Goal: Task Accomplishment & Management: Manage account settings

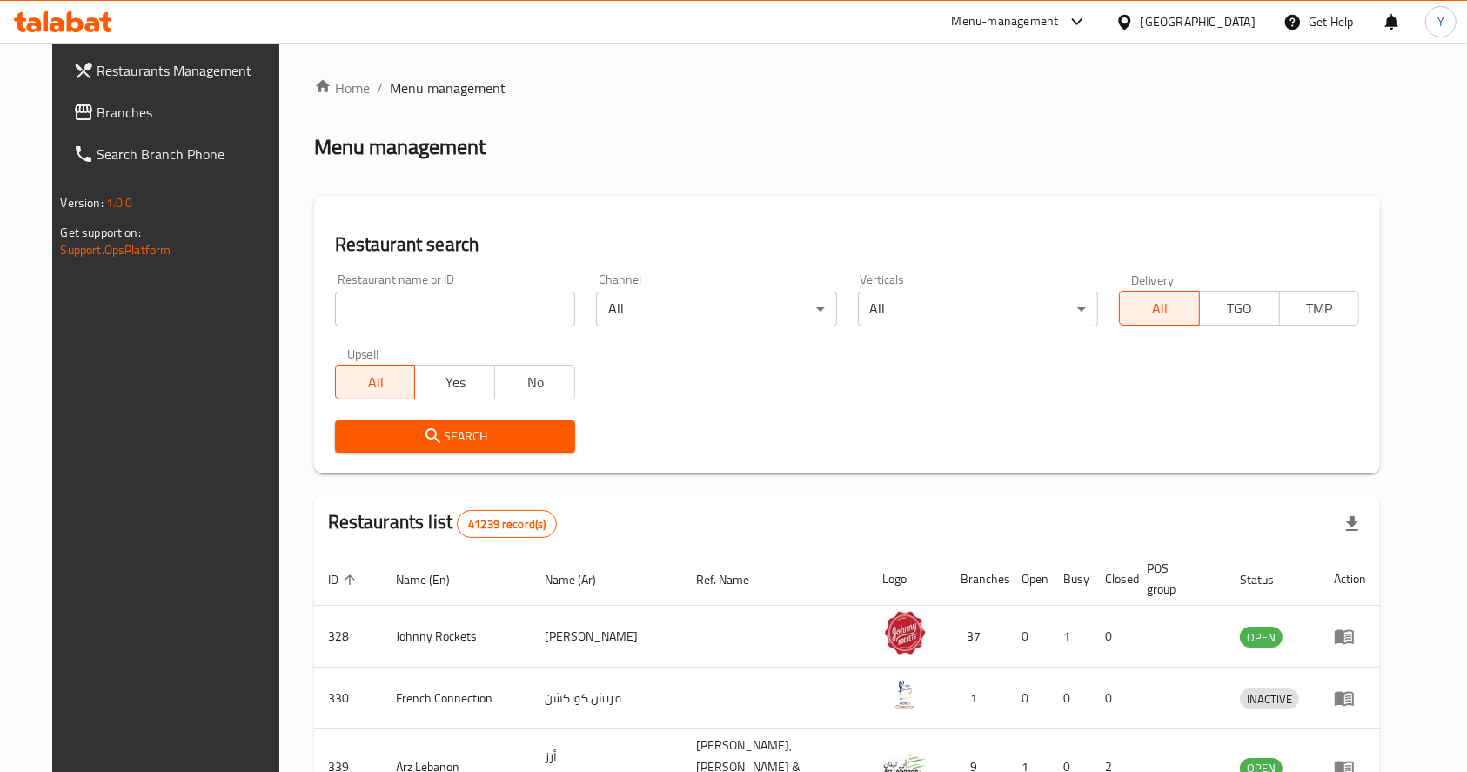
click at [477, 301] on input "search" at bounding box center [455, 308] width 240 height 35
type input "frochi"
click button "Search" at bounding box center [455, 436] width 240 height 32
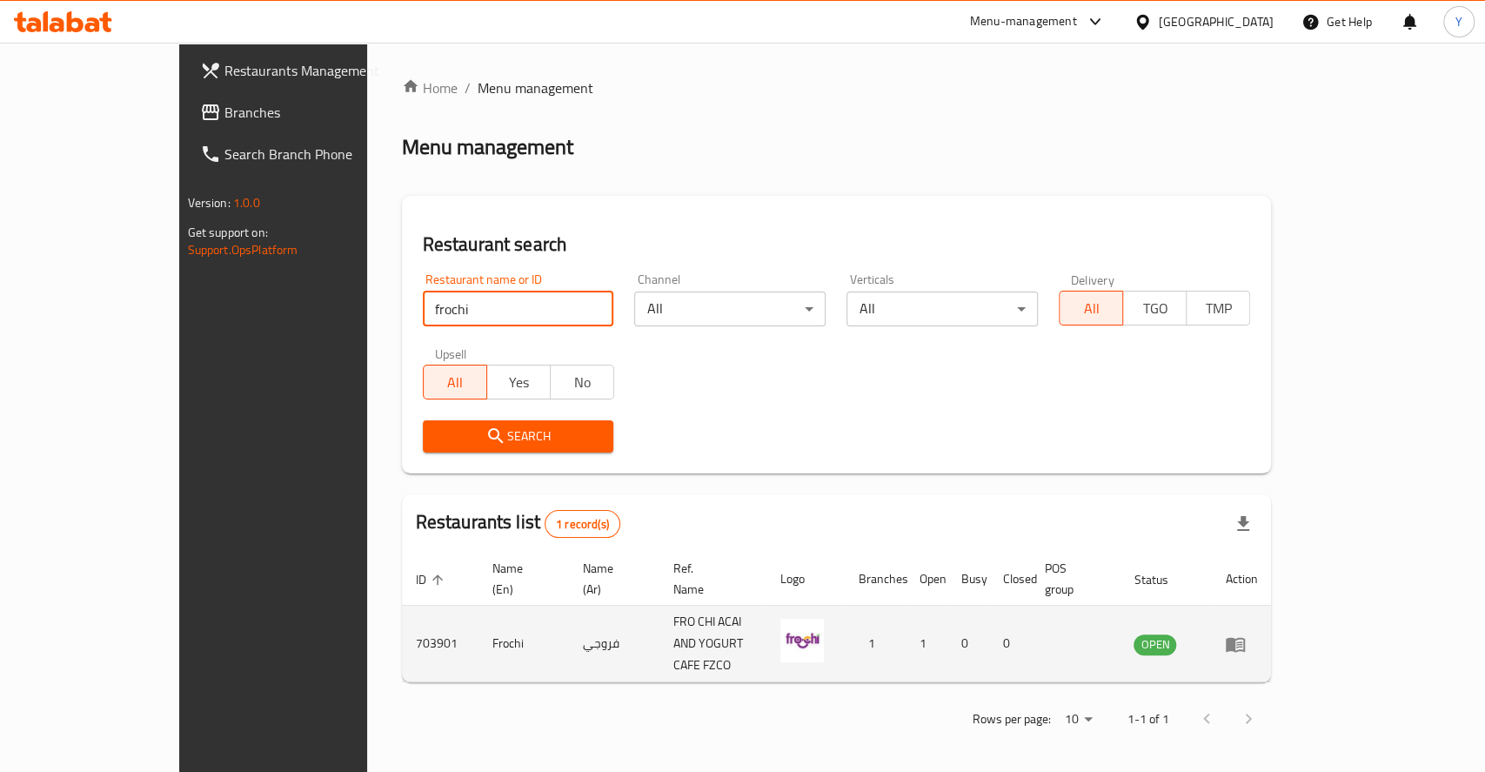
click at [1246, 633] on icon "enhanced table" at bounding box center [1235, 643] width 21 height 21
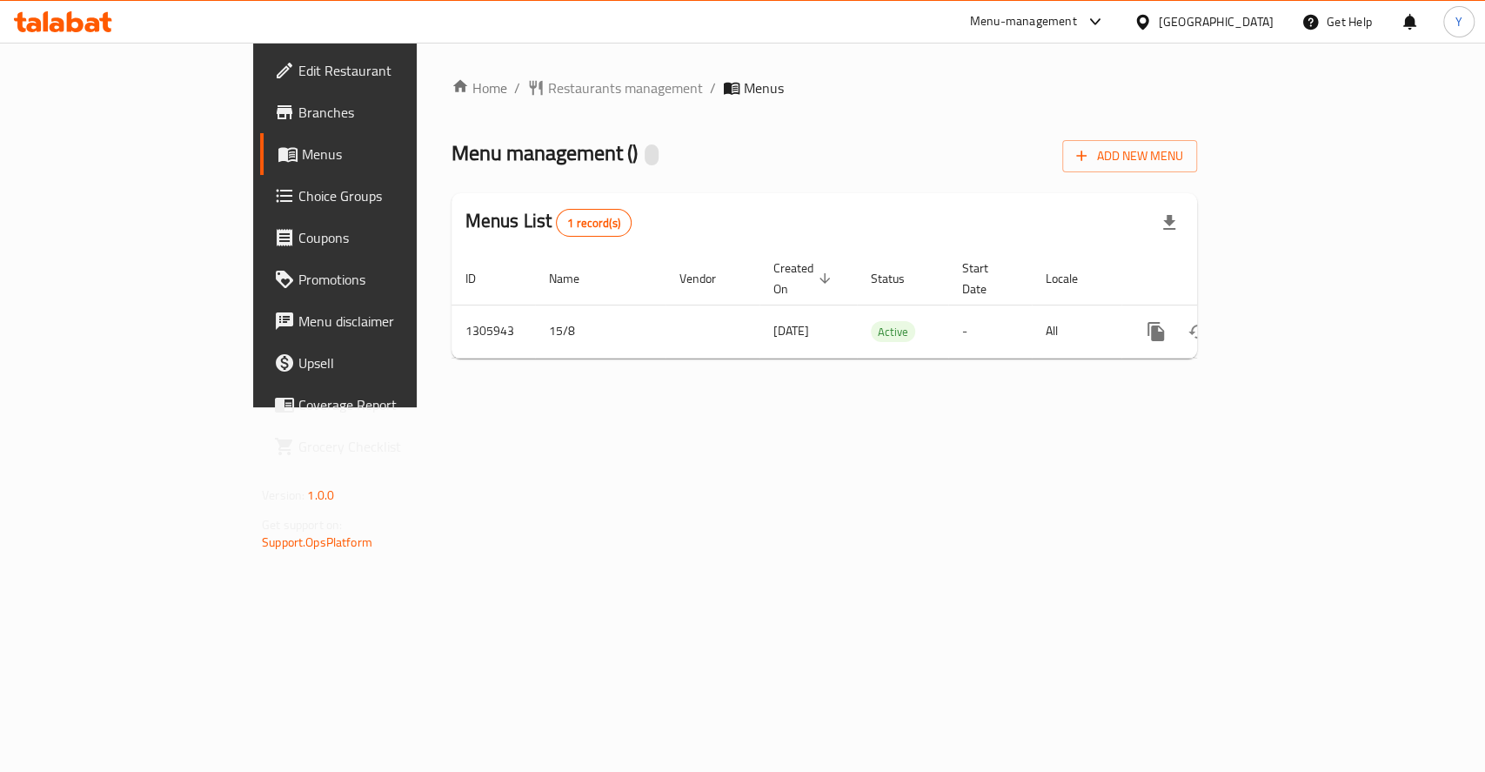
click at [298, 60] on span "Edit Restaurant" at bounding box center [392, 70] width 189 height 21
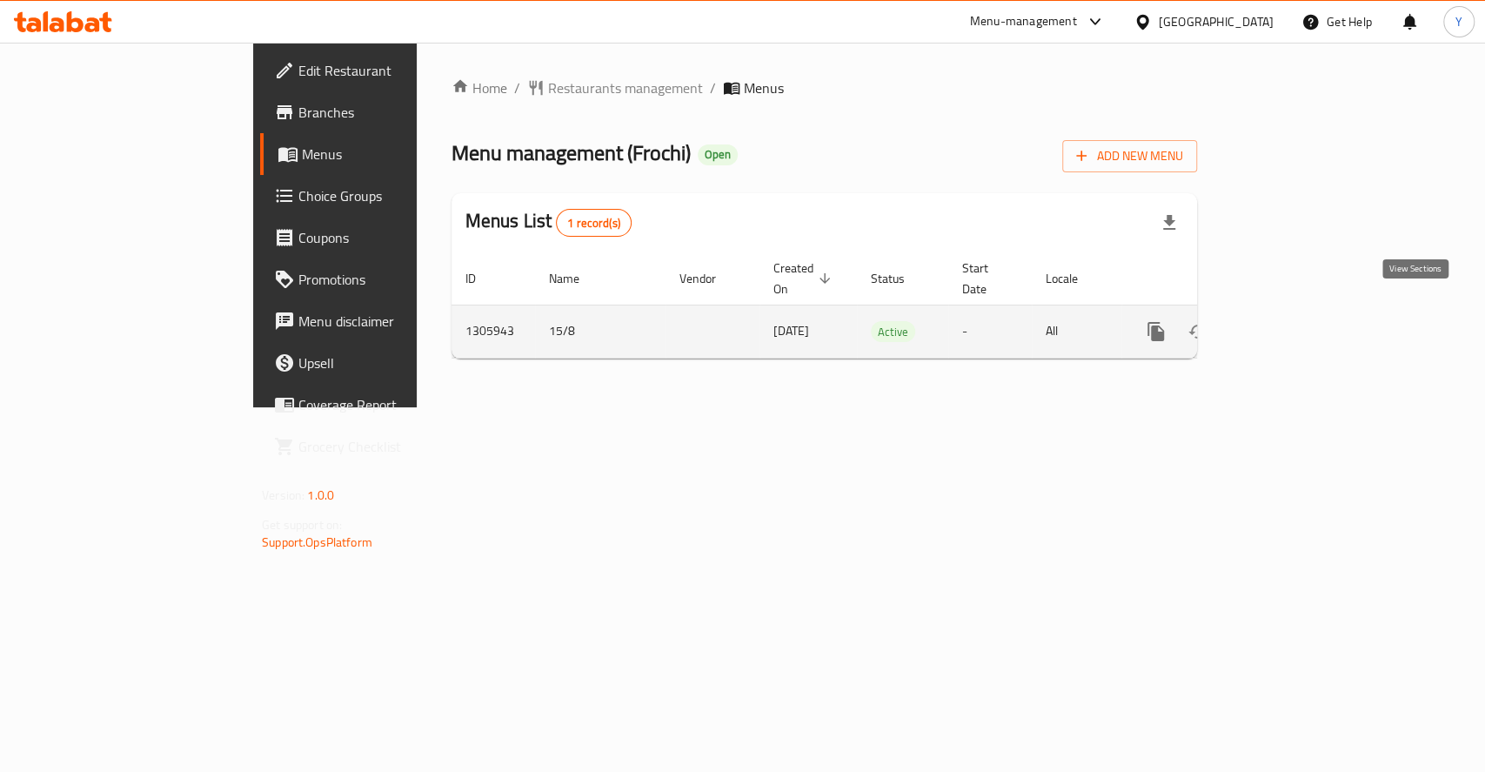
click at [1289, 324] on icon "enhanced table" at bounding box center [1282, 332] width 16 height 16
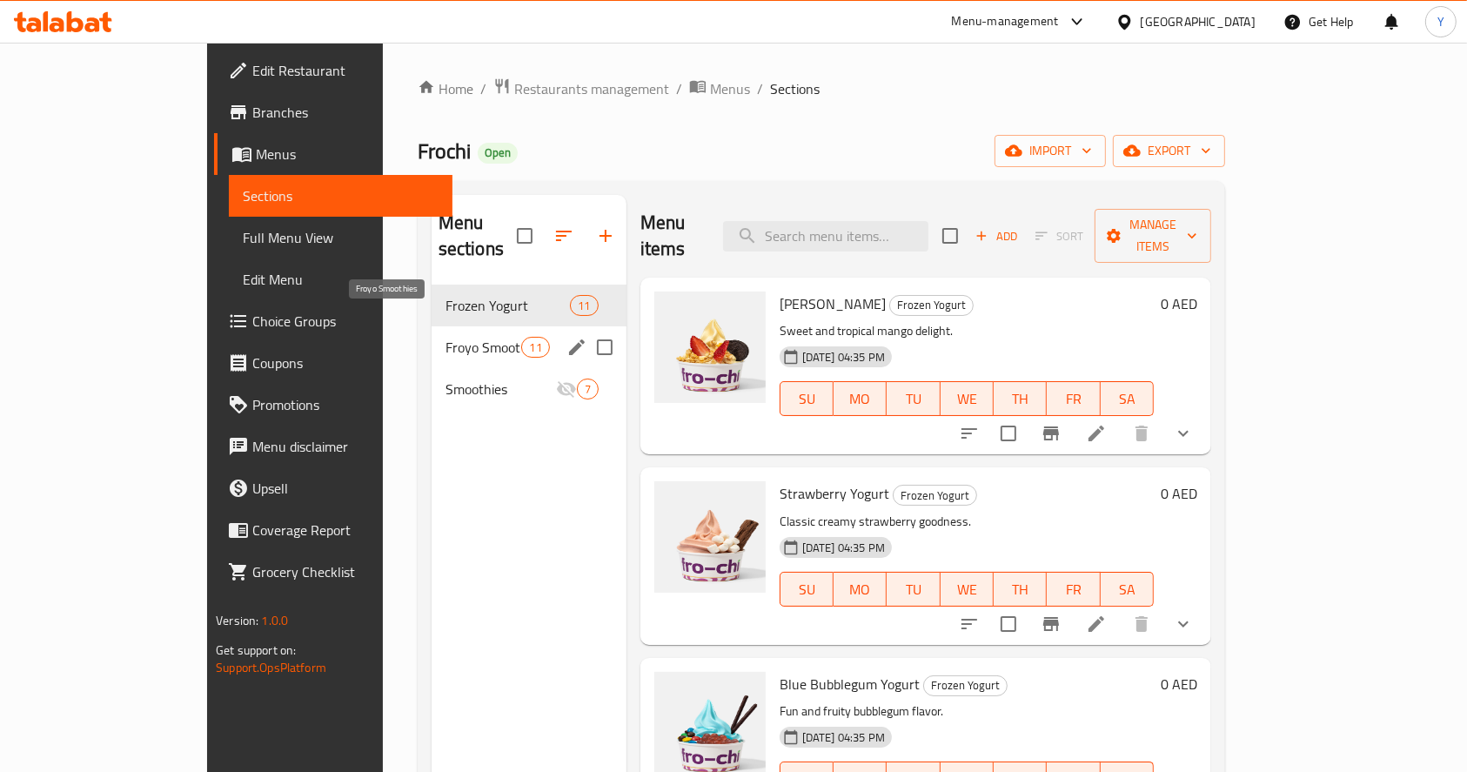
click at [445, 337] on span "Froyo Smoothies" at bounding box center [483, 347] width 77 height 21
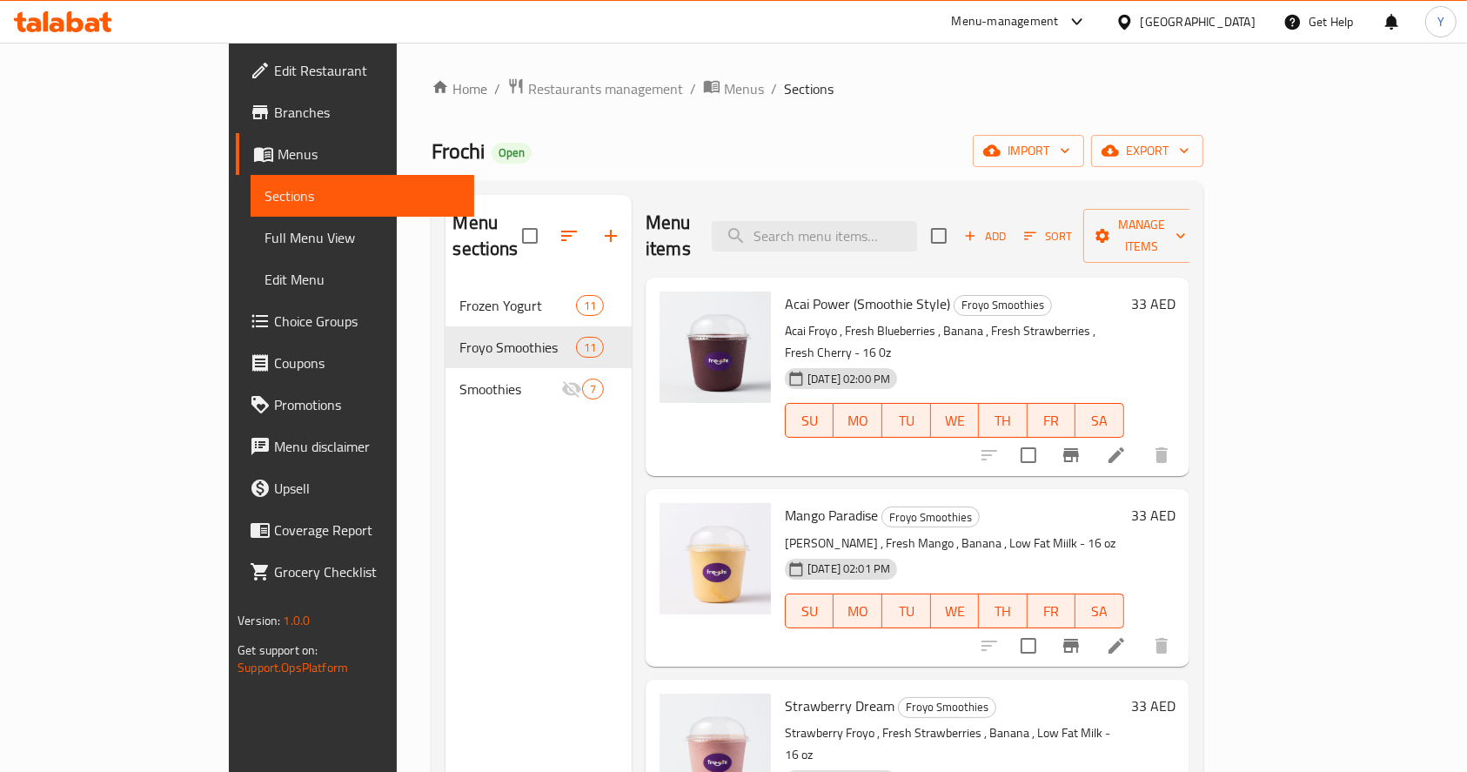
click at [1141, 439] on li at bounding box center [1116, 454] width 49 height 31
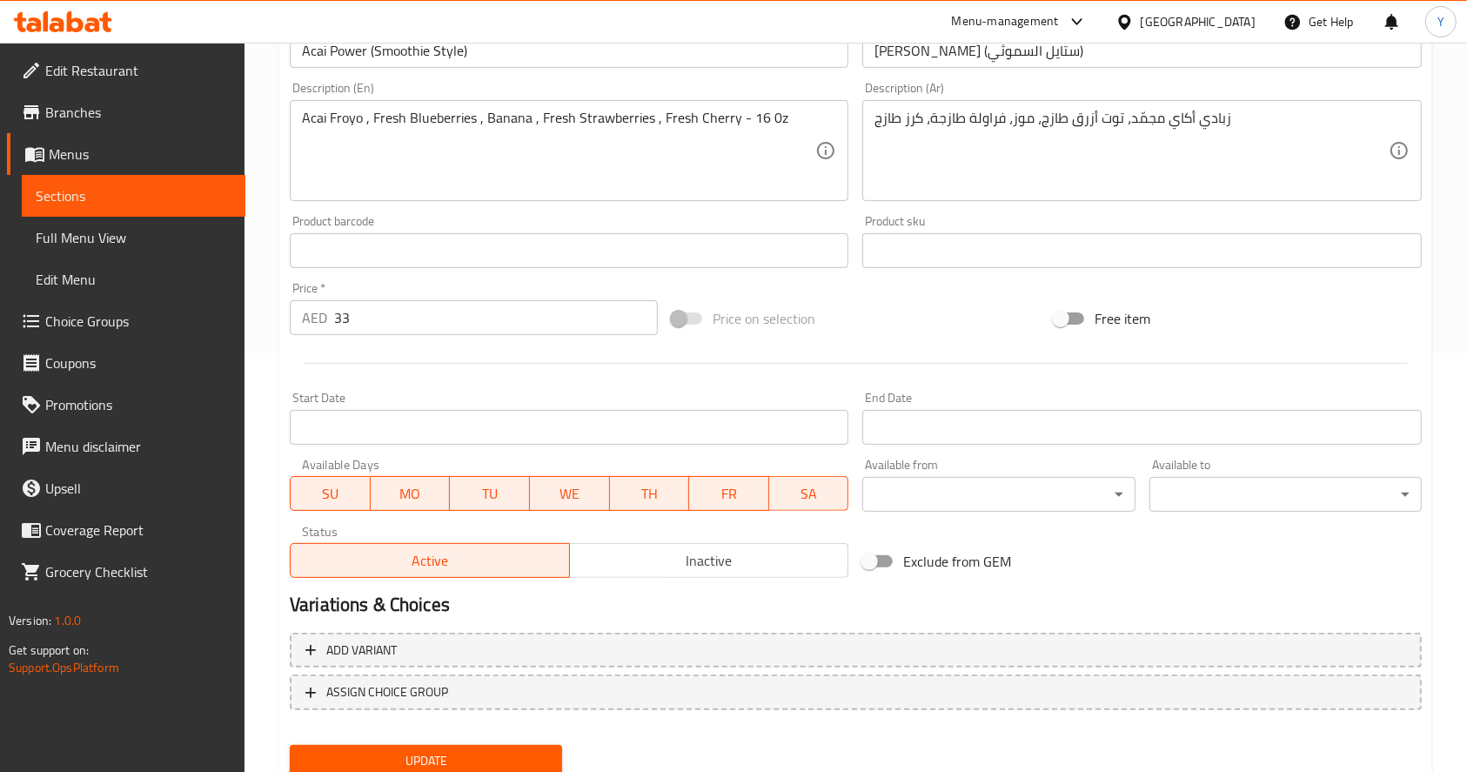
scroll to position [482, 0]
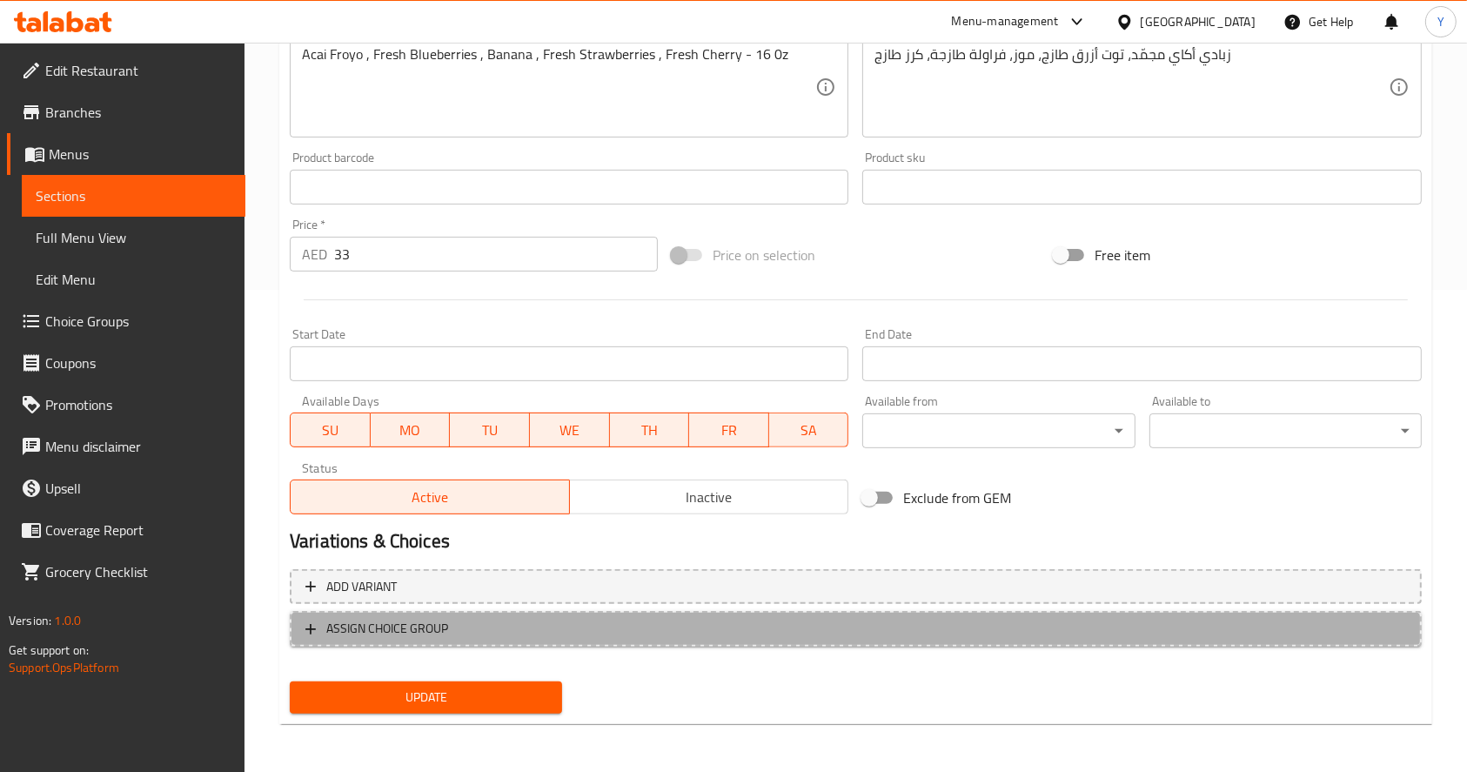
click at [445, 622] on span "ASSIGN CHOICE GROUP" at bounding box center [387, 629] width 122 height 22
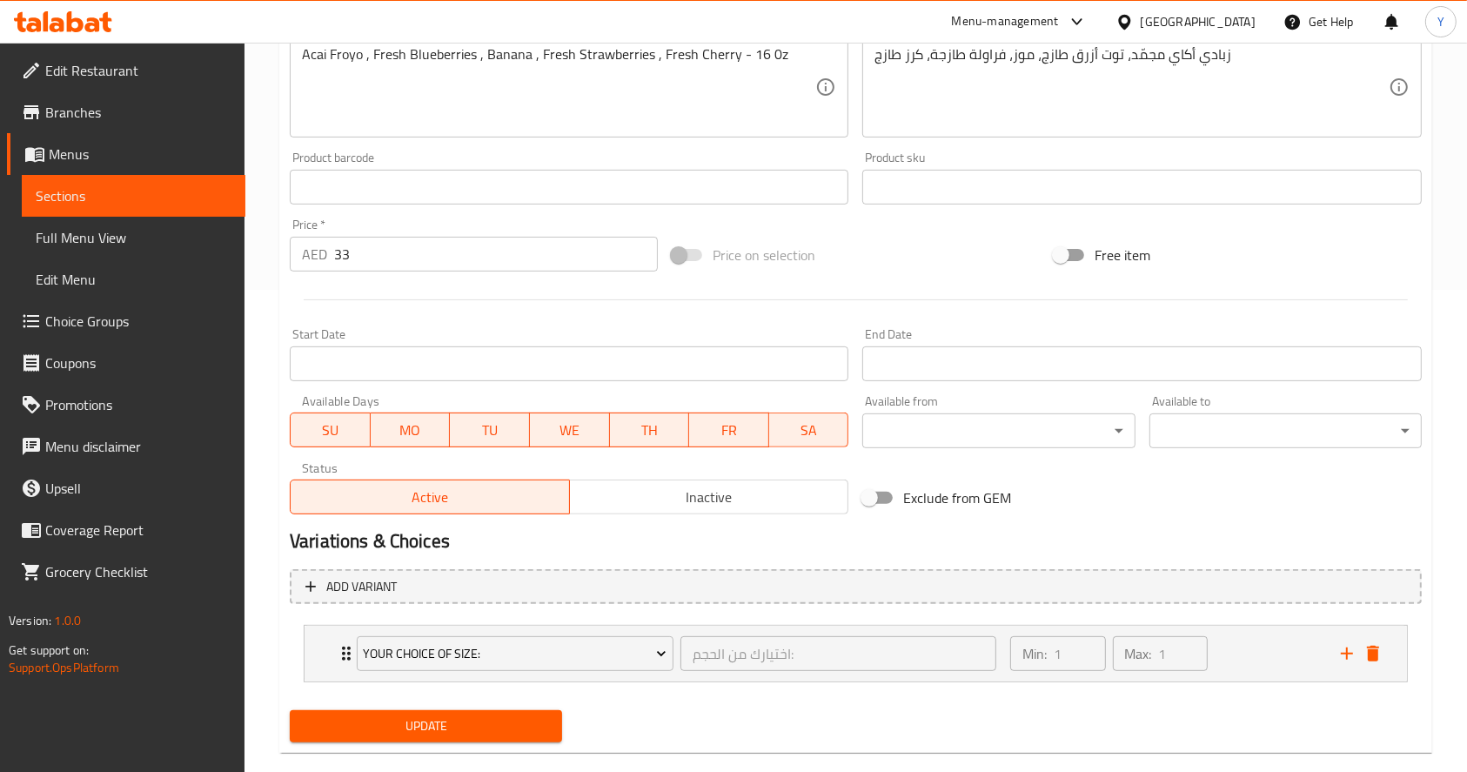
scroll to position [511, 0]
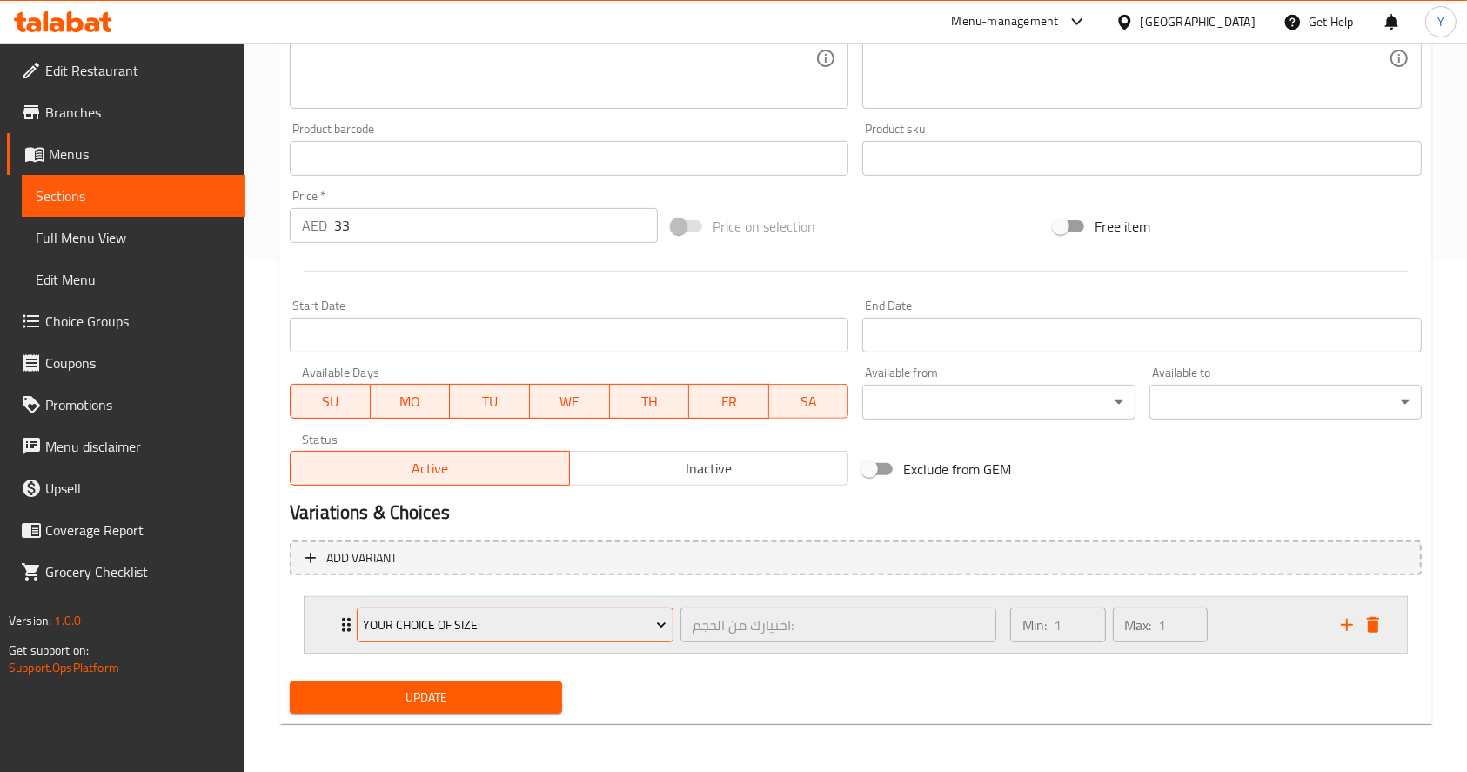
click at [436, 628] on span "Your Choice Of Size:" at bounding box center [515, 625] width 304 height 22
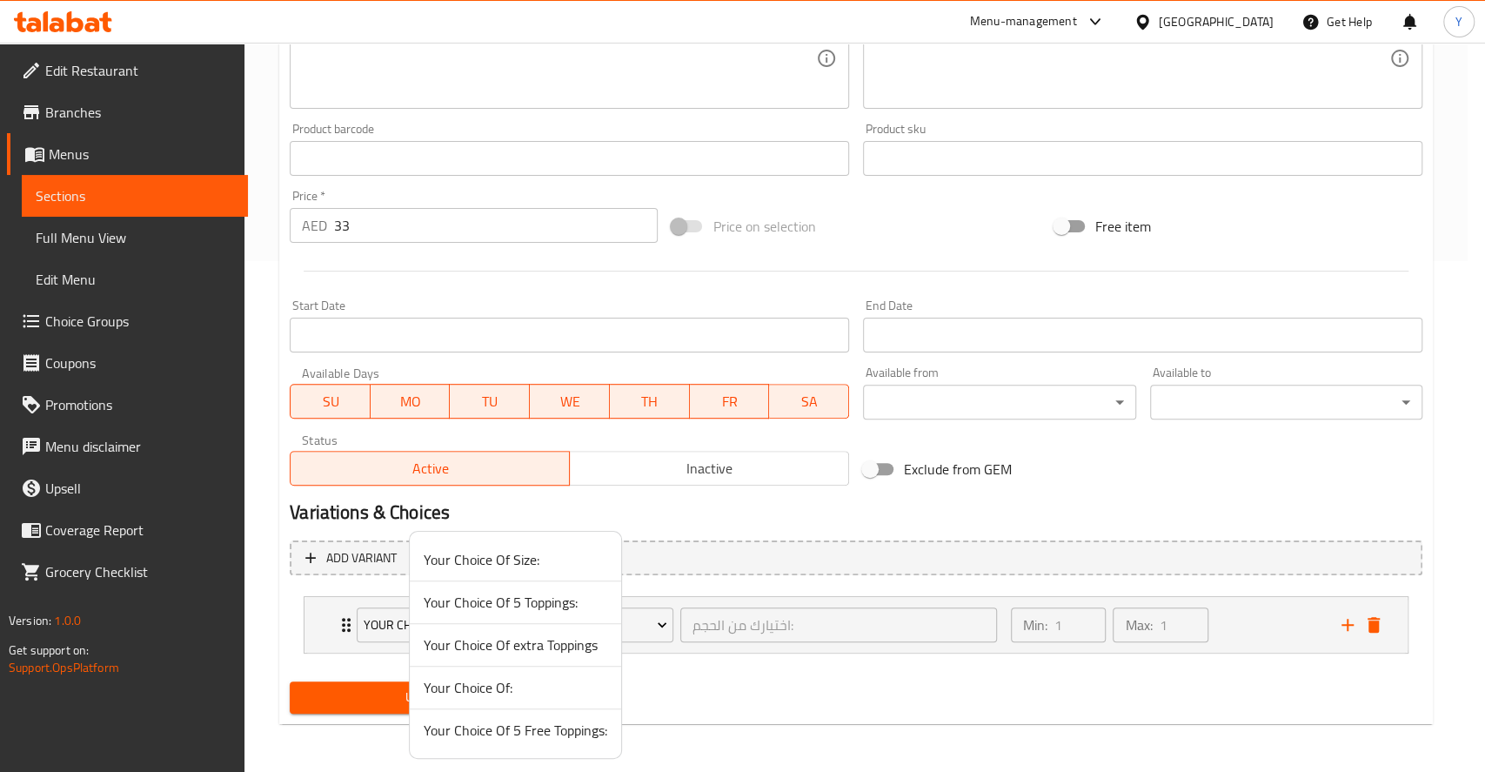
click at [318, 613] on div at bounding box center [742, 386] width 1485 height 772
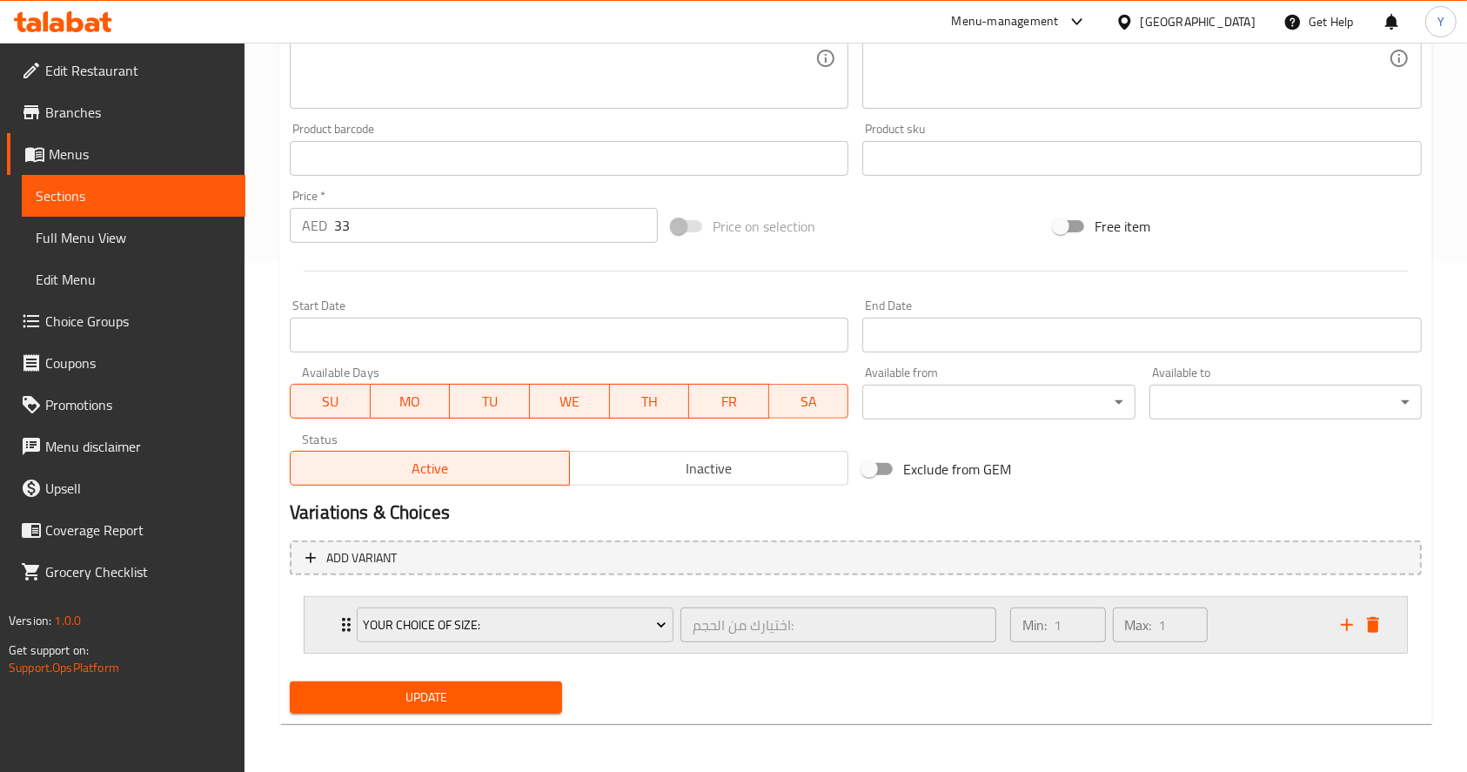
click at [322, 614] on div "Your Choice Of Size: اختيارك من الحجم: ​ Min: 1 ​ Max: 1 ​" at bounding box center [856, 625] width 1102 height 56
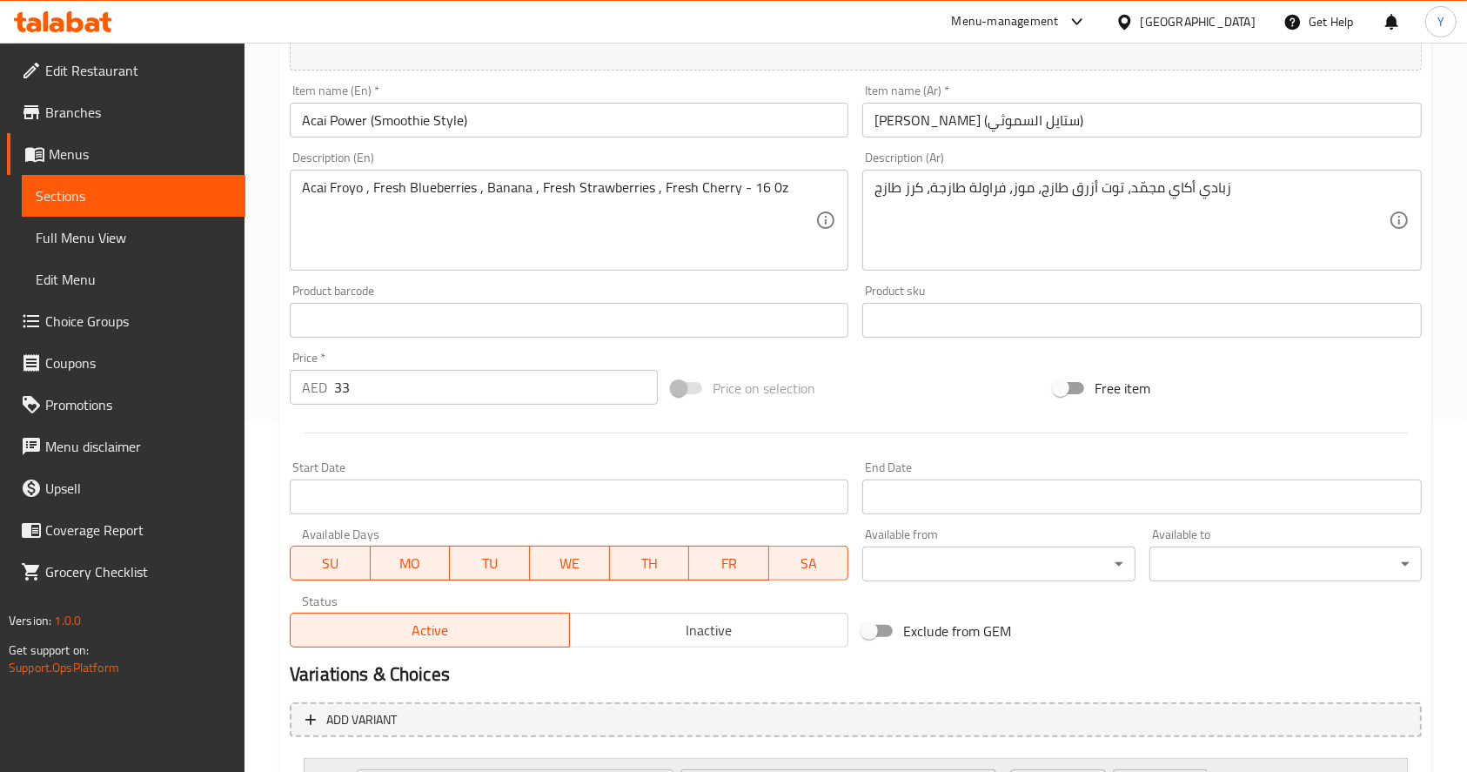
scroll to position [0, 0]
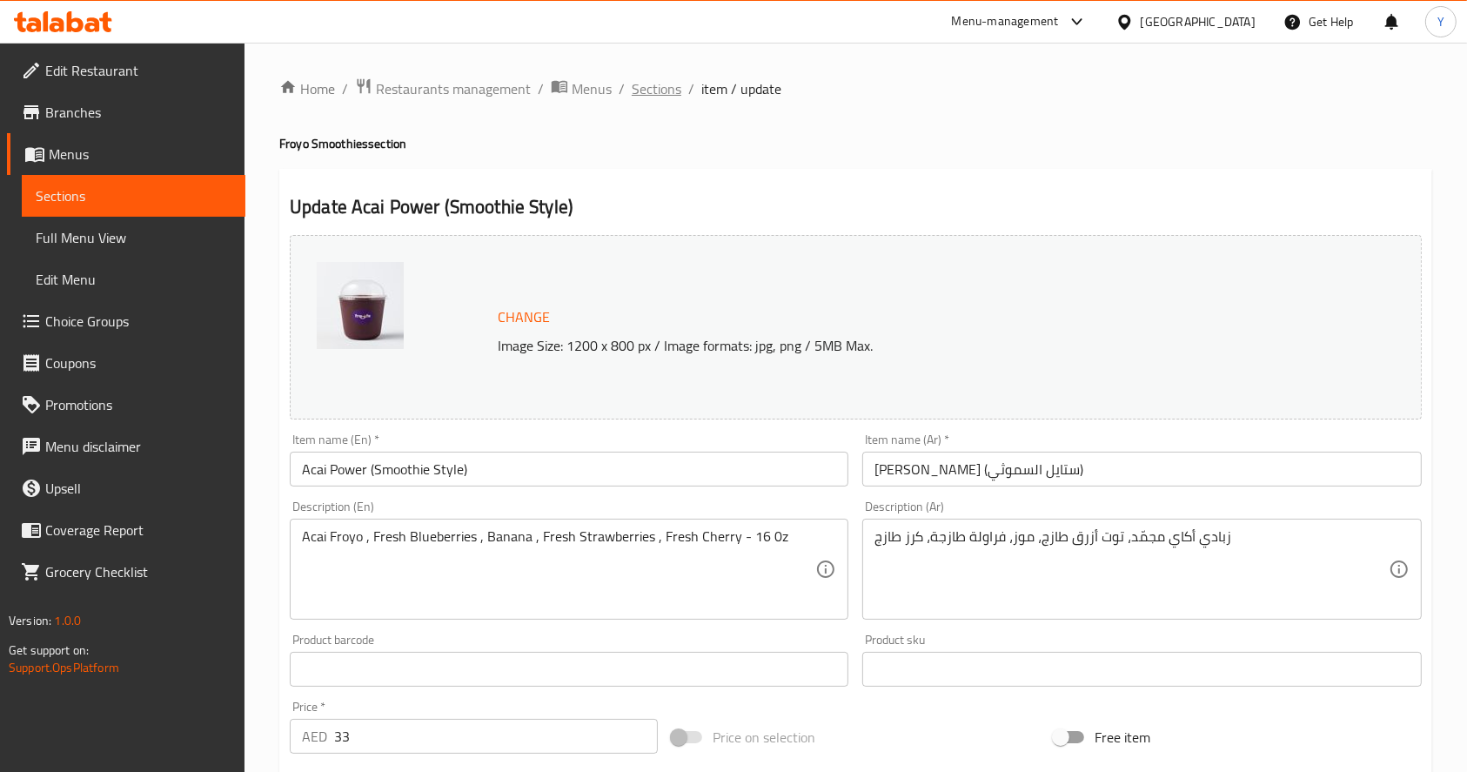
click at [648, 87] on span "Sections" at bounding box center [657, 88] width 50 height 21
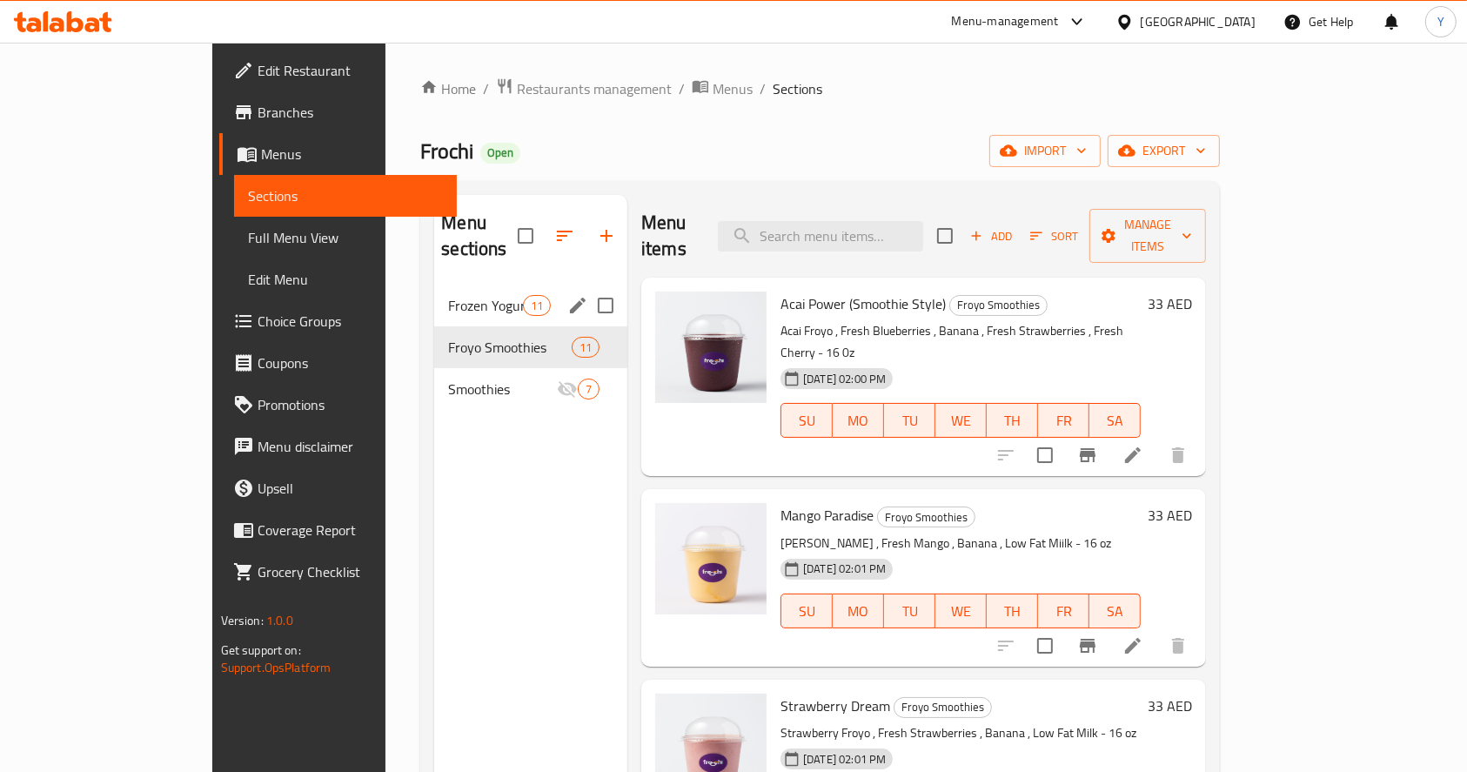
click at [485, 291] on div "Frozen Yogurt 11" at bounding box center [530, 306] width 193 height 42
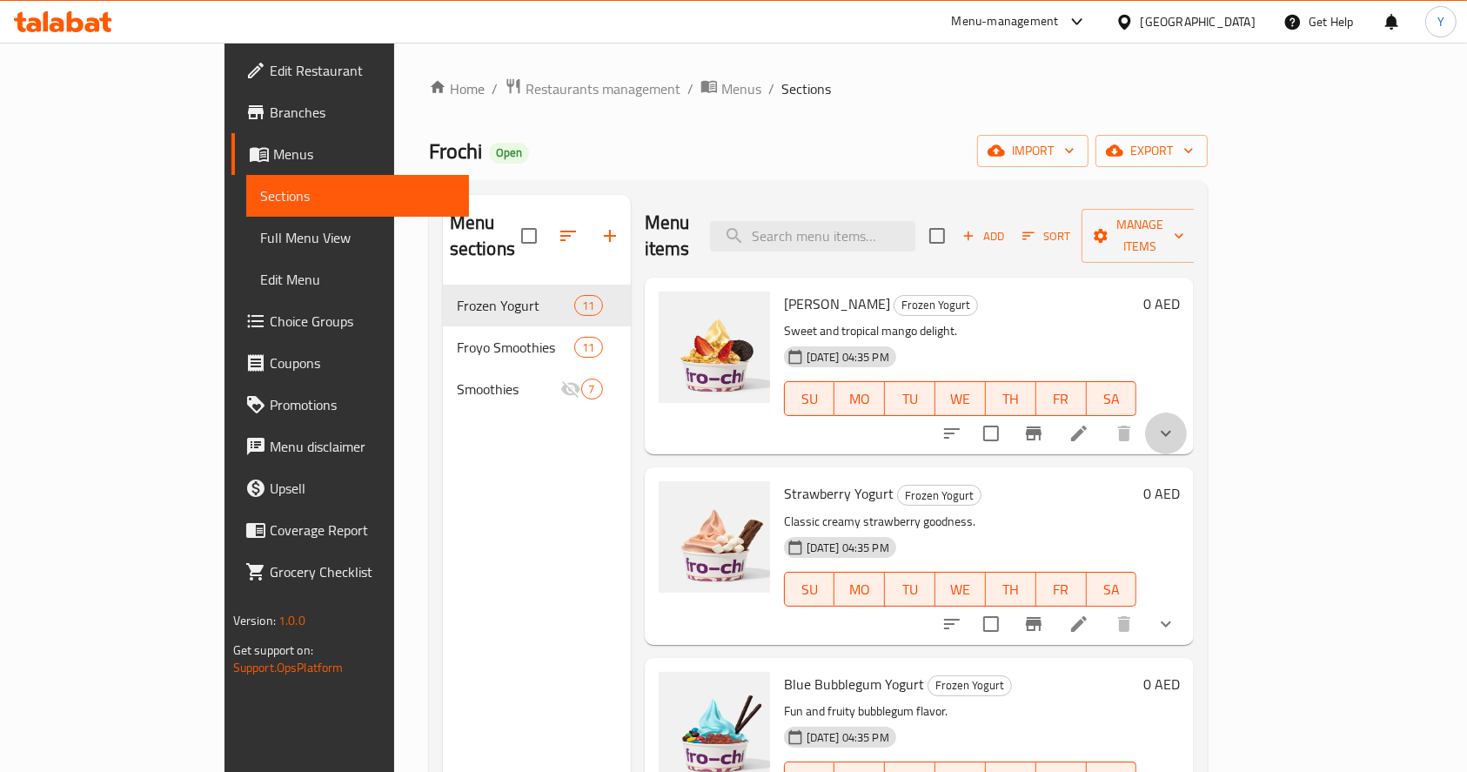
click at [1187, 412] on button "show more" at bounding box center [1166, 433] width 42 height 42
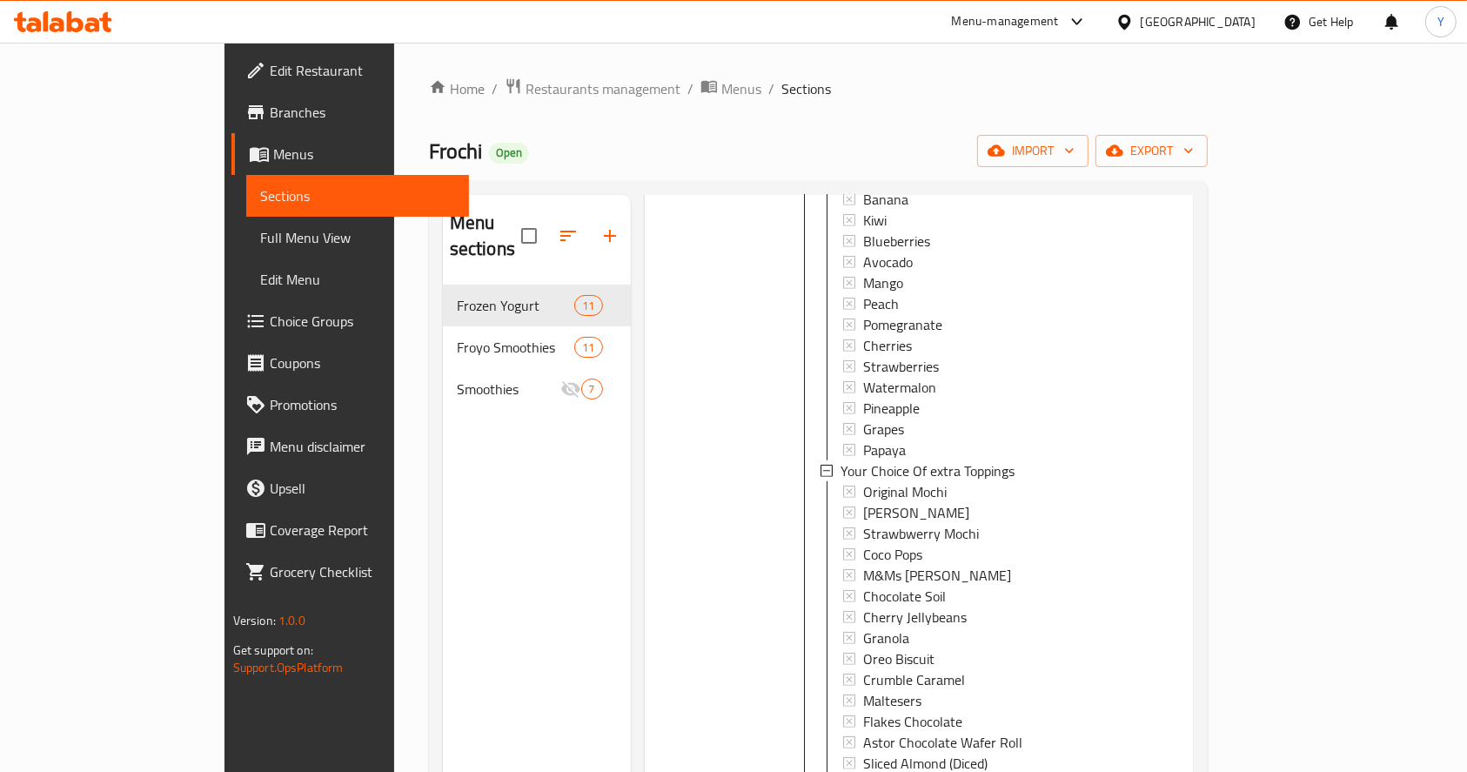
scroll to position [1184, 0]
click at [231, 309] on link "Choice Groups" at bounding box center [350, 321] width 238 height 42
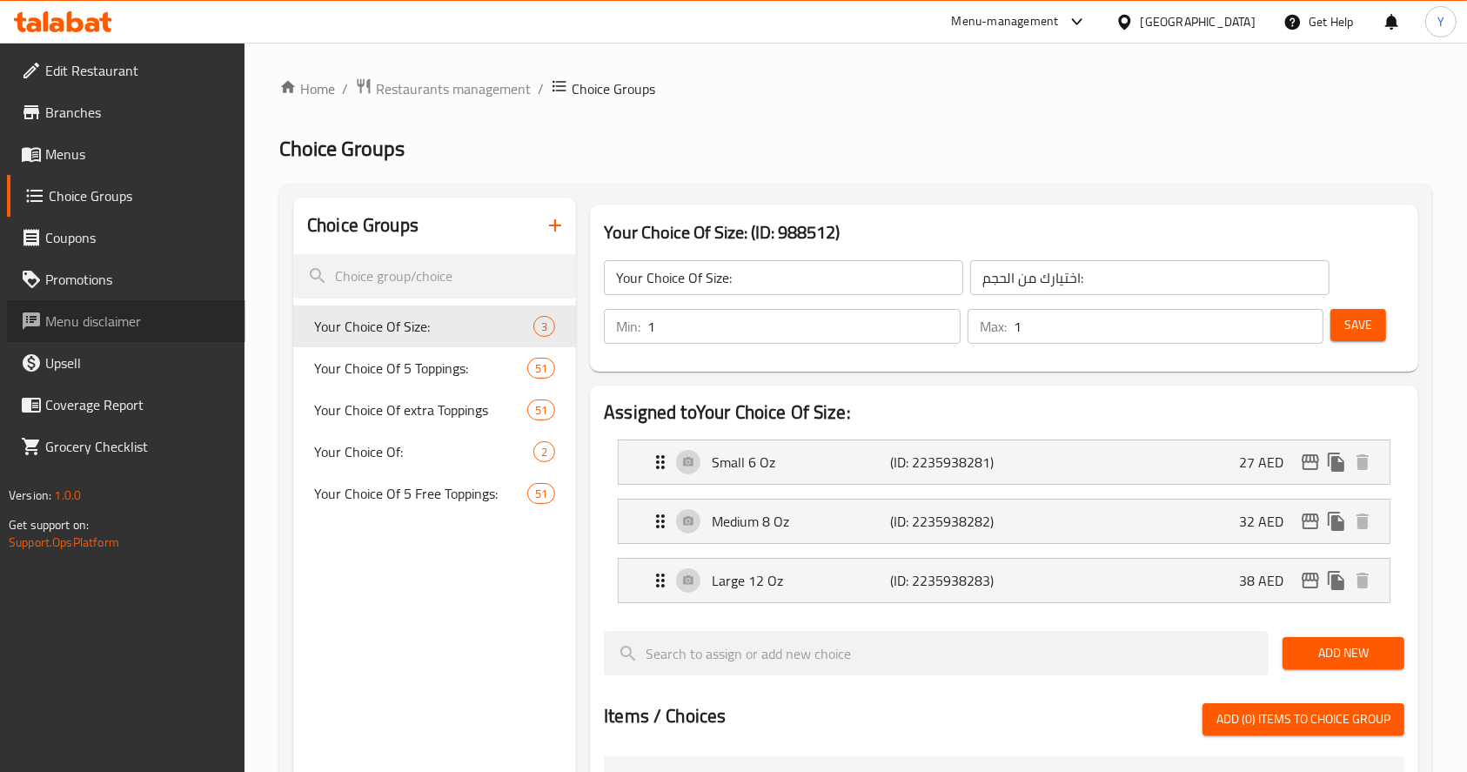
click at [151, 309] on link "Menu disclaimer" at bounding box center [126, 321] width 238 height 42
click at [417, 365] on span "Your Choice Of 5 Toppings:" at bounding box center [394, 368] width 161 height 21
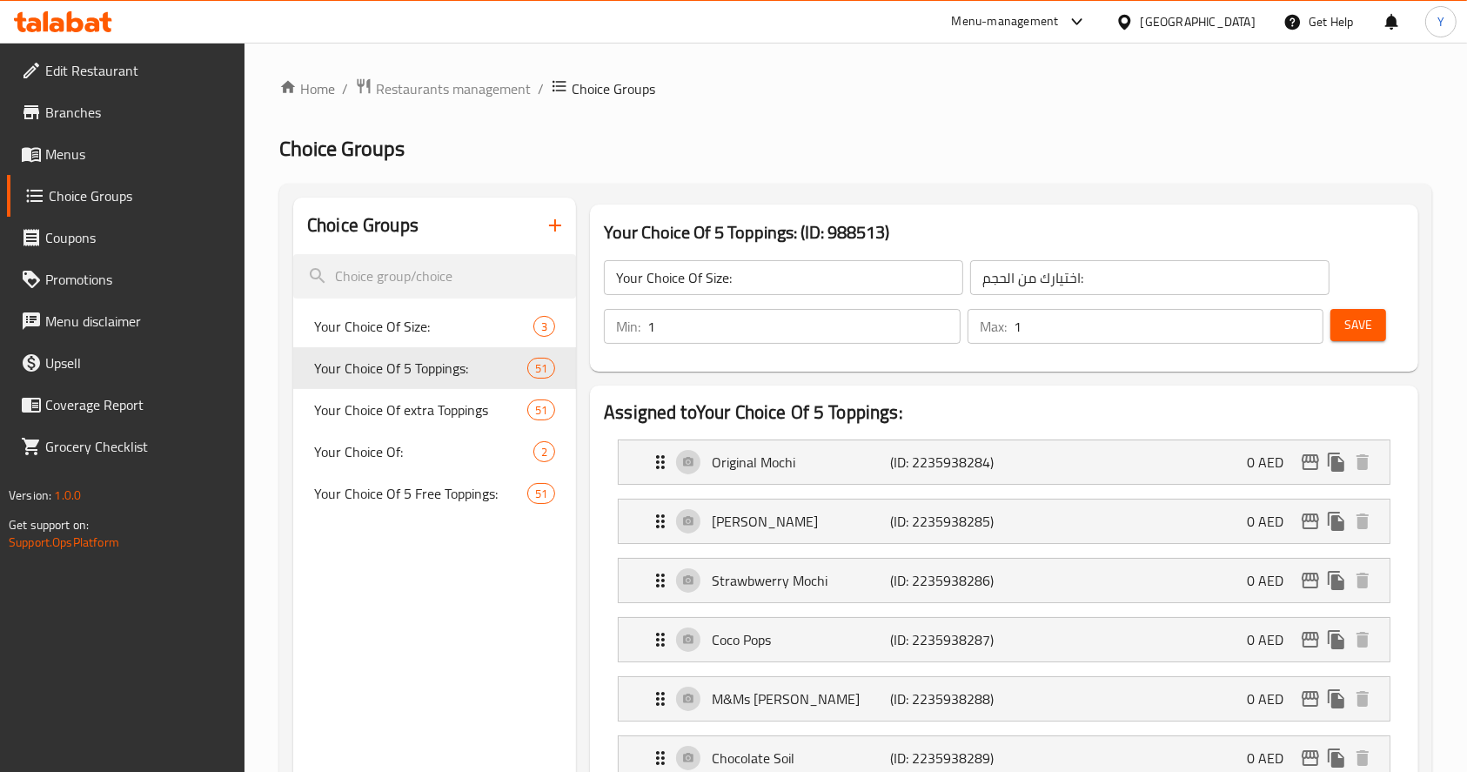
type input "Your Choice Of 5 Toppings:"
type input "اختيارك من 5 إضافات مجانية:"
type input "5"
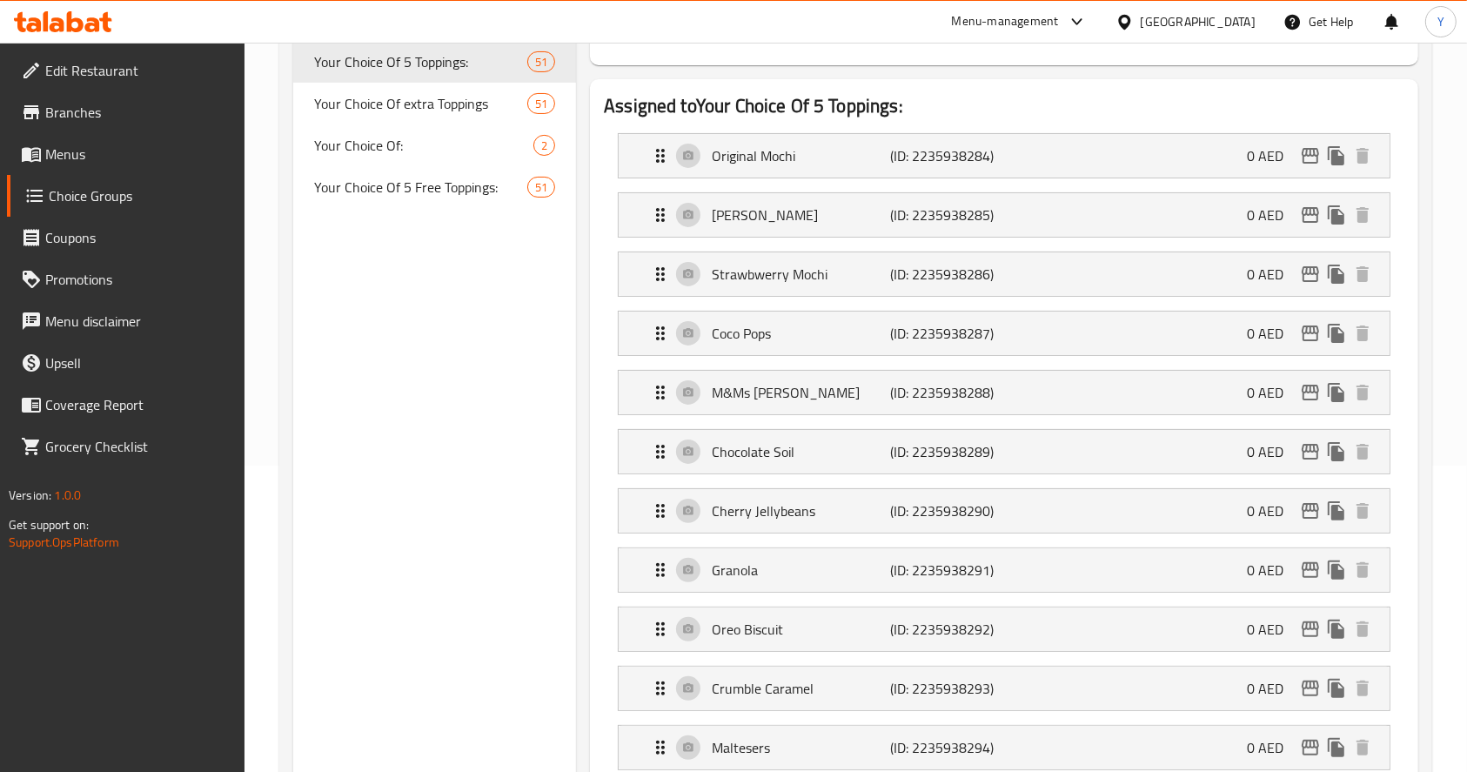
scroll to position [307, 0]
click at [1107, 339] on div "Coco Pops (ID: 2235938287) 0 AED" at bounding box center [1009, 333] width 719 height 44
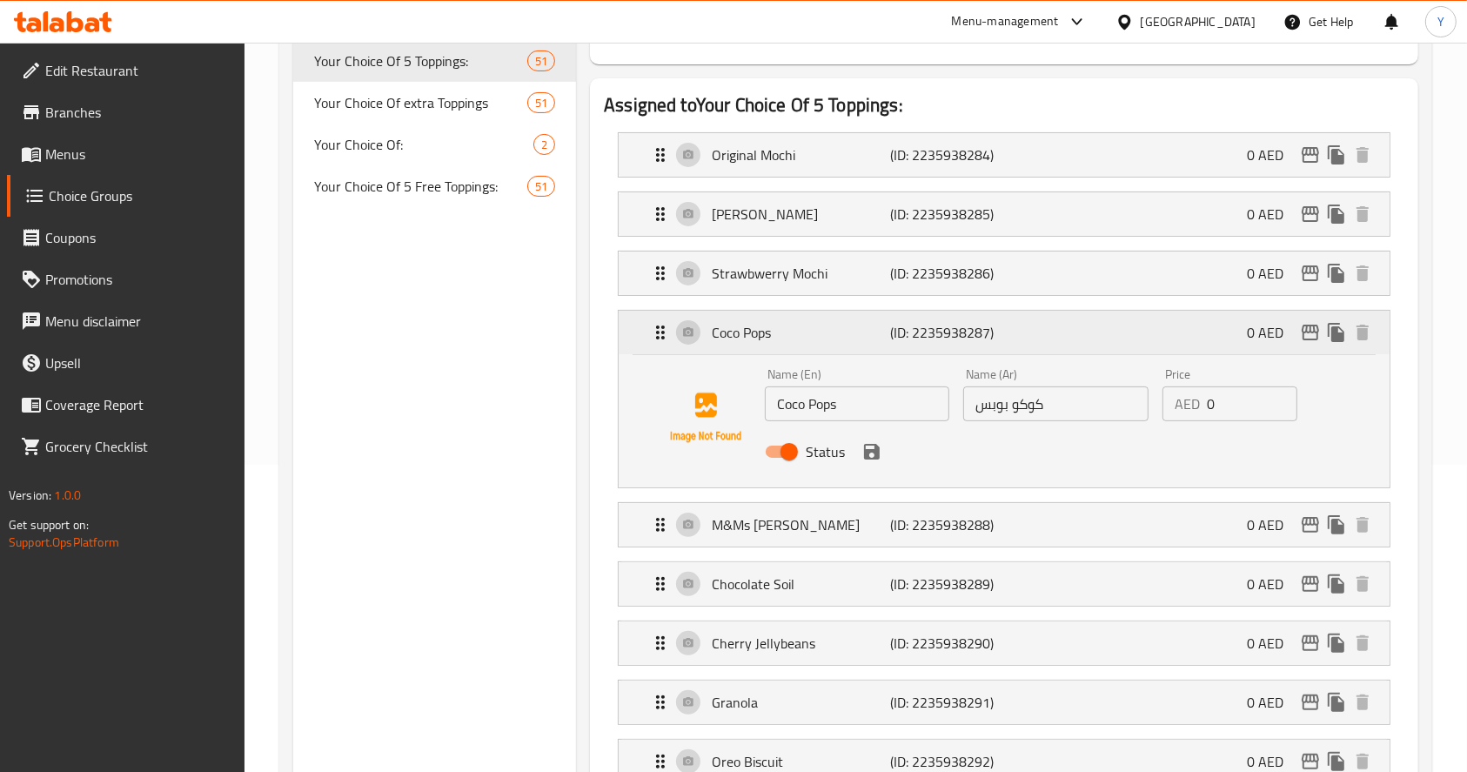
scroll to position [2155, 0]
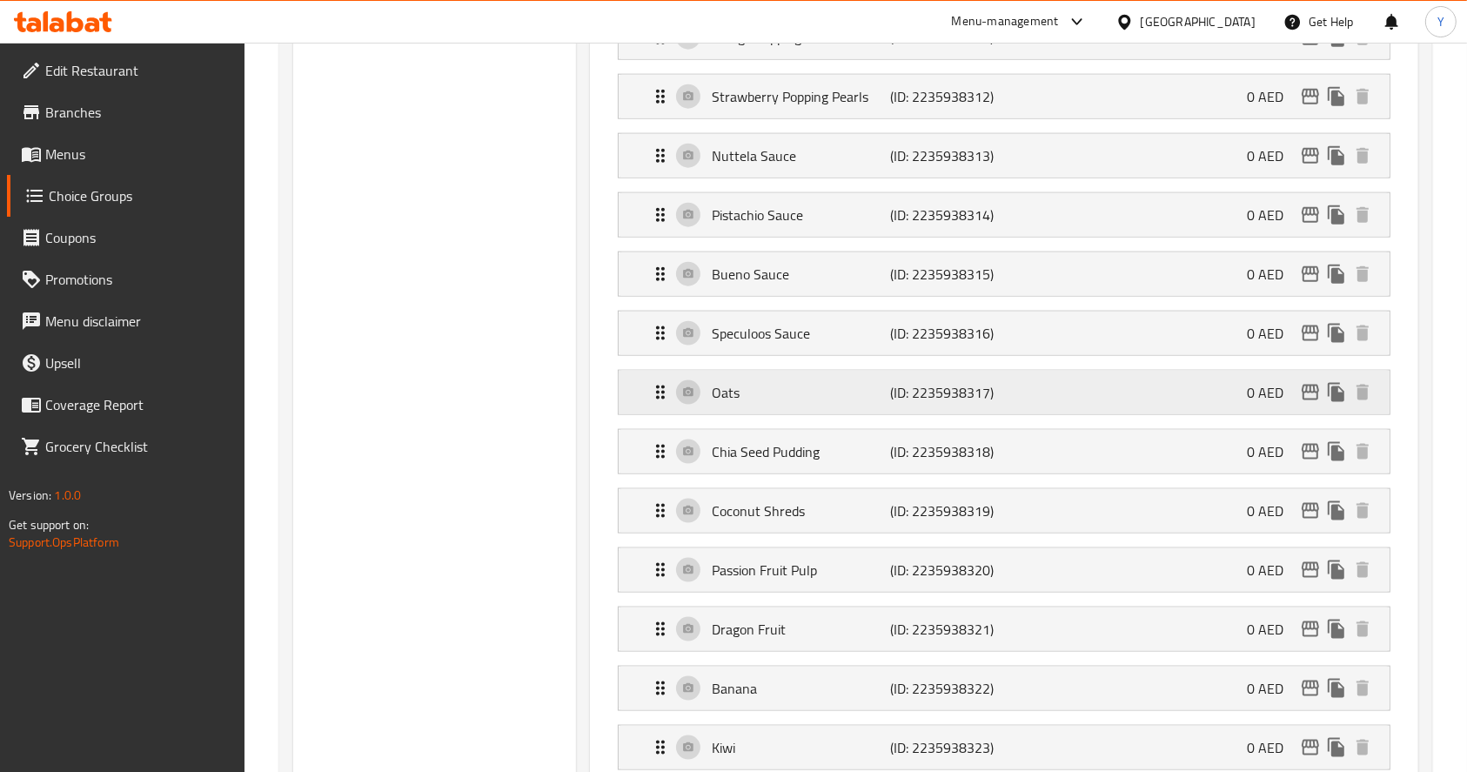
click at [1135, 398] on div "Oats (ID: 2235938317) 0 AED" at bounding box center [1009, 393] width 719 height 44
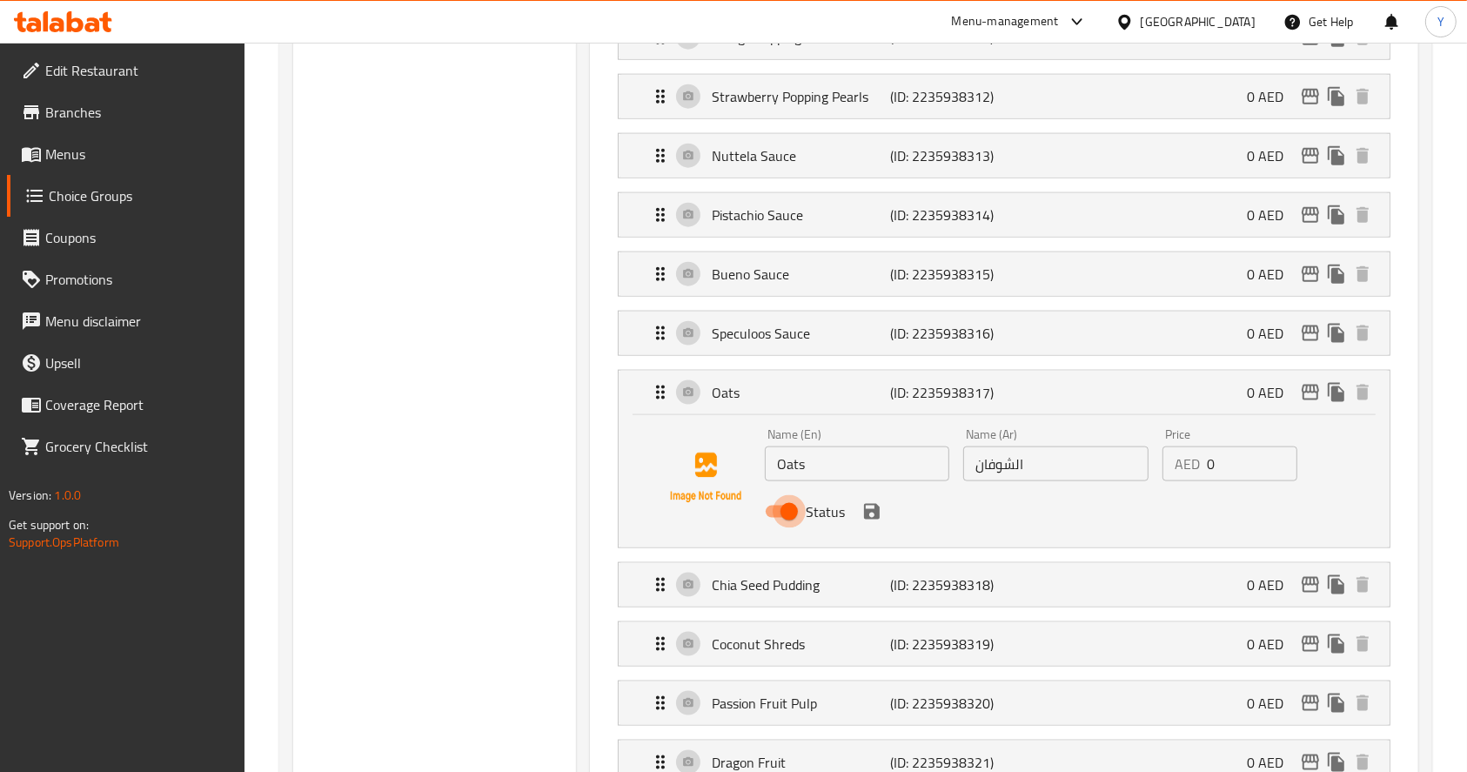
click at [780, 513] on input "Status" at bounding box center [789, 511] width 99 height 33
checkbox input "false"
click at [866, 505] on icon "save" at bounding box center [872, 512] width 16 height 16
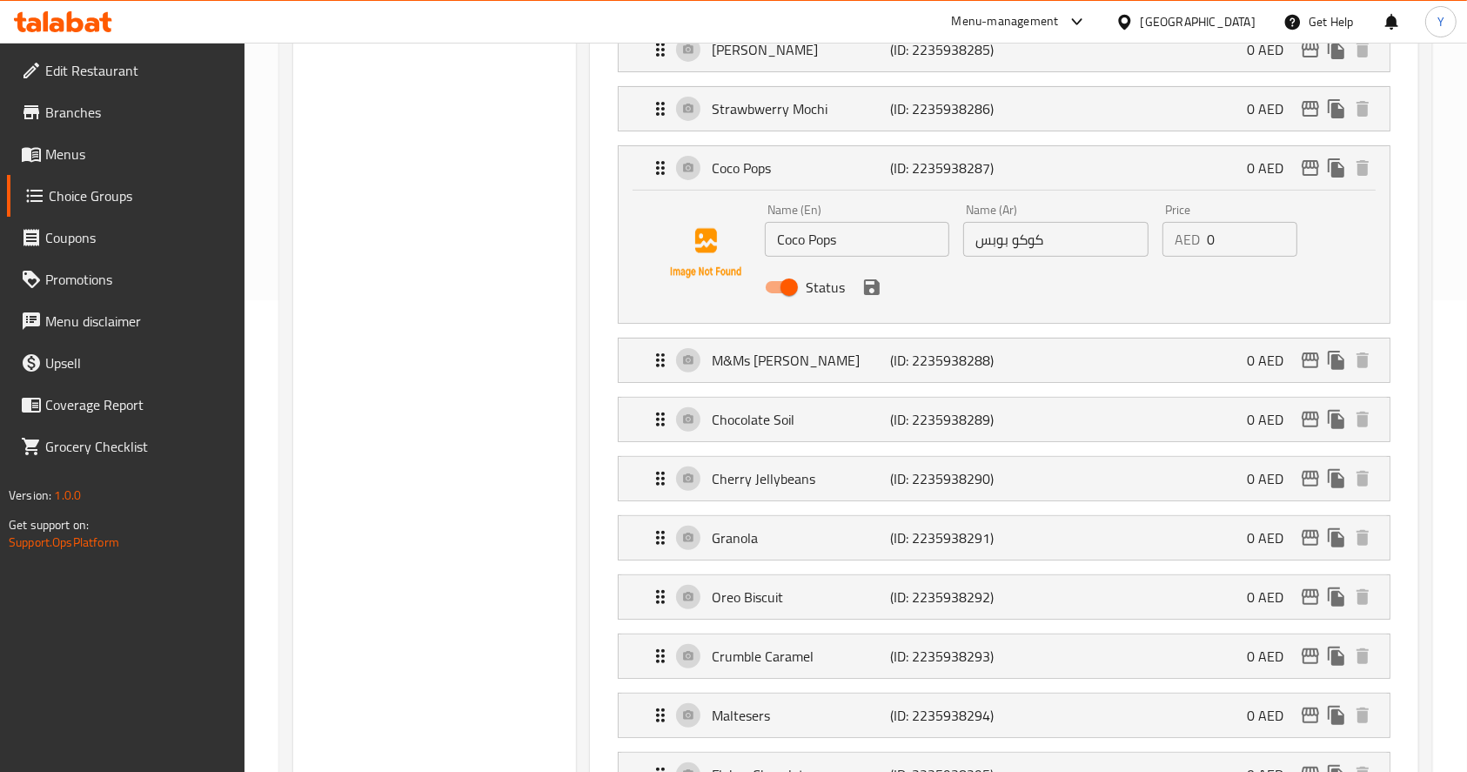
scroll to position [0, 0]
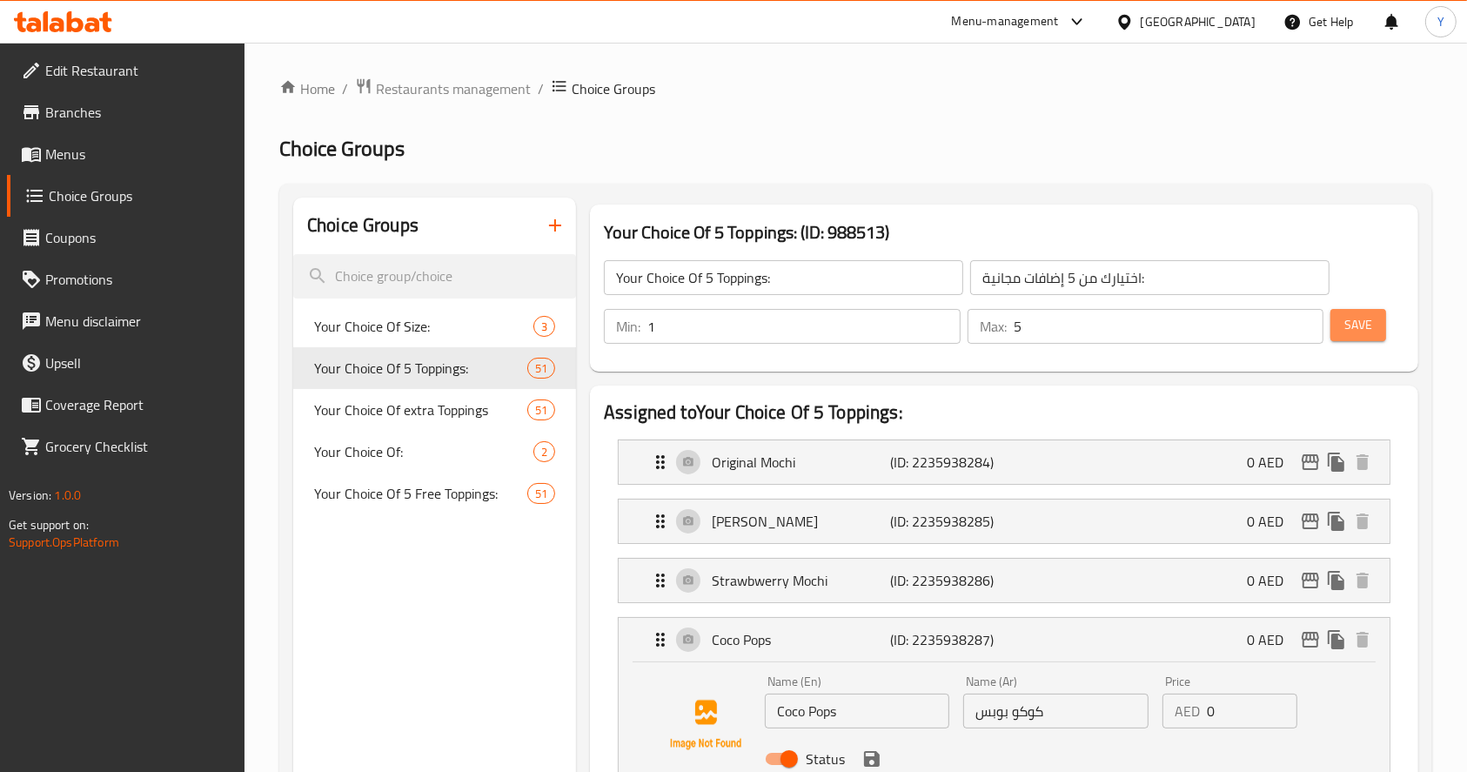
click at [1361, 332] on span "Save" at bounding box center [1358, 325] width 28 height 22
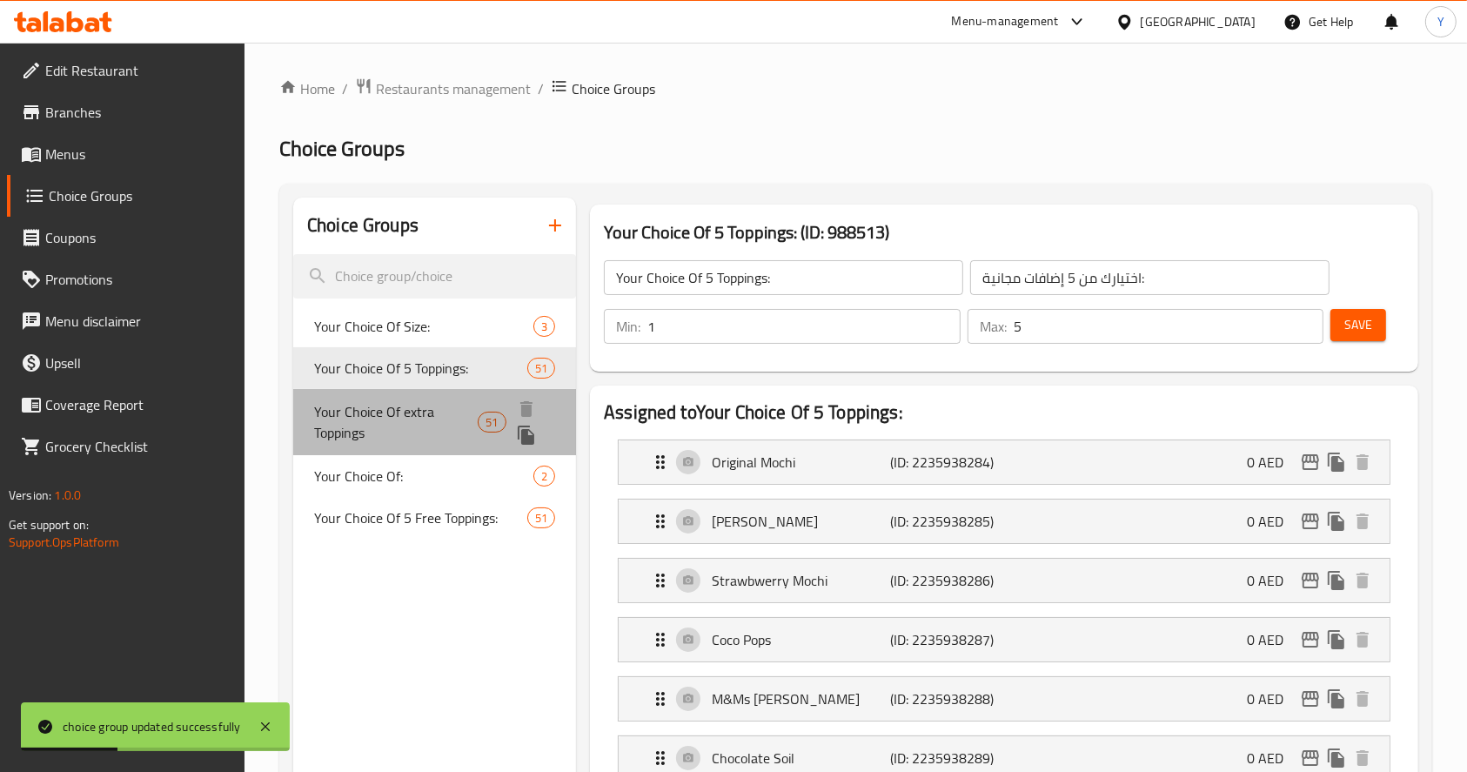
click at [397, 427] on span "Your Choice Of extra Toppings" at bounding box center [396, 422] width 164 height 42
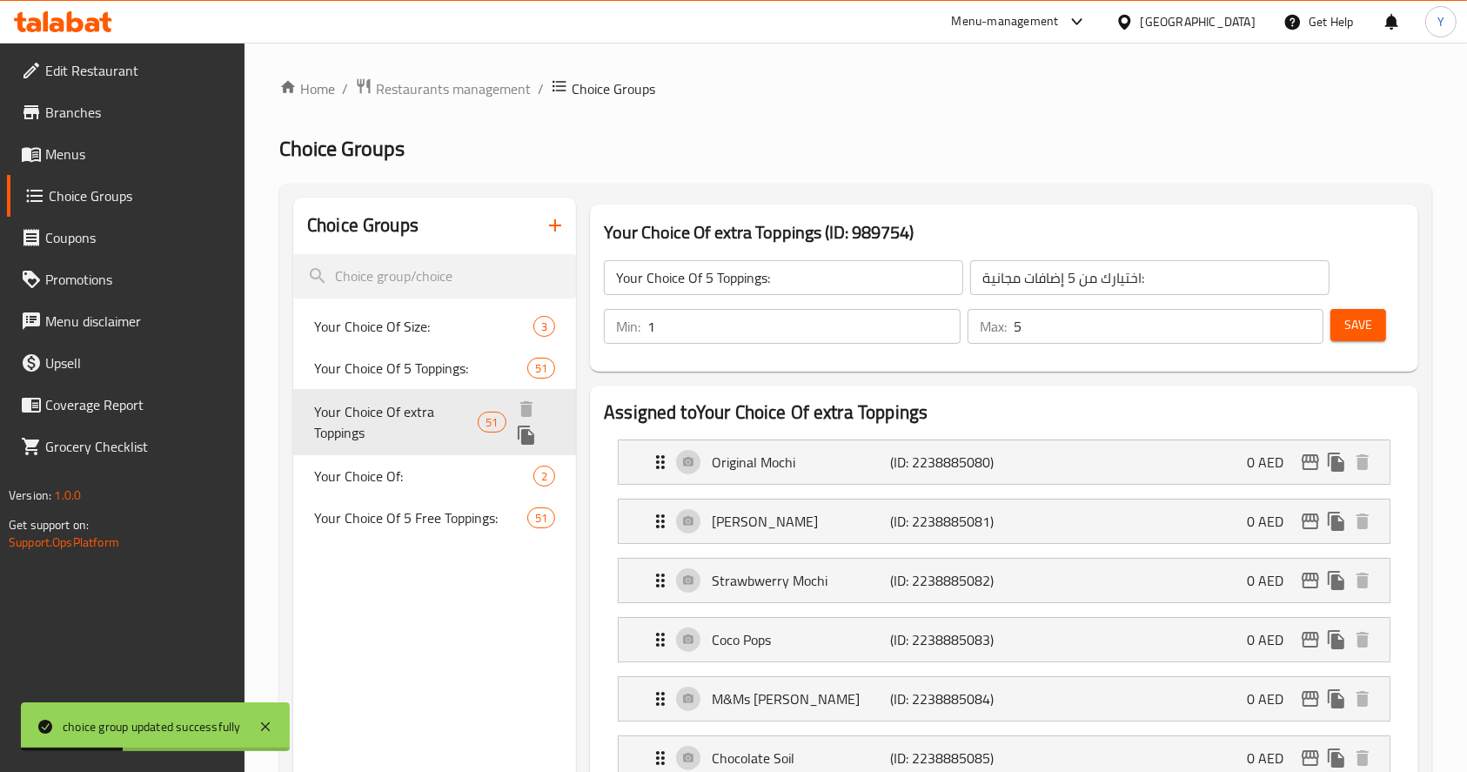
type input "Your Choice Of extra Toppings"
type input "اختيارك من الإضافات الإضافية"
type input "0"
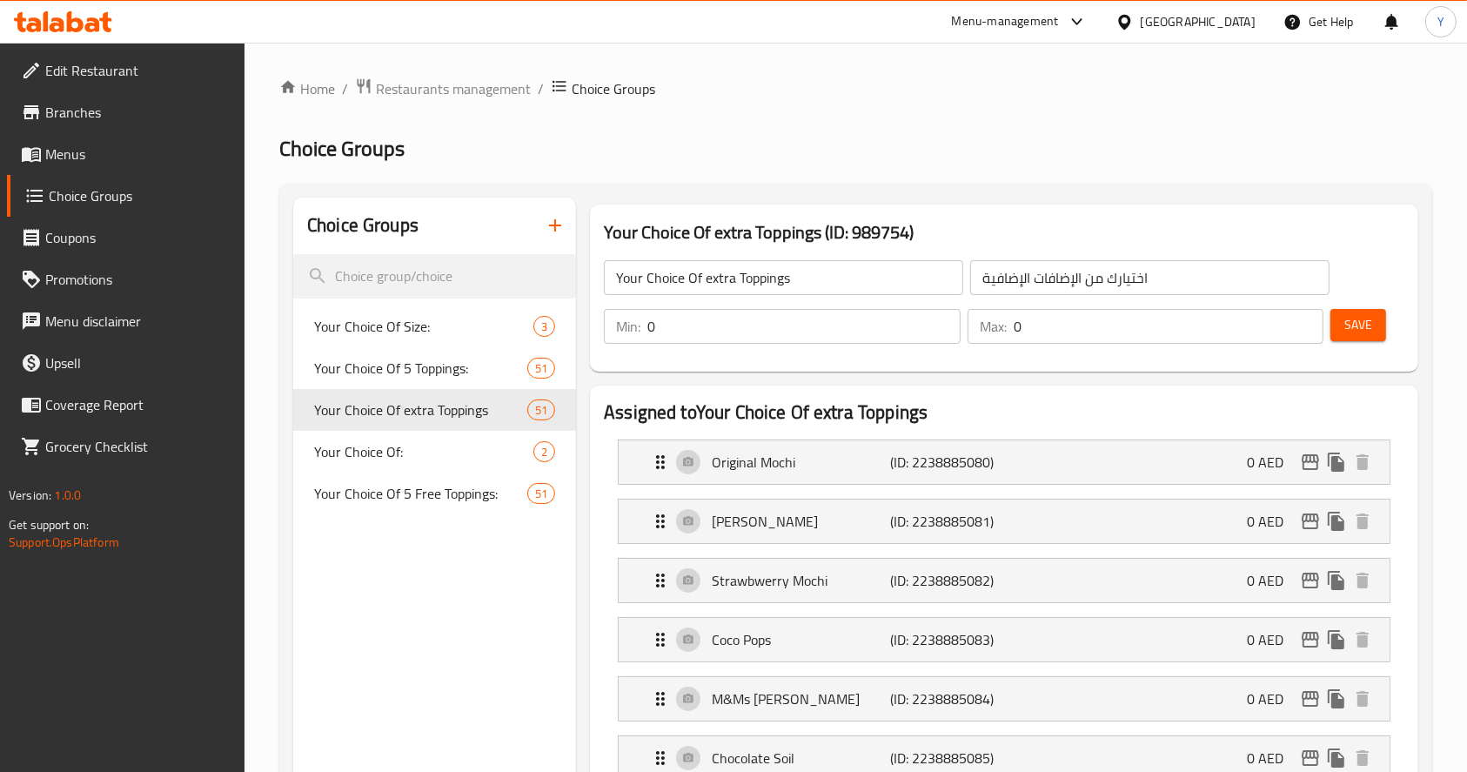
scroll to position [2022, 0]
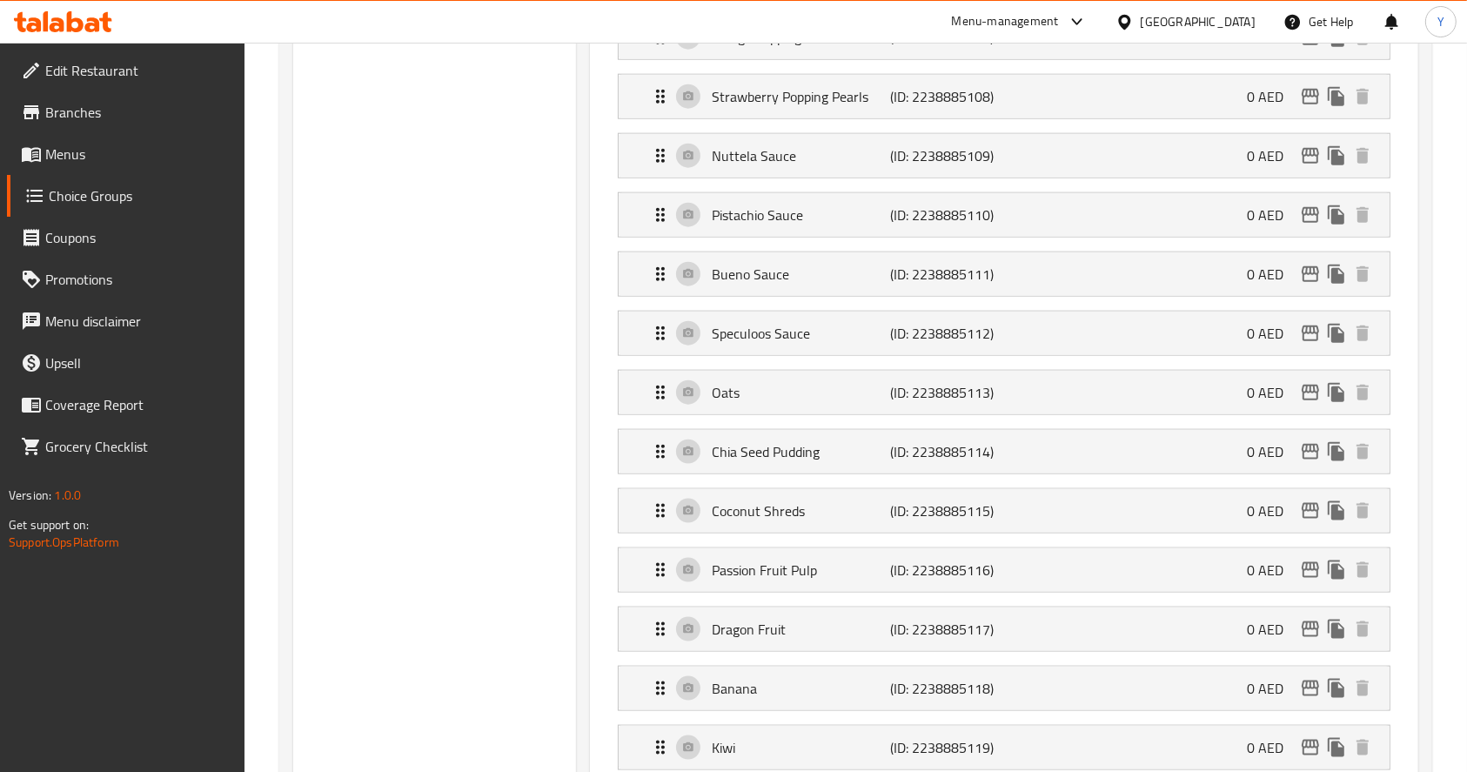
click at [923, 363] on li "Oats (ID: 2238885113) 0 AED Name (En) Oats Name (En) Name (Ar) الشوفان Name (Ar…" at bounding box center [1004, 392] width 800 height 59
click at [871, 386] on p "Oats" at bounding box center [801, 392] width 178 height 21
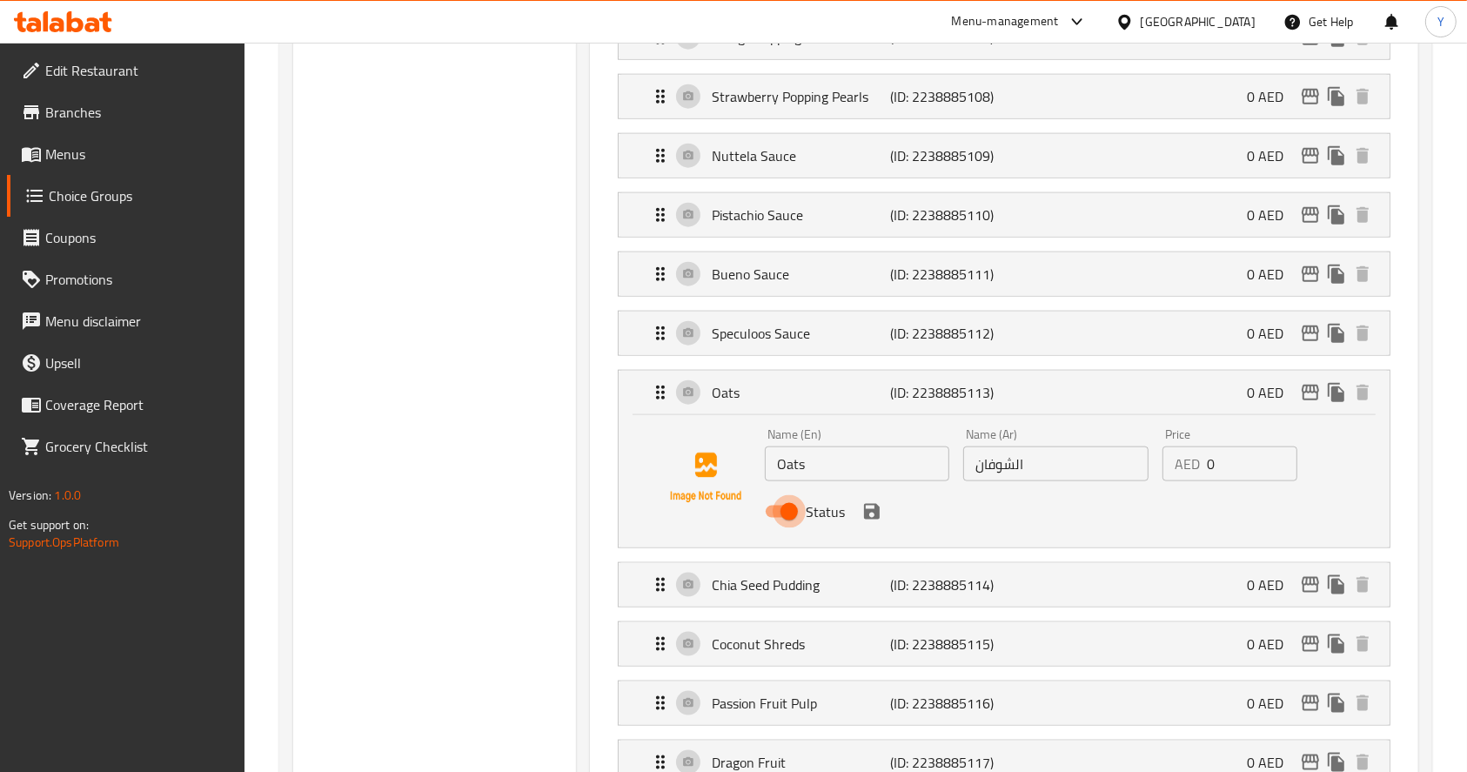
click at [780, 511] on input "Status" at bounding box center [789, 511] width 99 height 33
checkbox input "false"
click at [869, 504] on icon "save" at bounding box center [872, 512] width 16 height 16
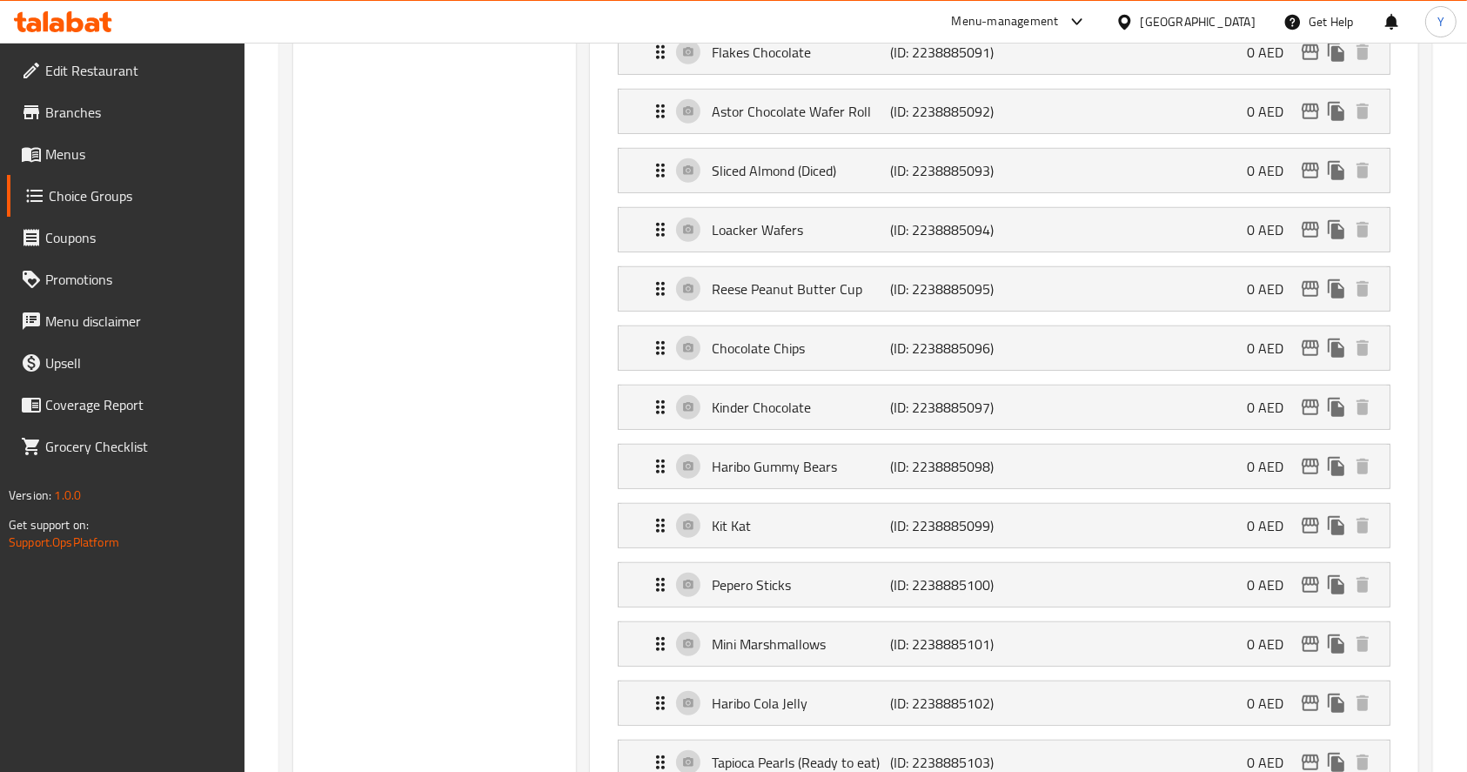
scroll to position [0, 0]
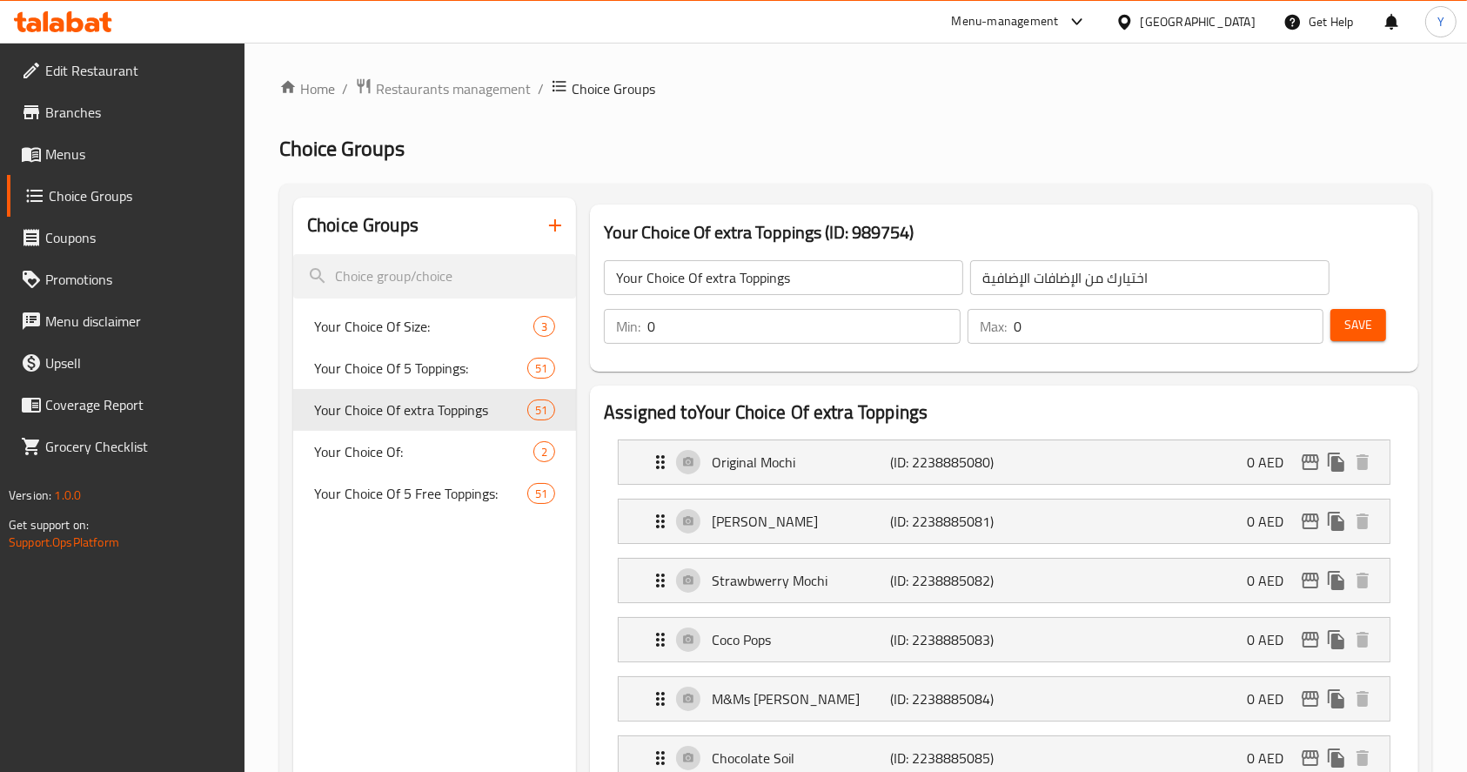
click at [1357, 318] on span "Save" at bounding box center [1358, 325] width 28 height 22
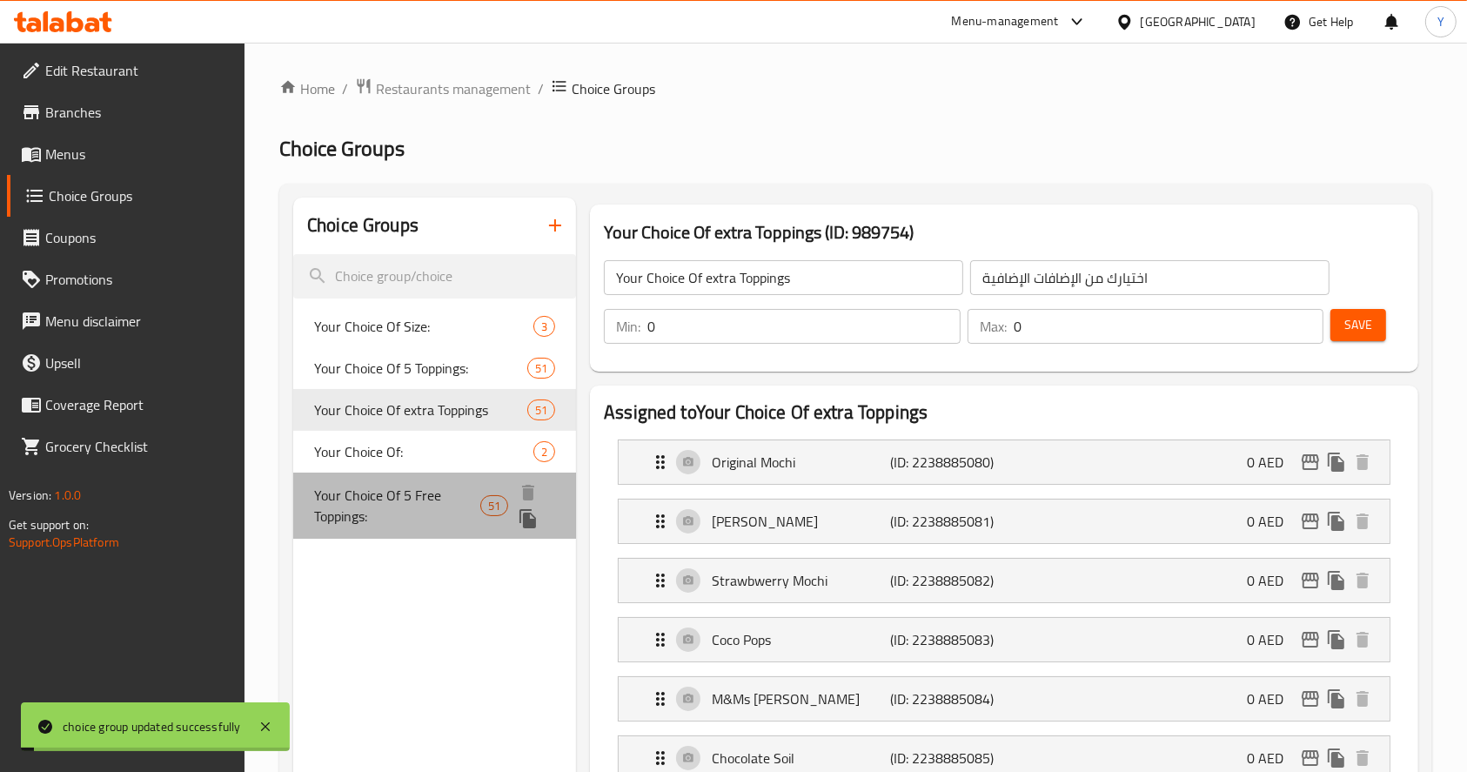
click at [394, 488] on span "Your Choice Of 5 Free Toppings:" at bounding box center [397, 506] width 166 height 42
type input "Your Choice Of 5 Free Toppings:"
type input "اختيارك من 5 إضافات مجانية:"
type input "5"
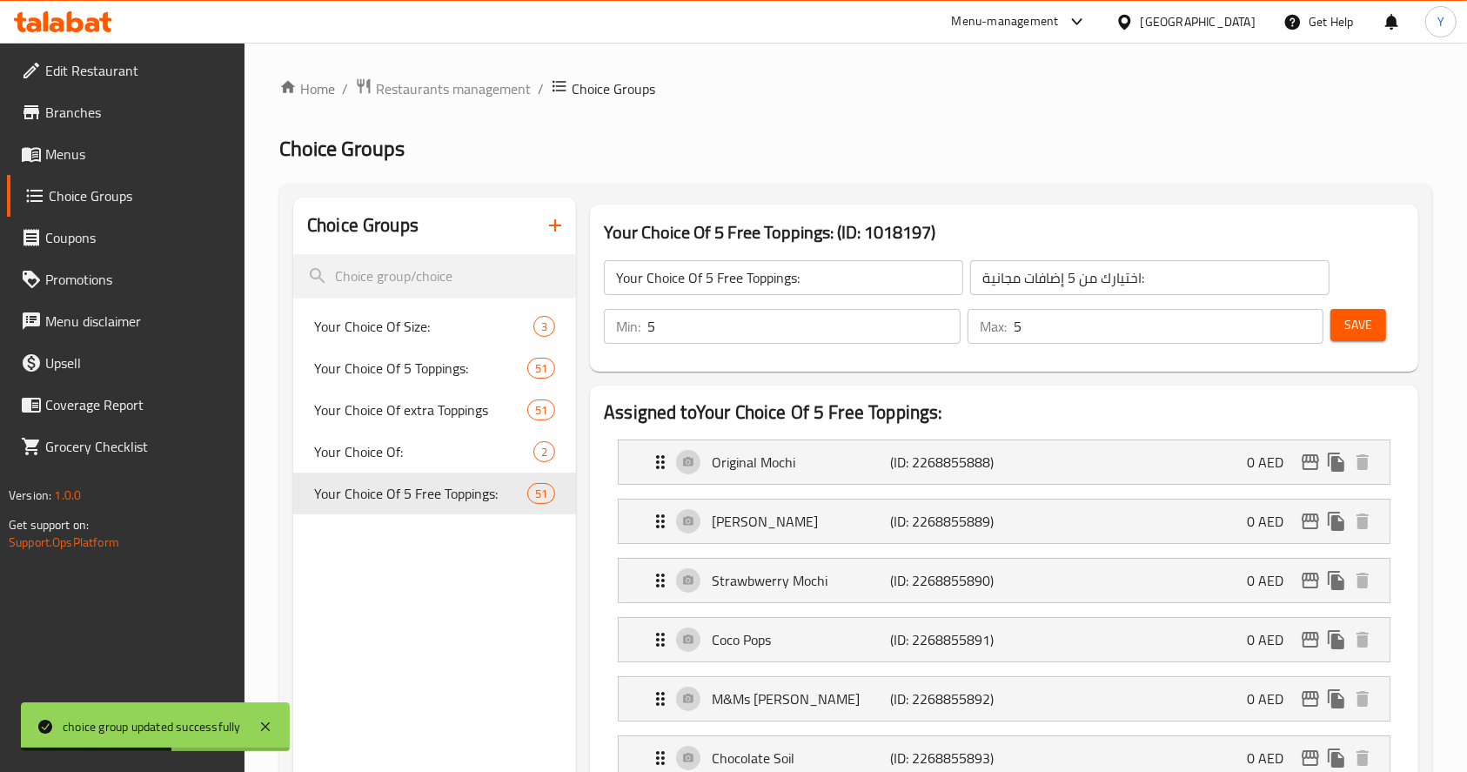
scroll to position [2022, 0]
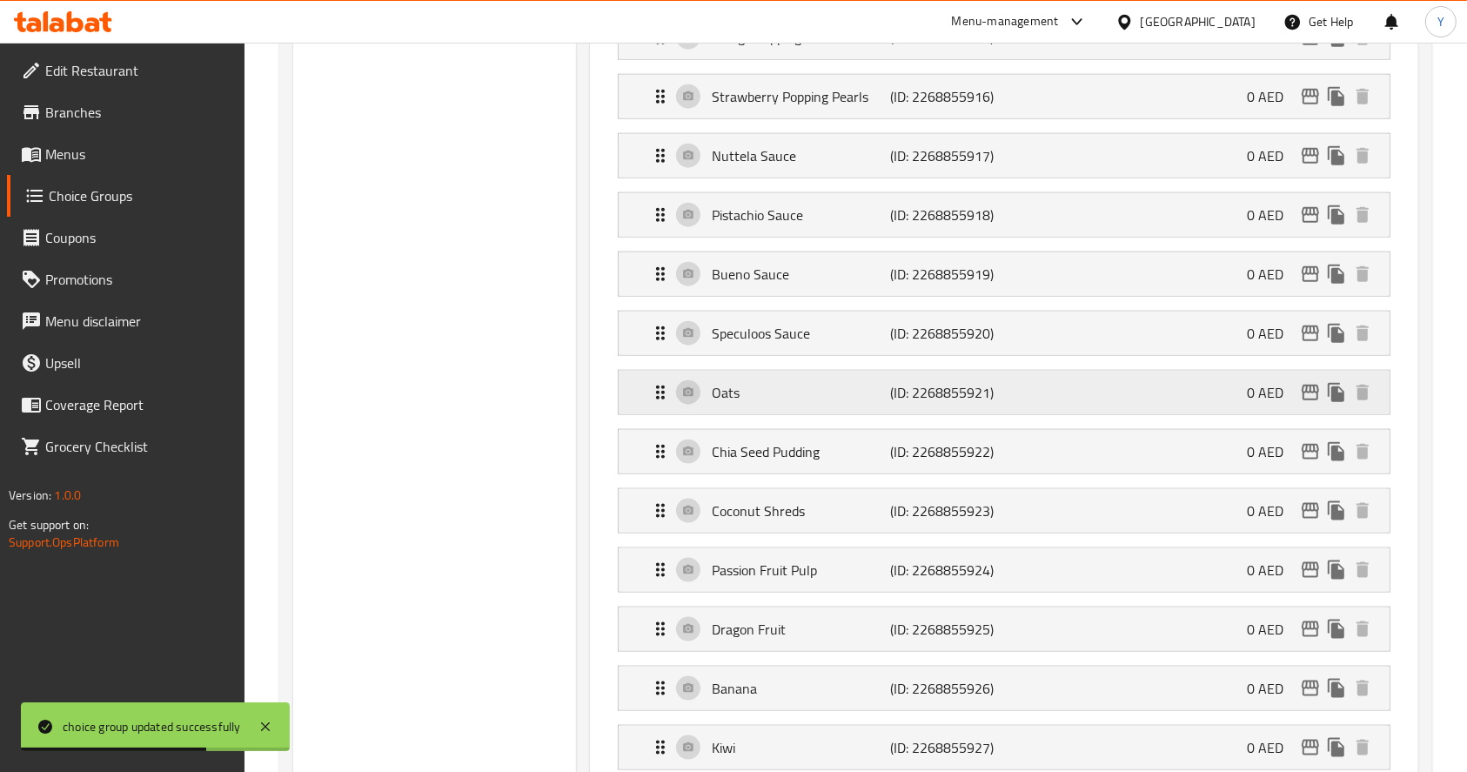
click at [1217, 385] on div "Oats (ID: 2268855921) 0 AED" at bounding box center [1009, 393] width 719 height 44
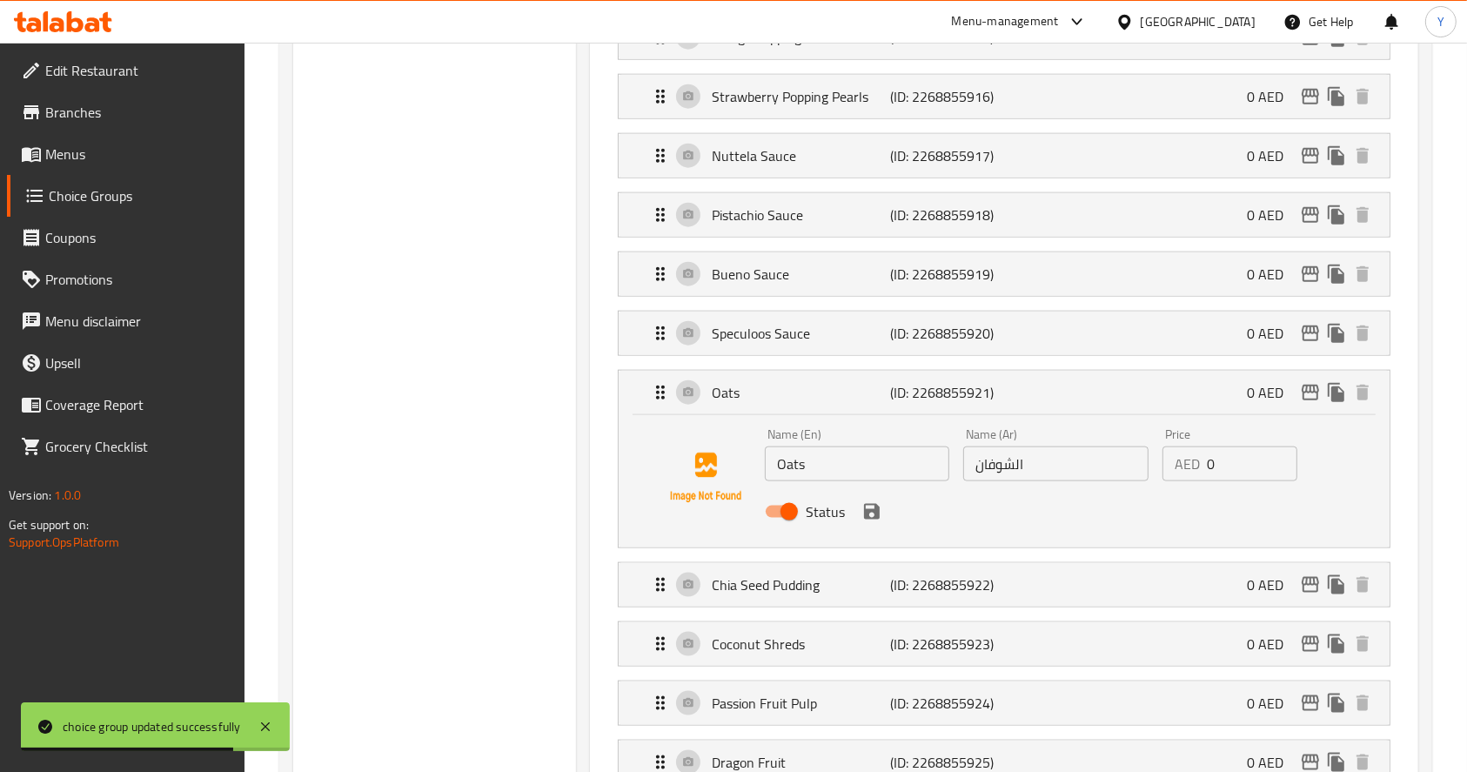
click at [773, 499] on input "Status" at bounding box center [789, 511] width 99 height 33
checkbox input "false"
click at [874, 507] on icon "save" at bounding box center [872, 512] width 16 height 16
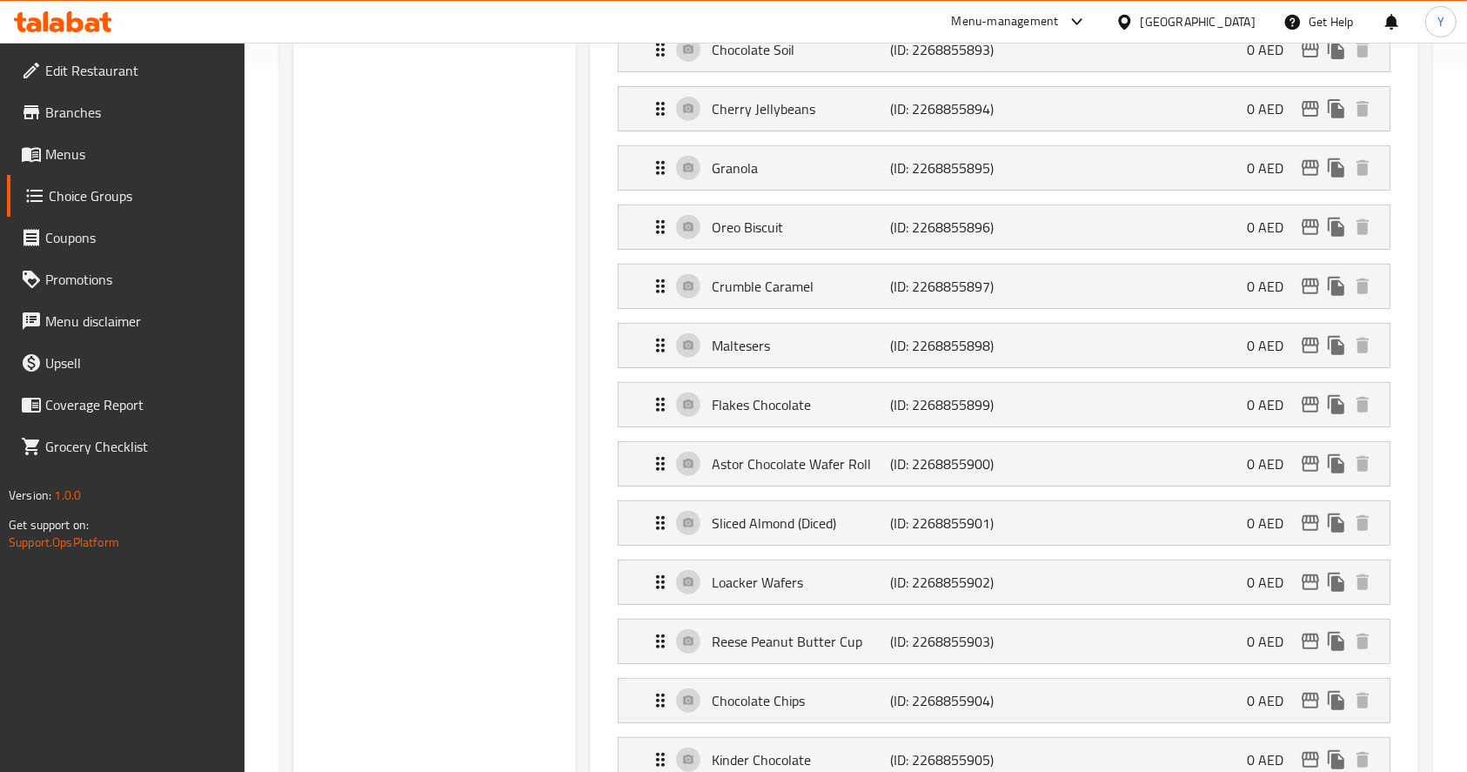
scroll to position [0, 0]
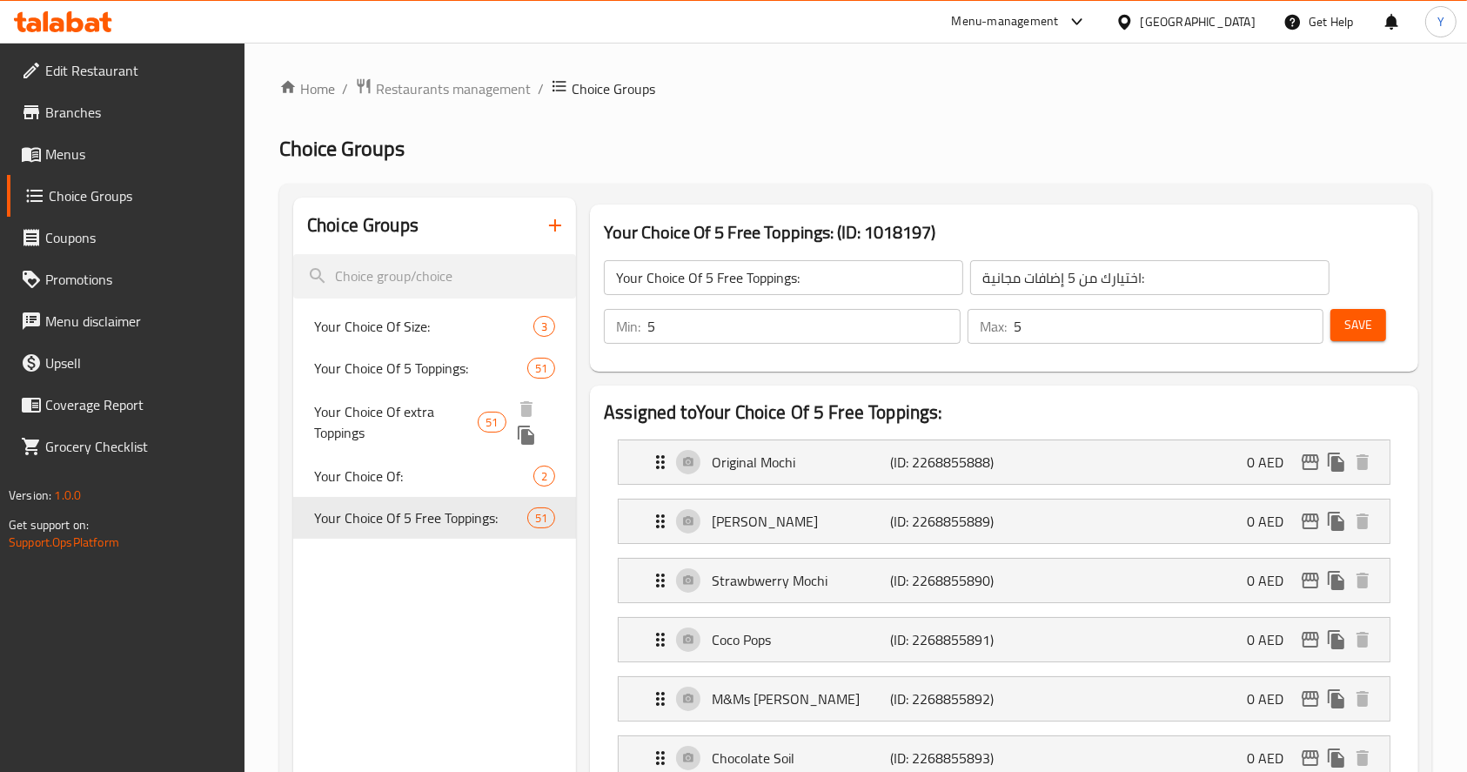
click at [407, 467] on div "Your Choice Of: 2" at bounding box center [434, 476] width 283 height 42
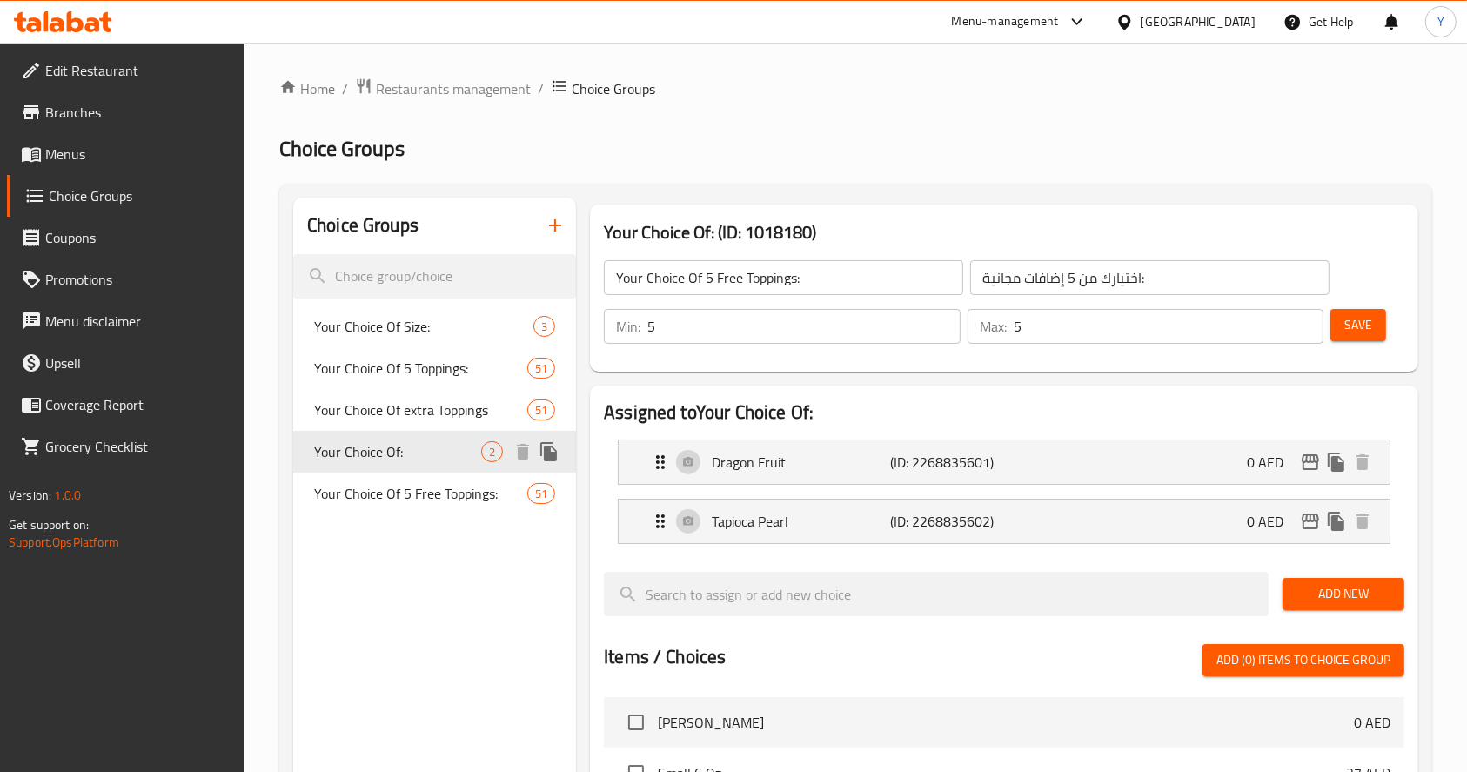
type input "Your Choice Of:"
type input "إختيارك من:"
type input "1"
click at [435, 317] on span "Your Choice Of Size:" at bounding box center [397, 326] width 167 height 21
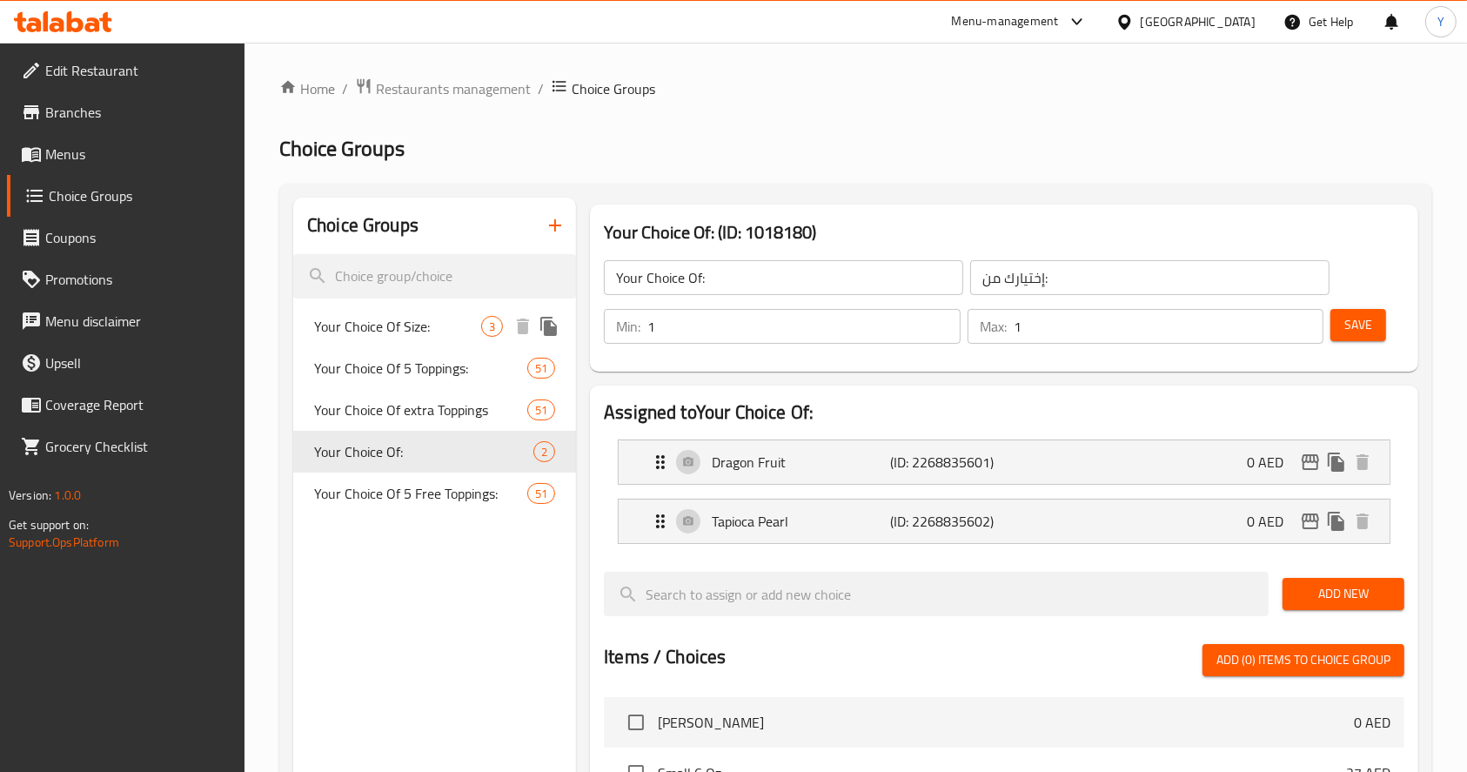
type input "Your Choice Of Size:"
type input "اختيارك من الحجم:"
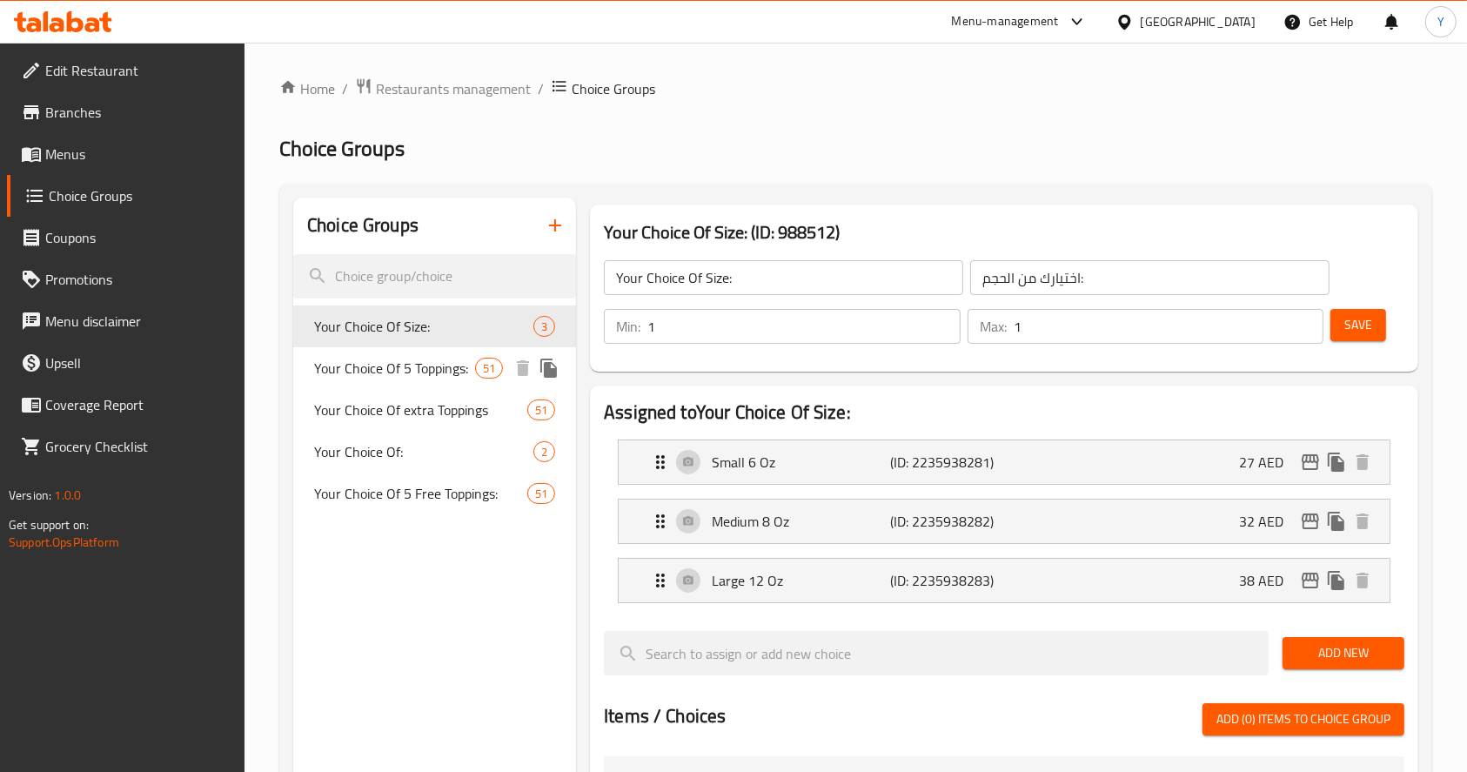
click at [441, 372] on span "Your Choice Of 5 Toppings:" at bounding box center [394, 368] width 161 height 21
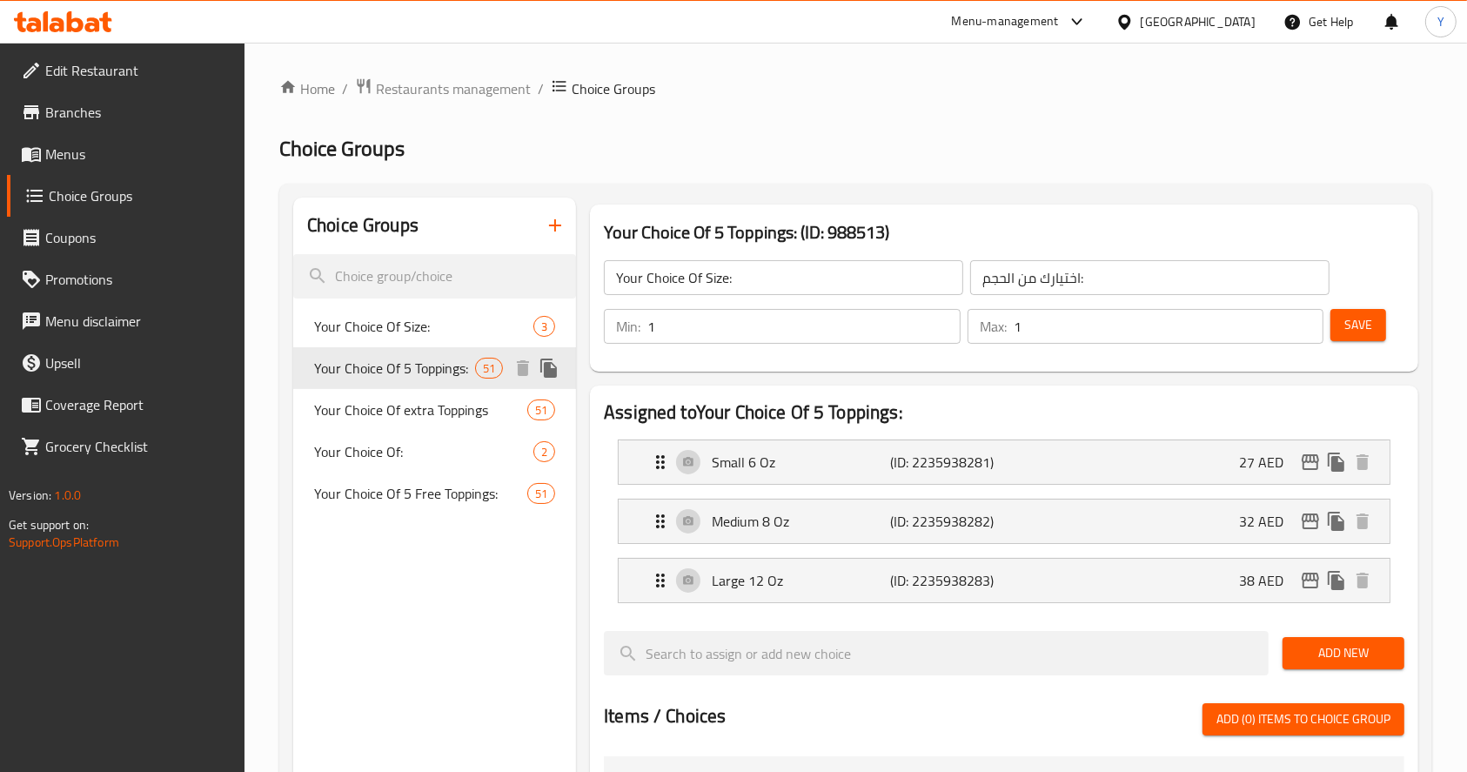
type input "Your Choice Of 5 Toppings:"
type input "اختيارك من 5 إضافات مجانية:"
type input "5"
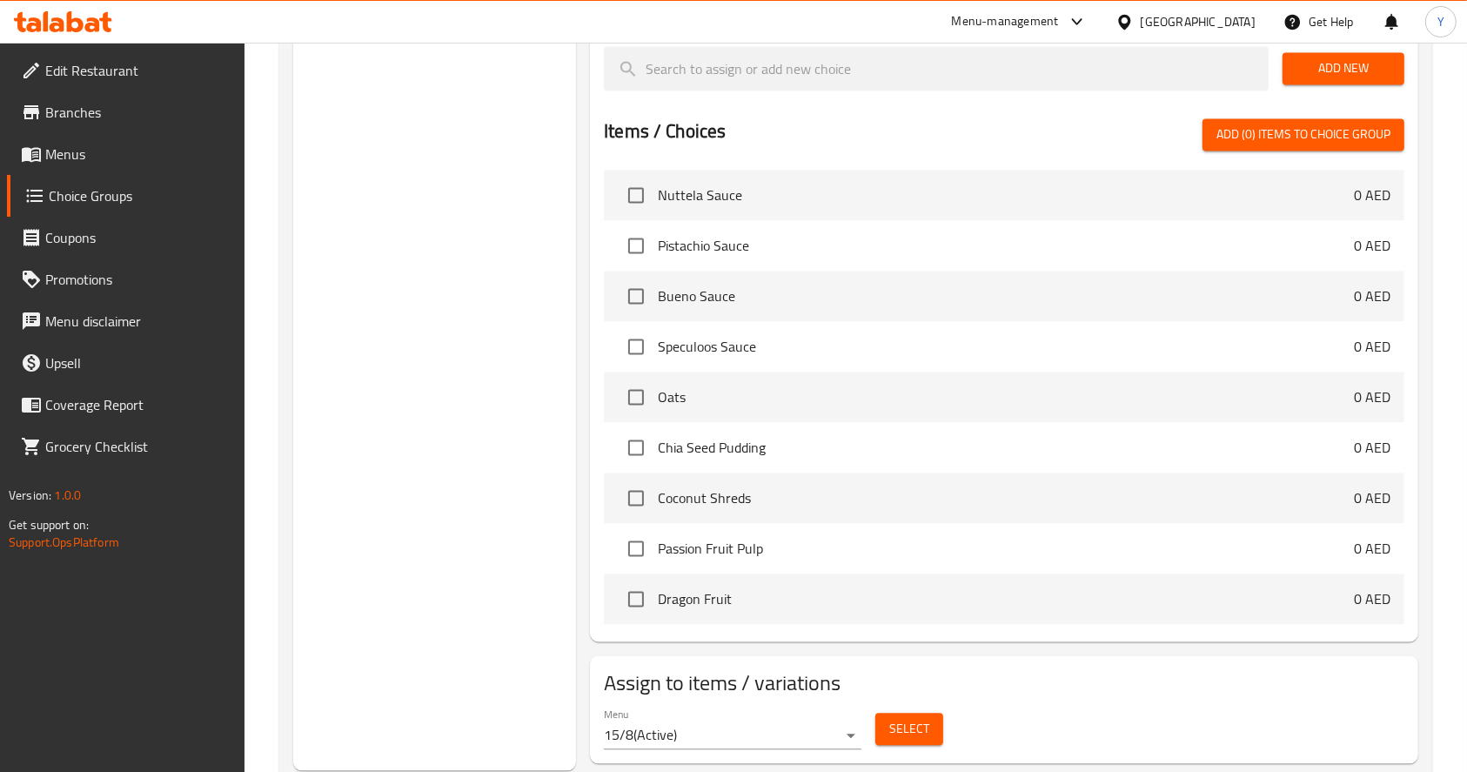
scroll to position [2022, 0]
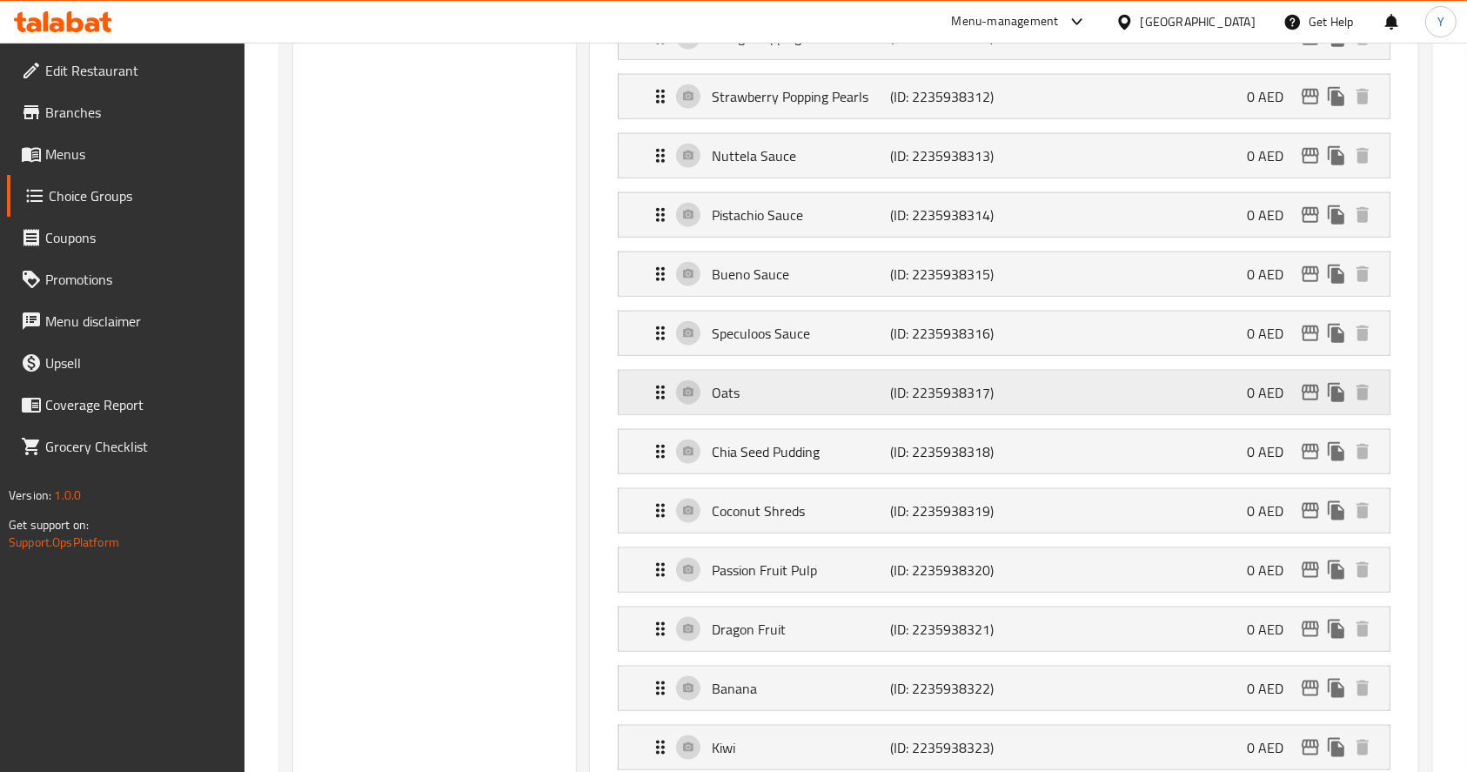
click at [876, 382] on p "Oats" at bounding box center [801, 392] width 178 height 21
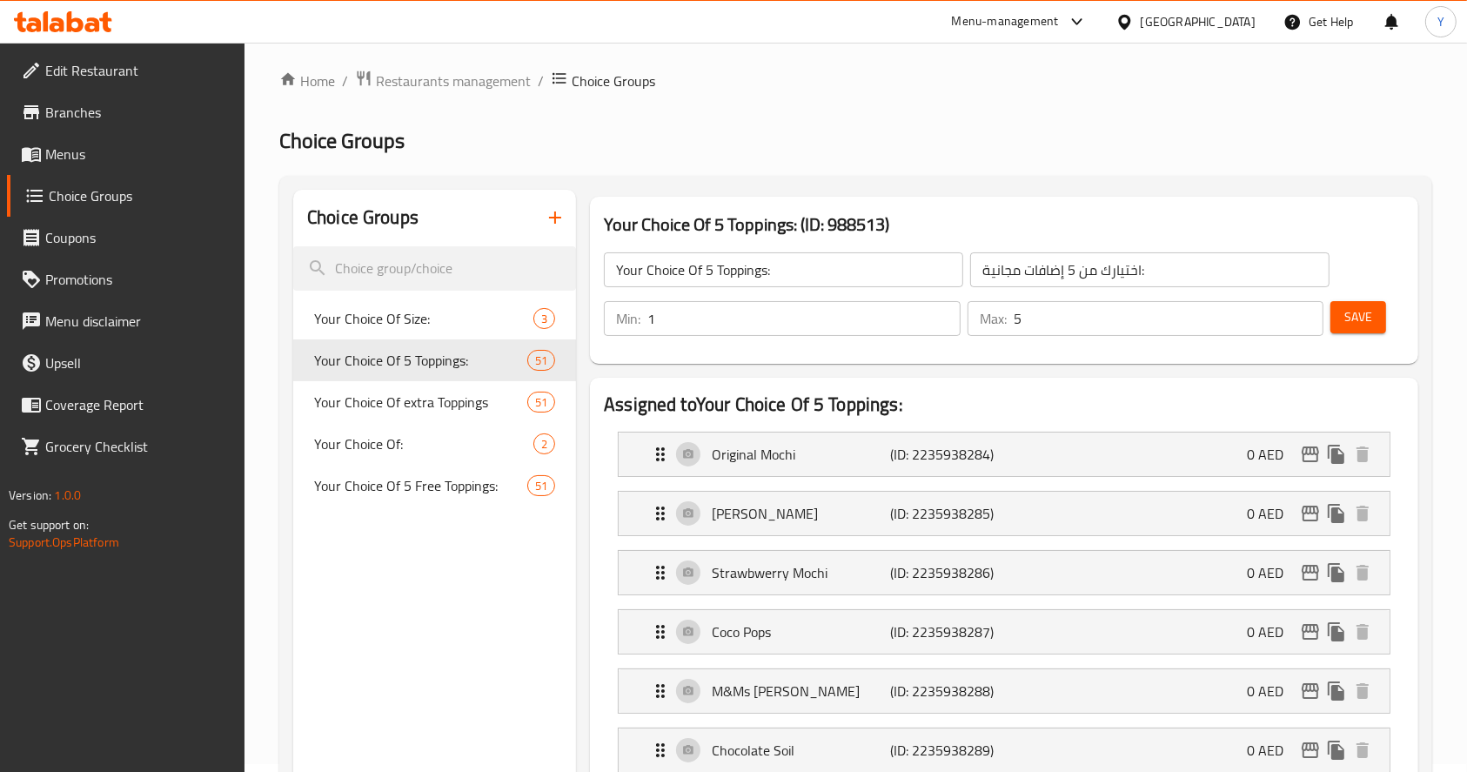
scroll to position [0, 0]
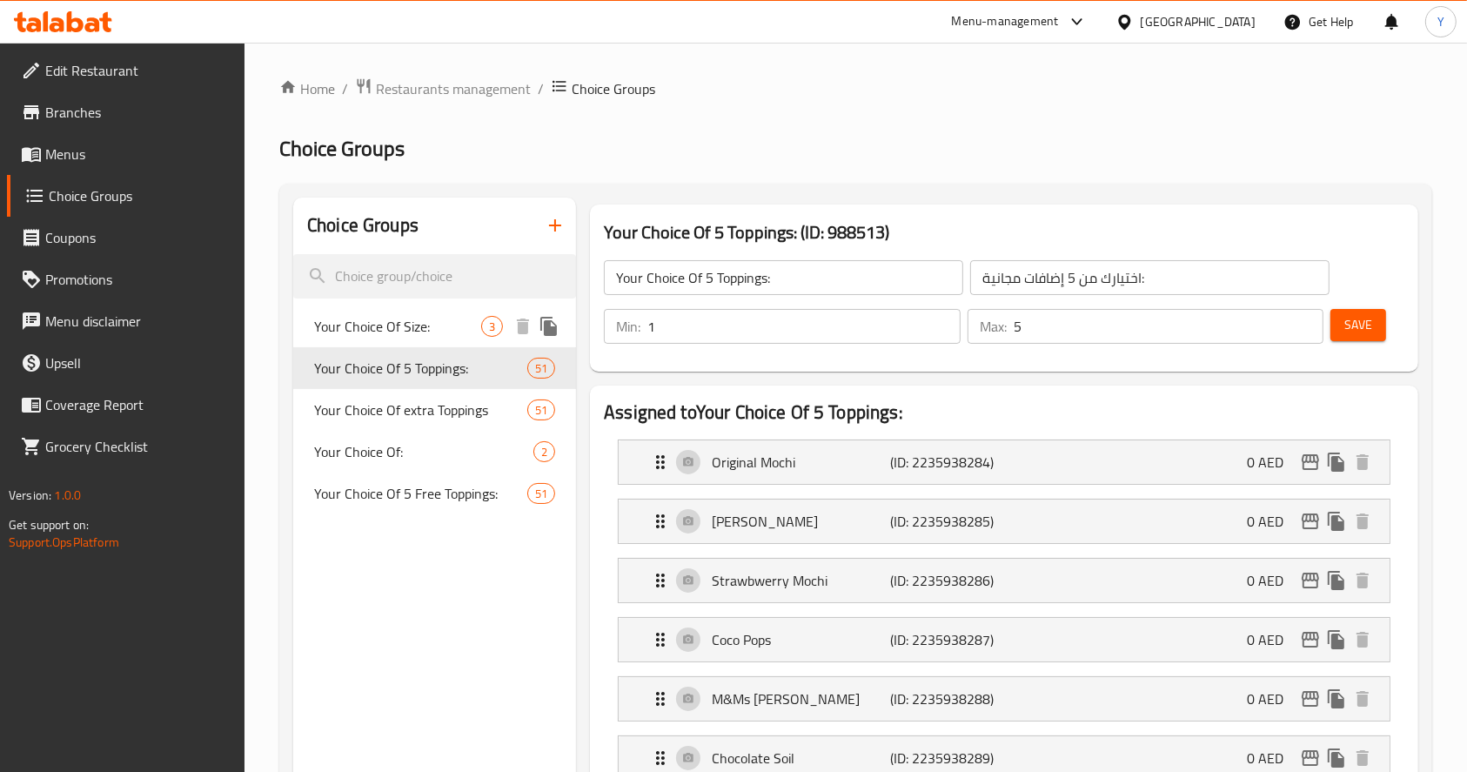
click at [419, 316] on span "Your Choice Of Size:" at bounding box center [397, 326] width 167 height 21
type input "Your Choice Of Size:"
type input "اختيارك من الحجم:"
type input "1"
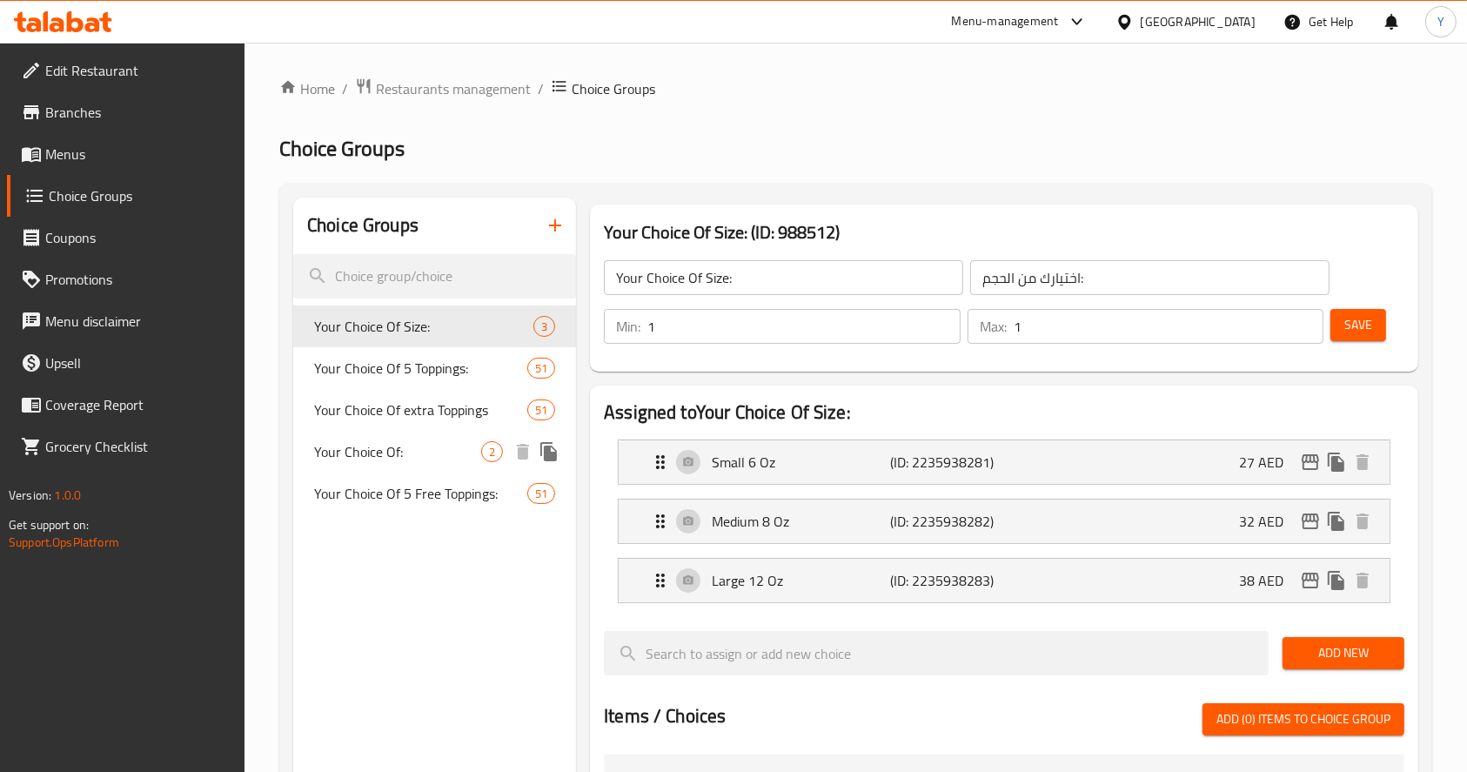
click at [394, 458] on span "Your Choice Of:" at bounding box center [397, 451] width 167 height 21
type input "Your Choice Of:"
type input "إختيارك من:"
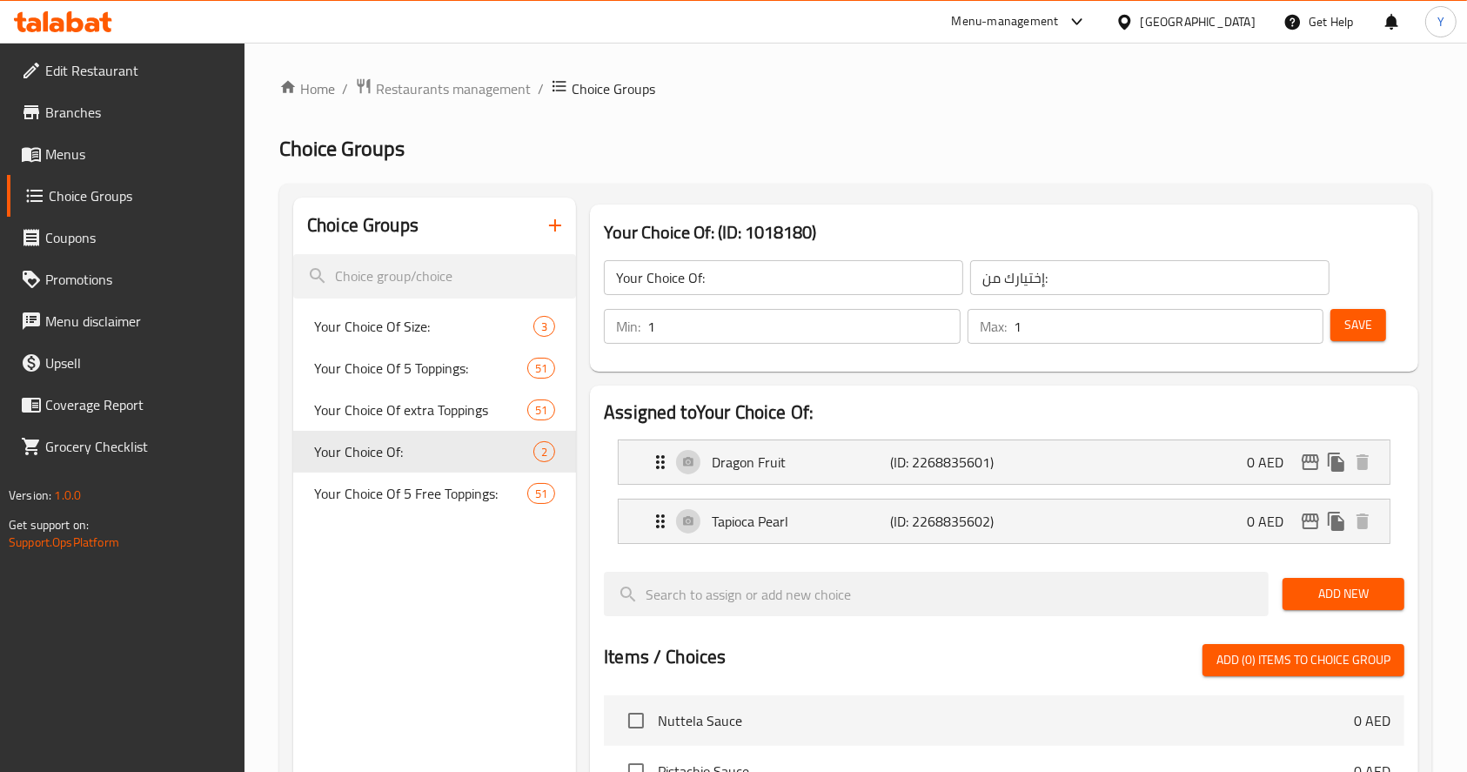
click at [555, 223] on icon "button" at bounding box center [555, 225] width 12 height 12
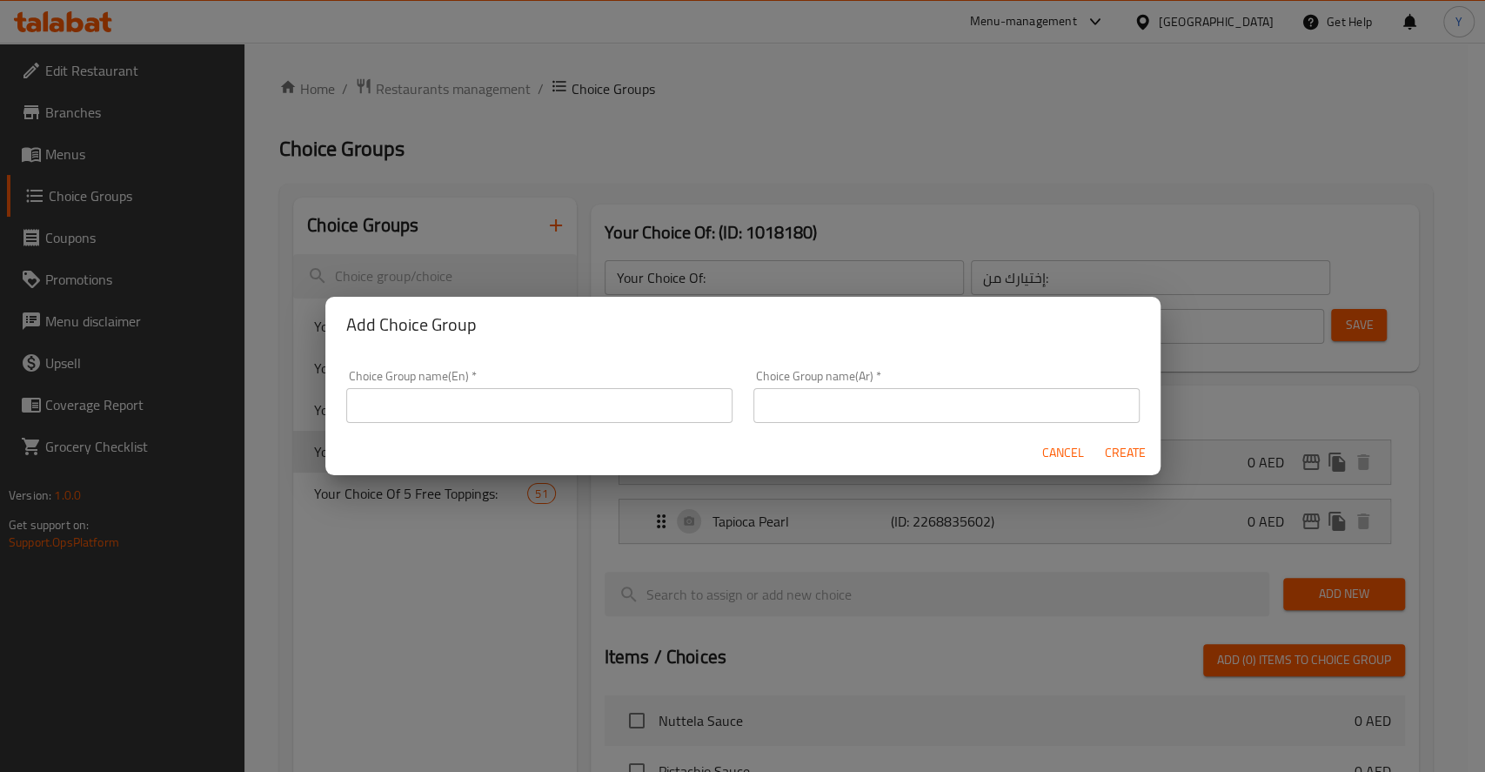
click at [639, 402] on input "text" at bounding box center [539, 405] width 386 height 35
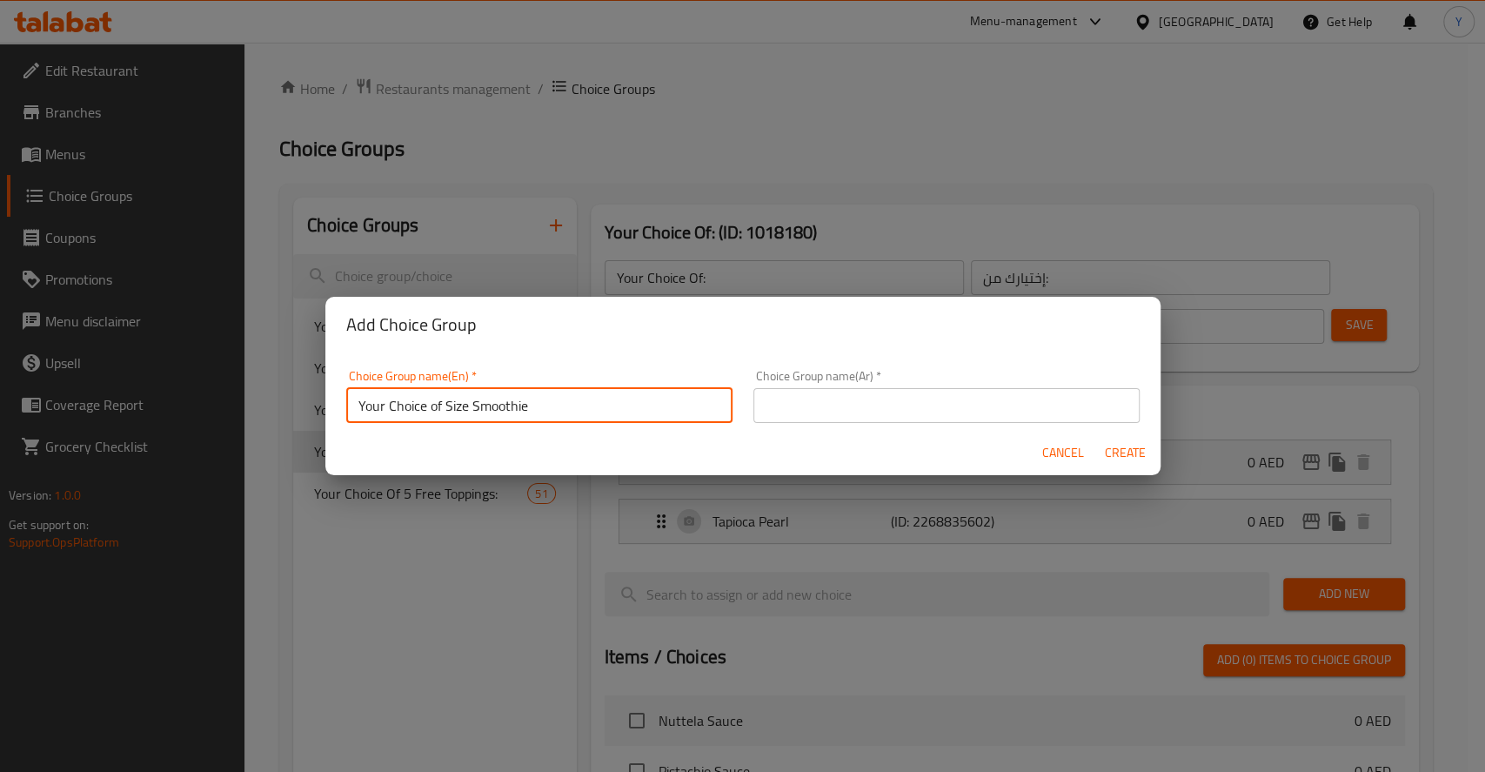
type input "Your Choice of Size Smoothie"
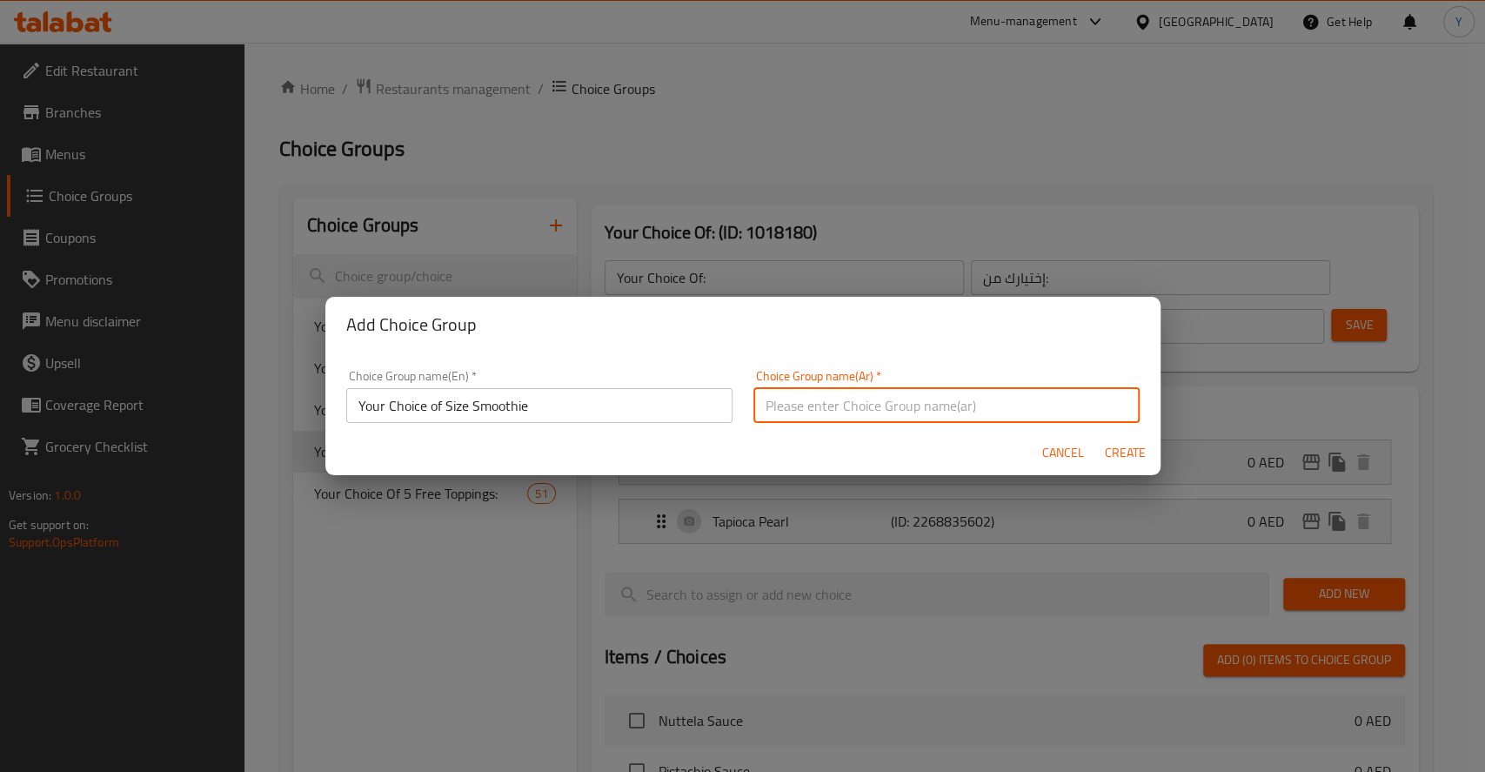
click at [813, 416] on input "text" at bounding box center [946, 405] width 386 height 35
paste input "اختيارك لحجم العصير"
type input "اختيارك لحجم العصير"
click at [1105, 449] on span "Create" at bounding box center [1126, 453] width 42 height 22
type input "Your Choice of Size Smoothie"
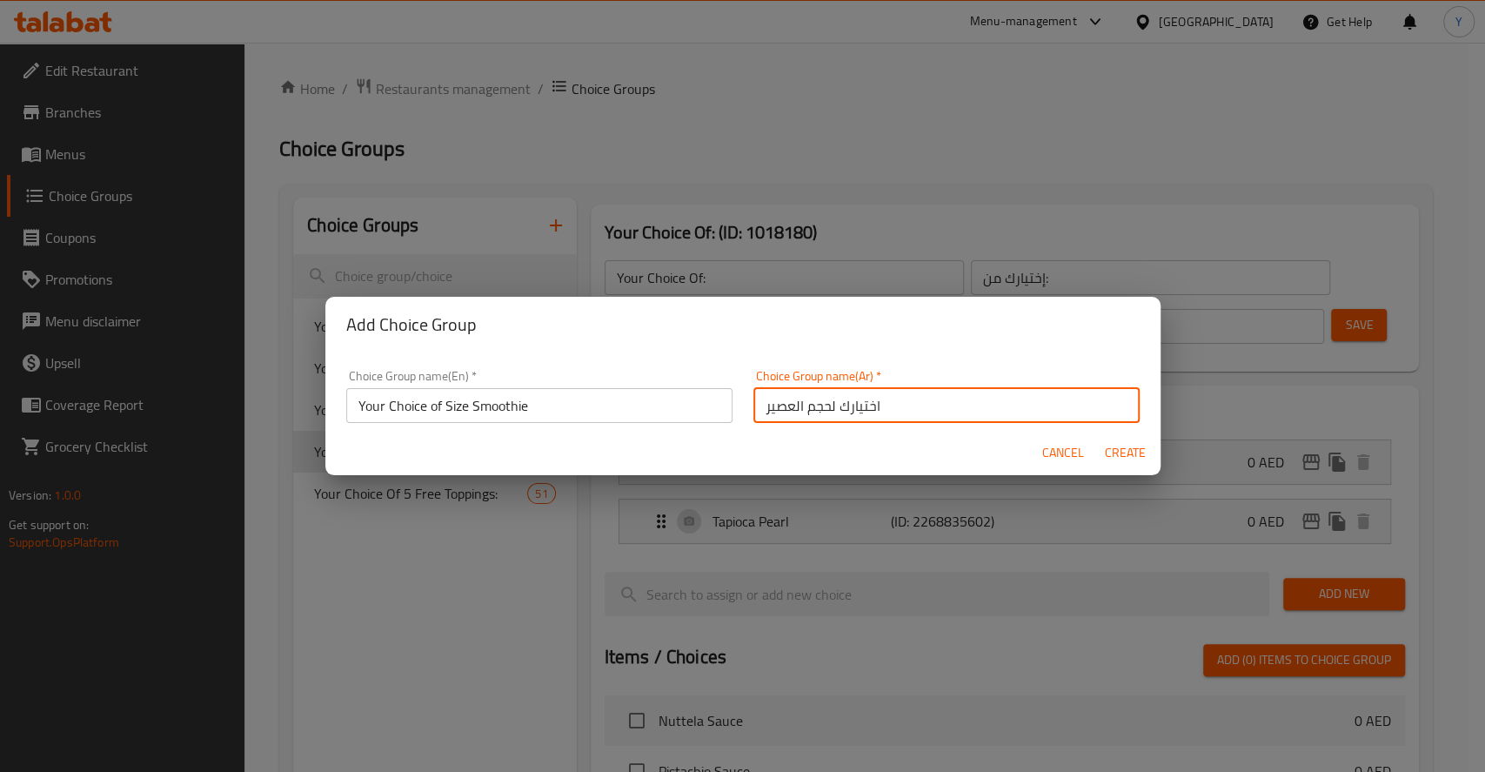
type input "اختيارك لحجم العصير"
type input "0"
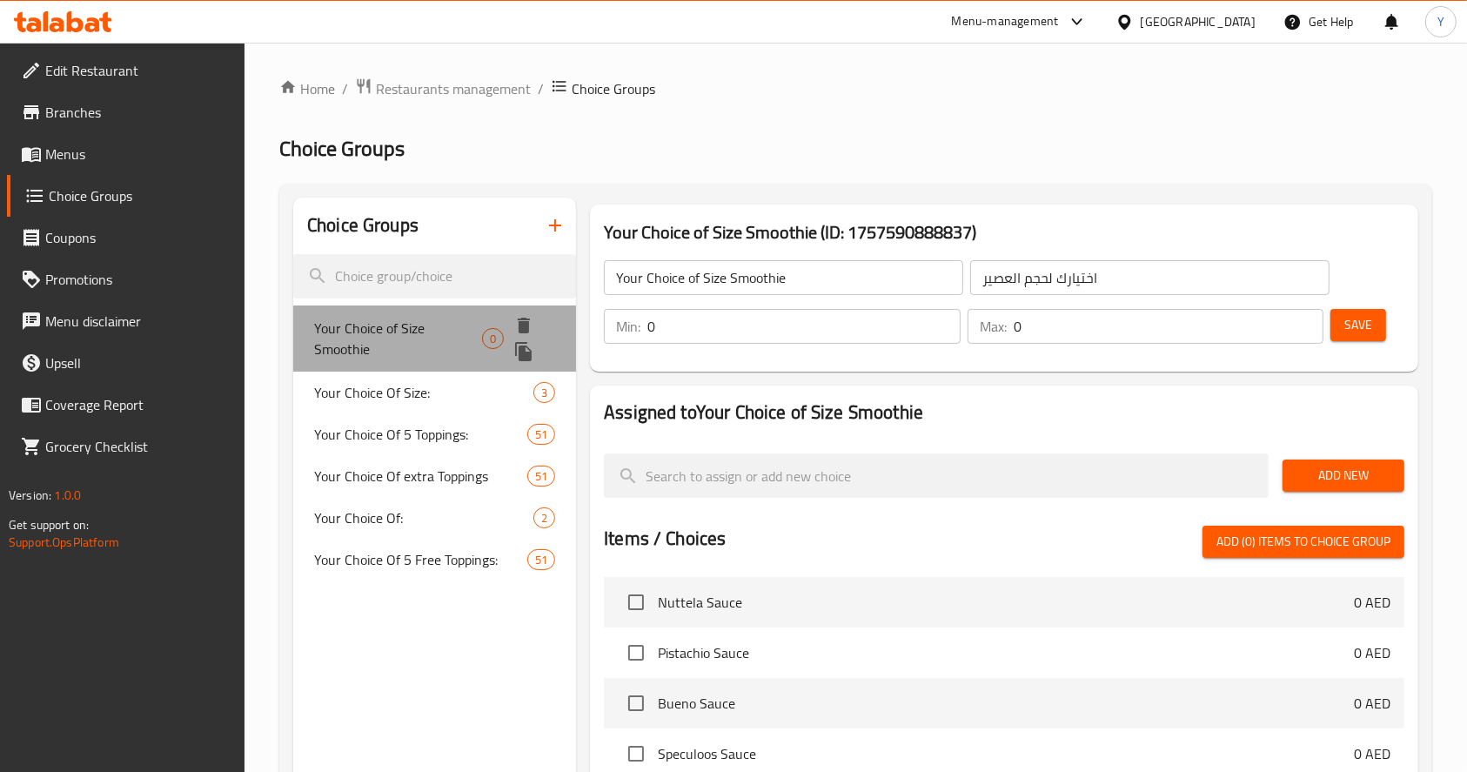
click at [396, 310] on div "Your Choice of Size Smoothie 0" at bounding box center [434, 338] width 283 height 66
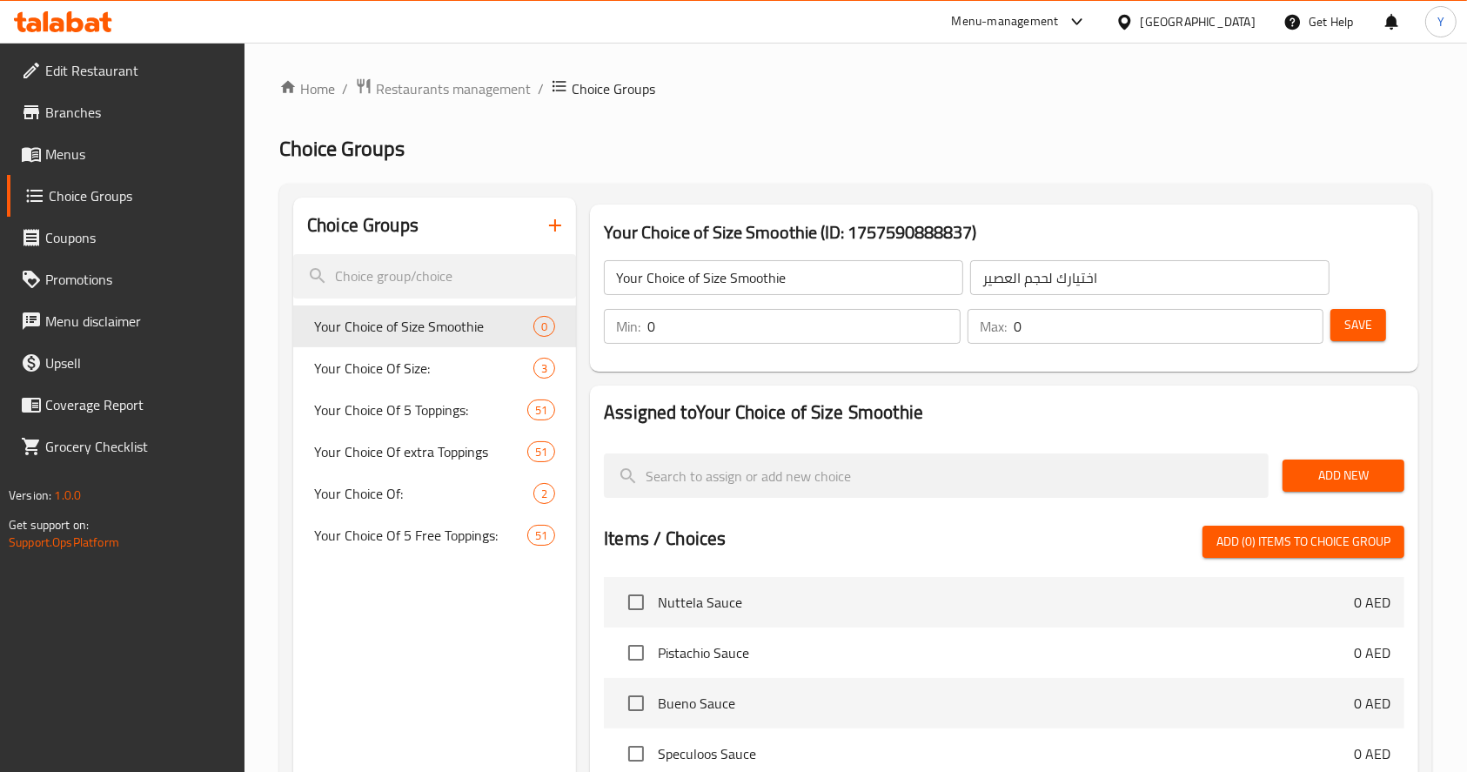
click at [780, 335] on input "0" at bounding box center [803, 326] width 313 height 35
type input "1"
click at [1349, 316] on span "Save" at bounding box center [1358, 325] width 28 height 22
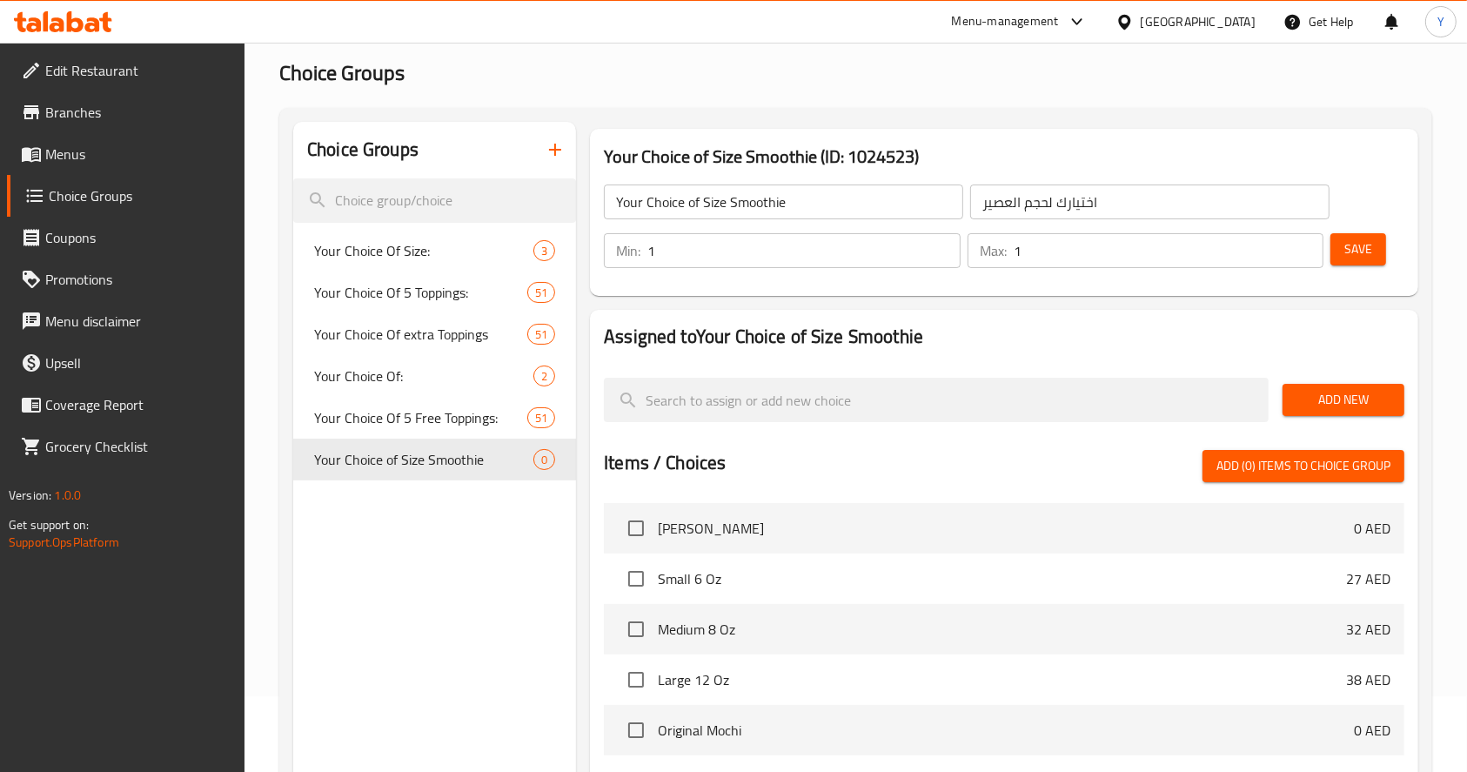
scroll to position [74, 0]
click at [1324, 394] on span "Add New" at bounding box center [1343, 402] width 94 height 22
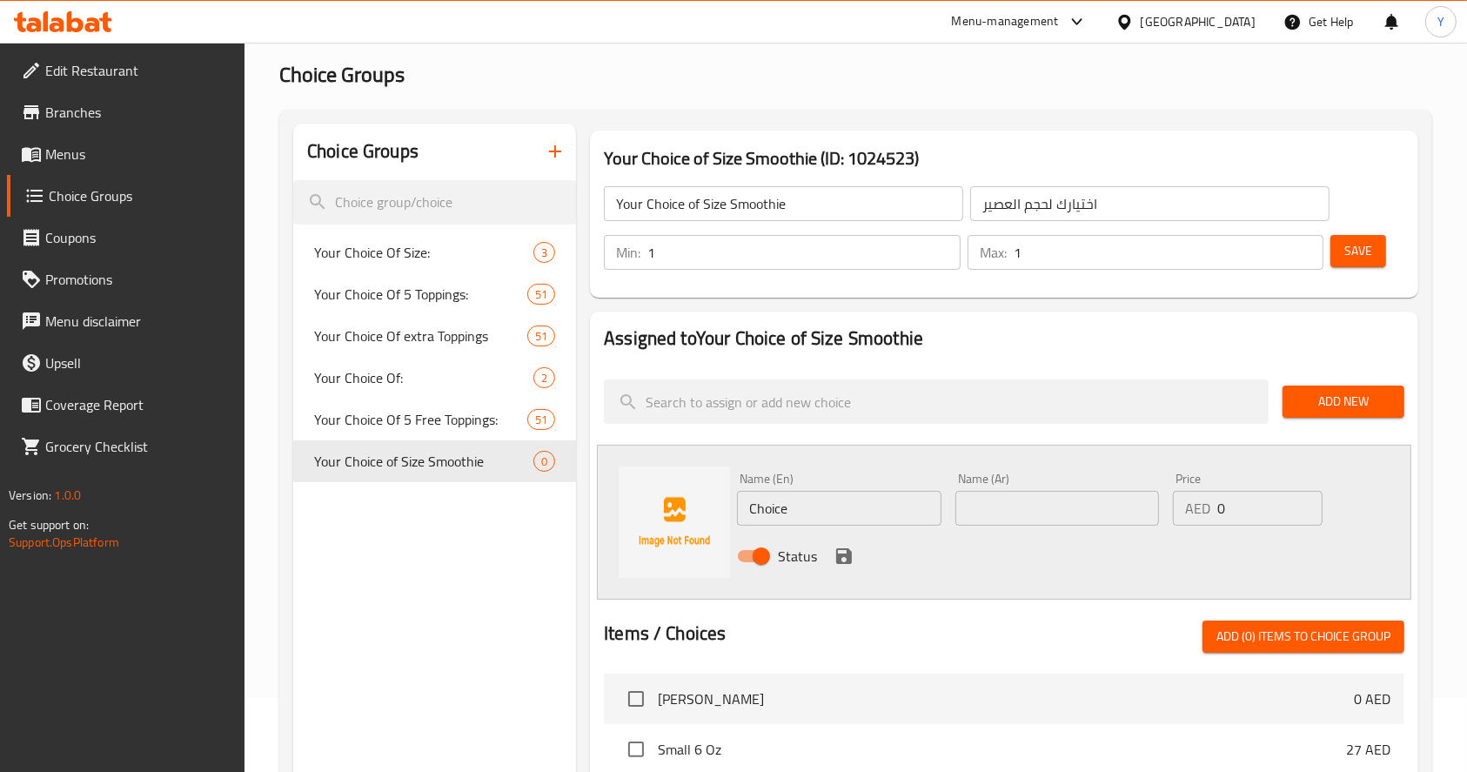
click at [820, 505] on input "Choice" at bounding box center [839, 508] width 204 height 35
click at [767, 503] on input "120z" at bounding box center [839, 508] width 204 height 35
click at [818, 517] on input "12 0z" at bounding box center [839, 508] width 204 height 35
type input "12 0z"
paste input "12 أونصة"
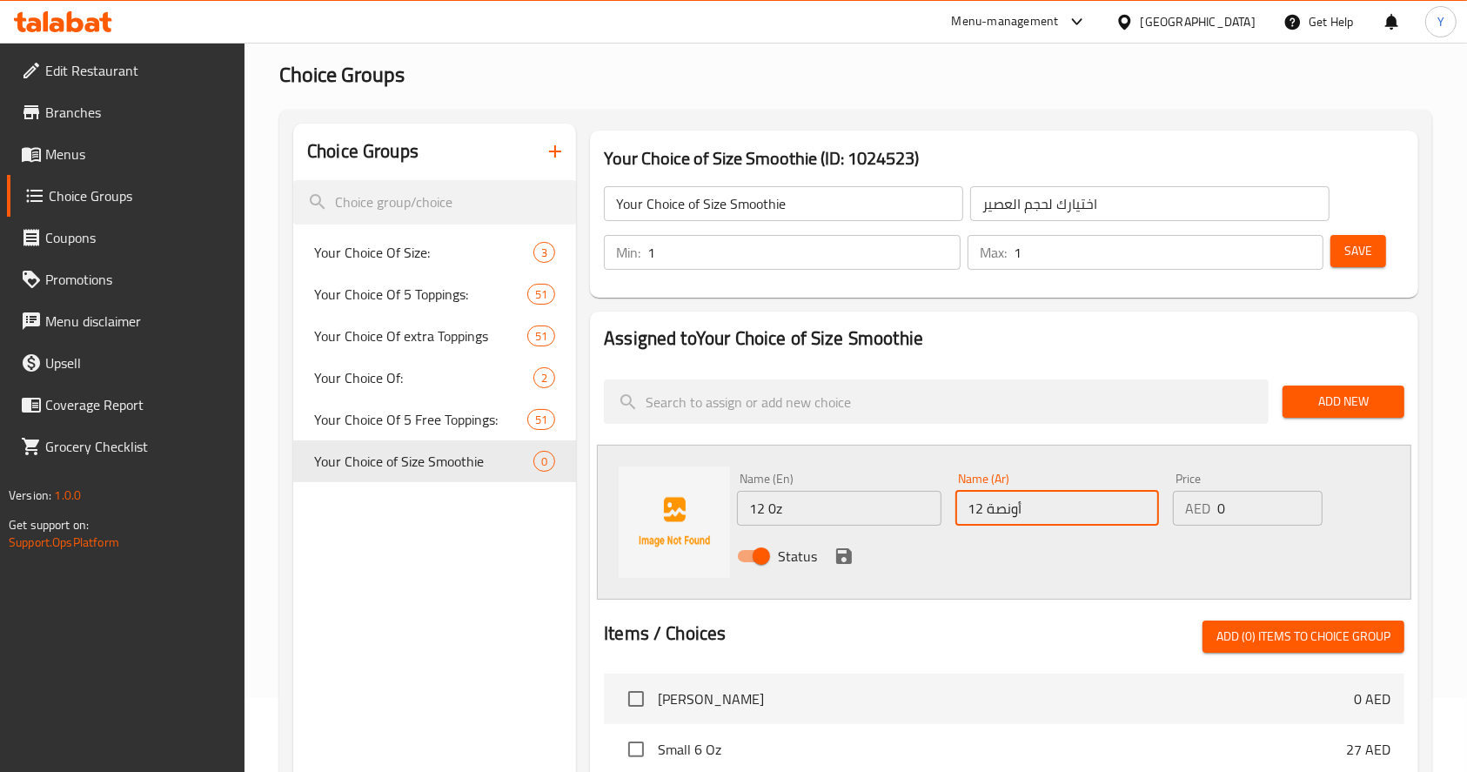
type input "12 أونصة"
click at [1249, 512] on input "0" at bounding box center [1269, 508] width 105 height 35
type input "25"
click at [839, 554] on icon "save" at bounding box center [844, 556] width 16 height 16
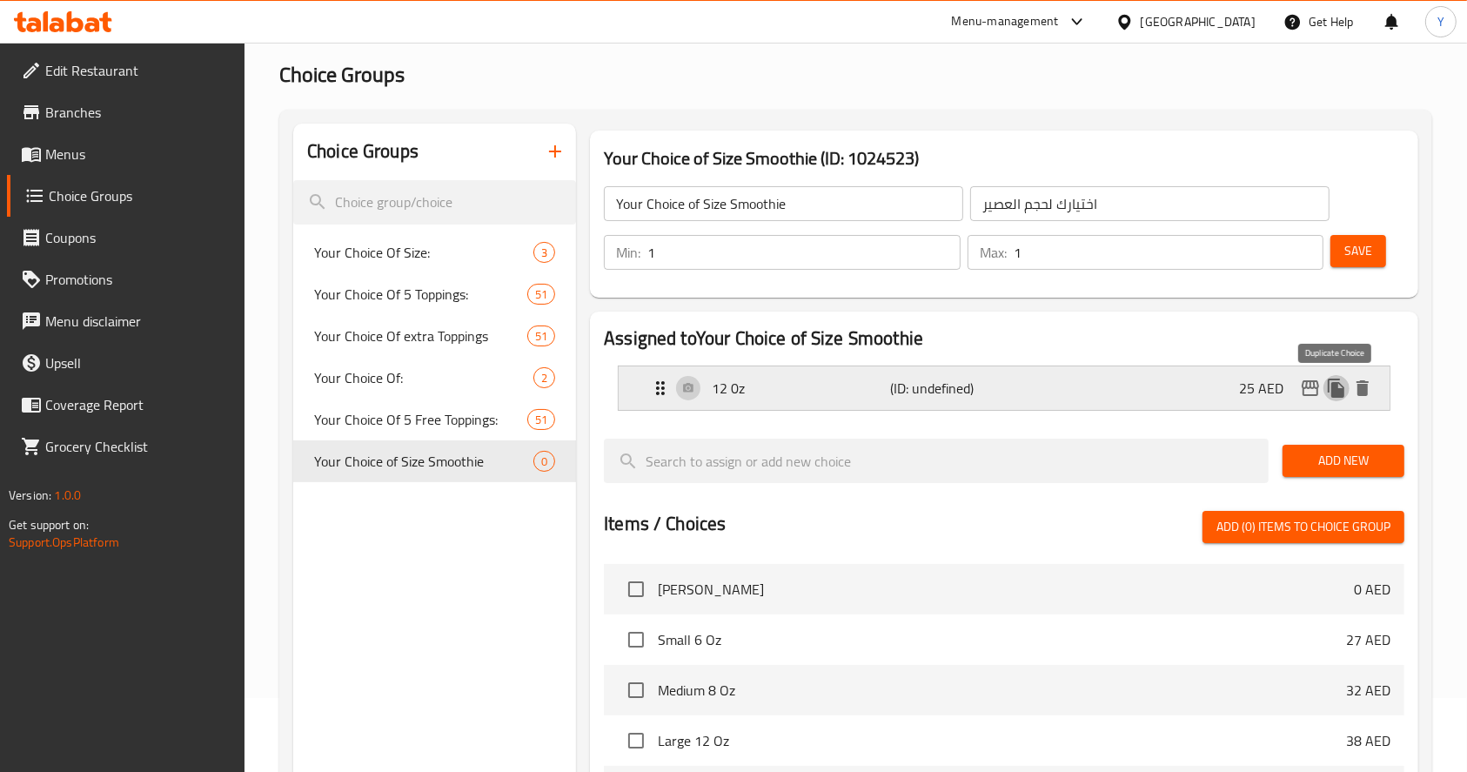
click at [1333, 398] on button "duplicate" at bounding box center [1336, 388] width 26 height 26
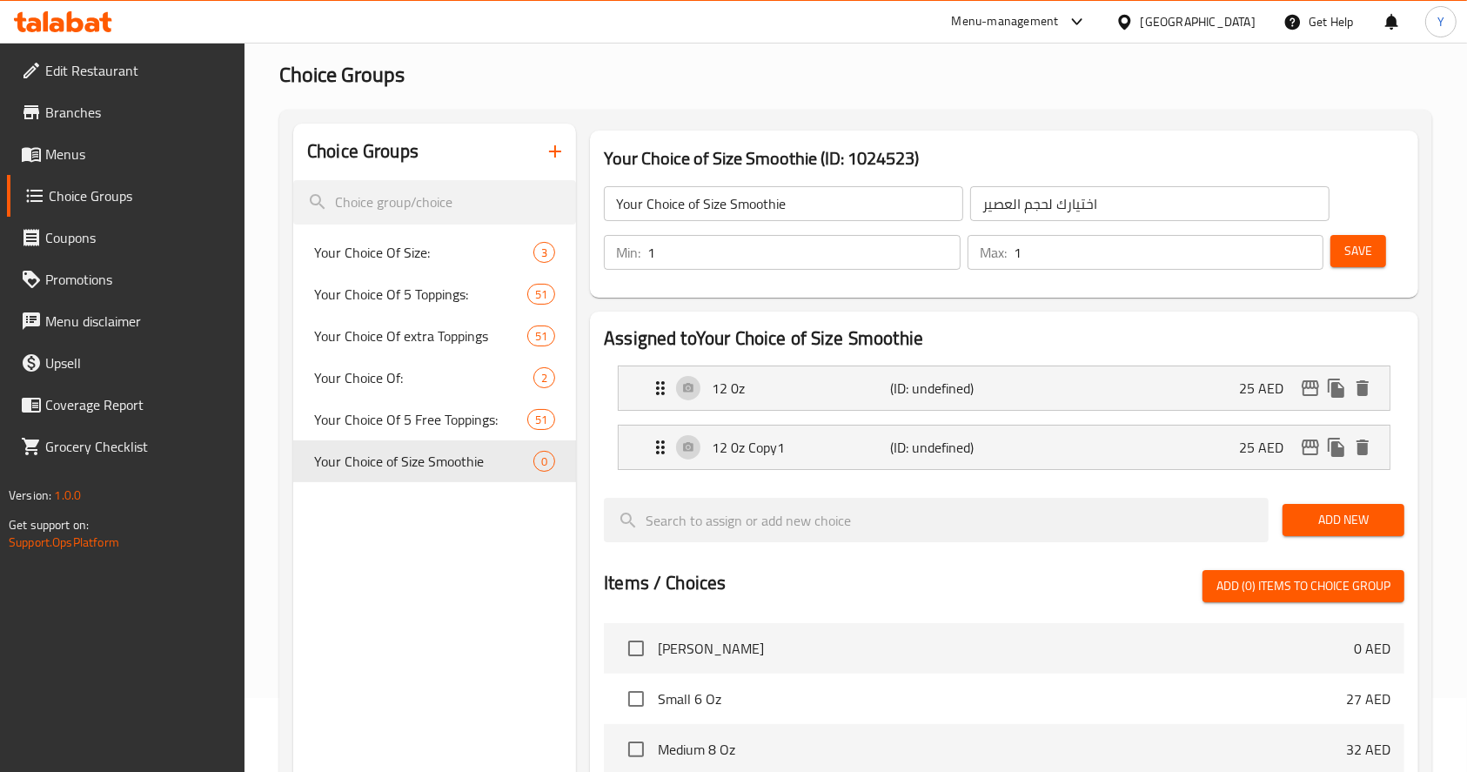
click at [757, 470] on li "12 0z Copy1 (ID: undefined) 25 AED Name (En) 12 0z Copy1 Name (En) Name (Ar) 12…" at bounding box center [1004, 447] width 800 height 59
click at [761, 458] on p "12 0z Copy1" at bounding box center [801, 447] width 178 height 21
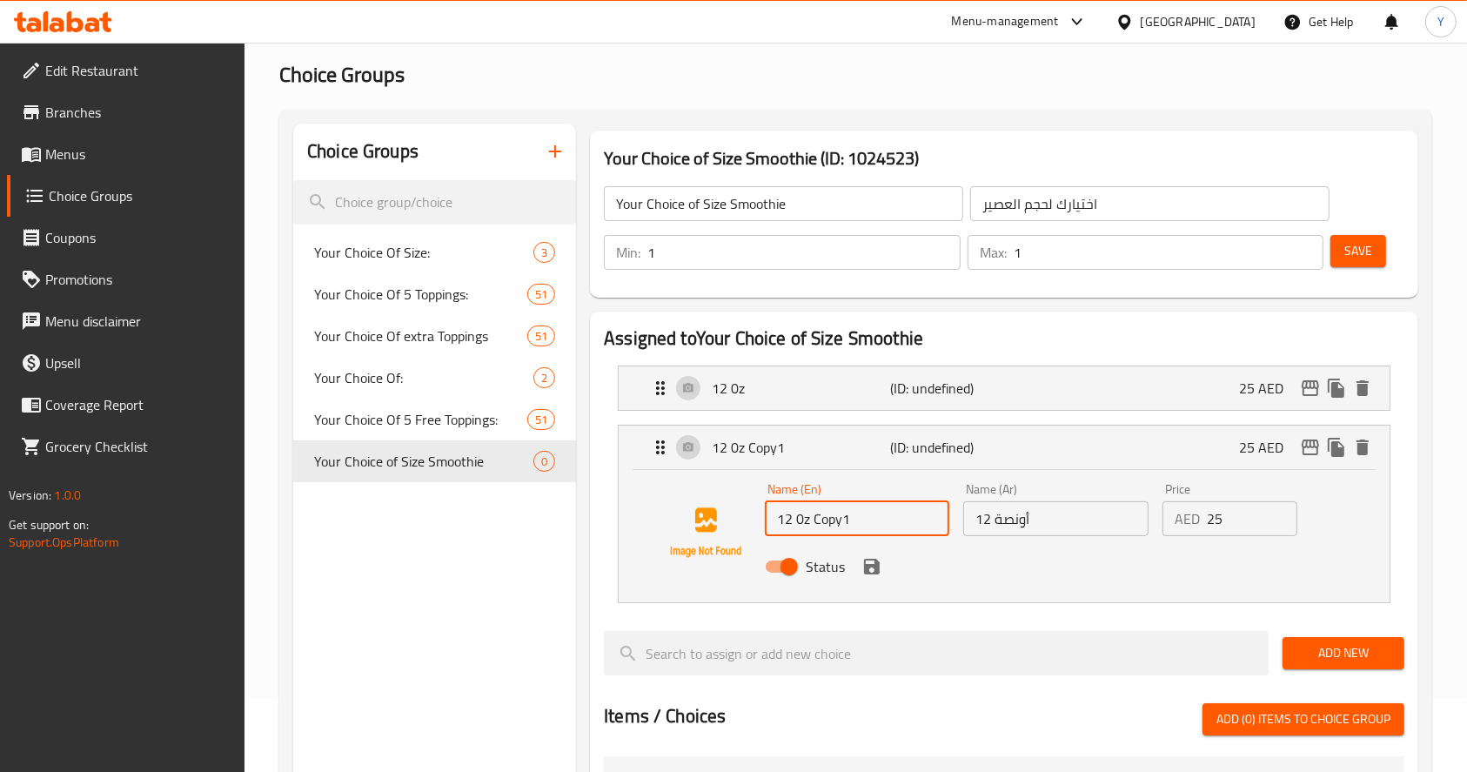
click at [793, 521] on input "12 0z Copy1" at bounding box center [857, 518] width 184 height 35
type input "16 0z"
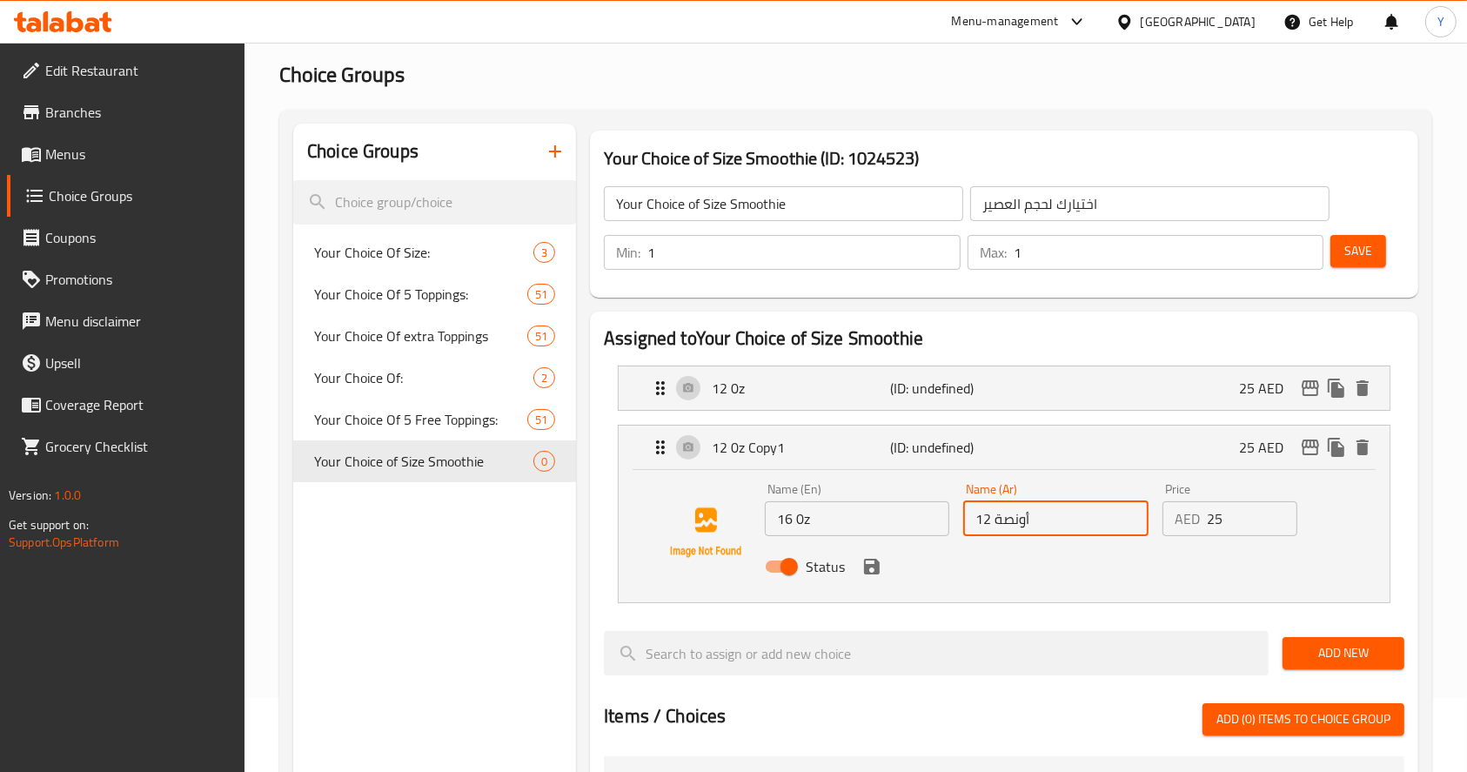
paste input "6"
type input "16 أونصة"
click at [1248, 519] on input "25" at bounding box center [1252, 518] width 90 height 35
type input "2"
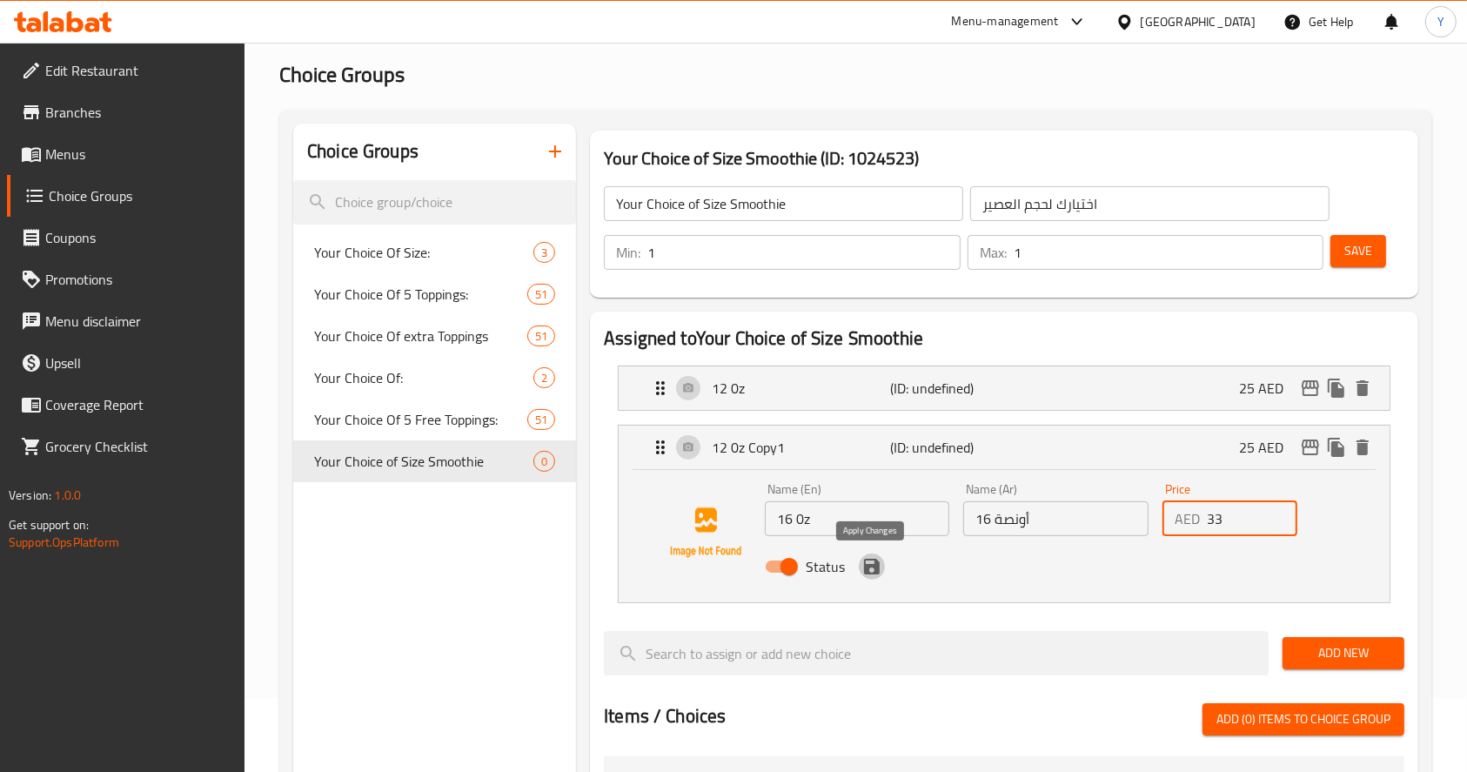
click at [879, 570] on icon "save" at bounding box center [871, 566] width 21 height 21
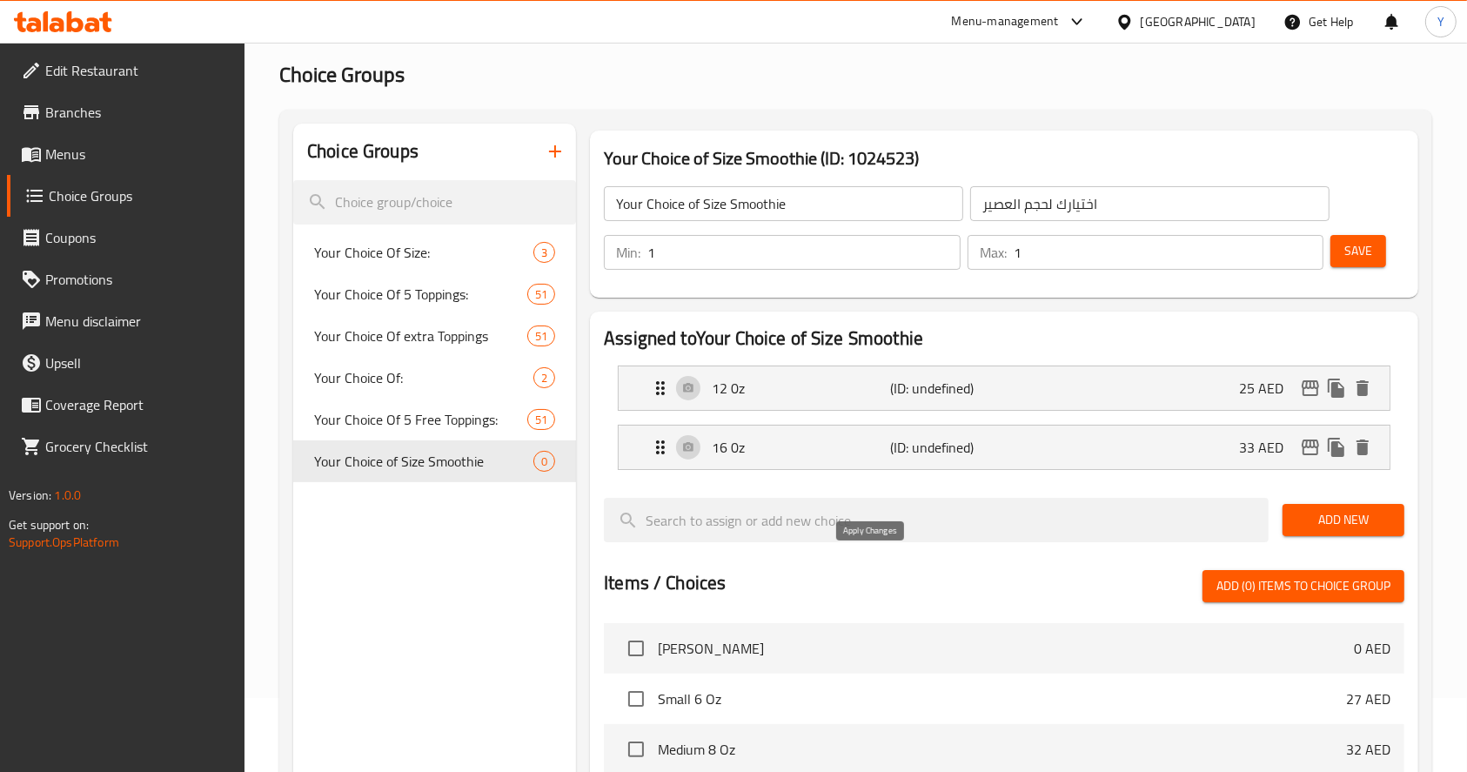
type input "33"
click at [1360, 258] on span "Save" at bounding box center [1358, 251] width 28 height 22
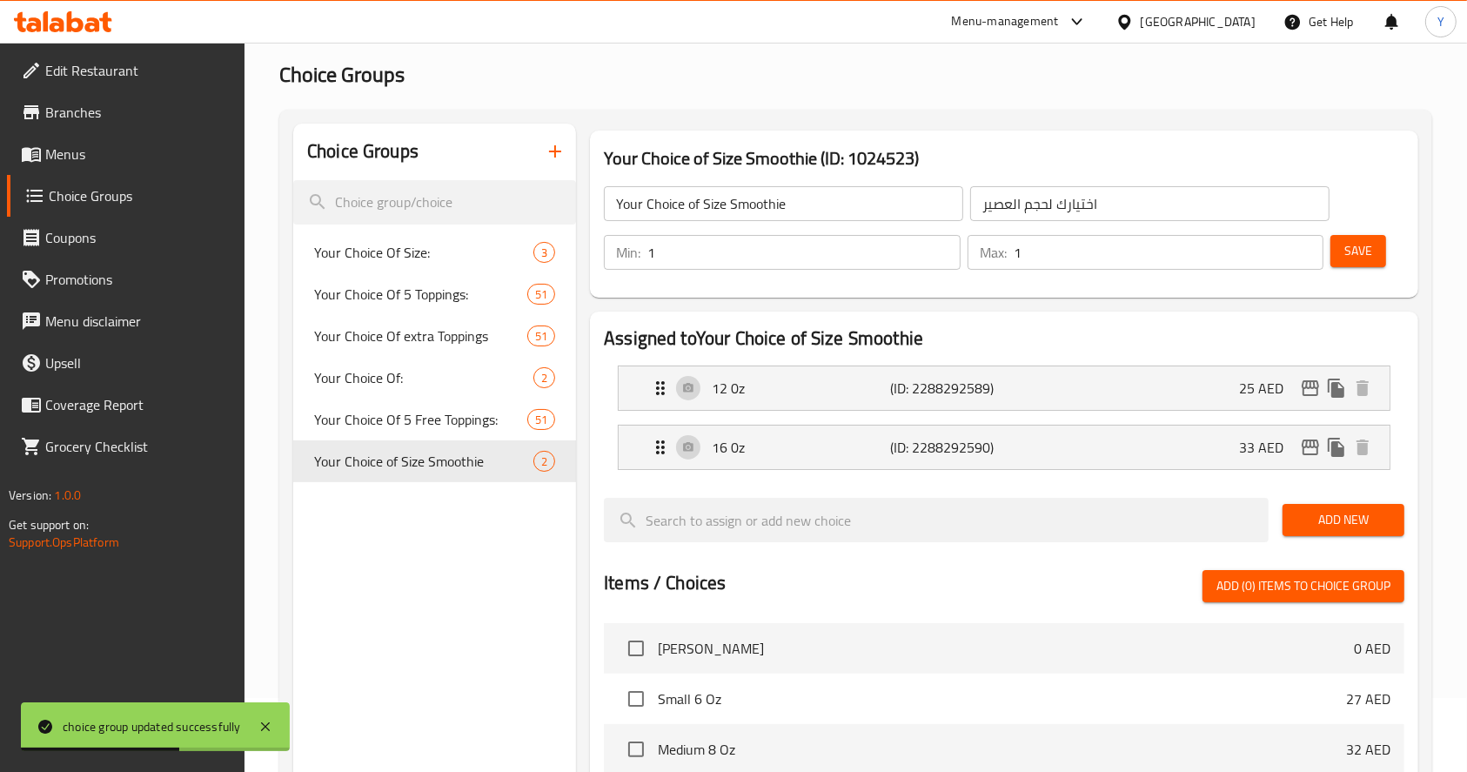
click at [89, 149] on span "Menus" at bounding box center [138, 154] width 186 height 21
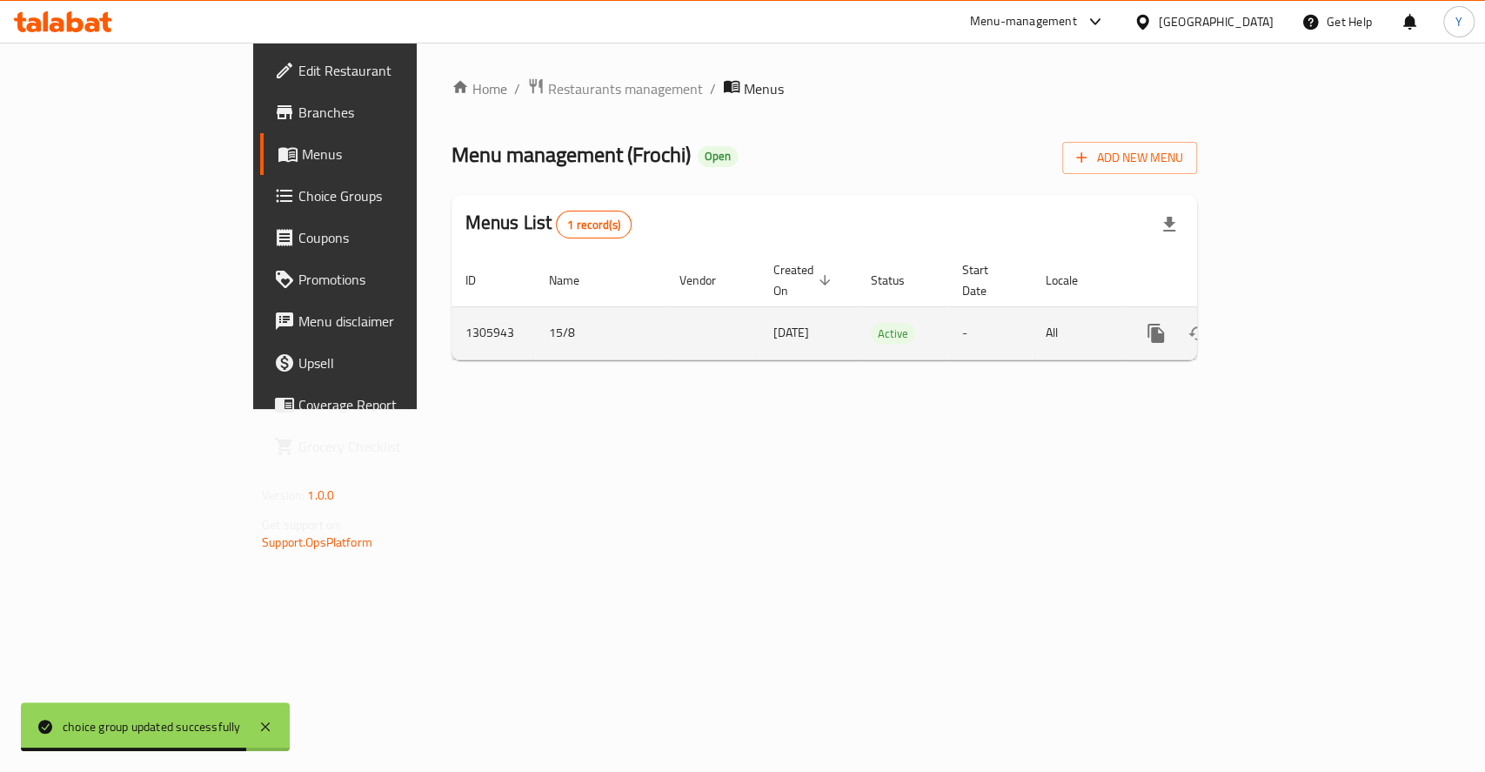
click at [1289, 325] on icon "enhanced table" at bounding box center [1282, 333] width 16 height 16
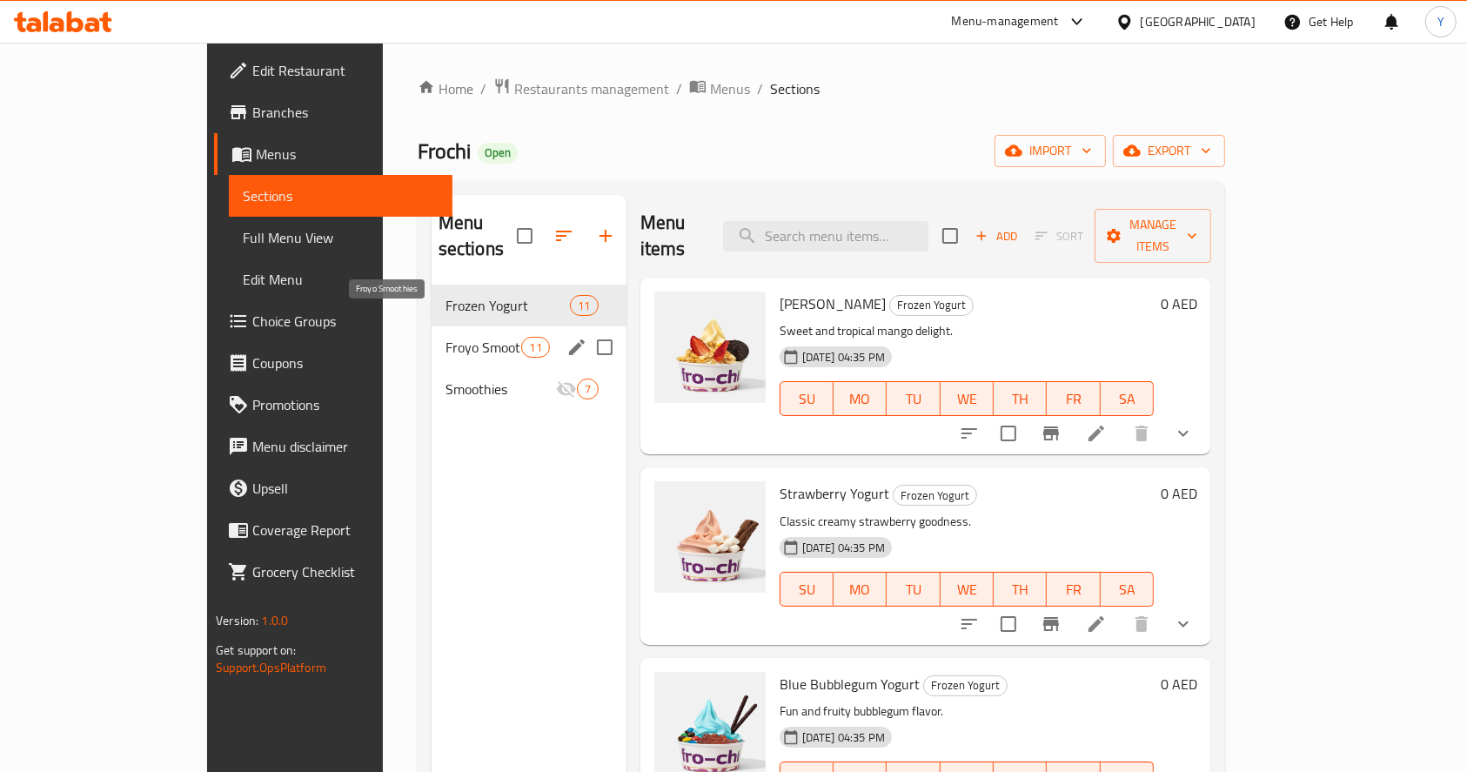
click at [445, 337] on span "Froyo Smoothies" at bounding box center [483, 347] width 77 height 21
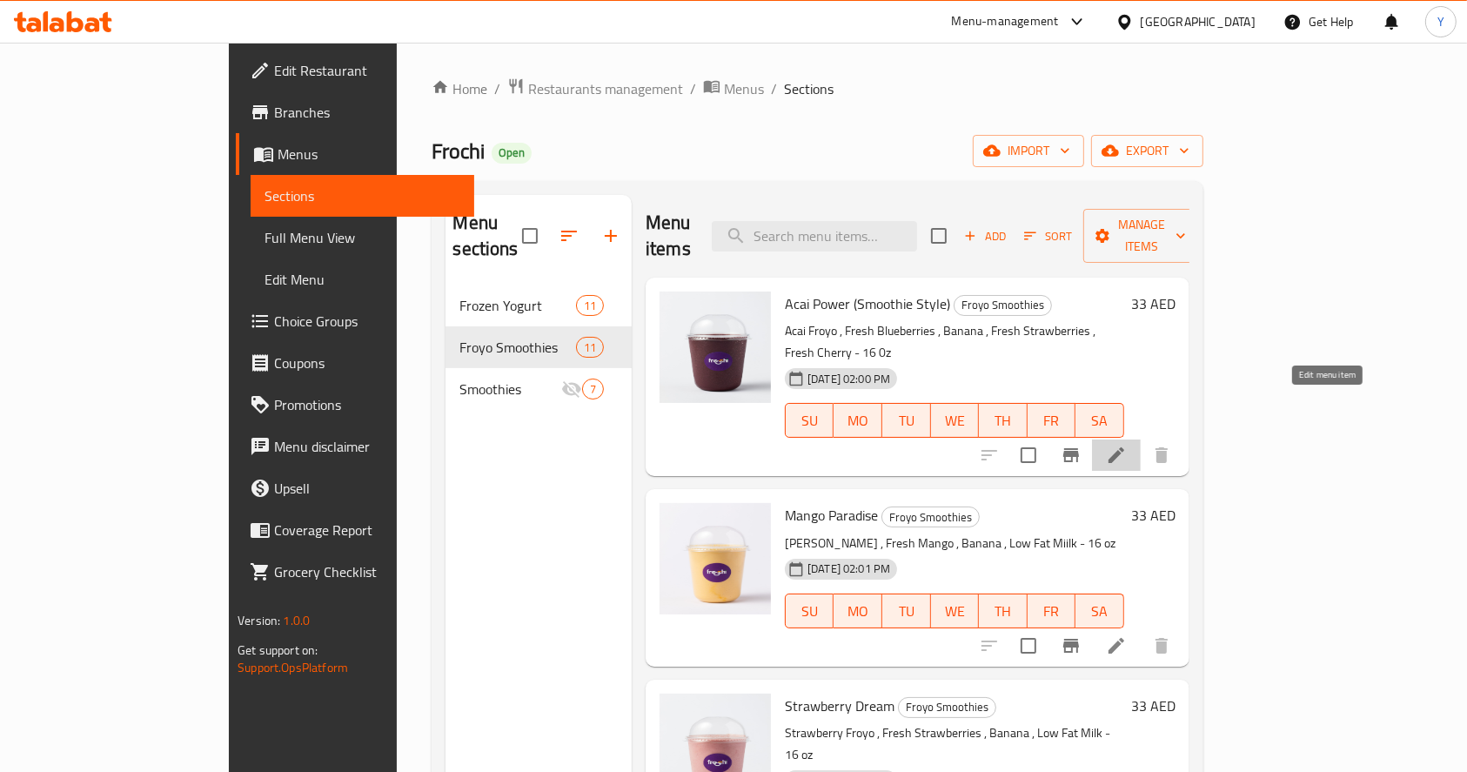
click at [1127, 445] on icon at bounding box center [1116, 455] width 21 height 21
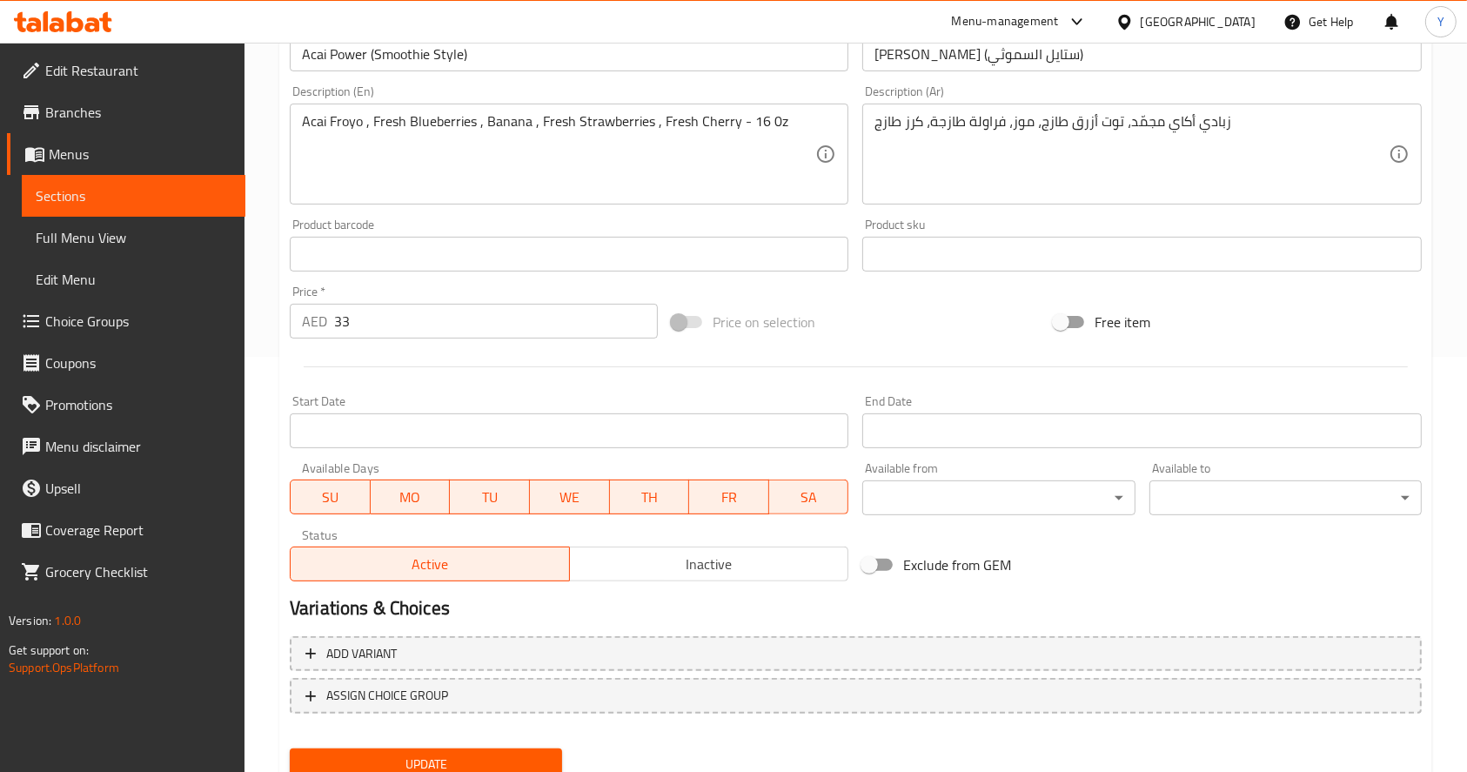
scroll to position [418, 0]
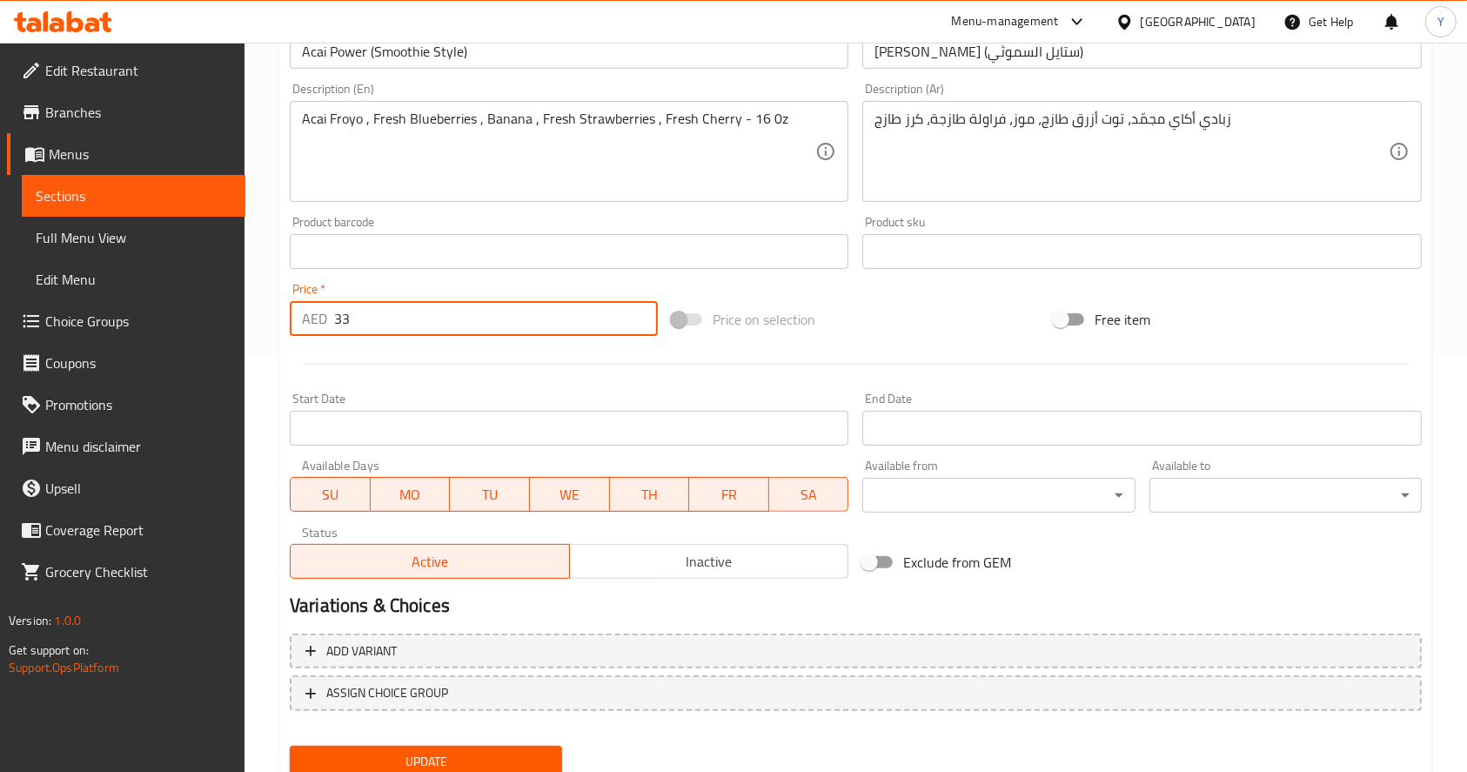
click at [410, 329] on input "33" at bounding box center [496, 318] width 324 height 35
type input "3"
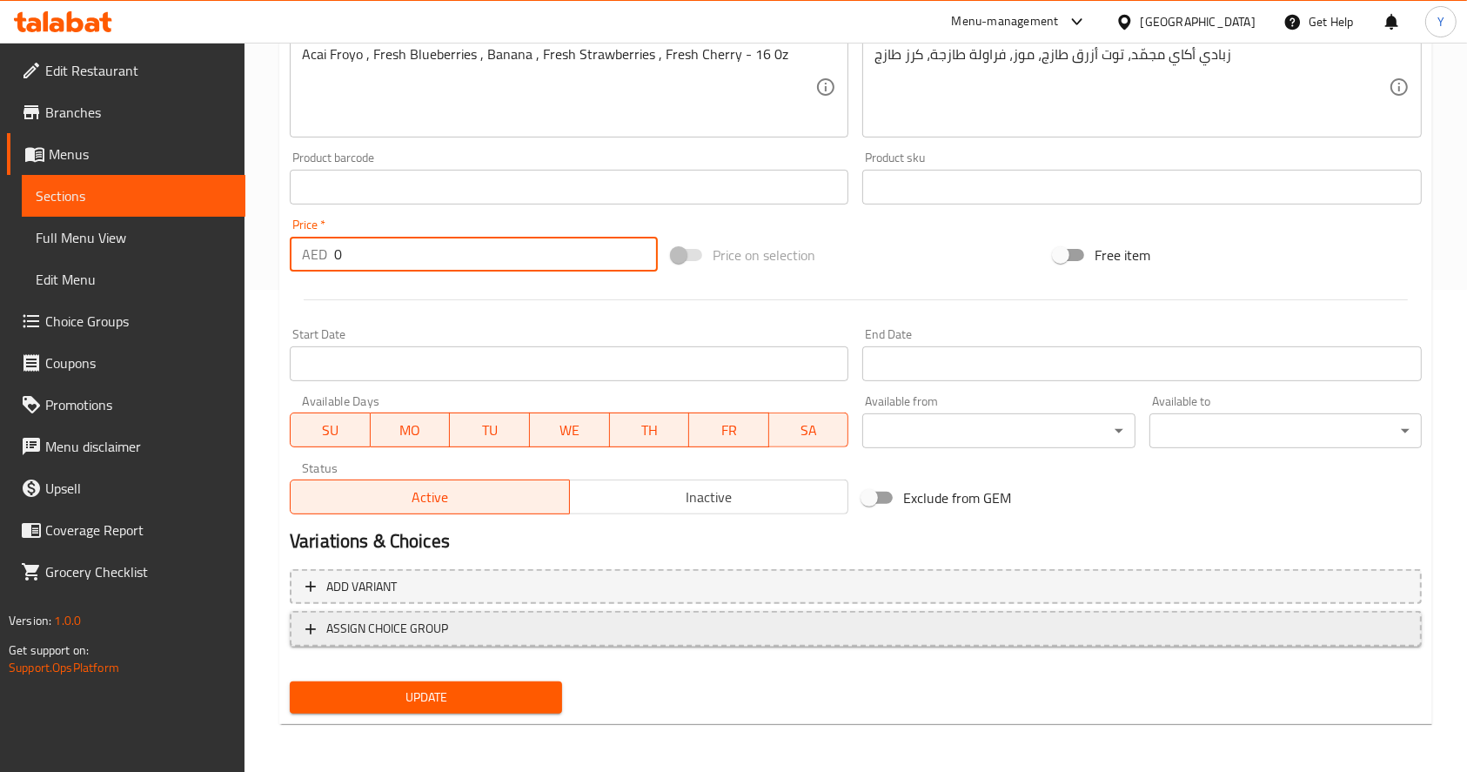
type input "0"
click at [403, 632] on span "ASSIGN CHOICE GROUP" at bounding box center [387, 629] width 122 height 22
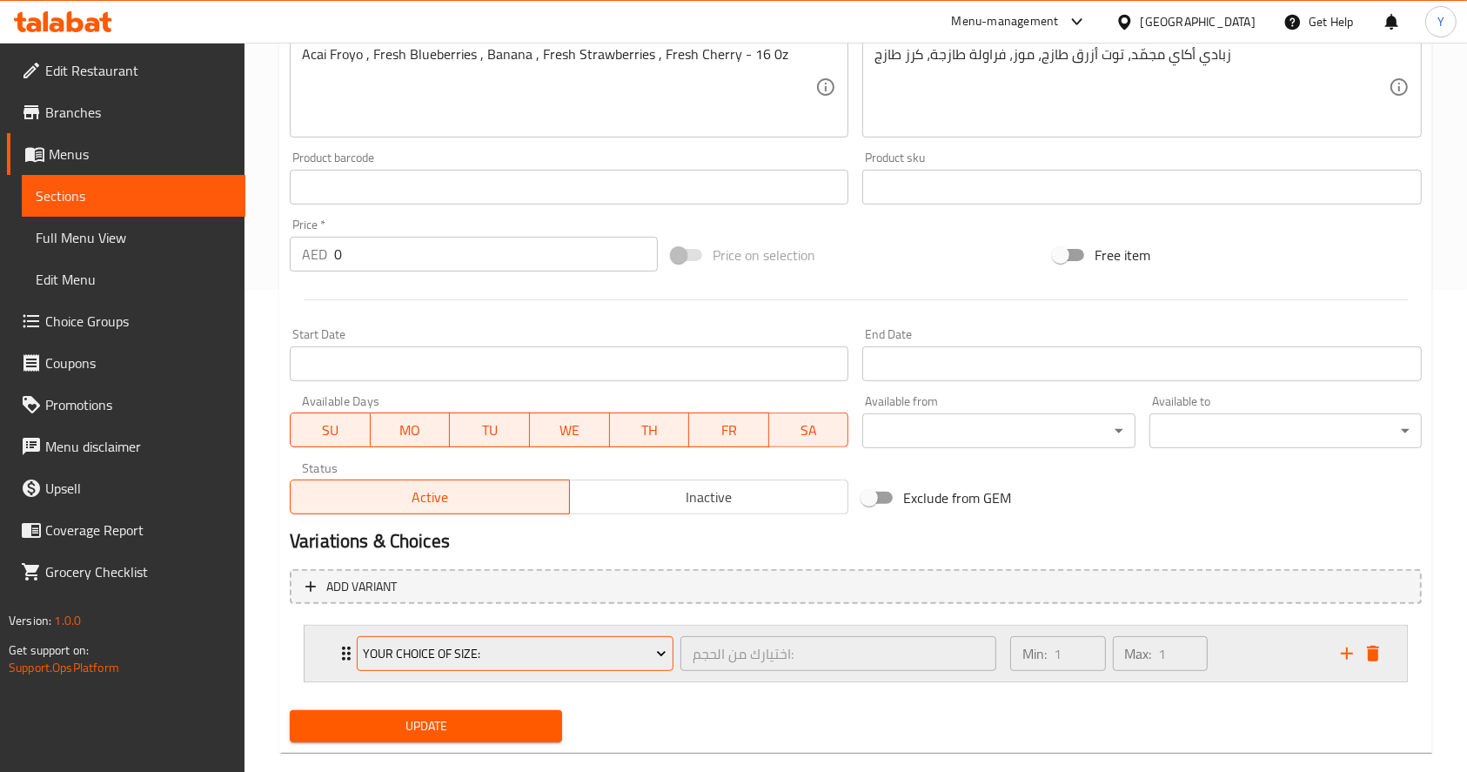
click at [481, 659] on span "Your Choice Of Size:" at bounding box center [515, 654] width 304 height 22
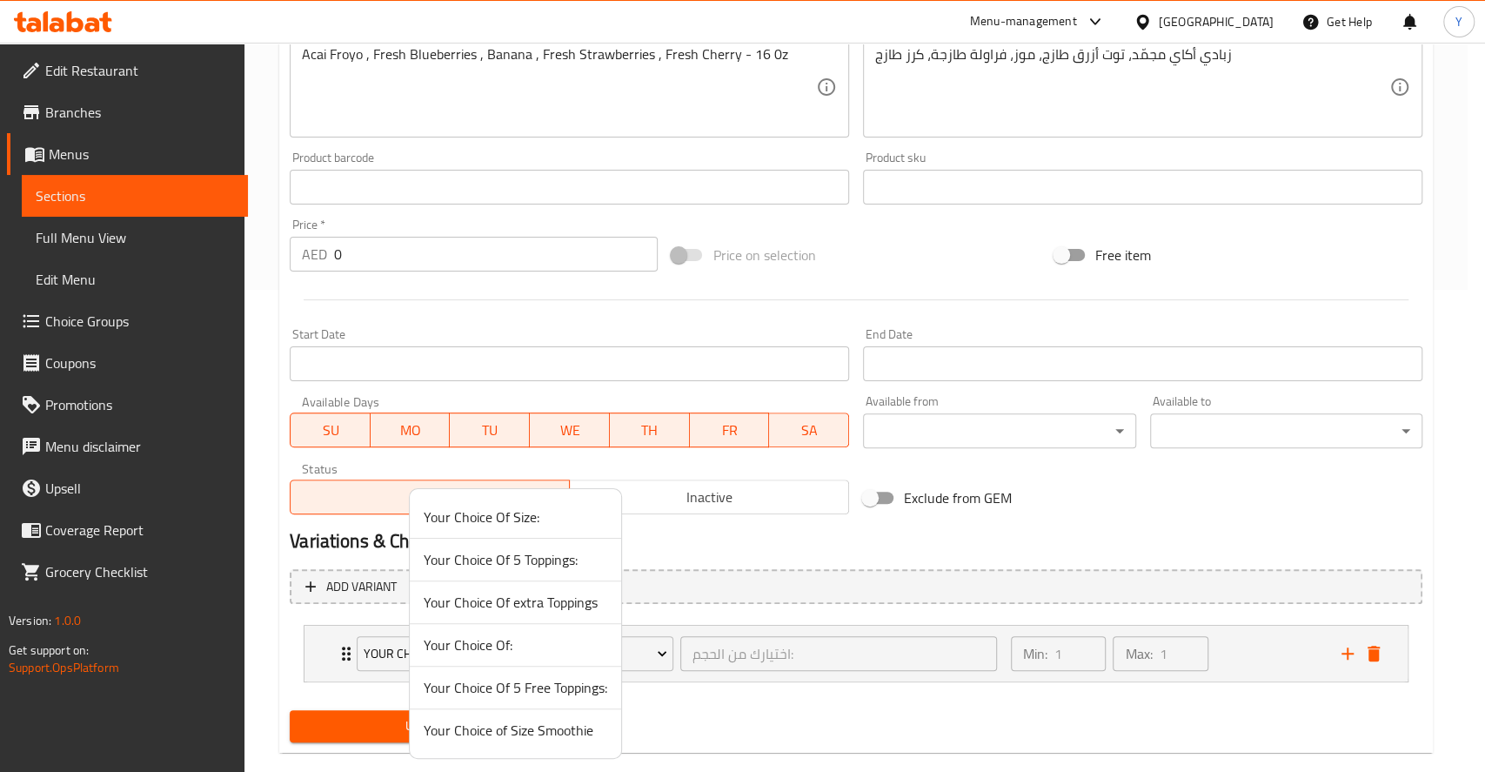
click at [497, 734] on span "Your Choice of Size Smoothie" at bounding box center [516, 730] width 184 height 21
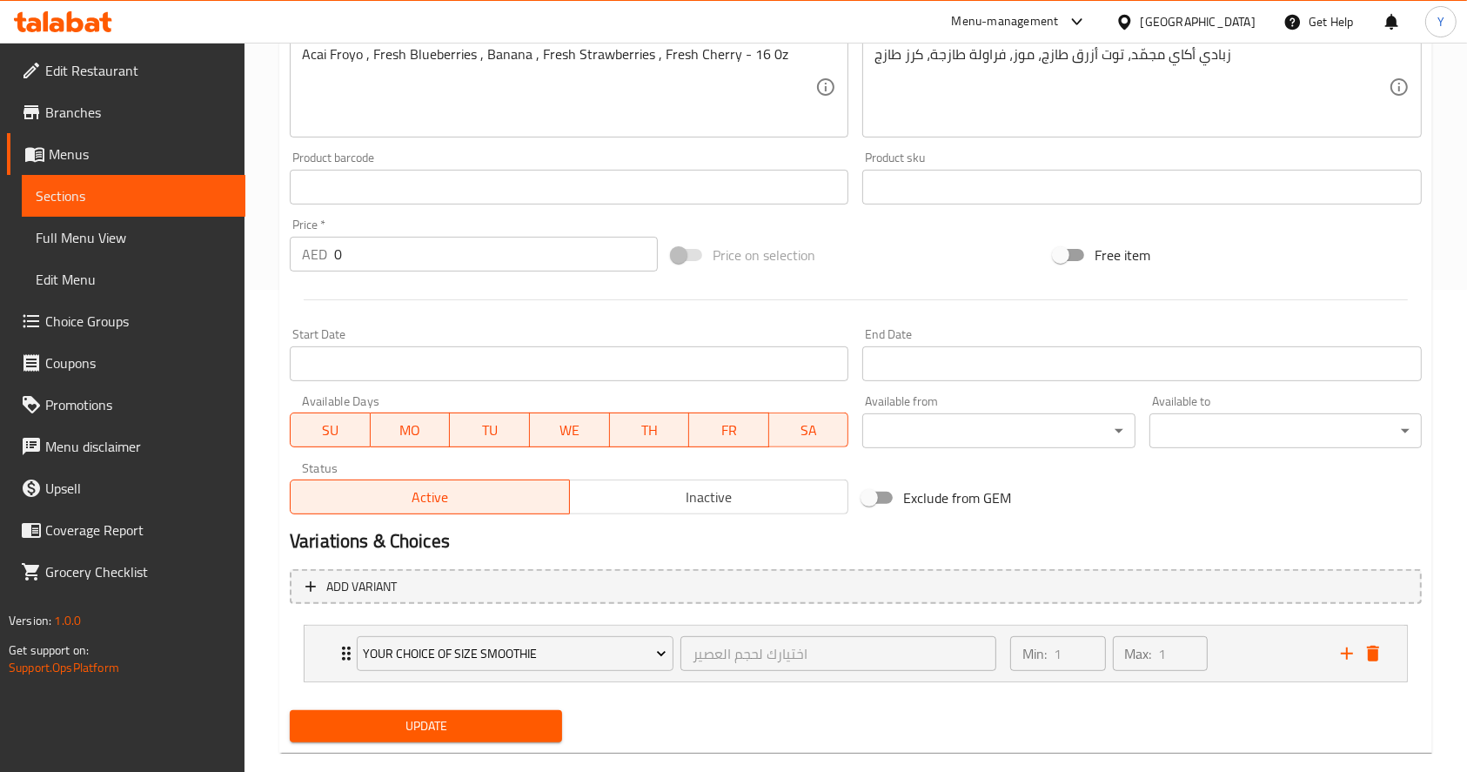
click at [497, 734] on span "Update" at bounding box center [426, 726] width 244 height 22
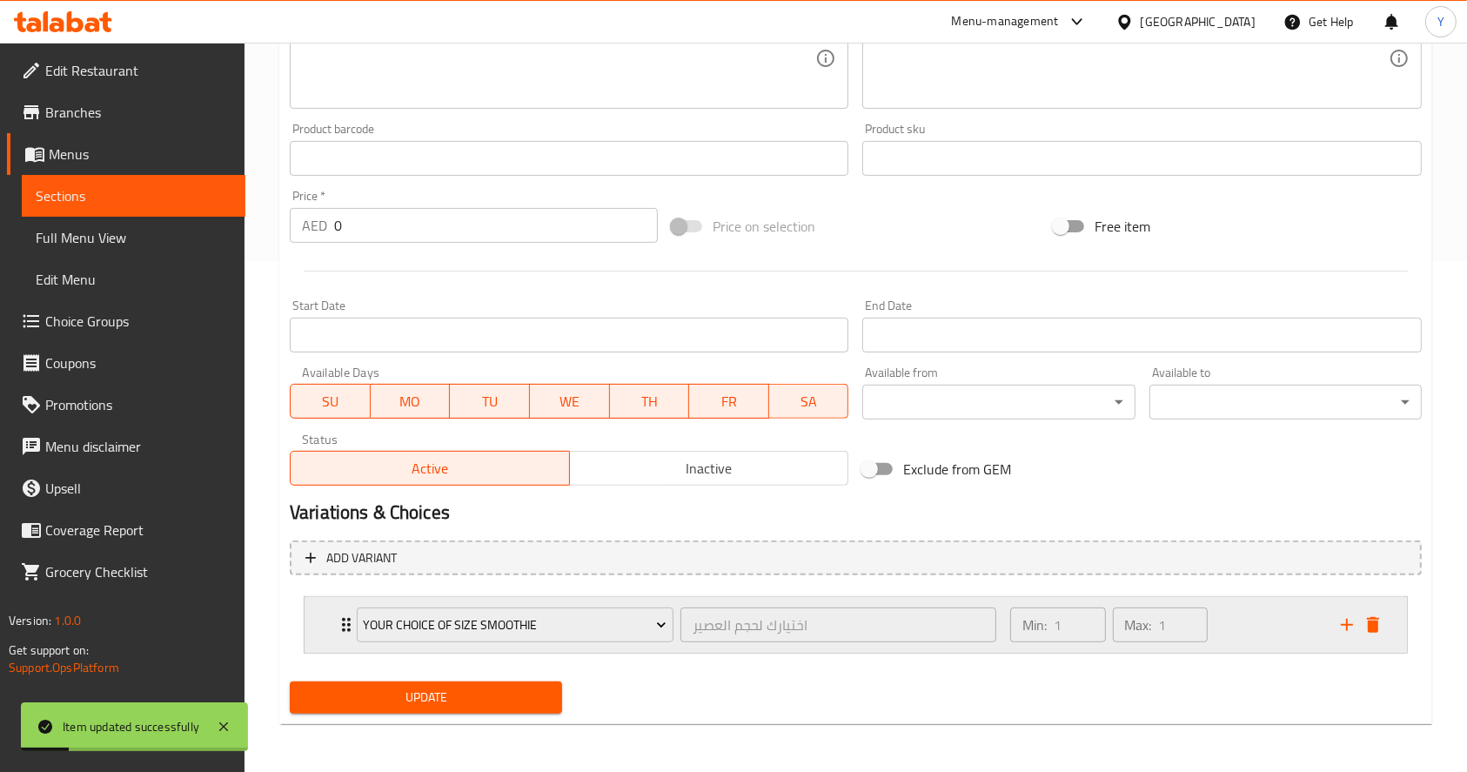
click at [334, 608] on div "Your Choice of Size Smoothie اختيارك لحجم العصير ​ Min: 1 ​ Max: 1 ​" at bounding box center [856, 625] width 1102 height 56
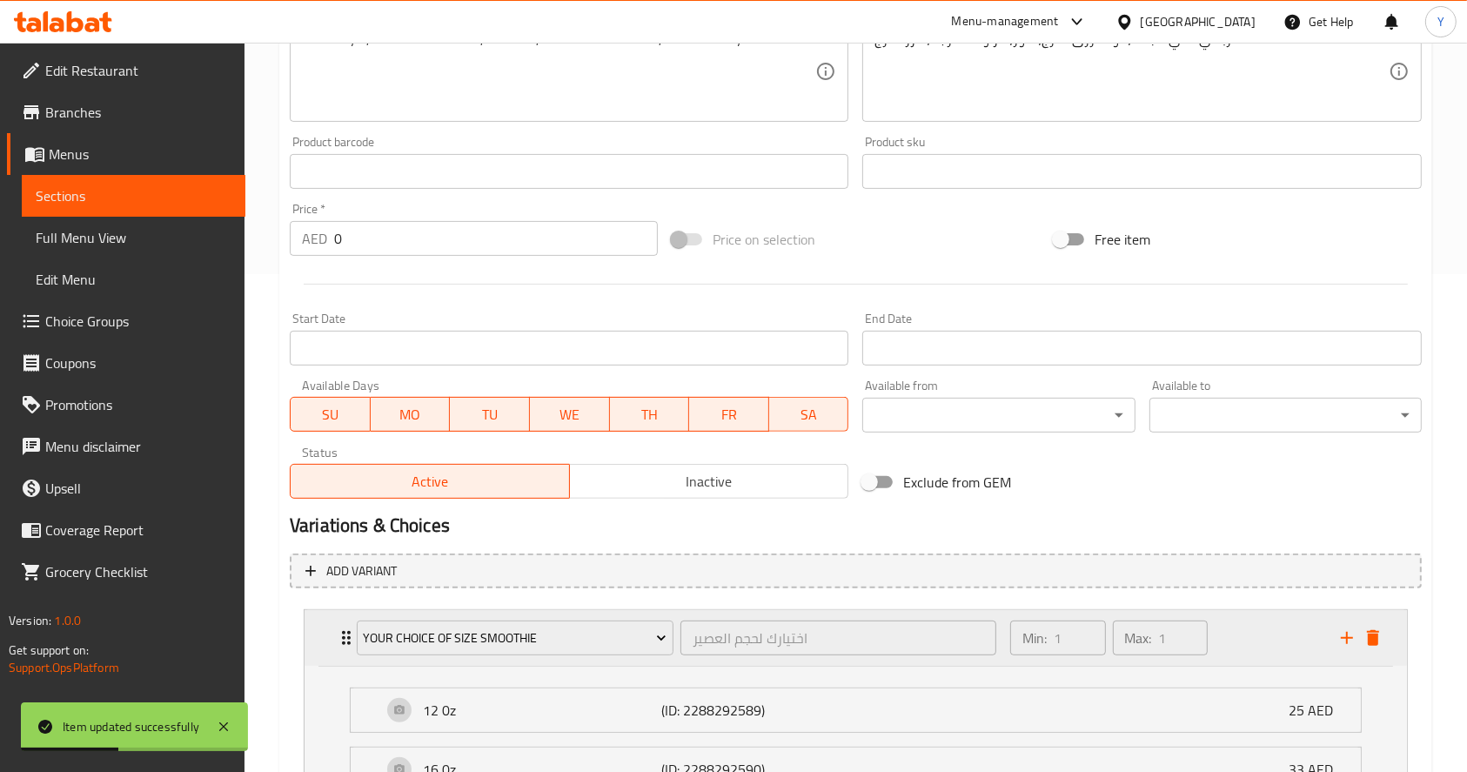
scroll to position [0, 0]
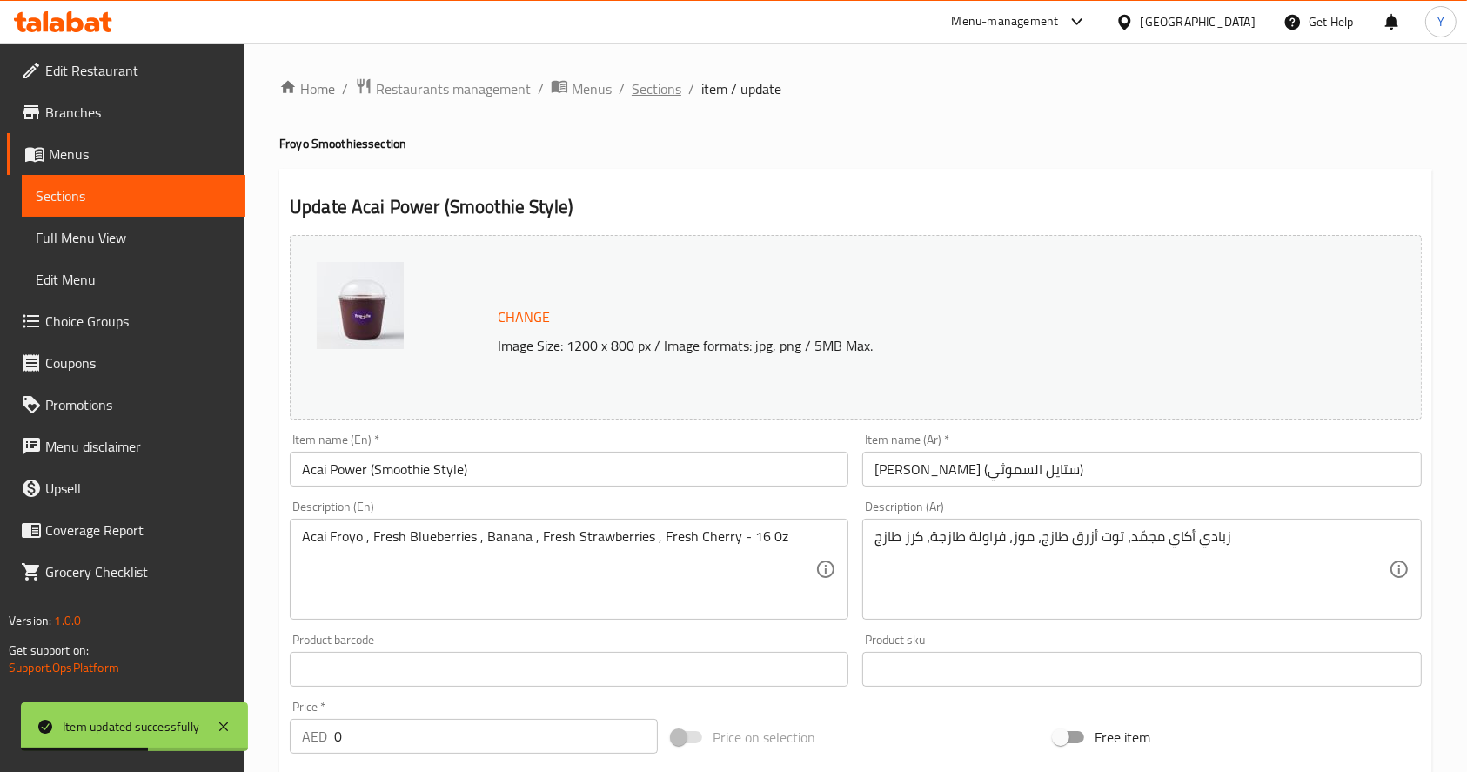
click at [660, 83] on span "Sections" at bounding box center [657, 88] width 50 height 21
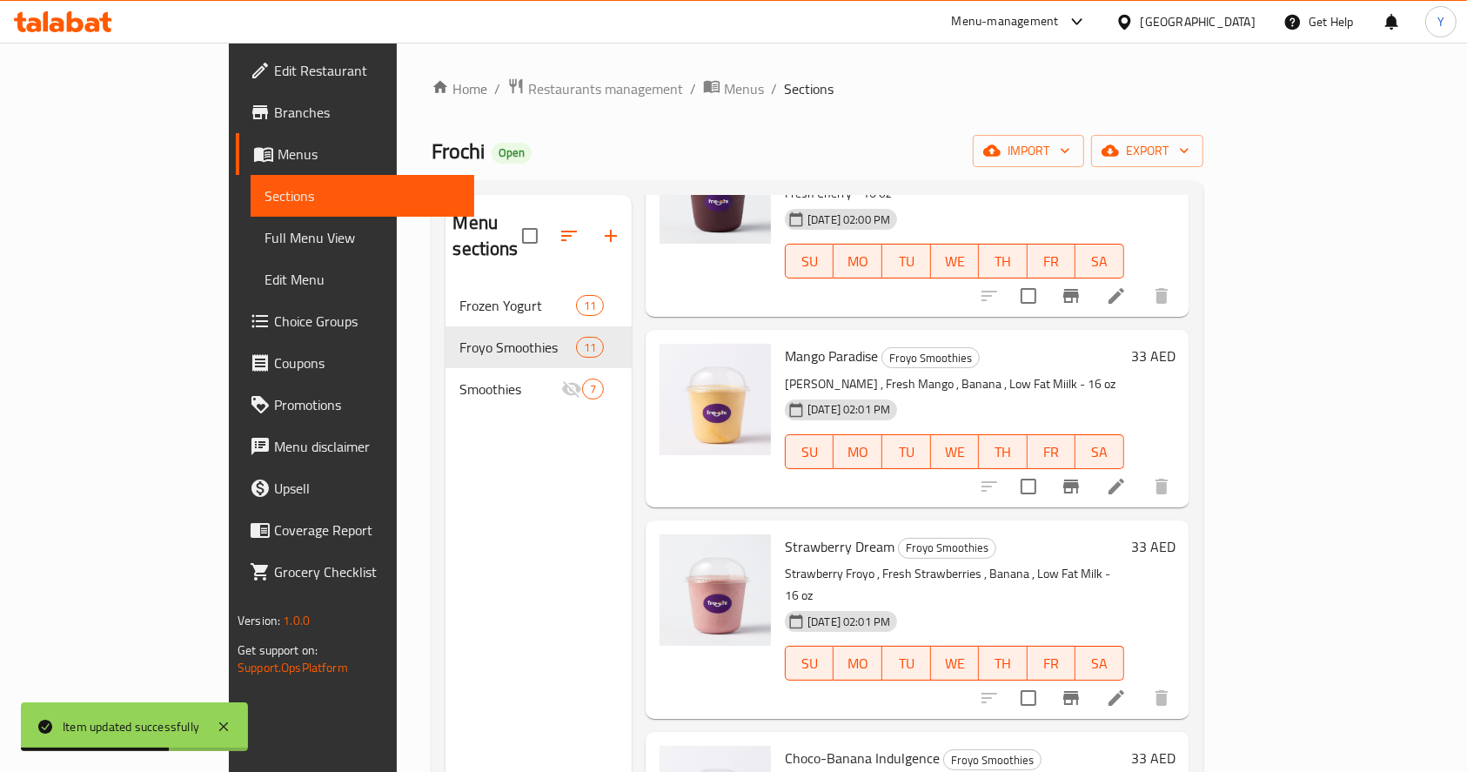
scroll to position [160, 0]
click at [1127, 475] on icon at bounding box center [1116, 485] width 21 height 21
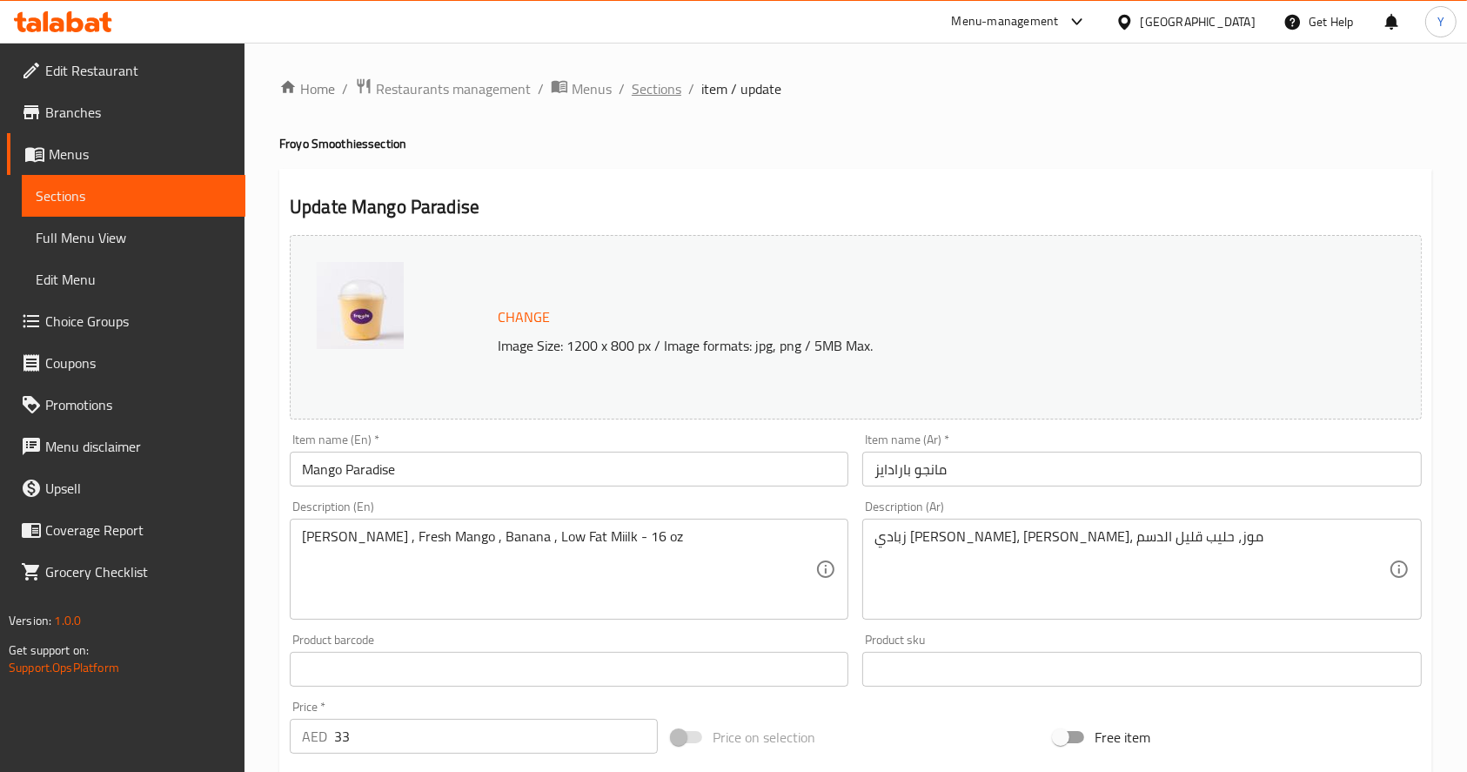
drag, startPoint x: 1317, startPoint y: 446, endPoint x: 656, endPoint y: 86, distance: 753.0
click at [656, 86] on span "Sections" at bounding box center [657, 88] width 50 height 21
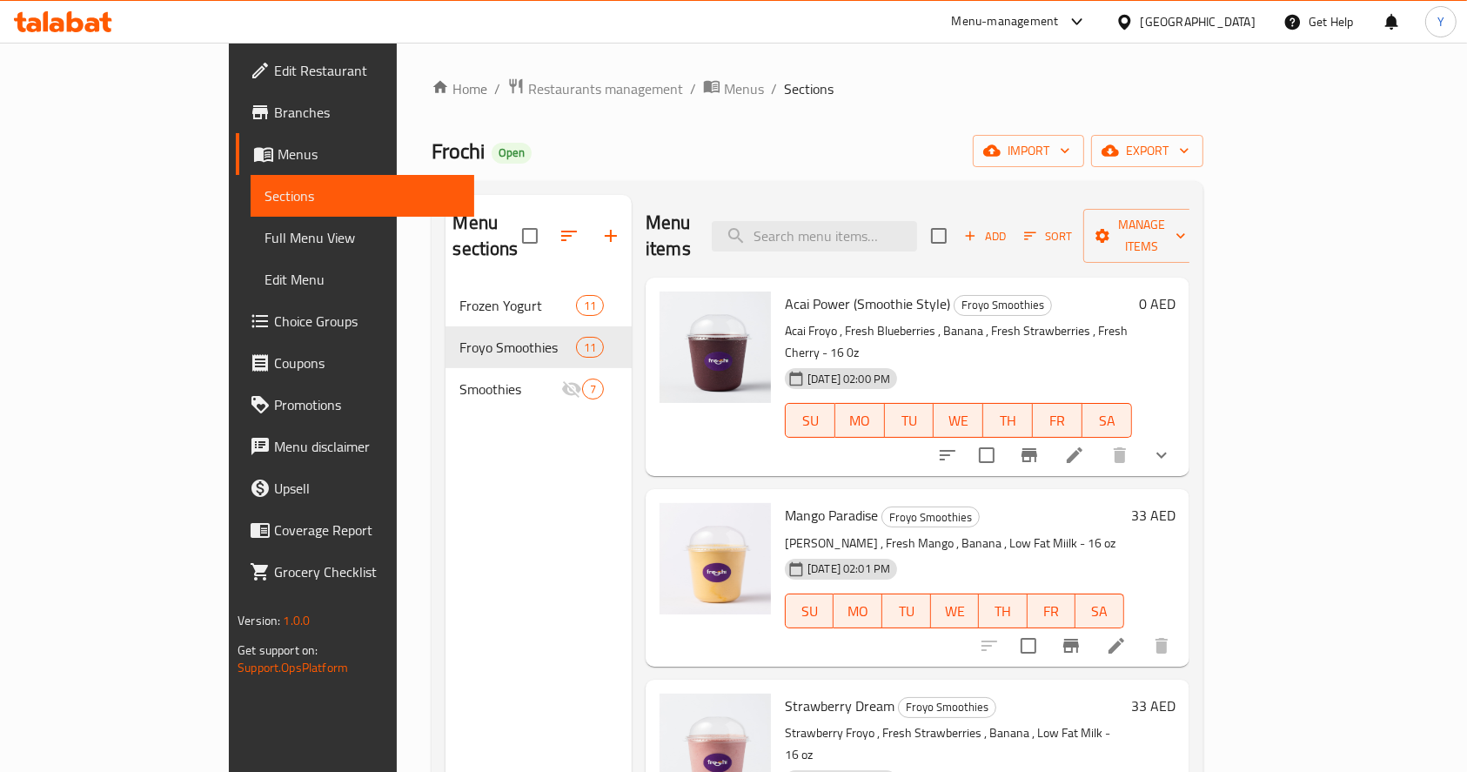
click at [957, 225] on input "checkbox" at bounding box center [938, 236] width 37 height 37
checkbox input "true"
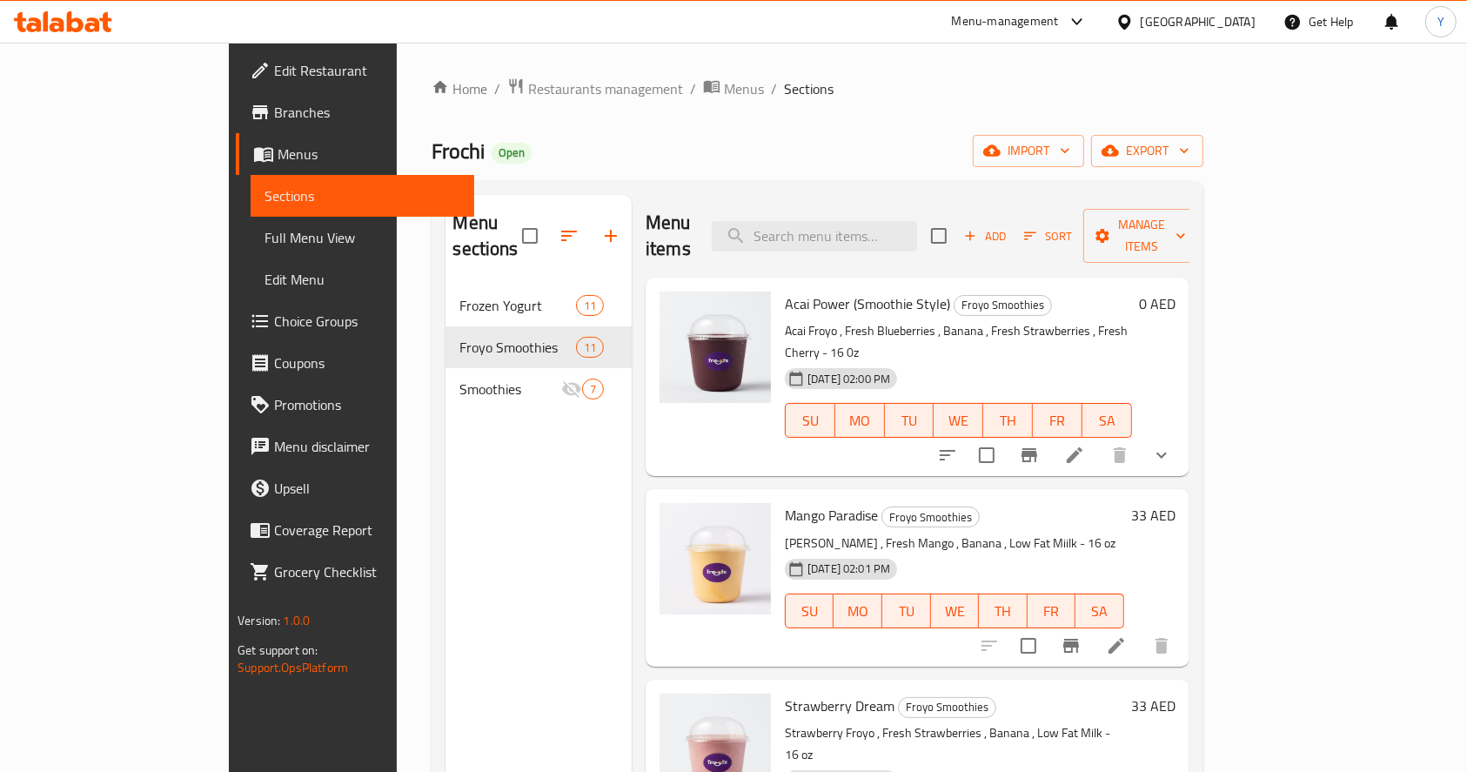
checkbox input "true"
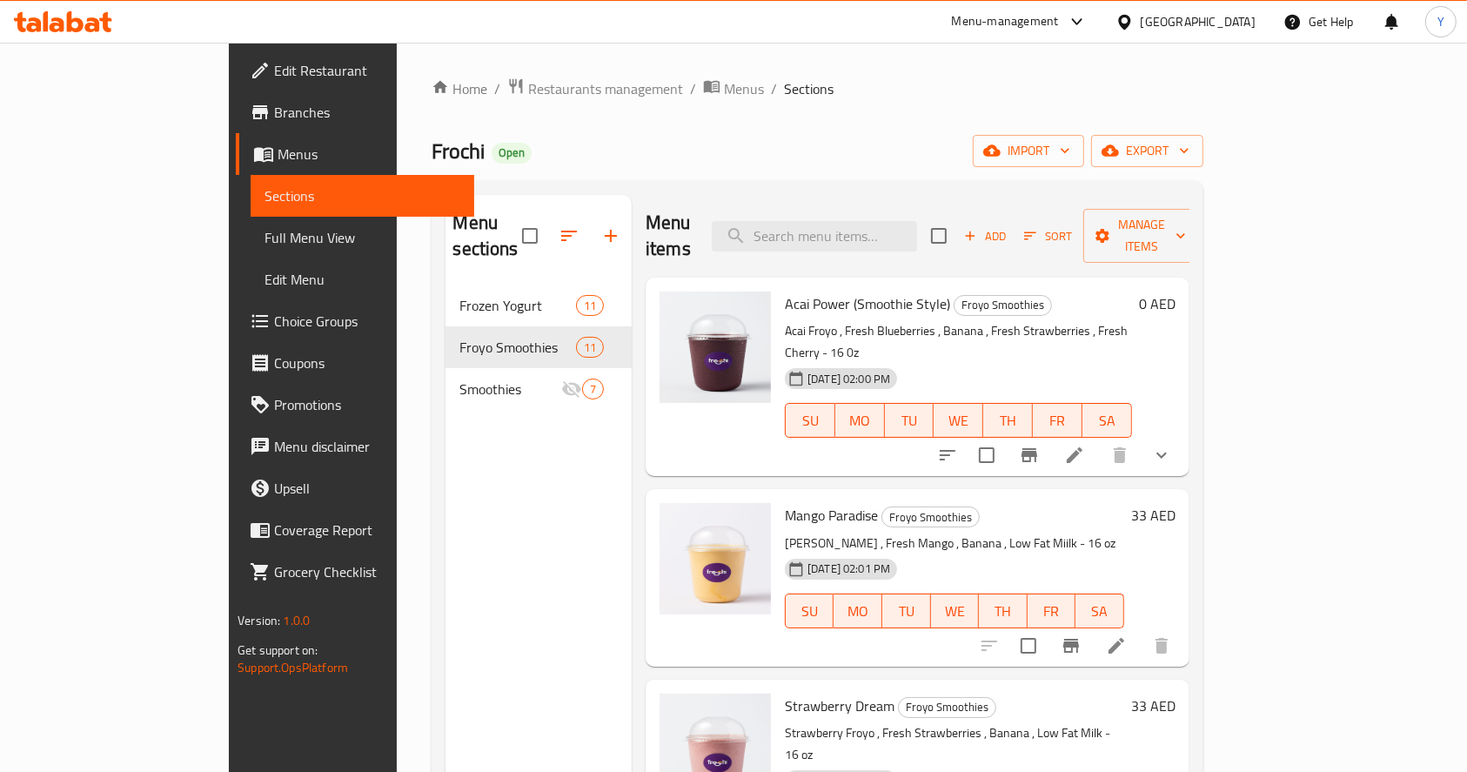
checkbox input "true"
click at [1186, 214] on span "Manage items" at bounding box center [1141, 236] width 89 height 44
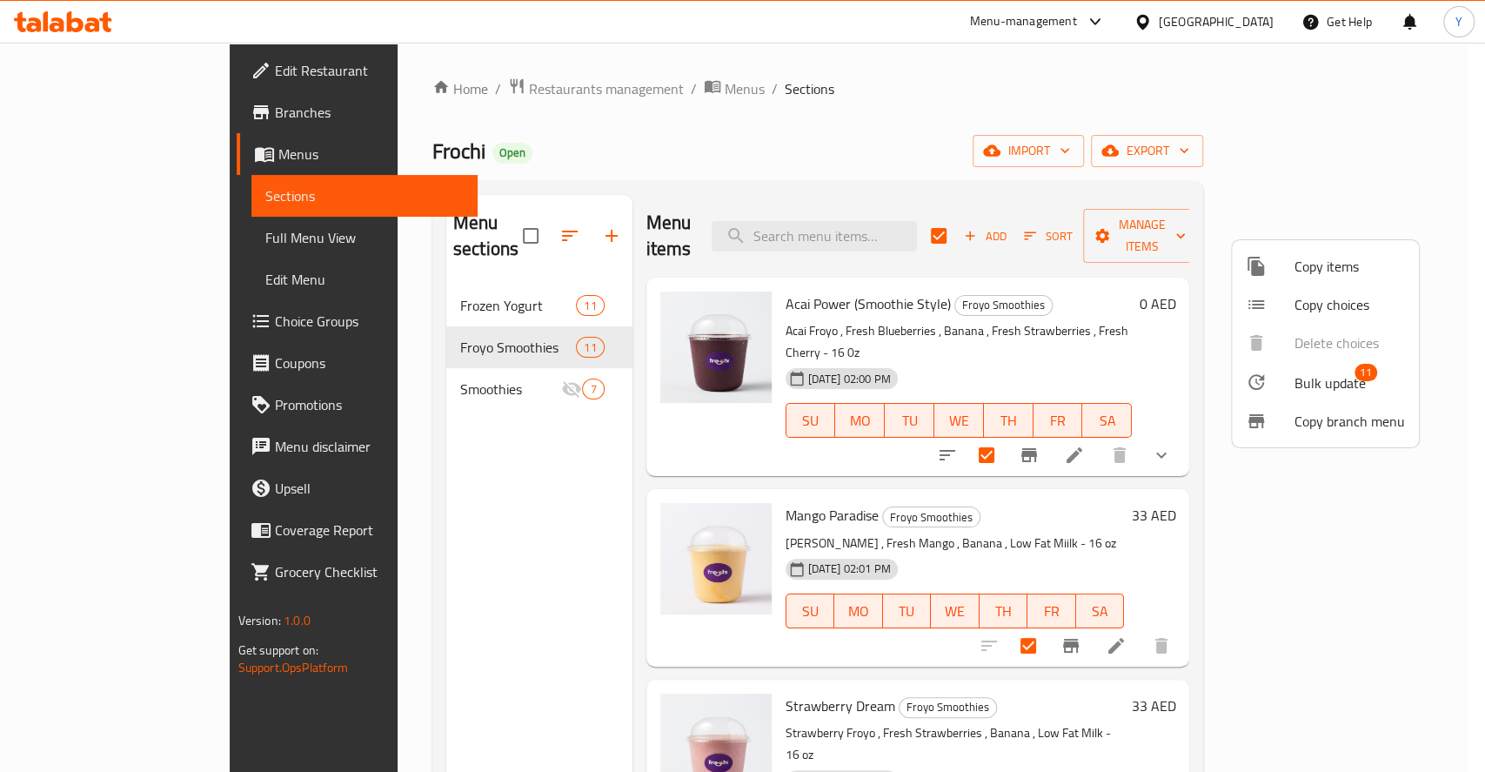
click at [1356, 392] on span "Bulk update" at bounding box center [1330, 382] width 71 height 21
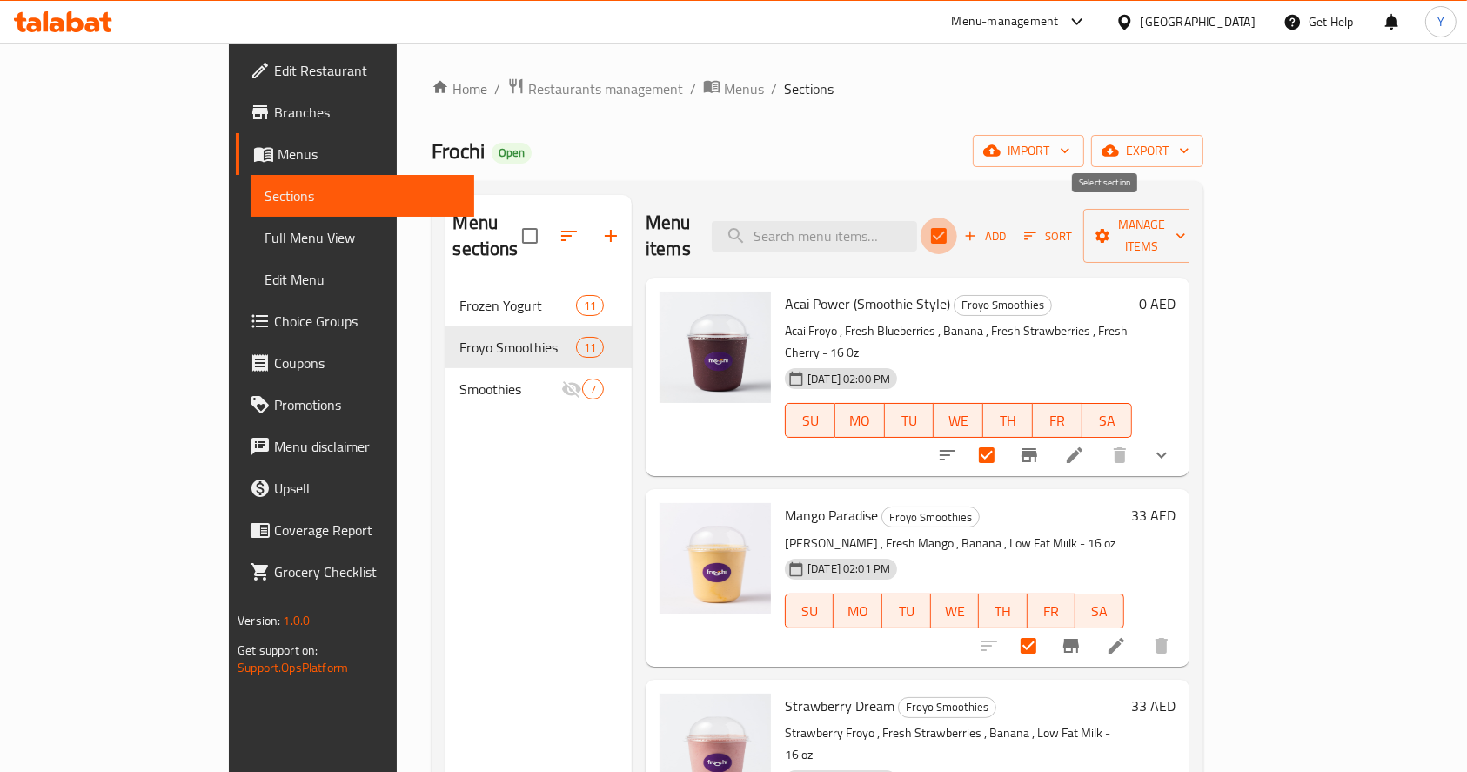
click at [957, 231] on input "checkbox" at bounding box center [938, 236] width 37 height 37
checkbox input "false"
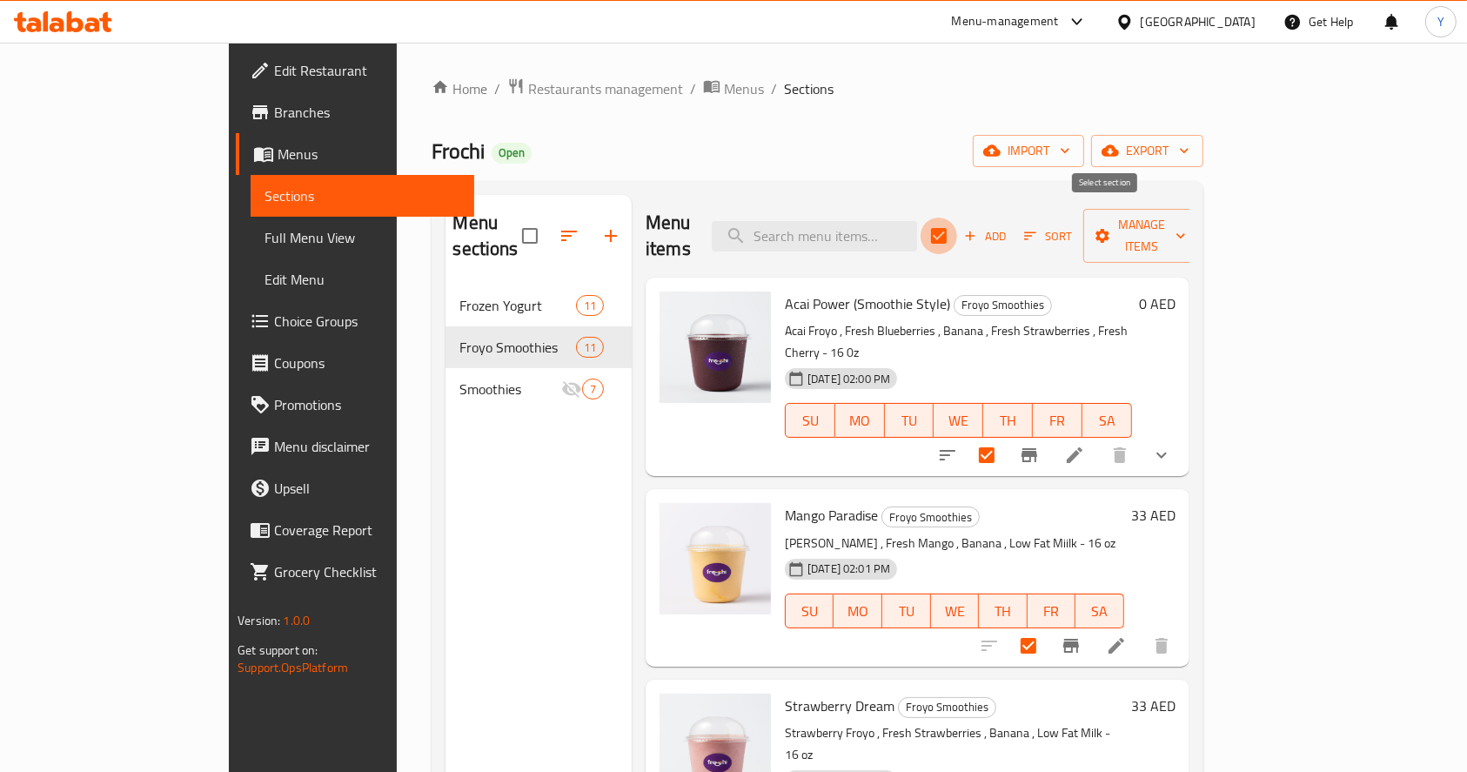
checkbox input "false"
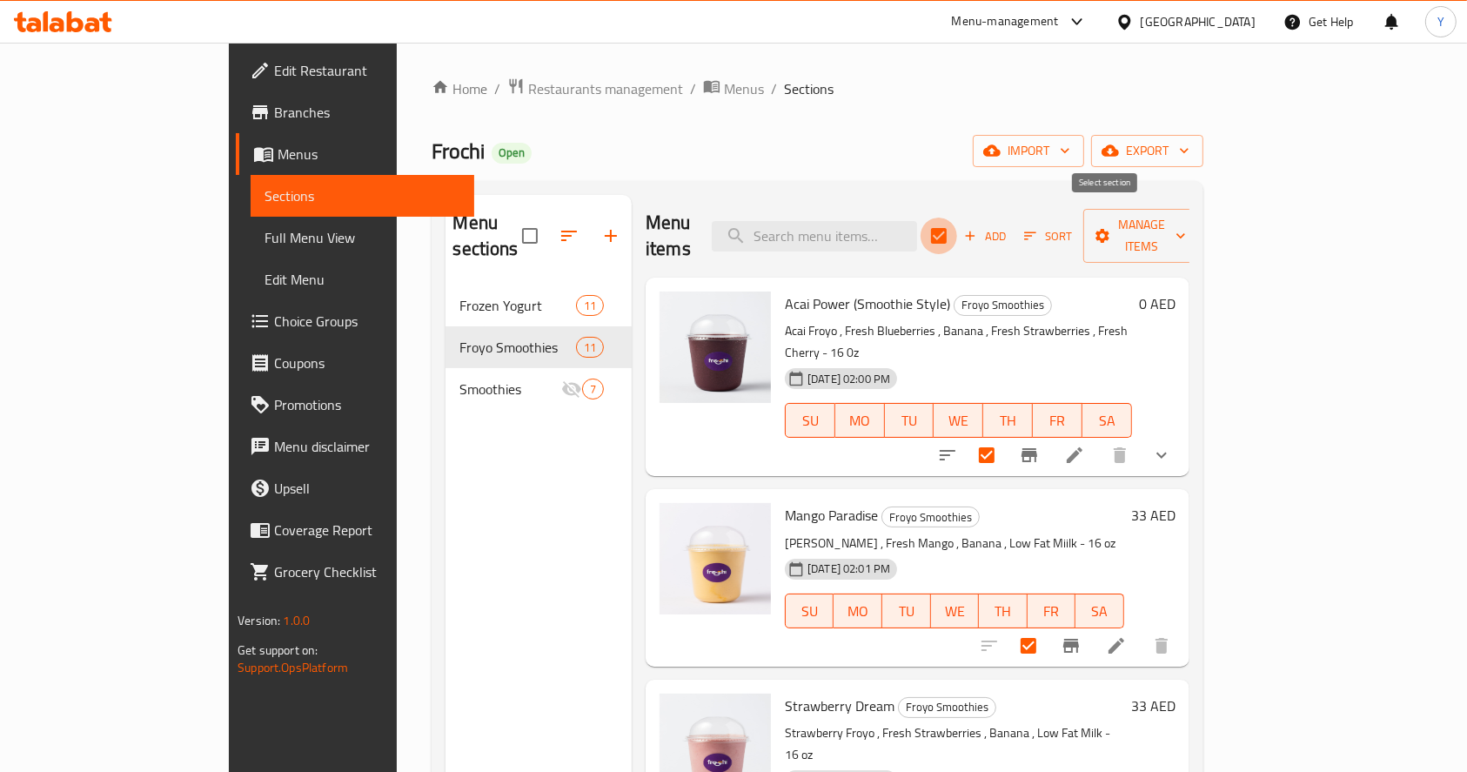
checkbox input "false"
click at [1127, 635] on icon at bounding box center [1116, 645] width 21 height 21
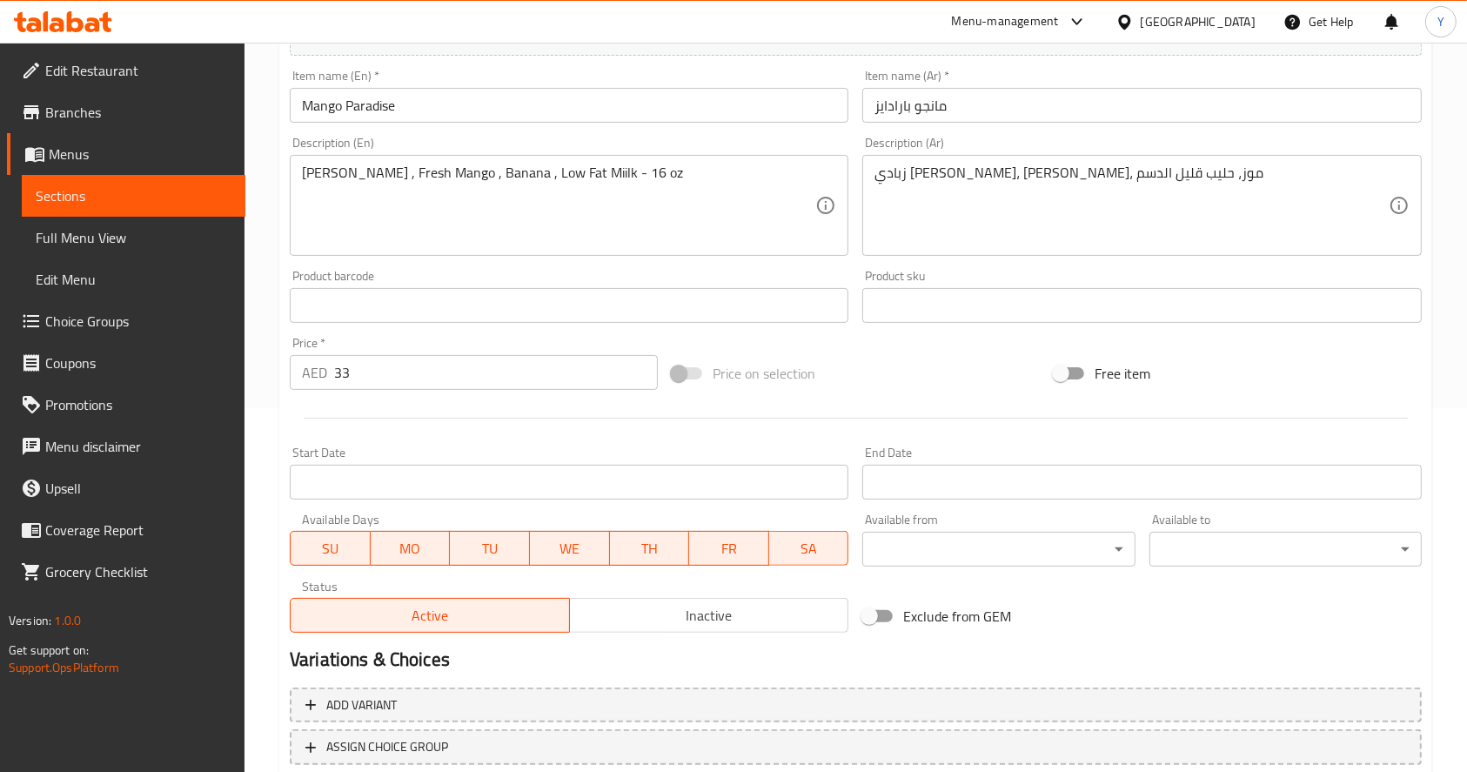
scroll to position [398, 0]
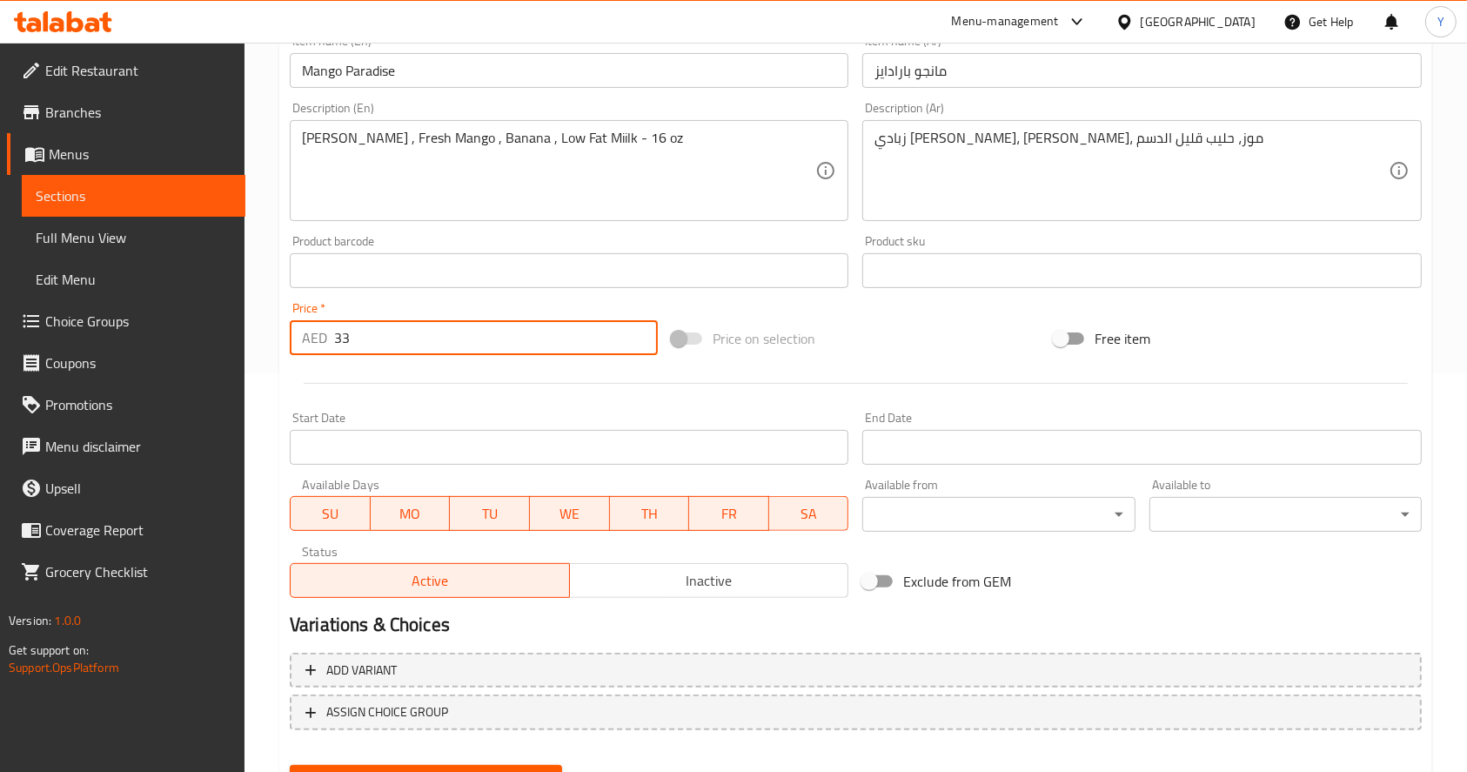
drag, startPoint x: 395, startPoint y: 331, endPoint x: 201, endPoint y: 343, distance: 194.4
click at [201, 343] on div "Edit Restaurant Branches Menus Sections Full Menu View Edit Menu Choice Groups …" at bounding box center [733, 250] width 1467 height 1212
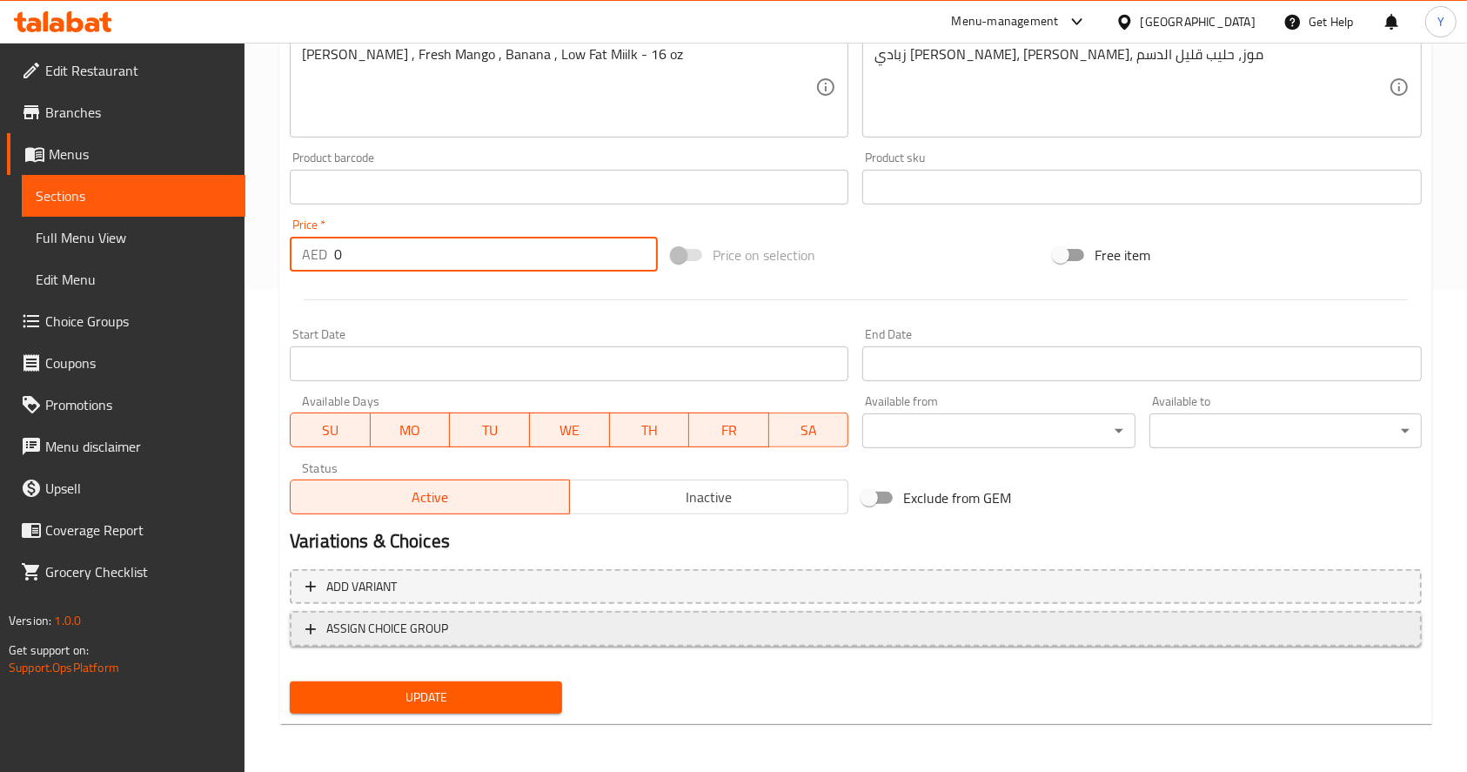
type input "0"
click at [439, 625] on span "ASSIGN CHOICE GROUP" at bounding box center [387, 629] width 122 height 22
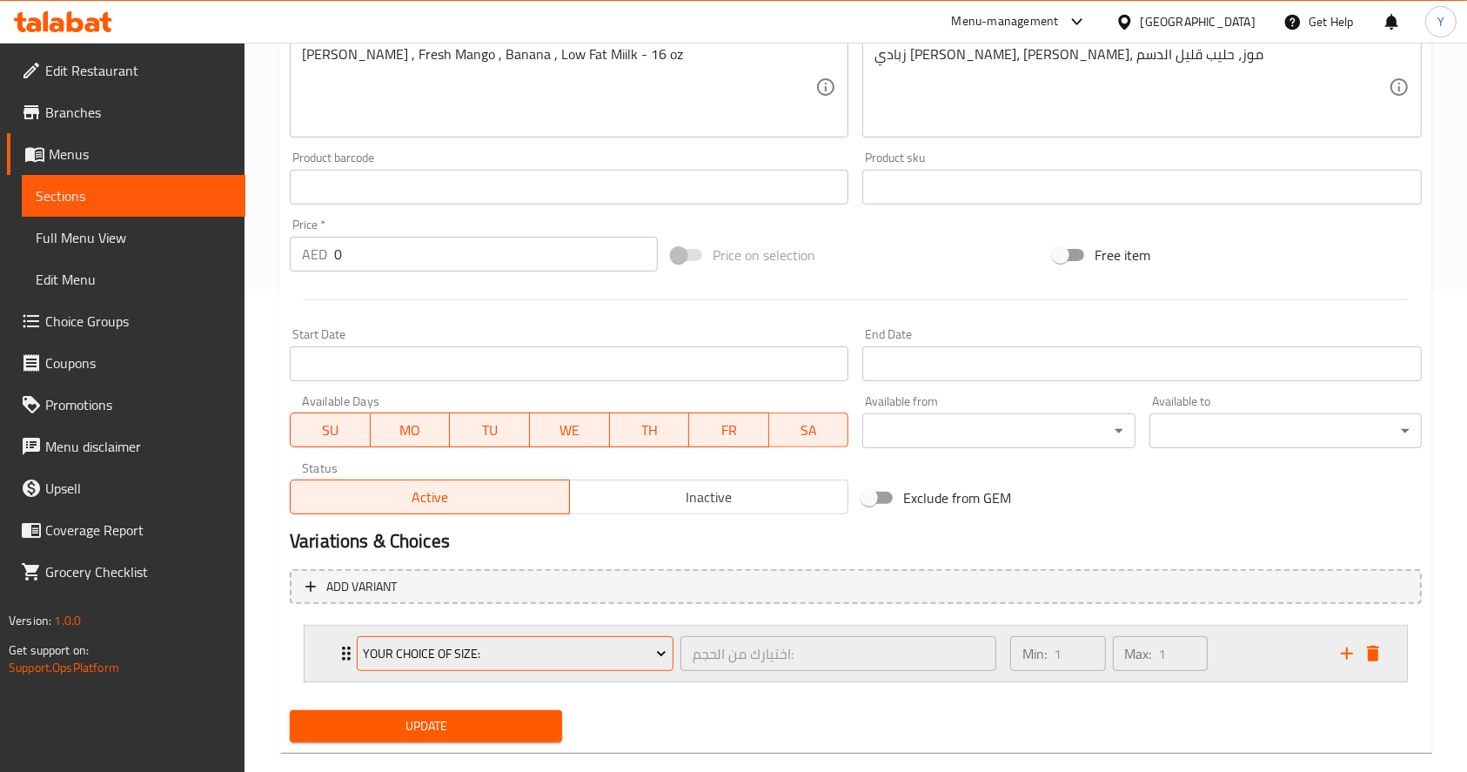
click at [446, 646] on span "Your Choice Of Size:" at bounding box center [515, 654] width 304 height 22
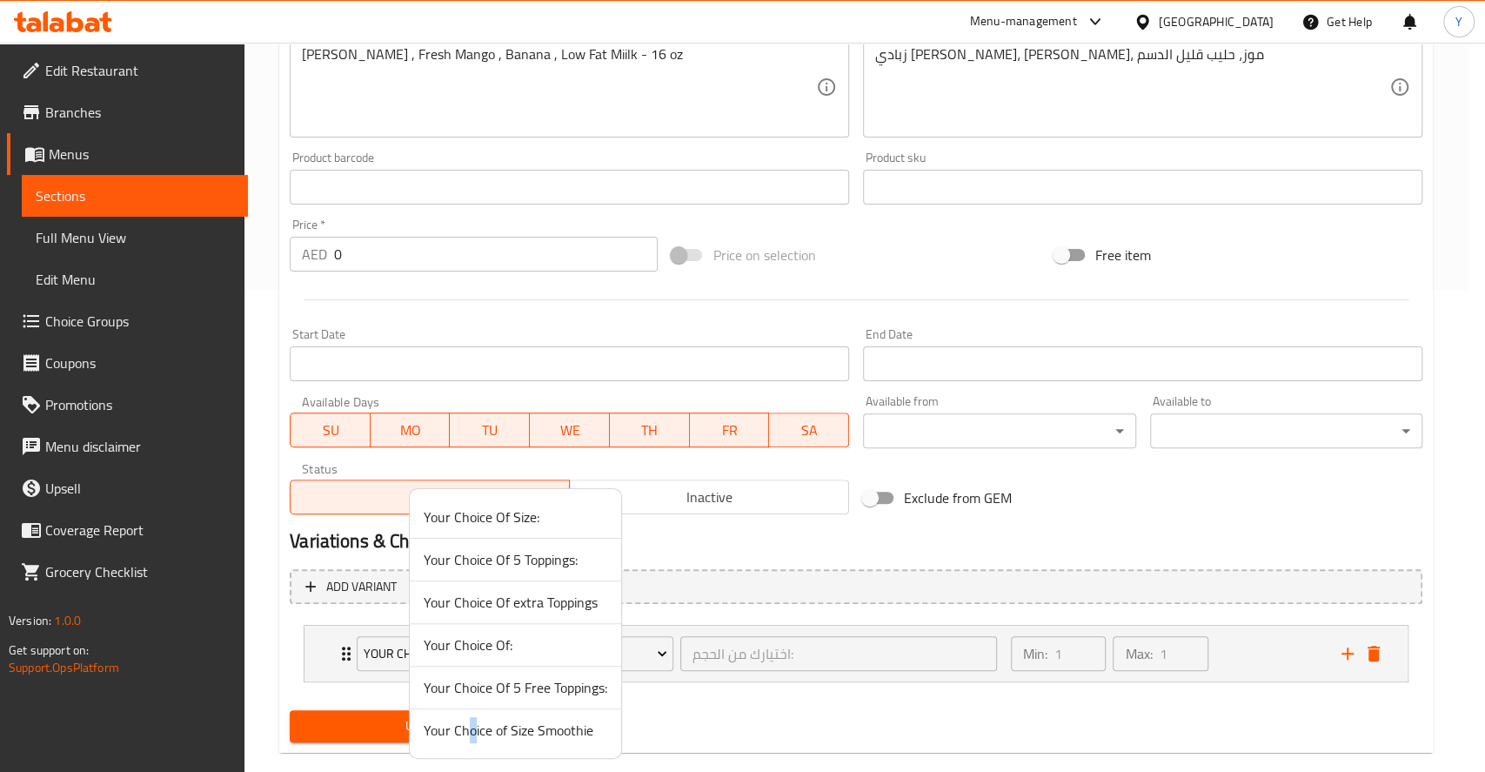
click at [472, 723] on span "Your Choice of Size Smoothie" at bounding box center [516, 730] width 184 height 21
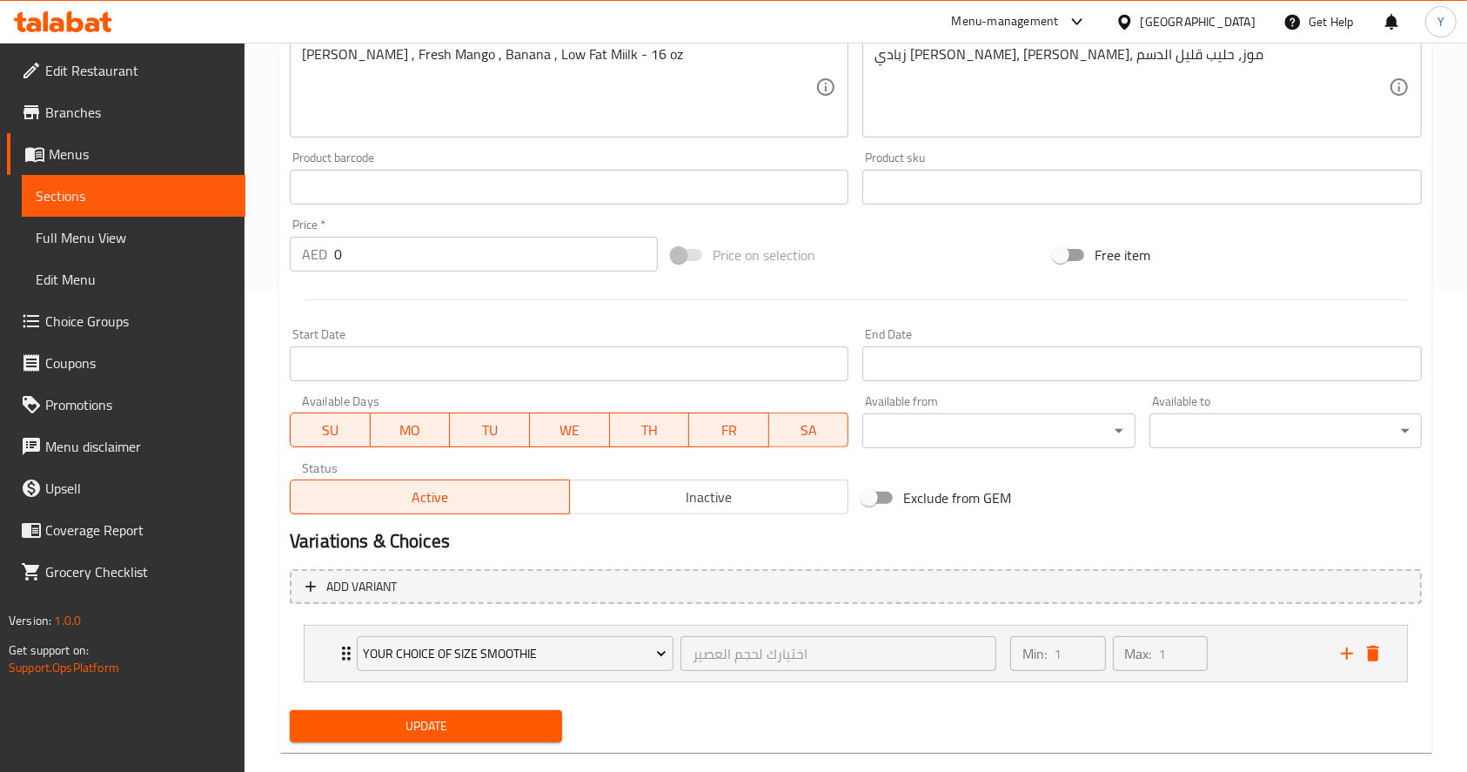
click at [445, 734] on span "Update" at bounding box center [426, 726] width 244 height 22
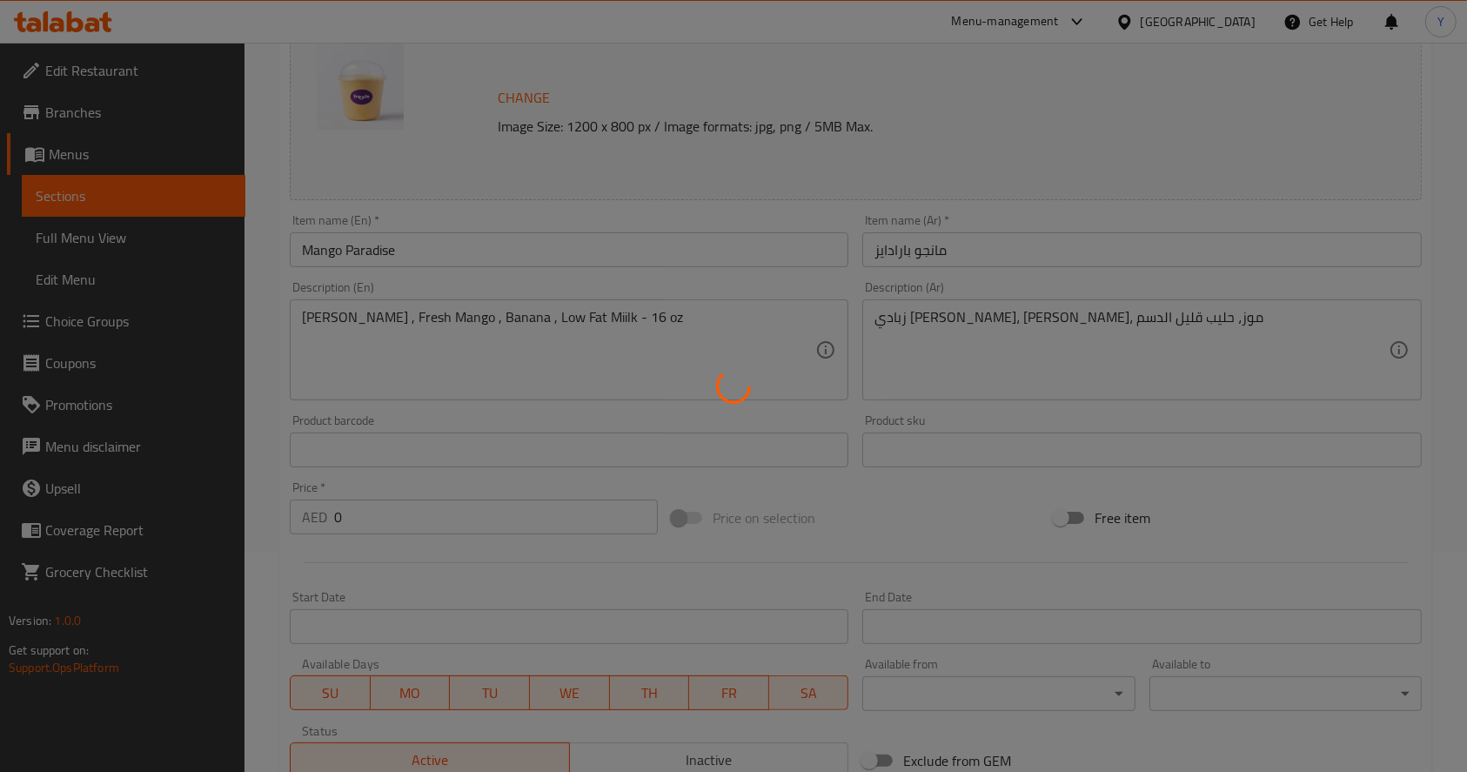
scroll to position [0, 0]
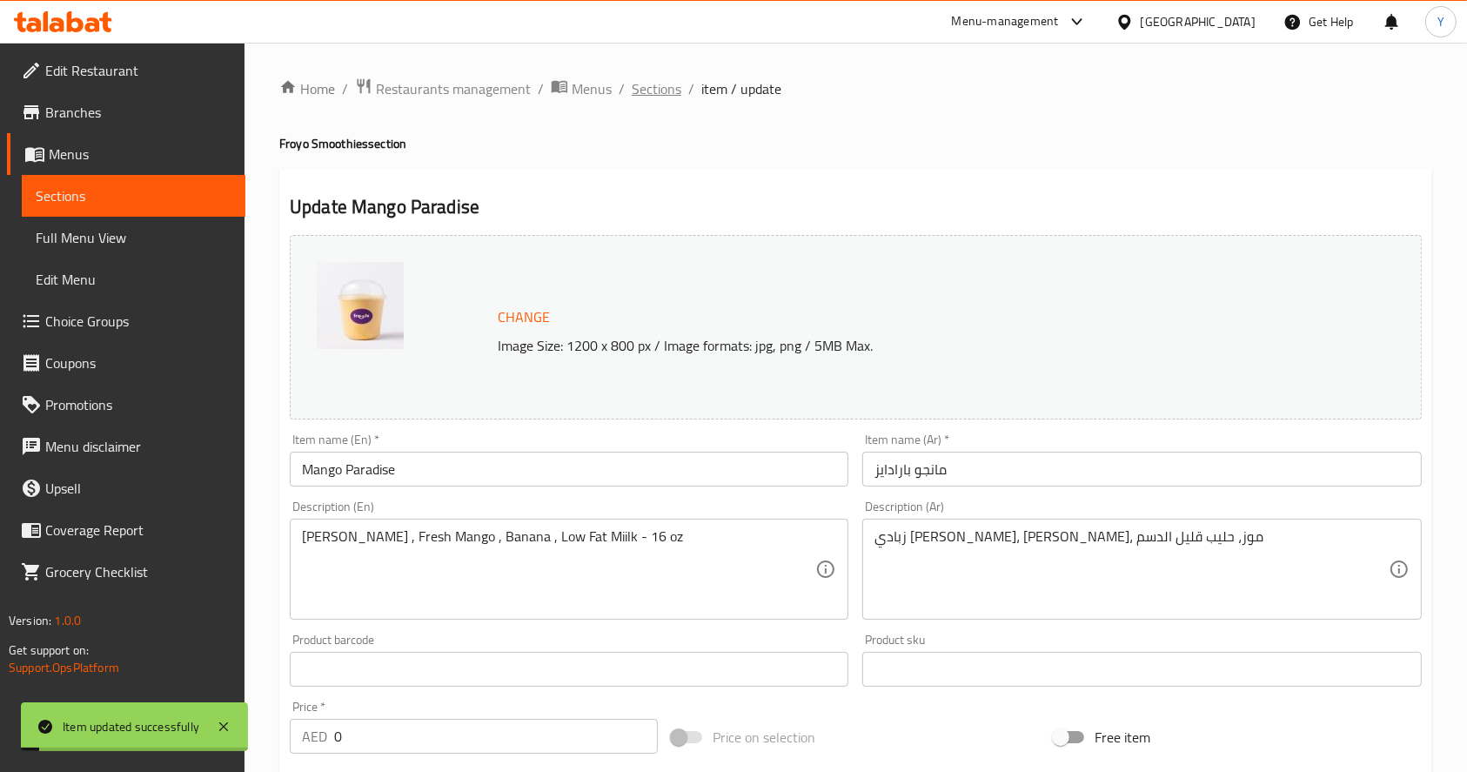
click at [661, 86] on span "Sections" at bounding box center [657, 88] width 50 height 21
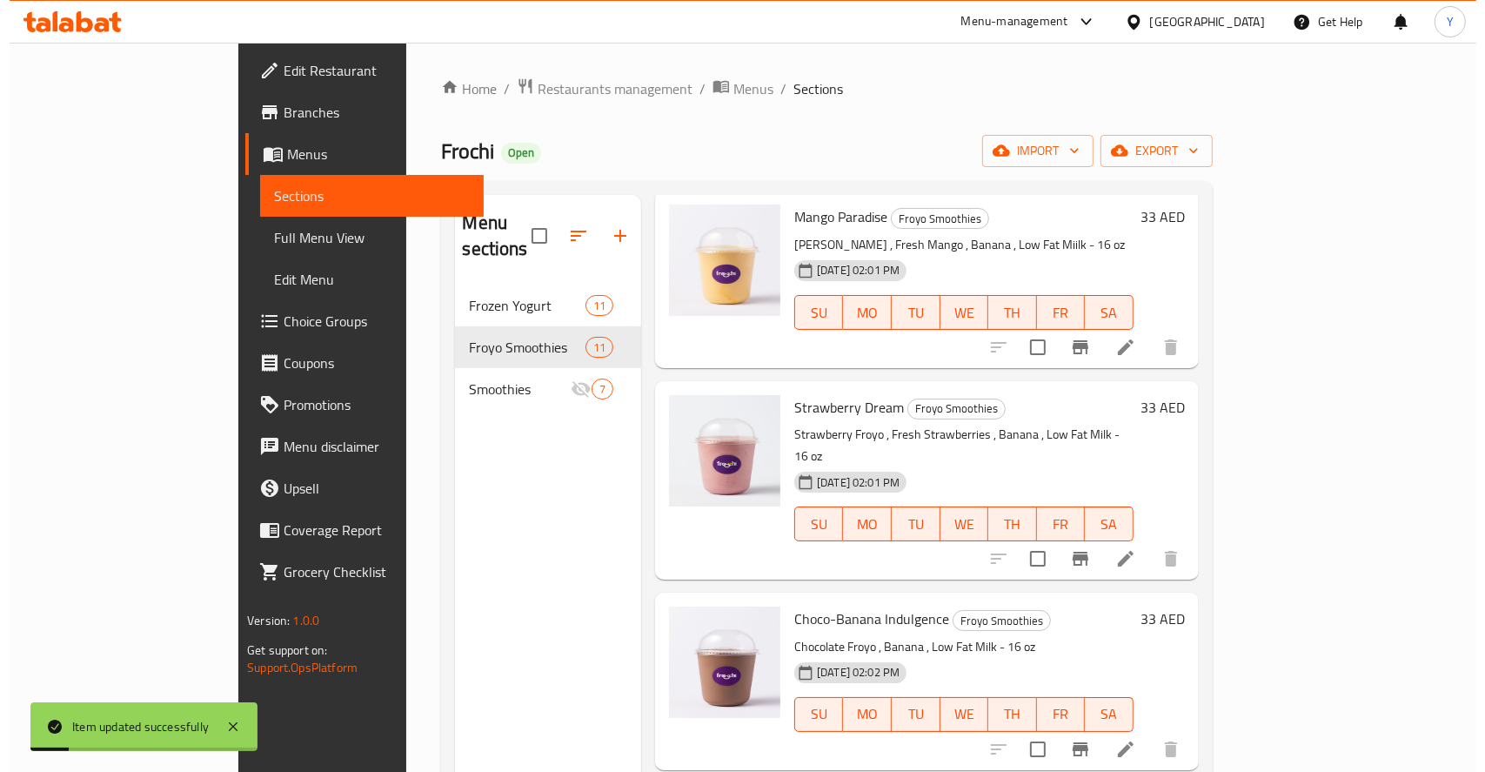
scroll to position [300, 0]
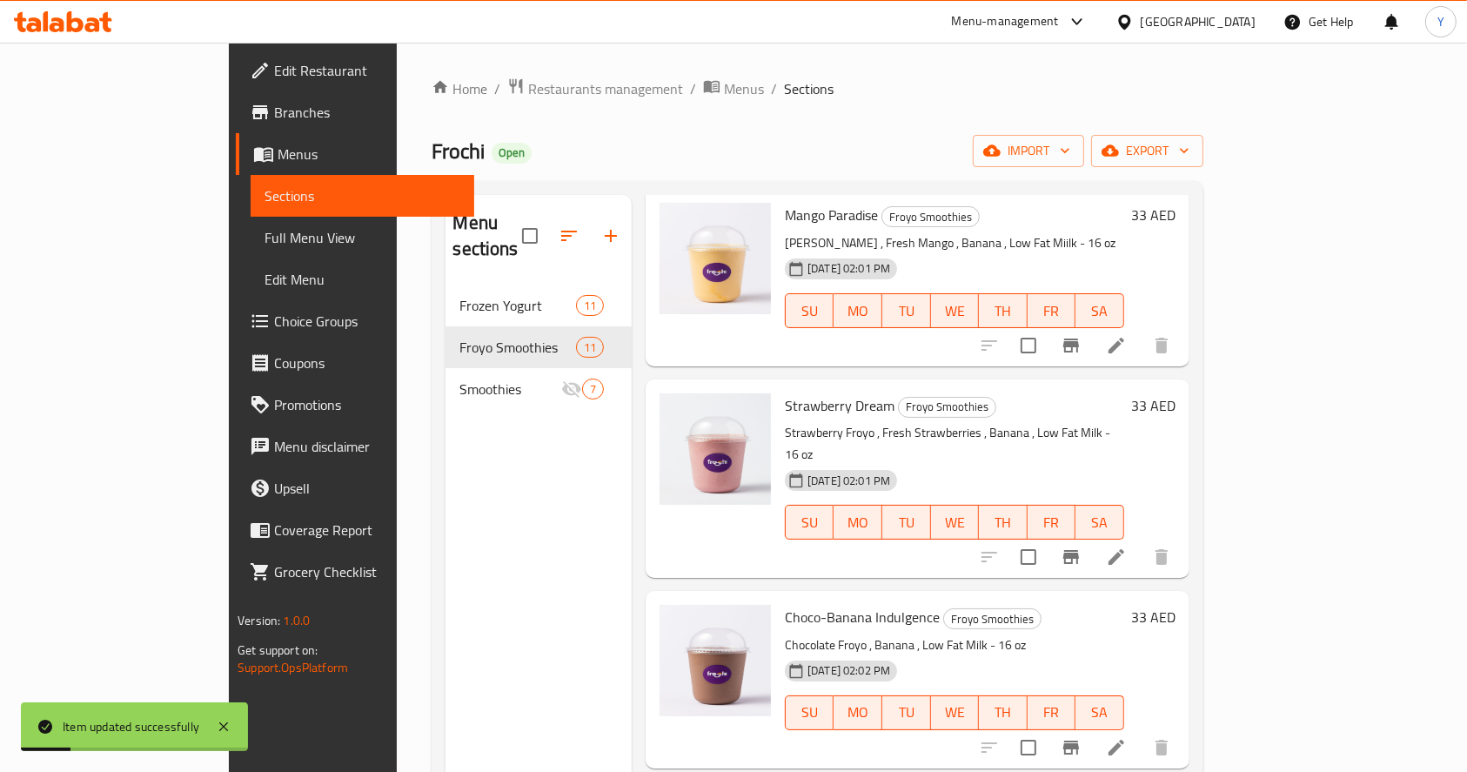
click at [1127, 546] on icon at bounding box center [1116, 556] width 21 height 21
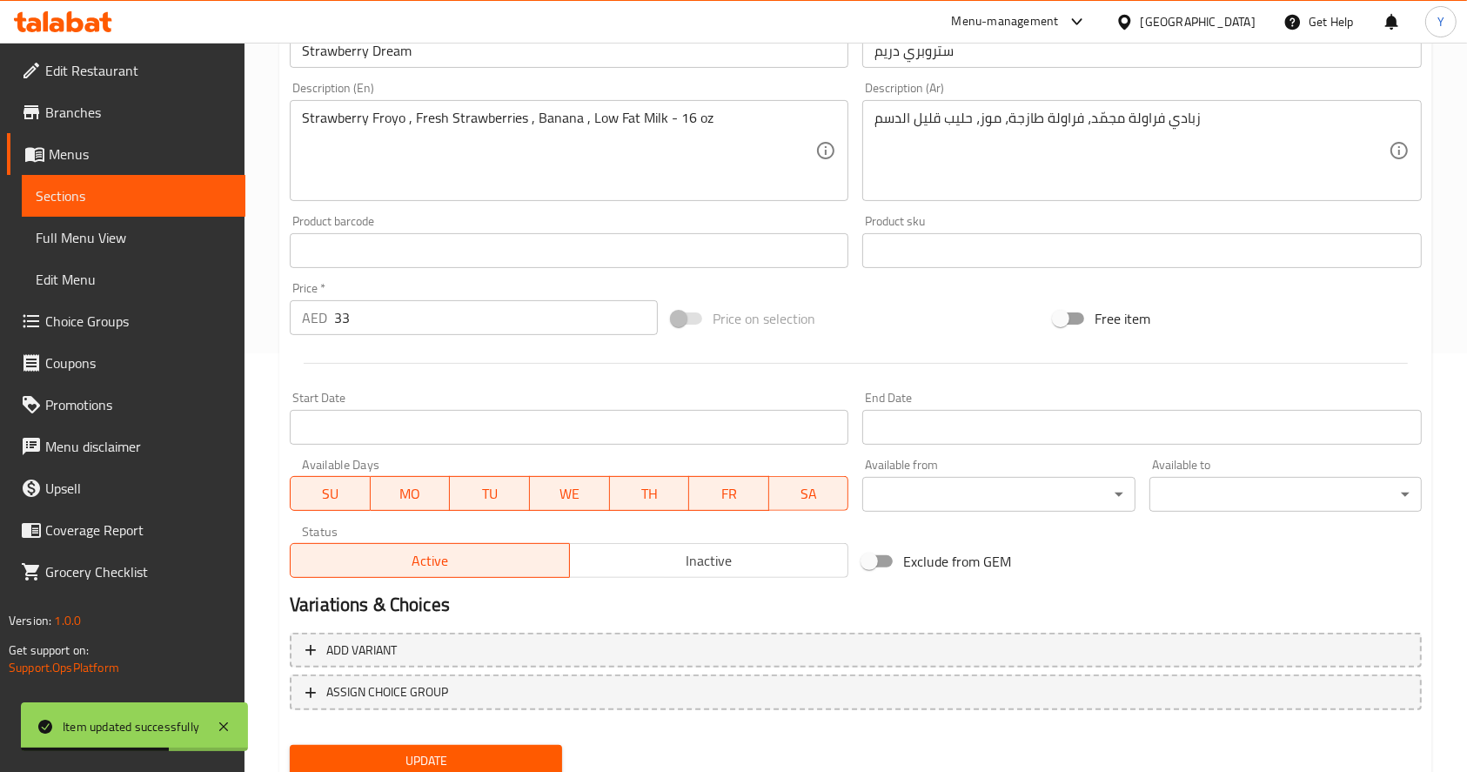
scroll to position [419, 0]
drag, startPoint x: 379, startPoint y: 319, endPoint x: 178, endPoint y: 321, distance: 201.0
click at [178, 321] on div "Edit Restaurant Branches Menus Sections Full Menu View Edit Menu Choice Groups …" at bounding box center [733, 229] width 1467 height 1212
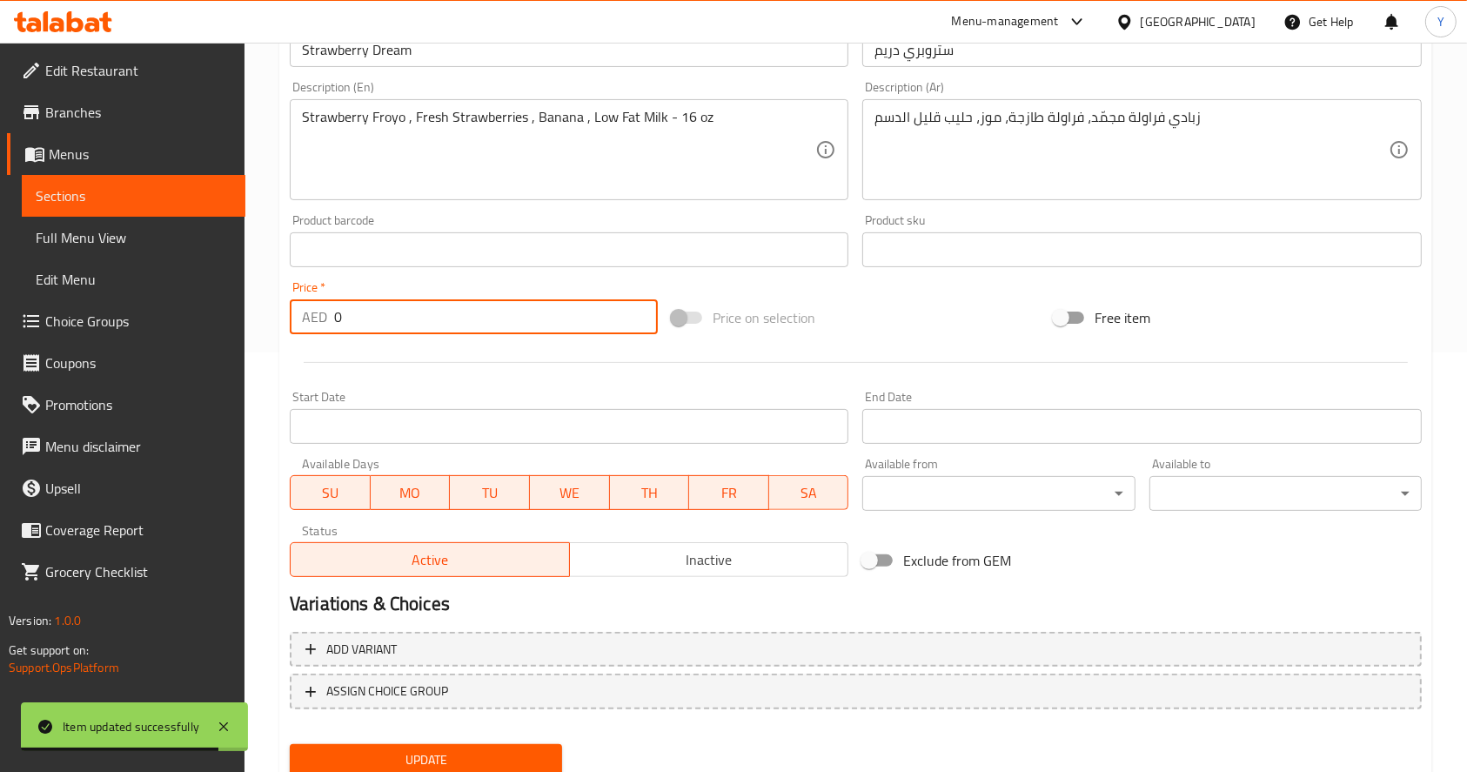
scroll to position [482, 0]
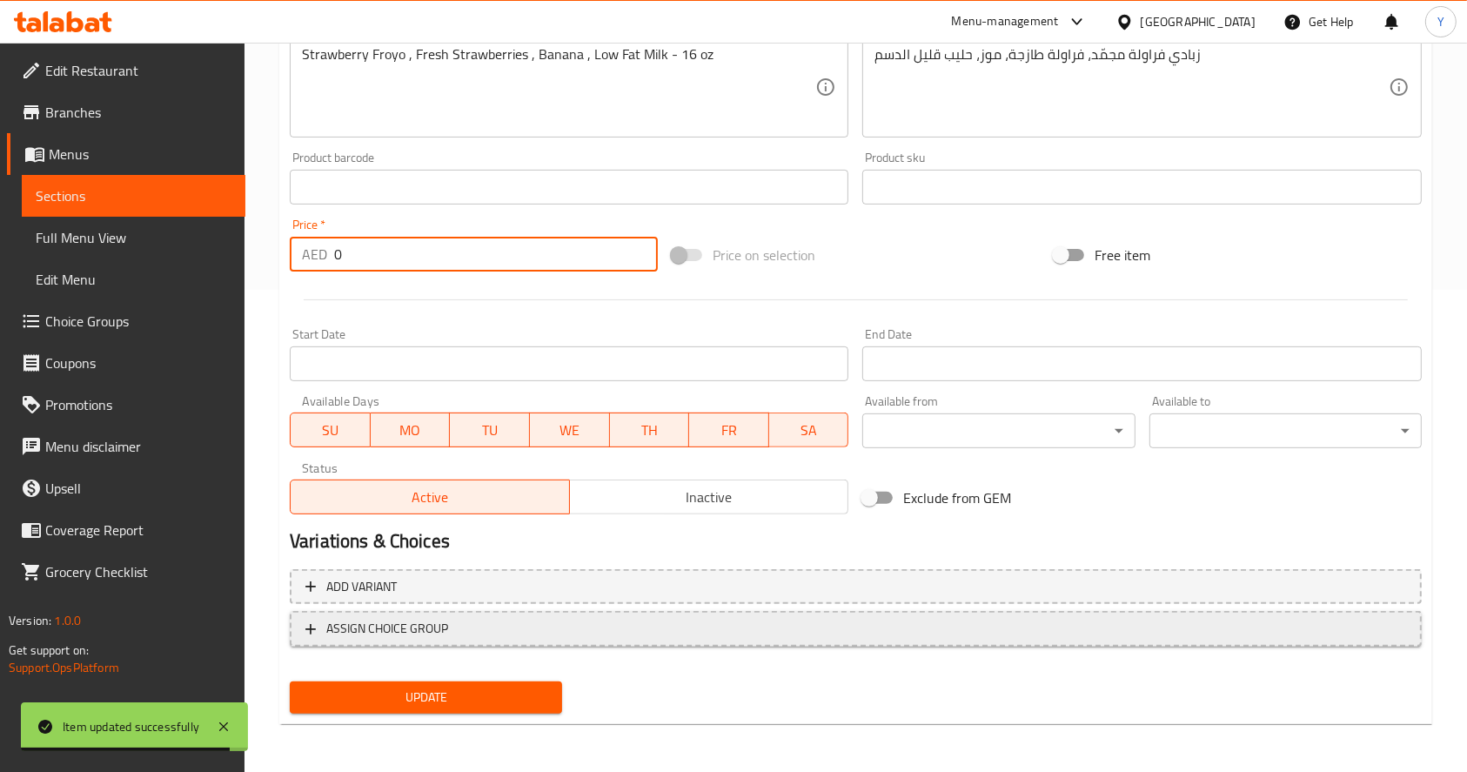
type input "0"
click at [422, 614] on button "ASSIGN CHOICE GROUP" at bounding box center [856, 629] width 1132 height 36
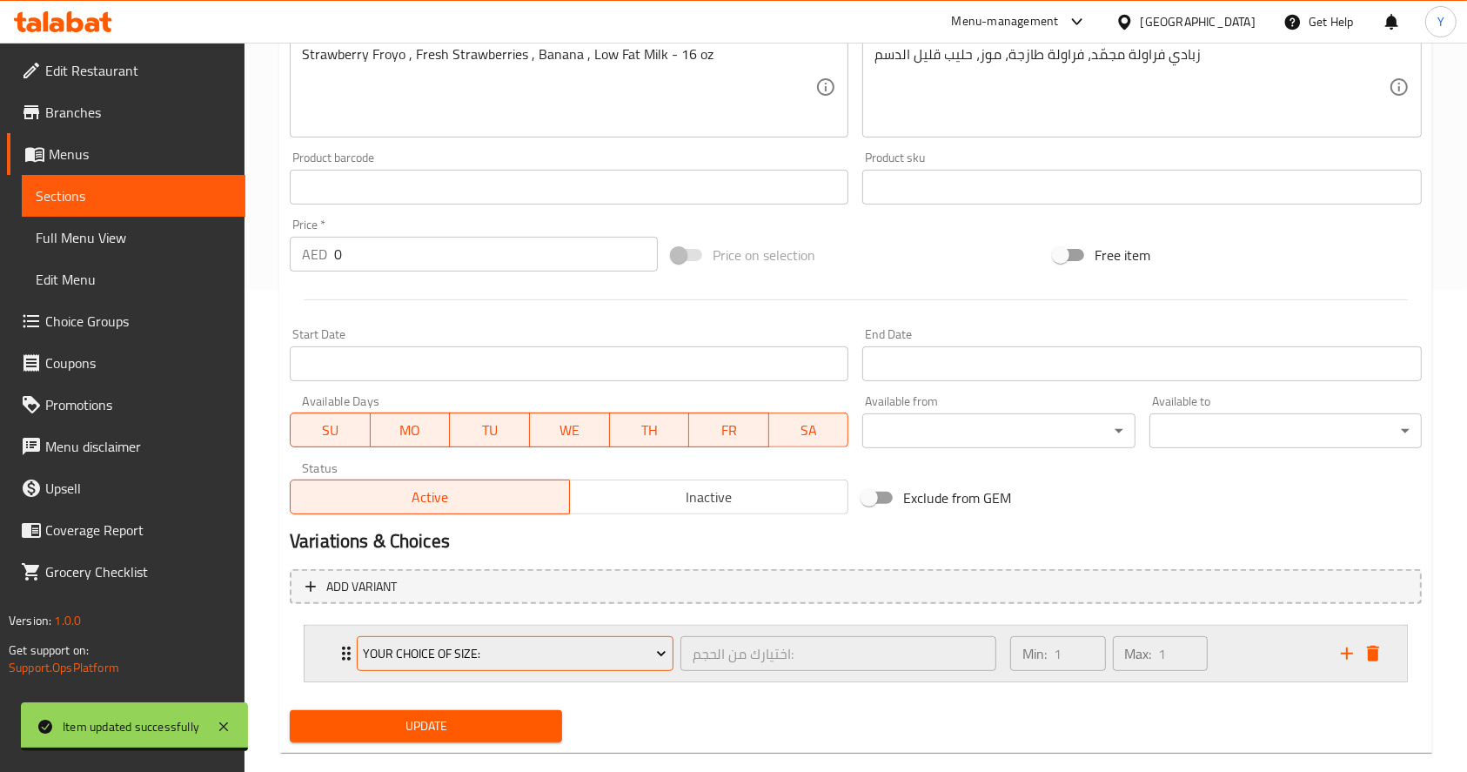
click at [459, 648] on span "Your Choice Of Size:" at bounding box center [515, 654] width 304 height 22
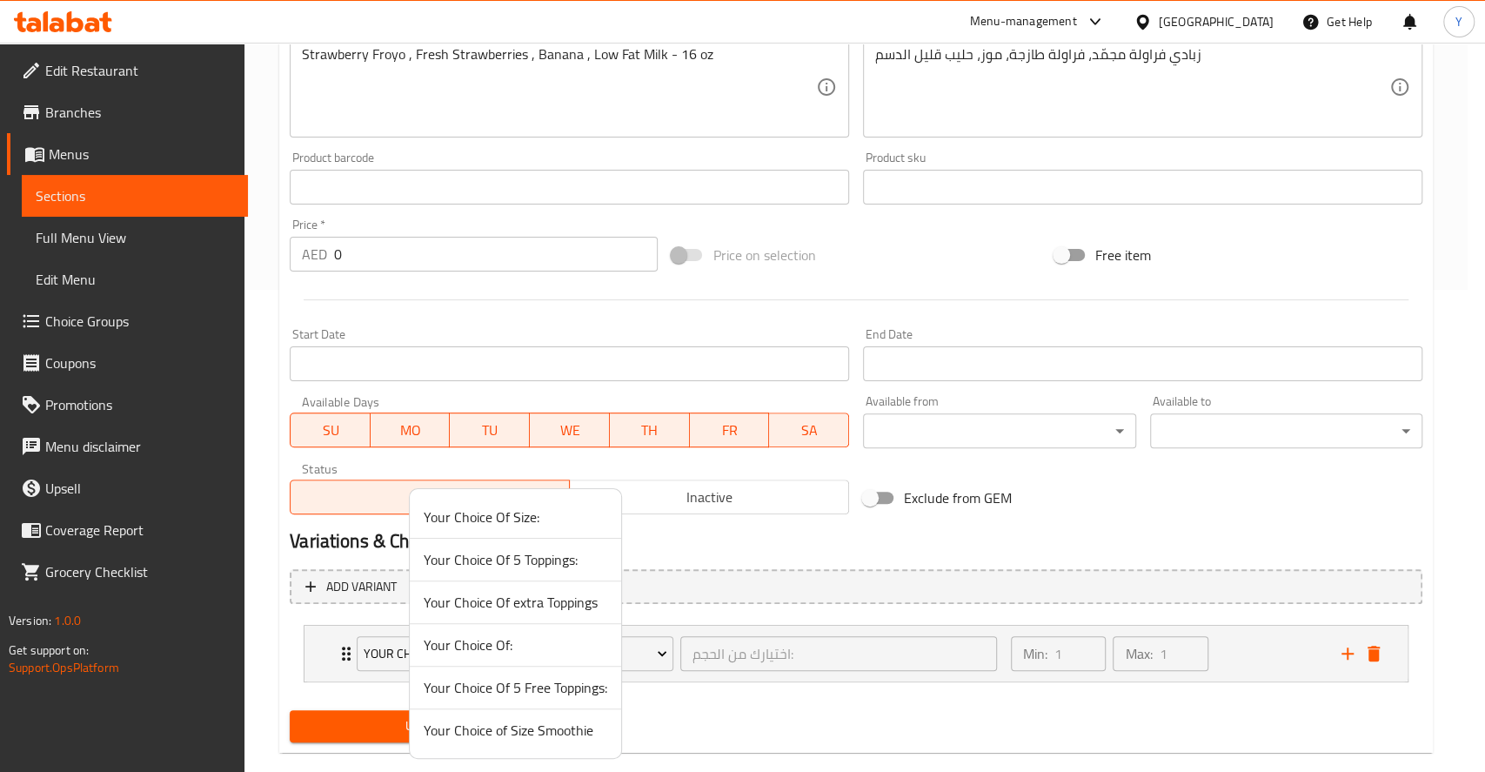
click at [466, 735] on span "Your Choice of Size Smoothie" at bounding box center [516, 730] width 184 height 21
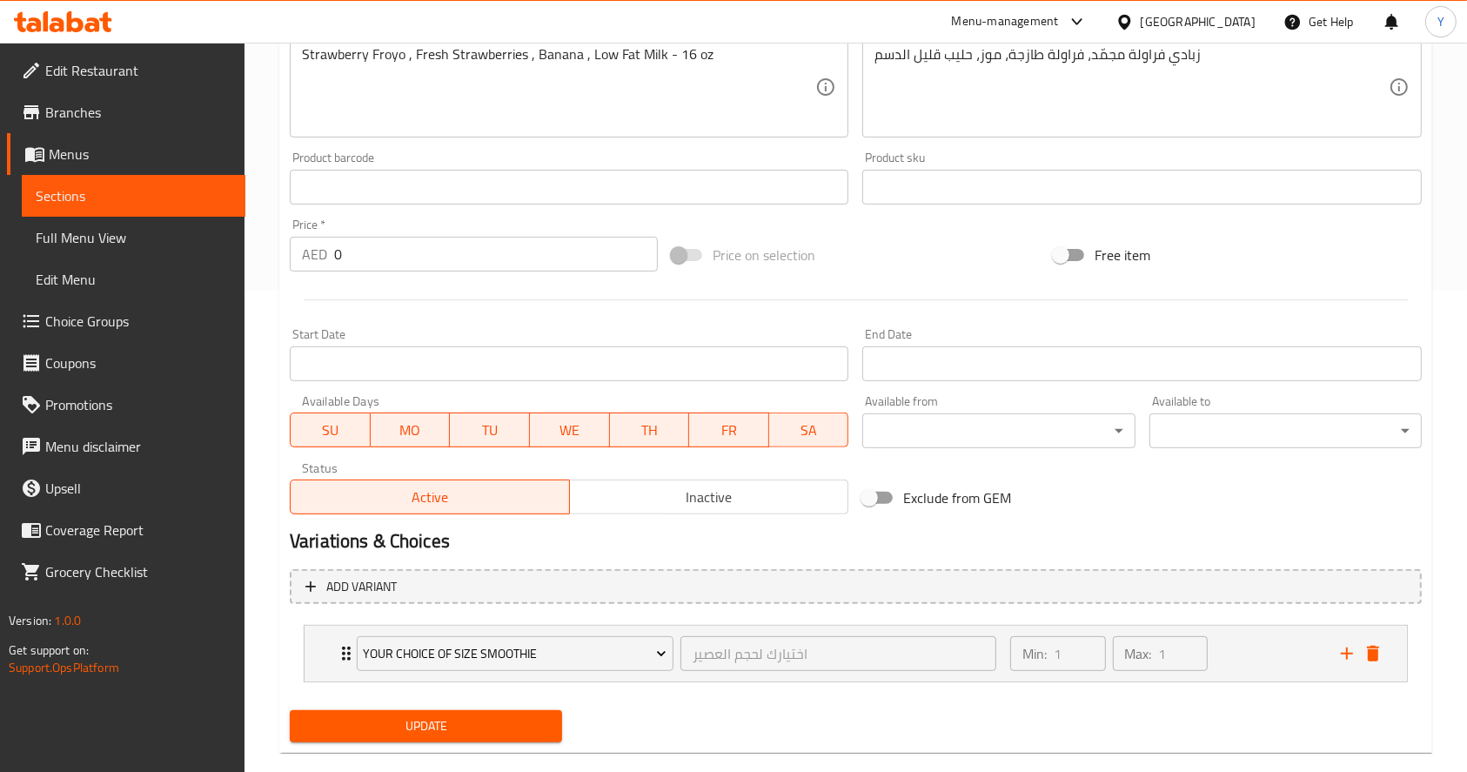
click at [466, 735] on span "Update" at bounding box center [426, 726] width 244 height 22
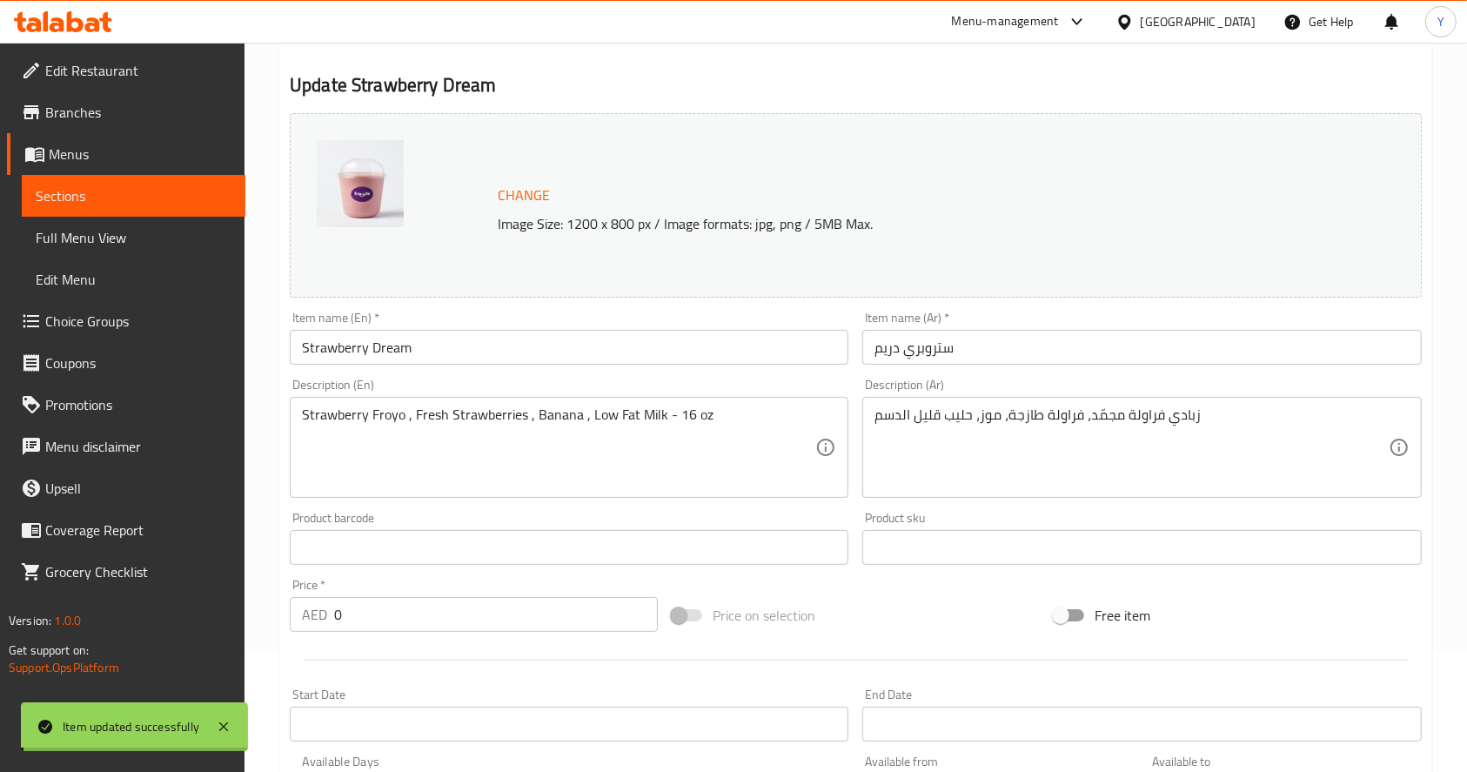
scroll to position [0, 0]
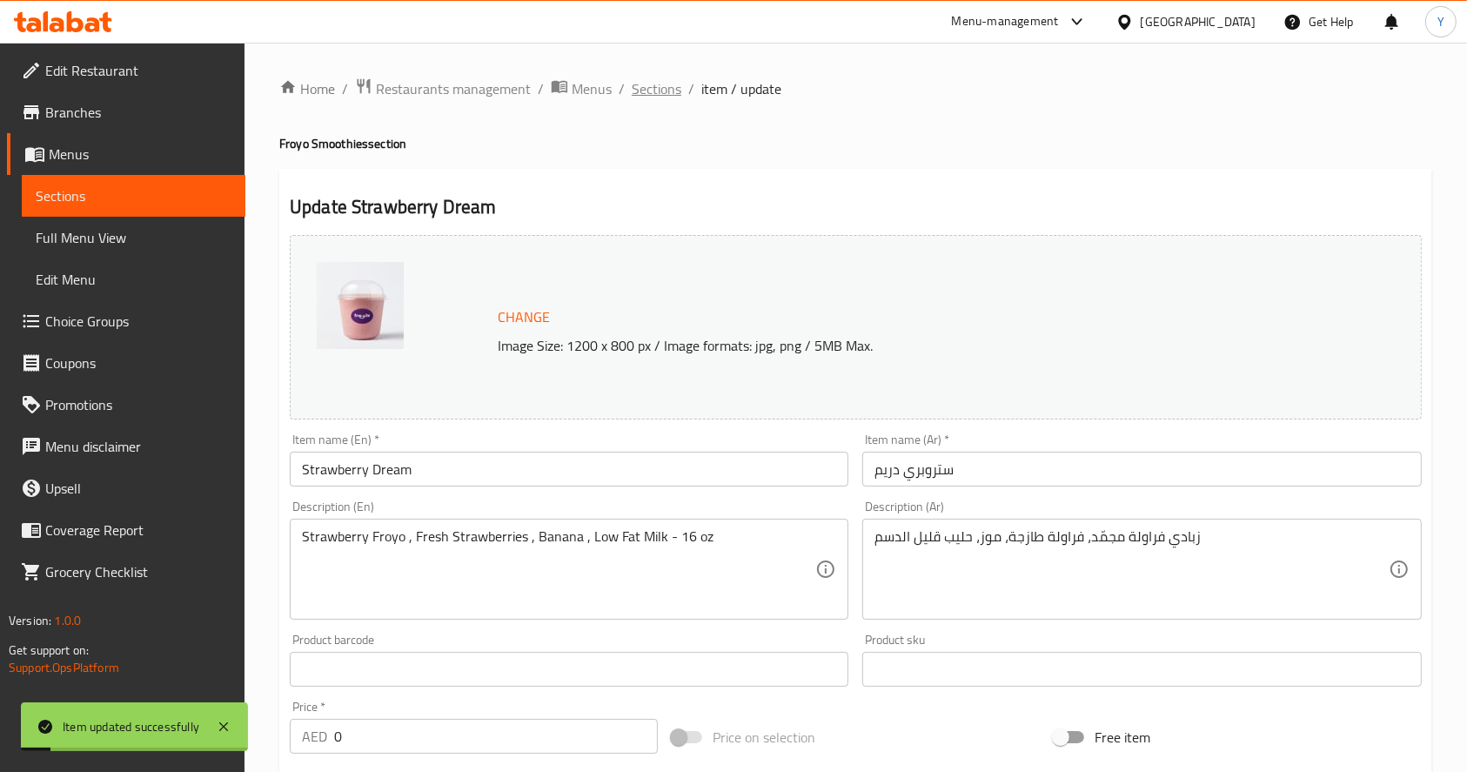
click at [668, 92] on span "Sections" at bounding box center [657, 88] width 50 height 21
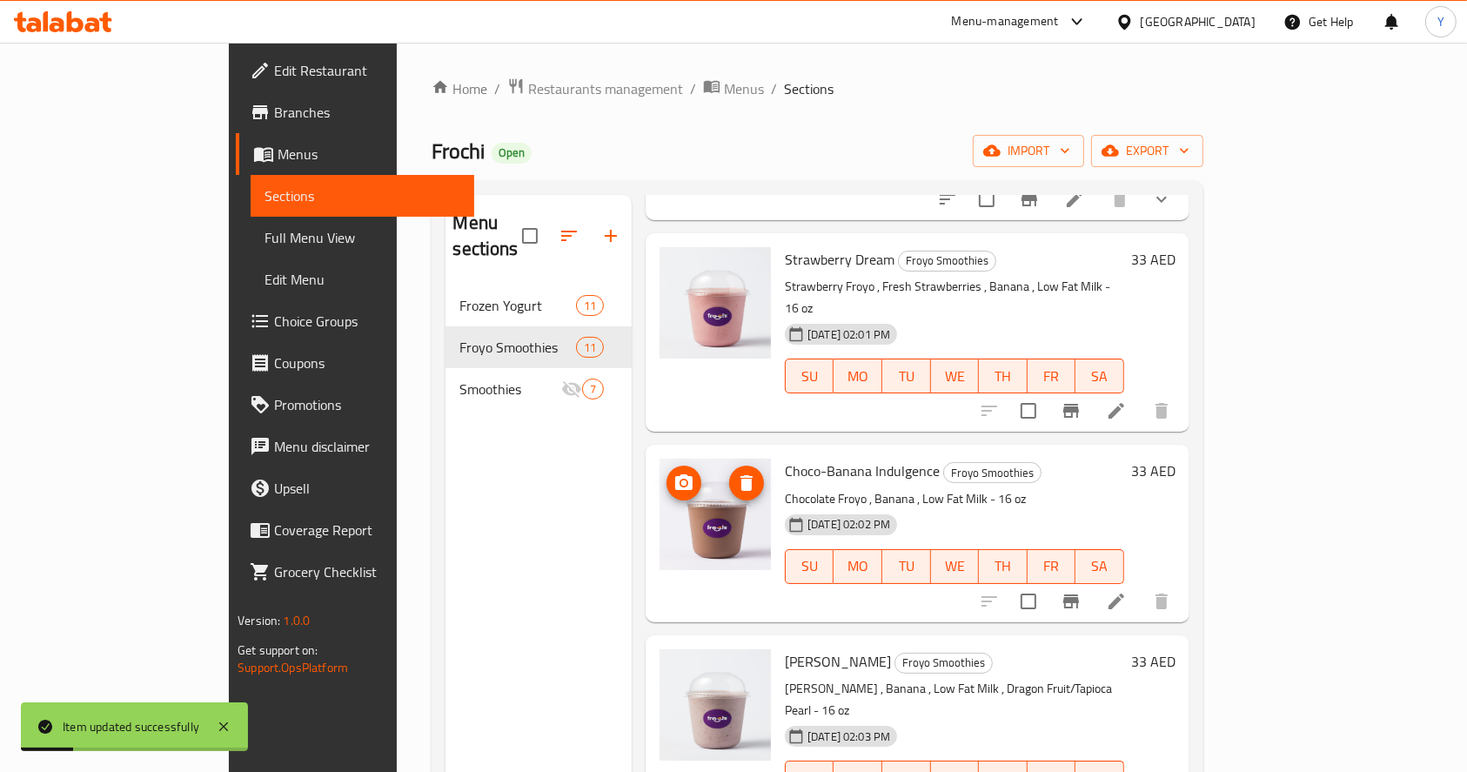
scroll to position [447, 0]
click at [1127, 590] on icon at bounding box center [1116, 600] width 21 height 21
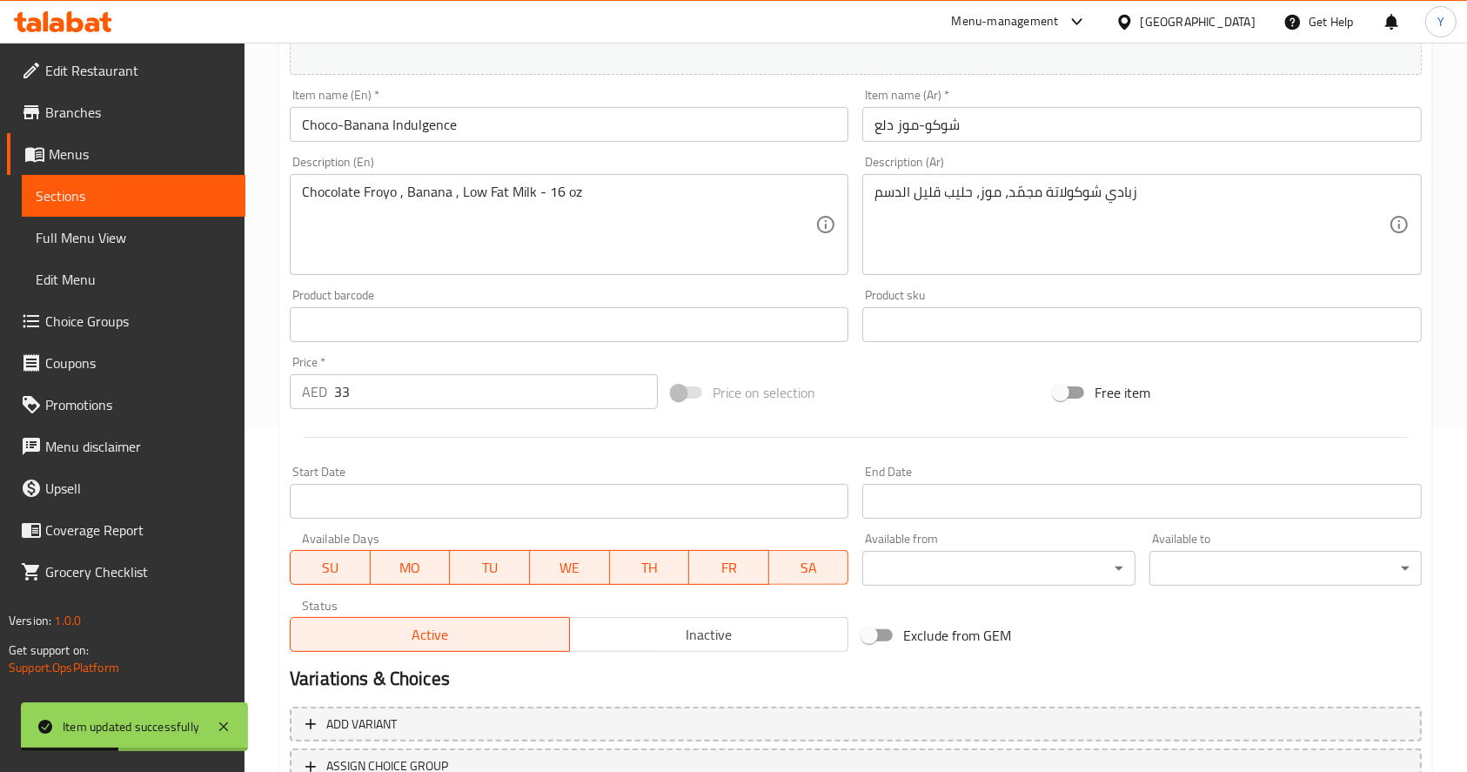
scroll to position [345, 0]
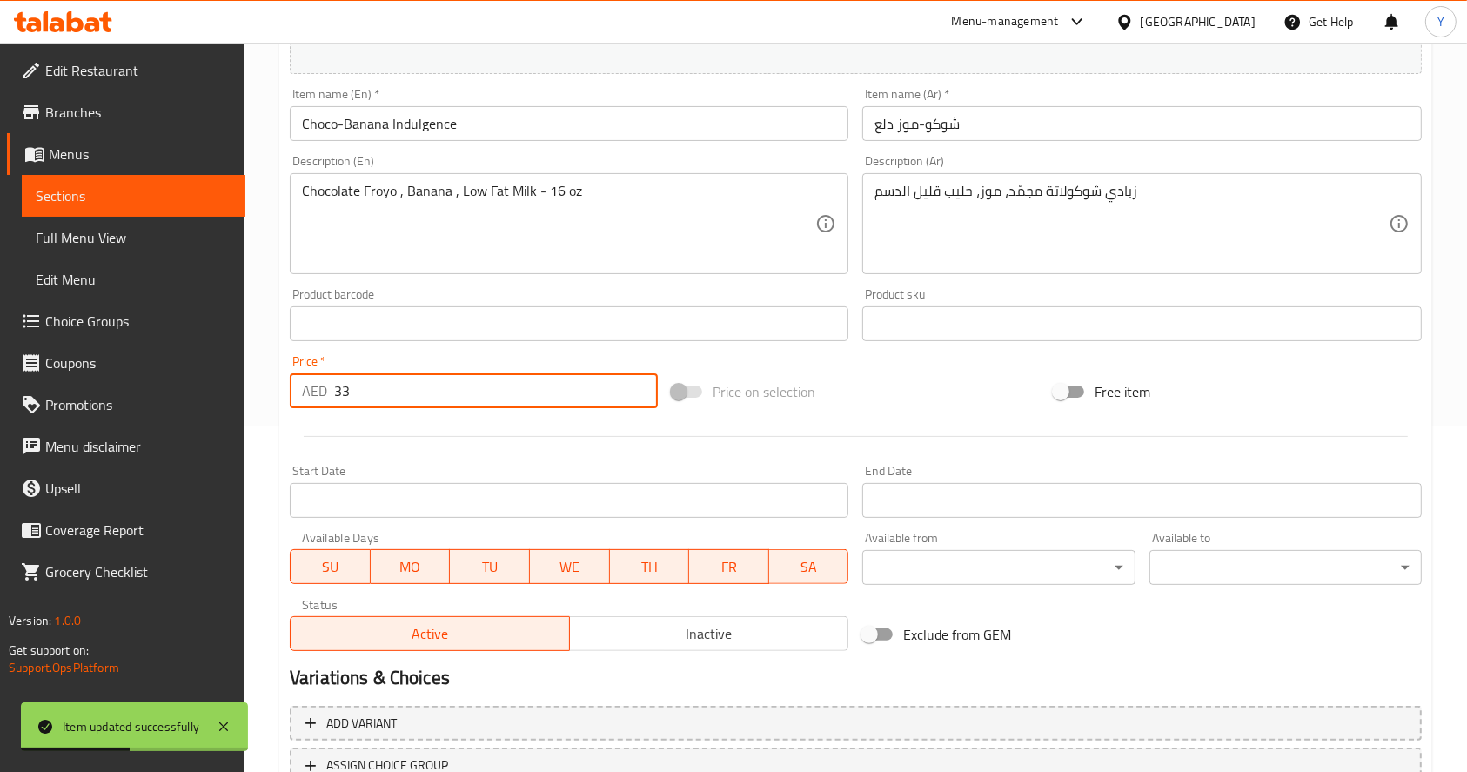
drag, startPoint x: 396, startPoint y: 385, endPoint x: 115, endPoint y: 294, distance: 295.5
click at [115, 294] on div "Edit Restaurant Branches Menus Sections Full Menu View Edit Menu Choice Groups …" at bounding box center [733, 303] width 1467 height 1212
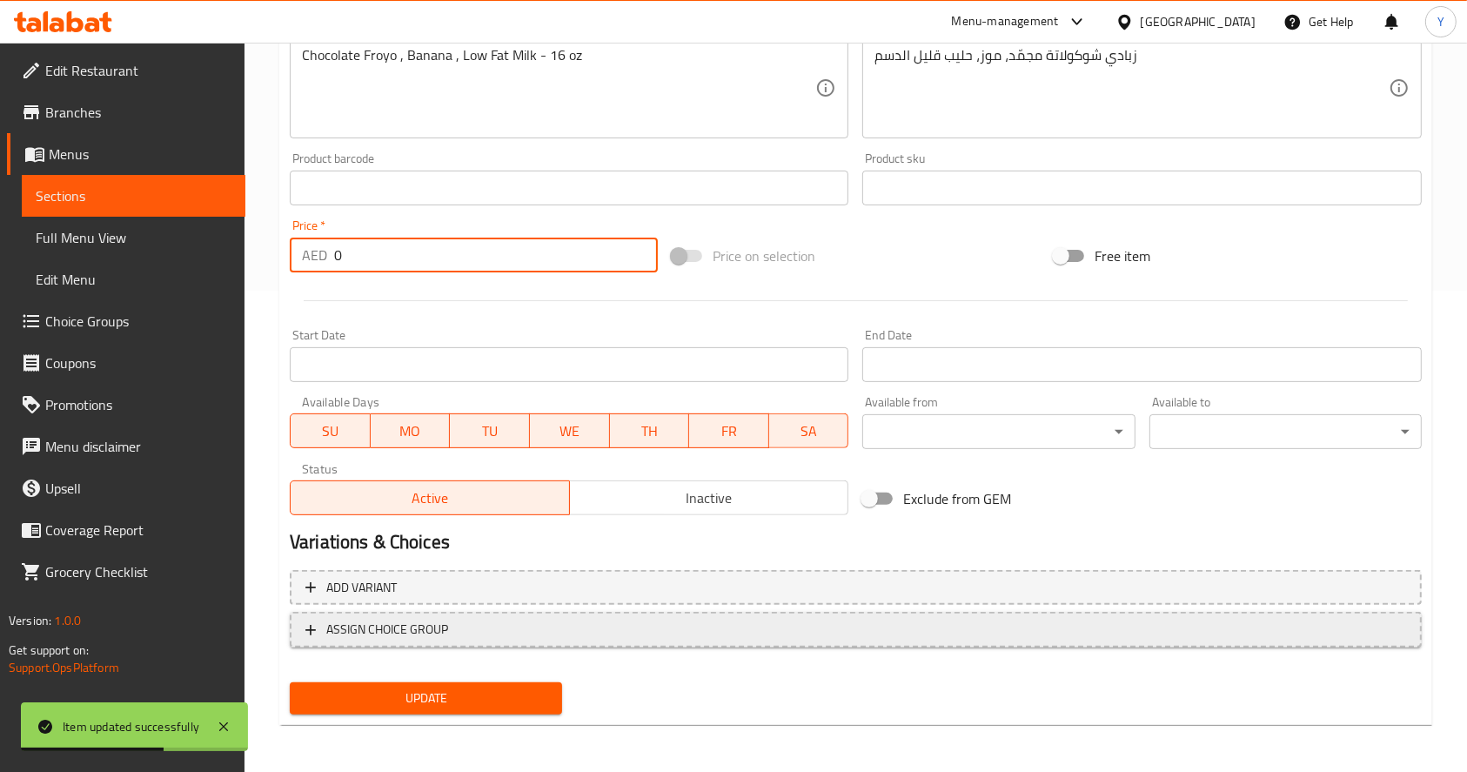
type input "0"
click at [440, 627] on span "ASSIGN CHOICE GROUP" at bounding box center [387, 630] width 122 height 22
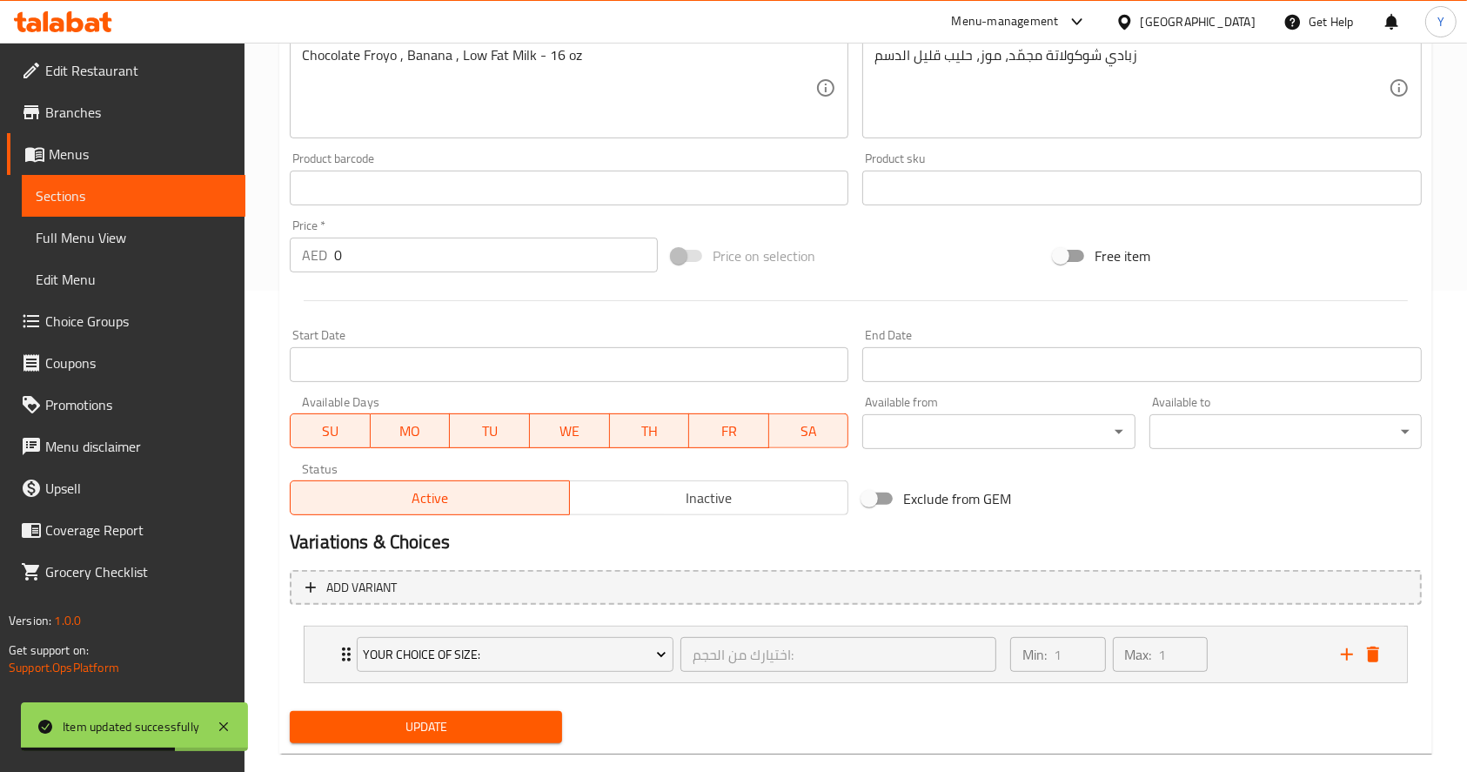
scroll to position [511, 0]
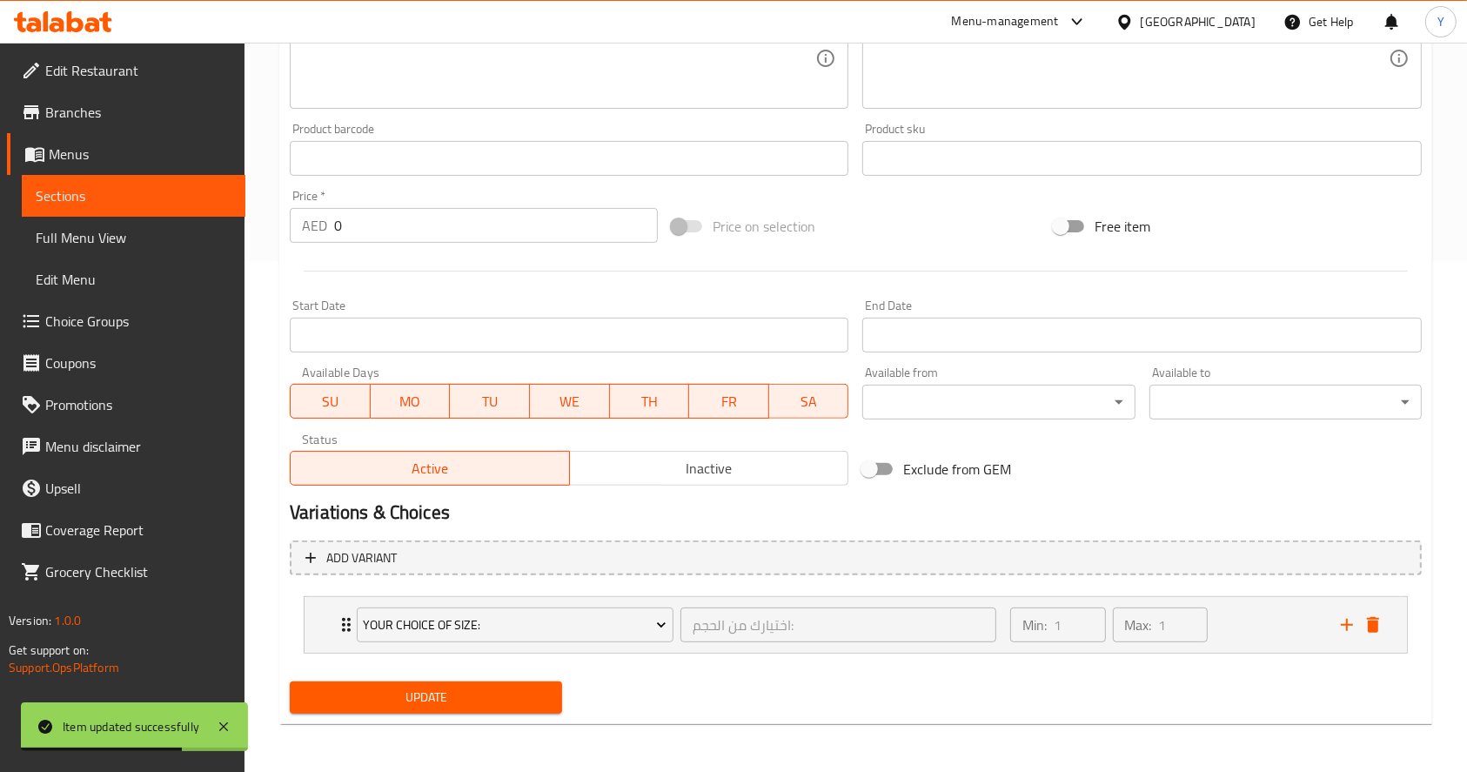
click at [440, 627] on span "Your Choice Of Size:" at bounding box center [515, 625] width 304 height 22
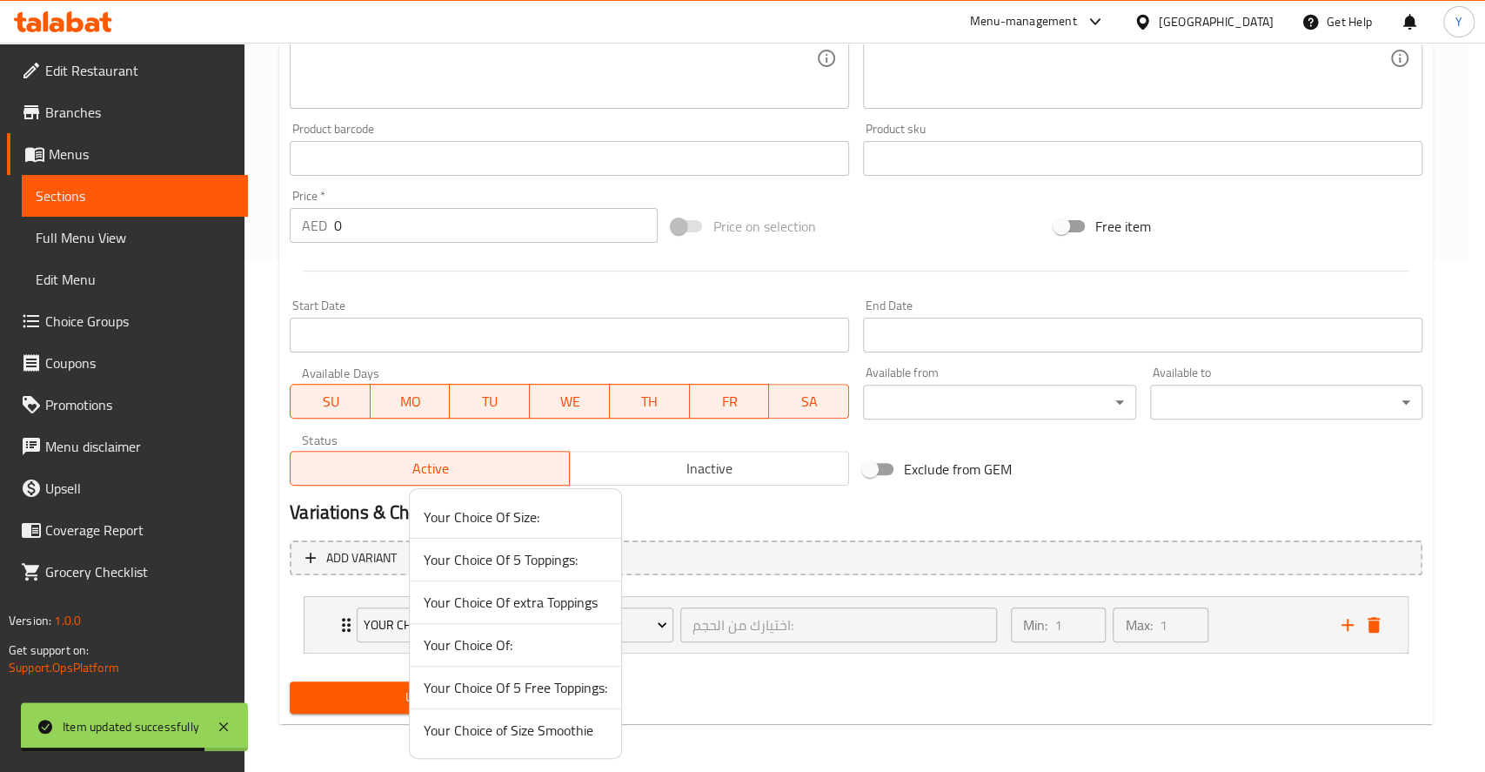
click at [468, 726] on span "Your Choice of Size Smoothie" at bounding box center [516, 730] width 184 height 21
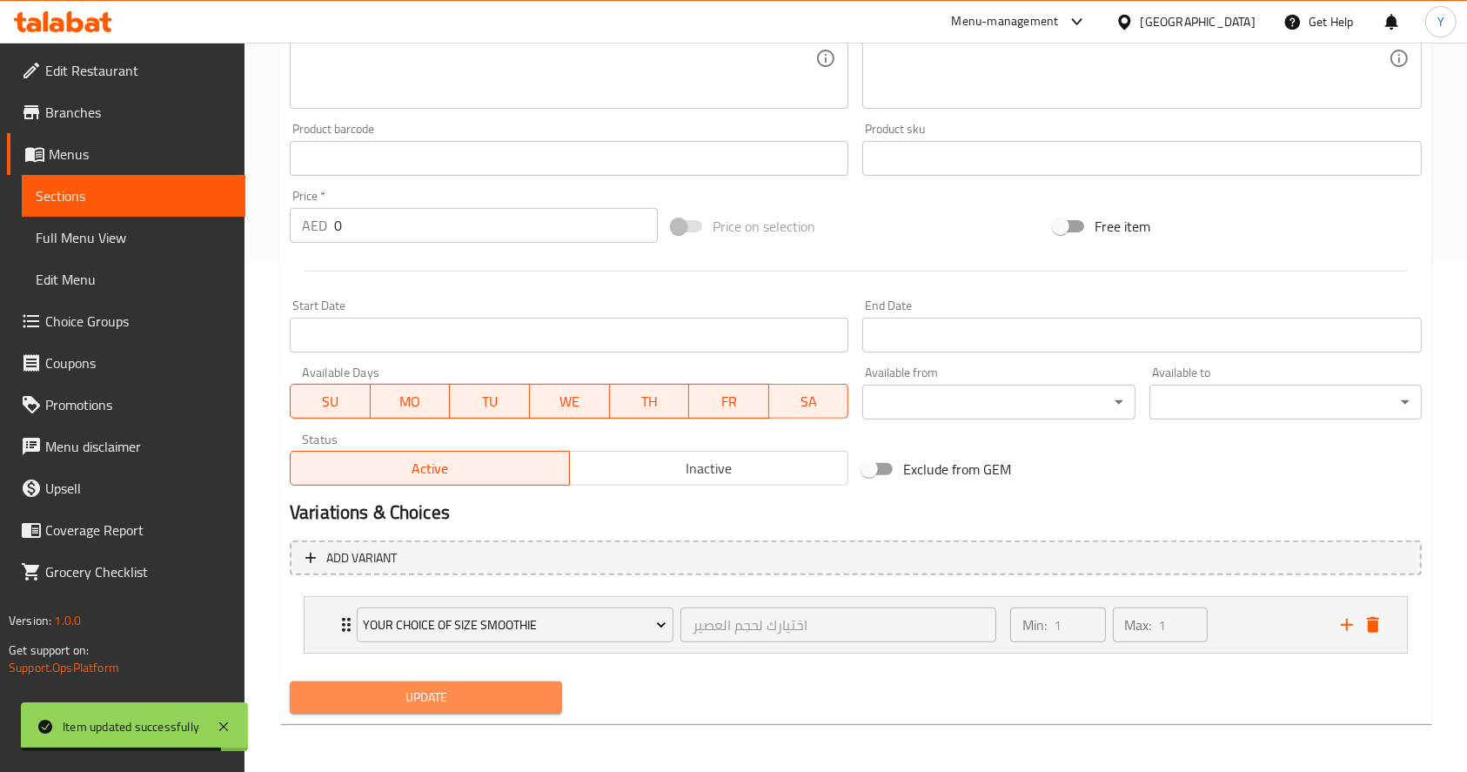
click at [439, 706] on span "Update" at bounding box center [426, 697] width 244 height 22
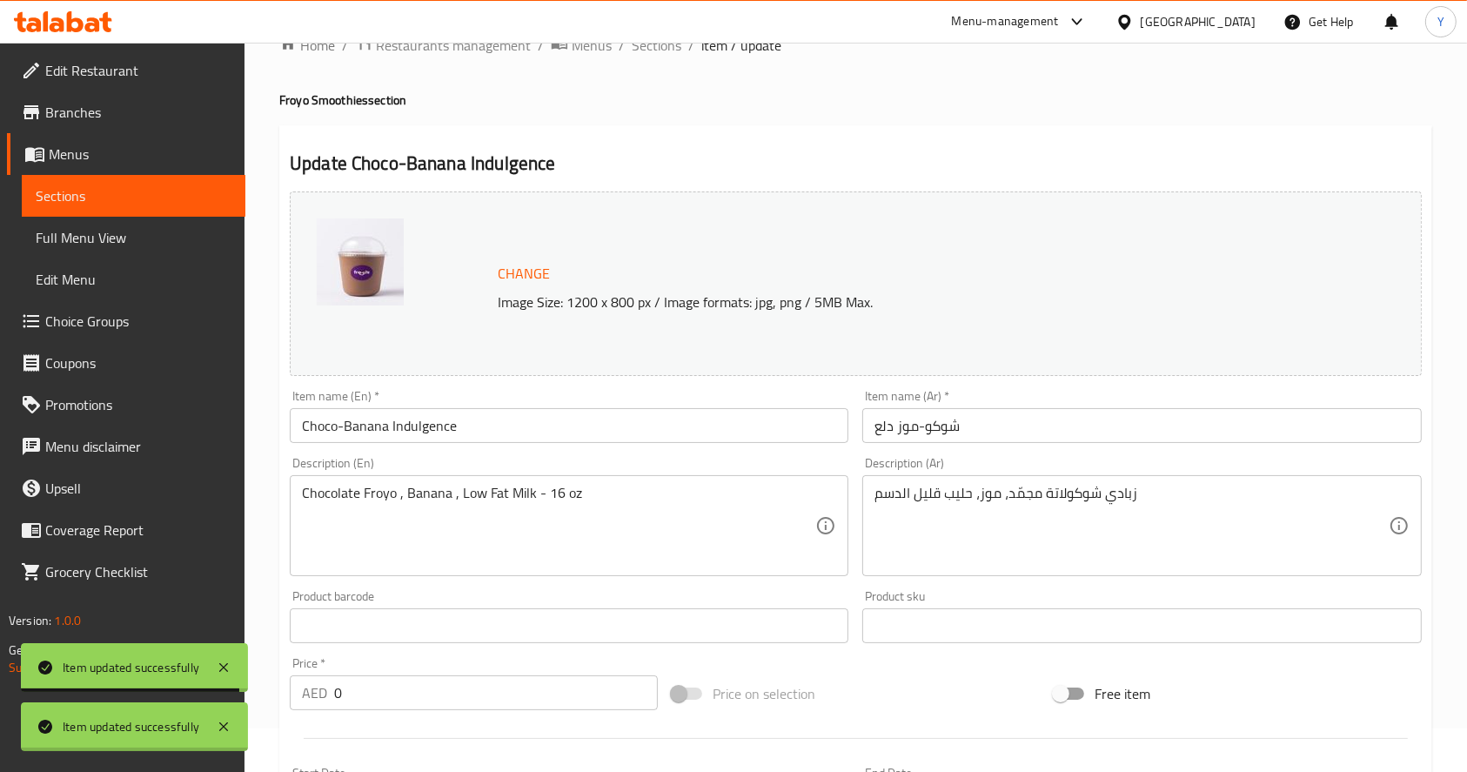
scroll to position [0, 0]
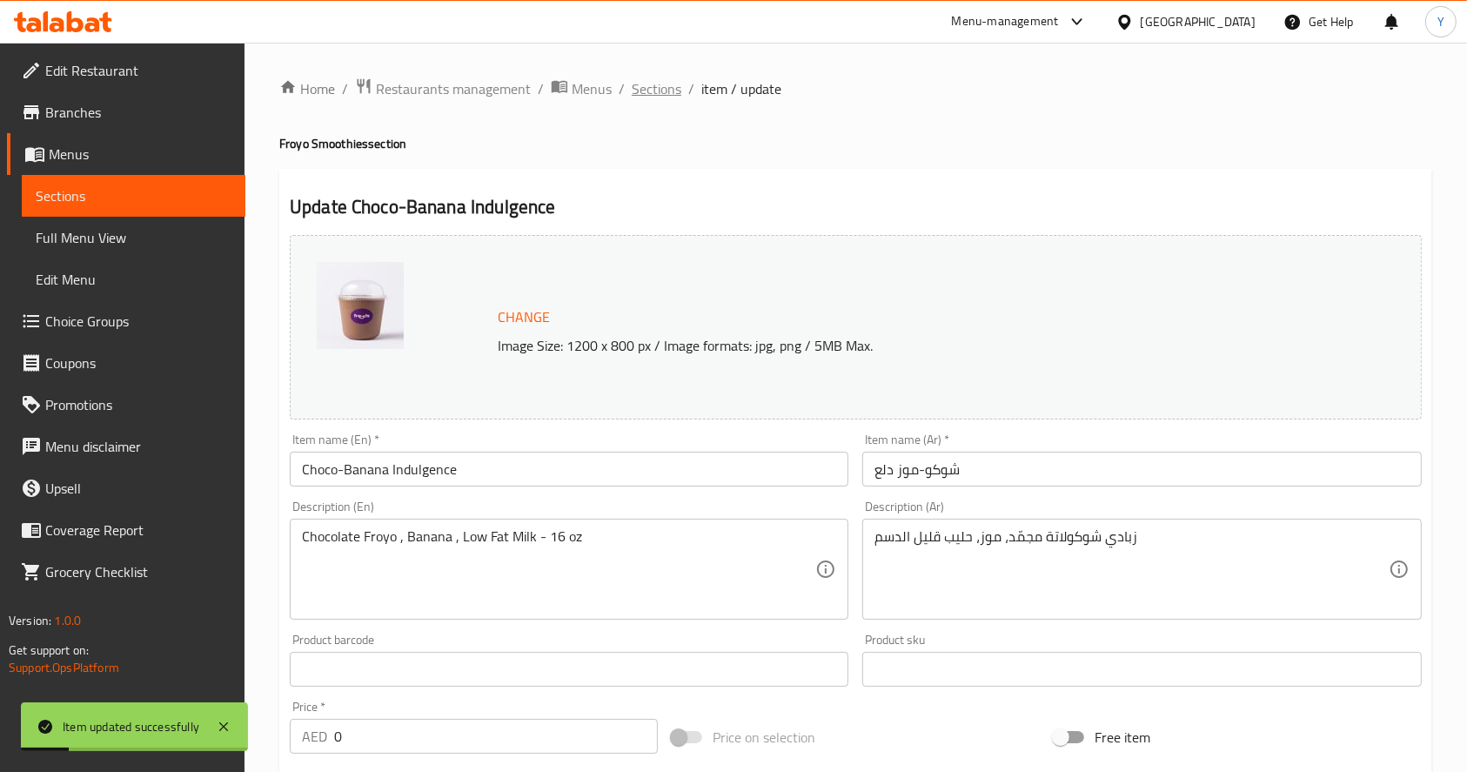
click at [661, 90] on span "Sections" at bounding box center [657, 88] width 50 height 21
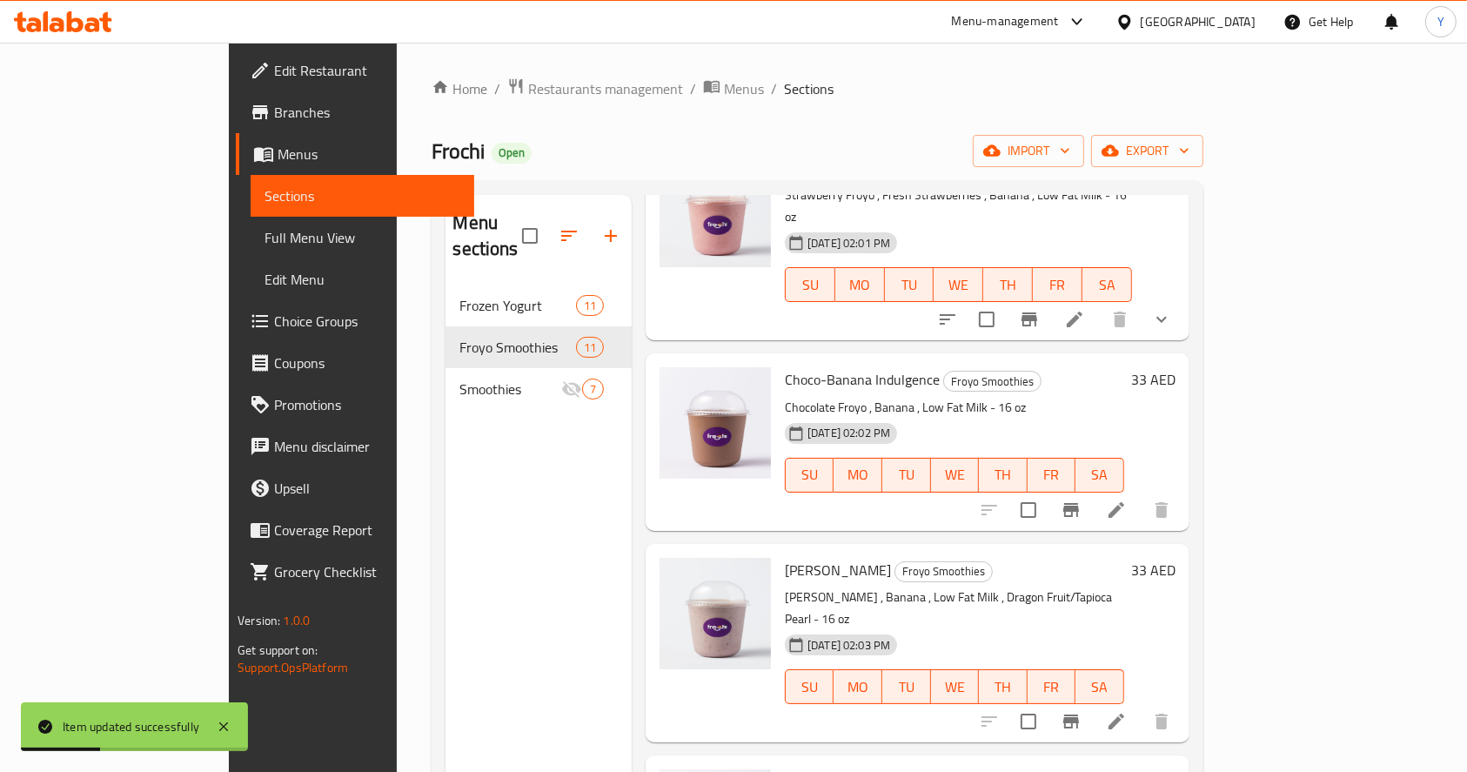
scroll to position [540, 0]
click at [1124, 711] on icon at bounding box center [1116, 719] width 16 height 16
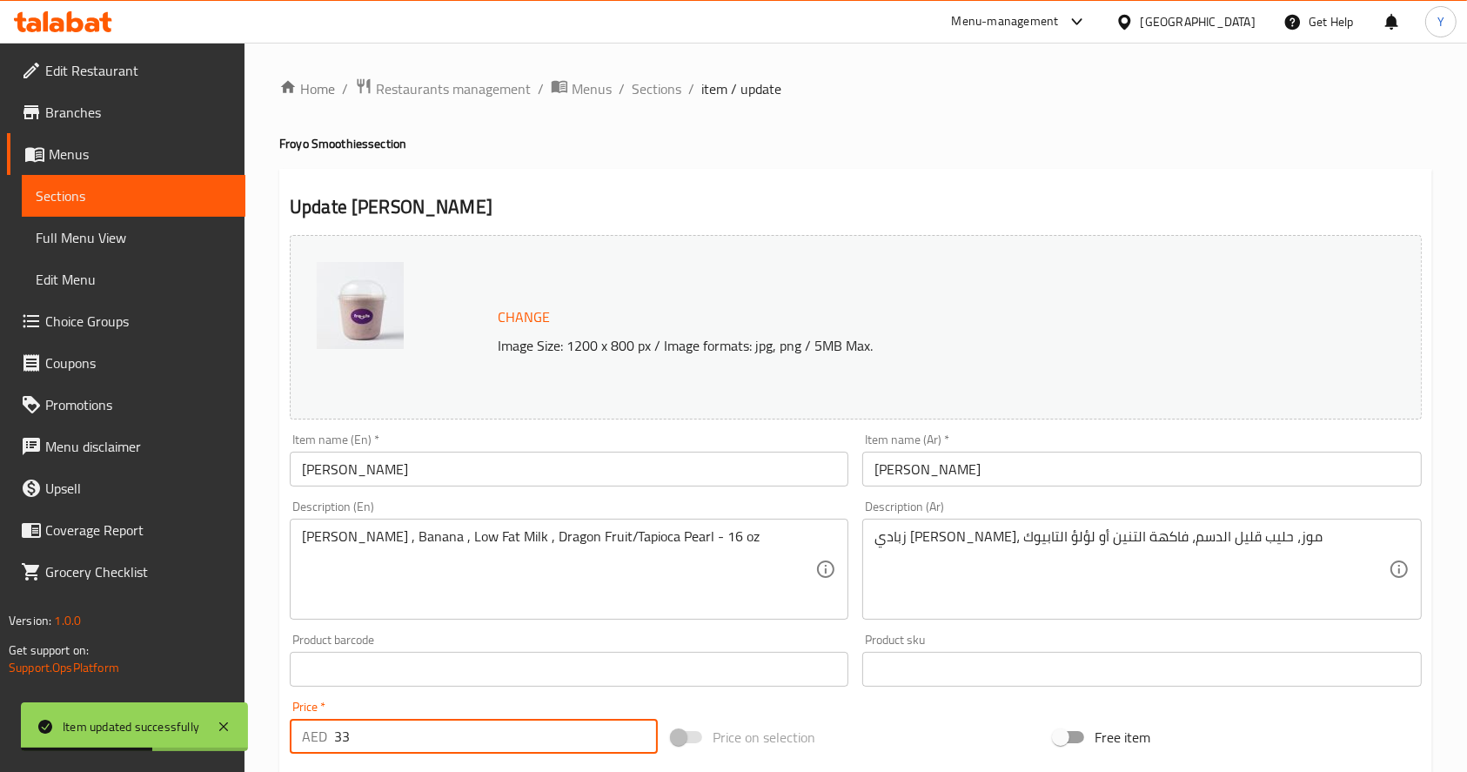
click at [397, 744] on input "33" at bounding box center [496, 736] width 324 height 35
type input "3"
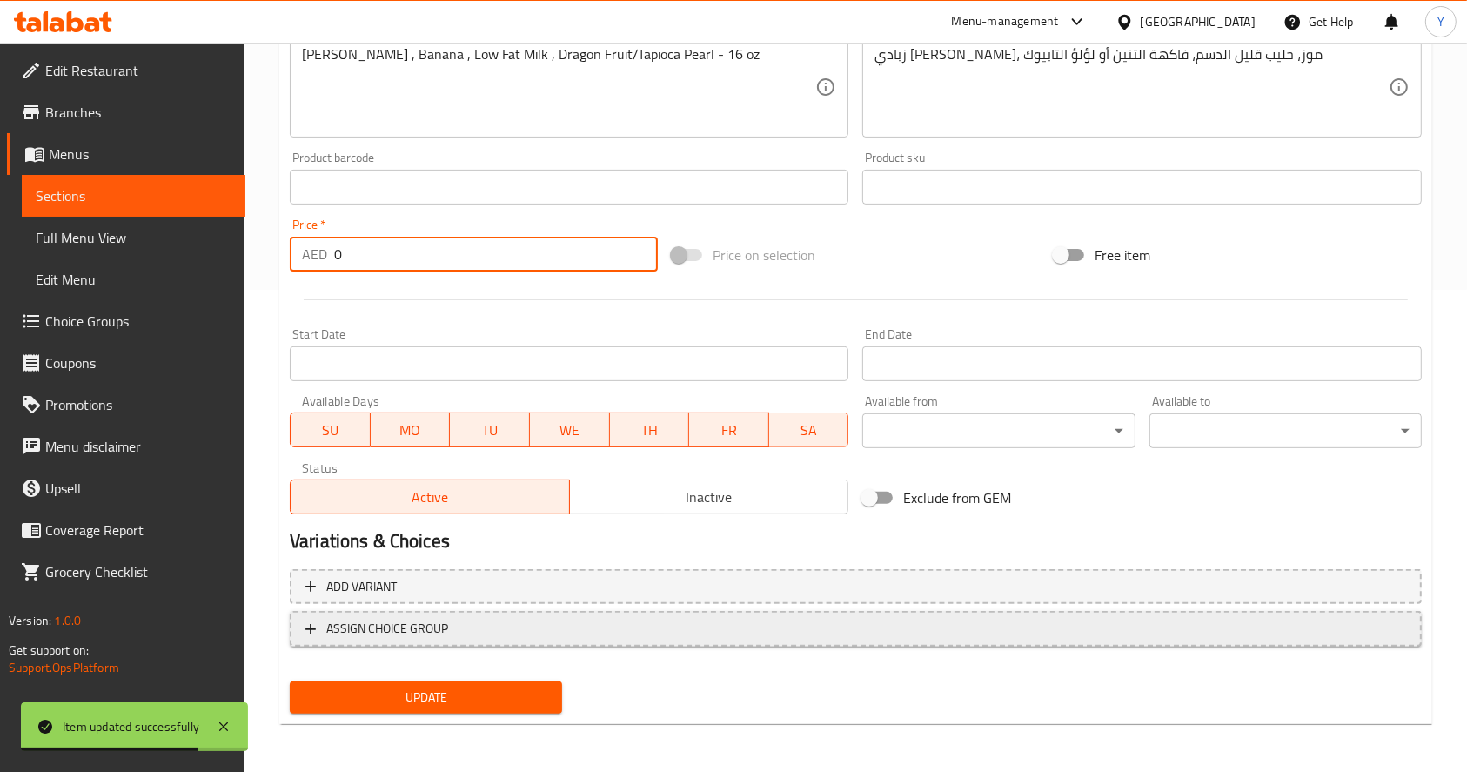
type input "0"
click at [473, 623] on span "ASSIGN CHOICE GROUP" at bounding box center [855, 629] width 1101 height 22
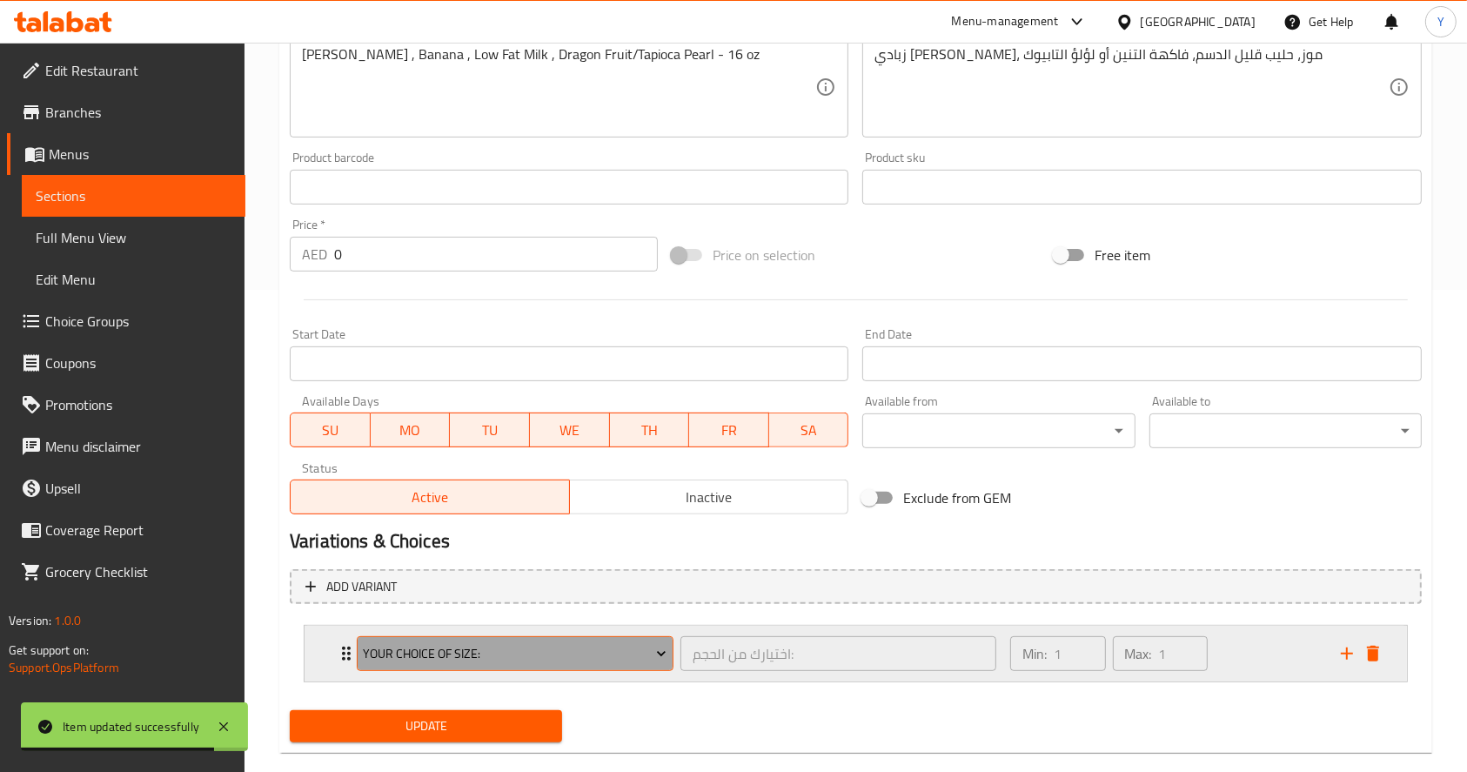
click at [436, 665] on button "Your Choice Of Size:" at bounding box center [515, 653] width 317 height 35
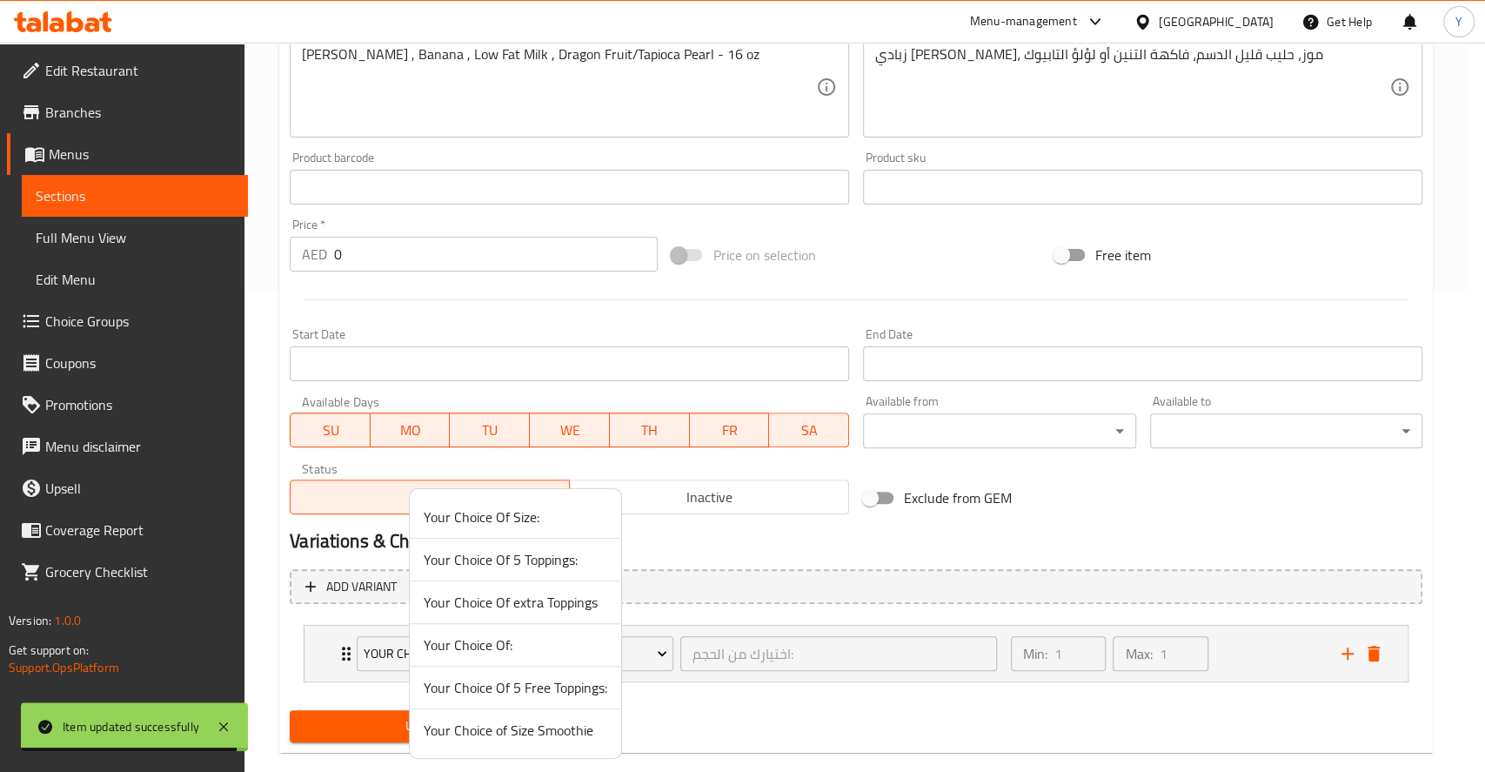
click at [459, 726] on span "Your Choice of Size Smoothie" at bounding box center [516, 730] width 184 height 21
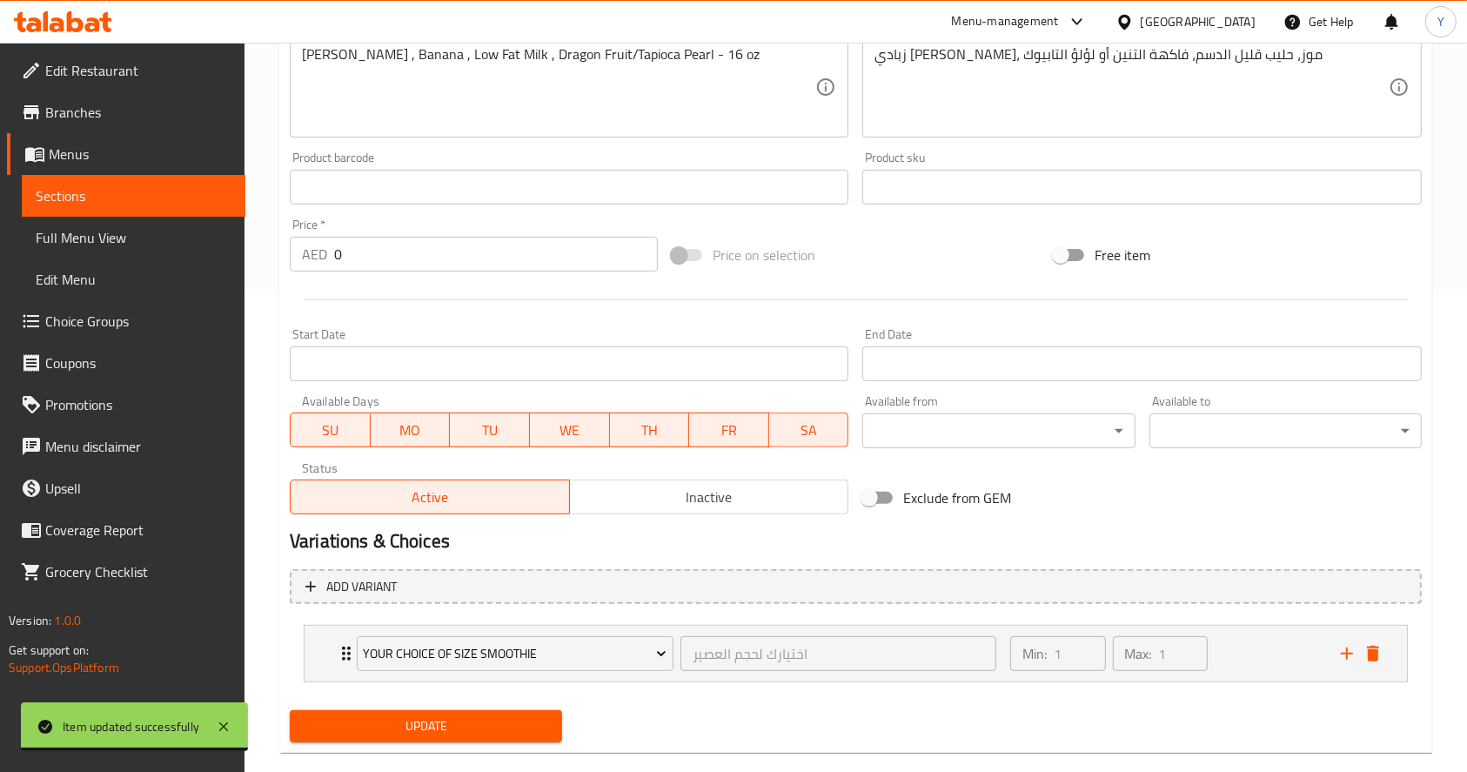
click at [455, 726] on span "Update" at bounding box center [426, 726] width 244 height 22
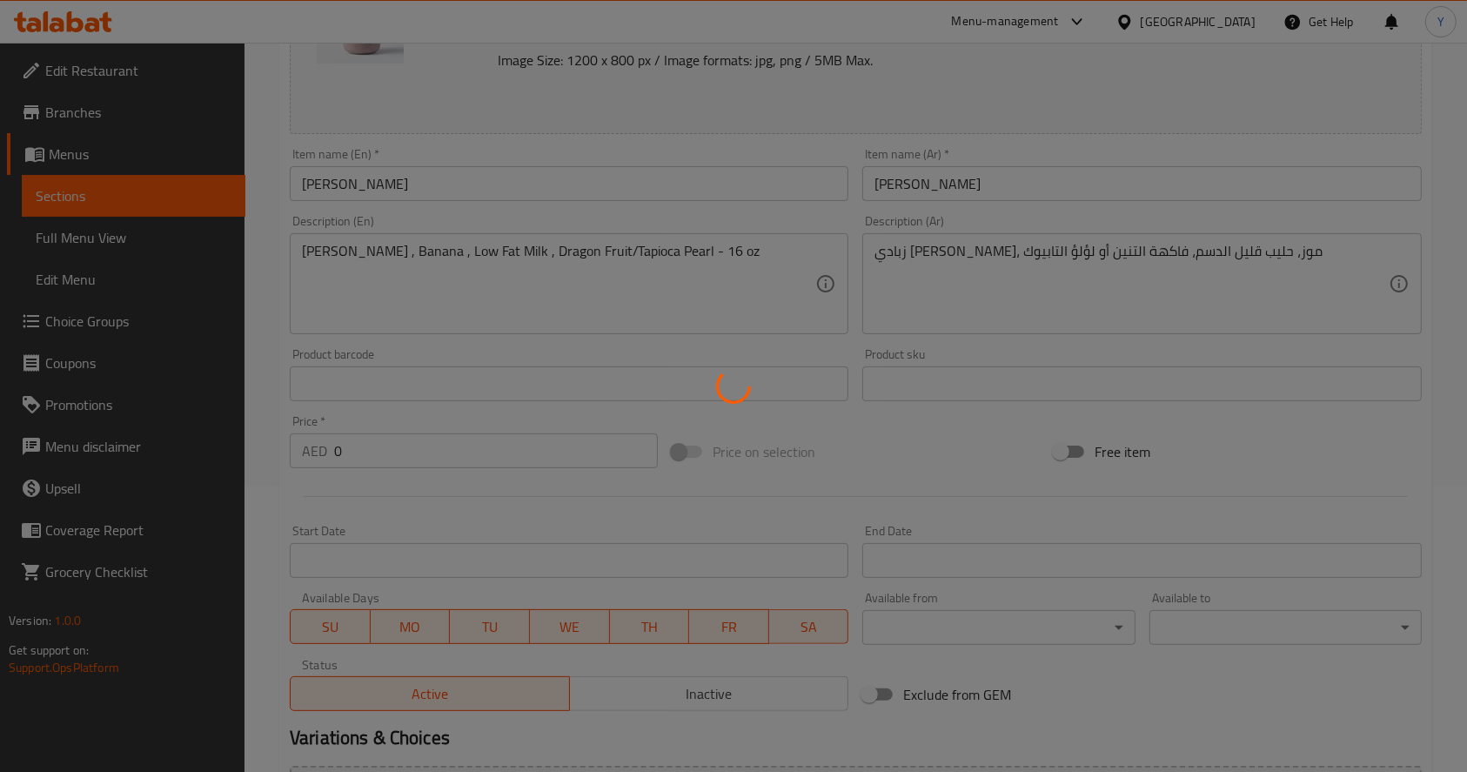
scroll to position [0, 0]
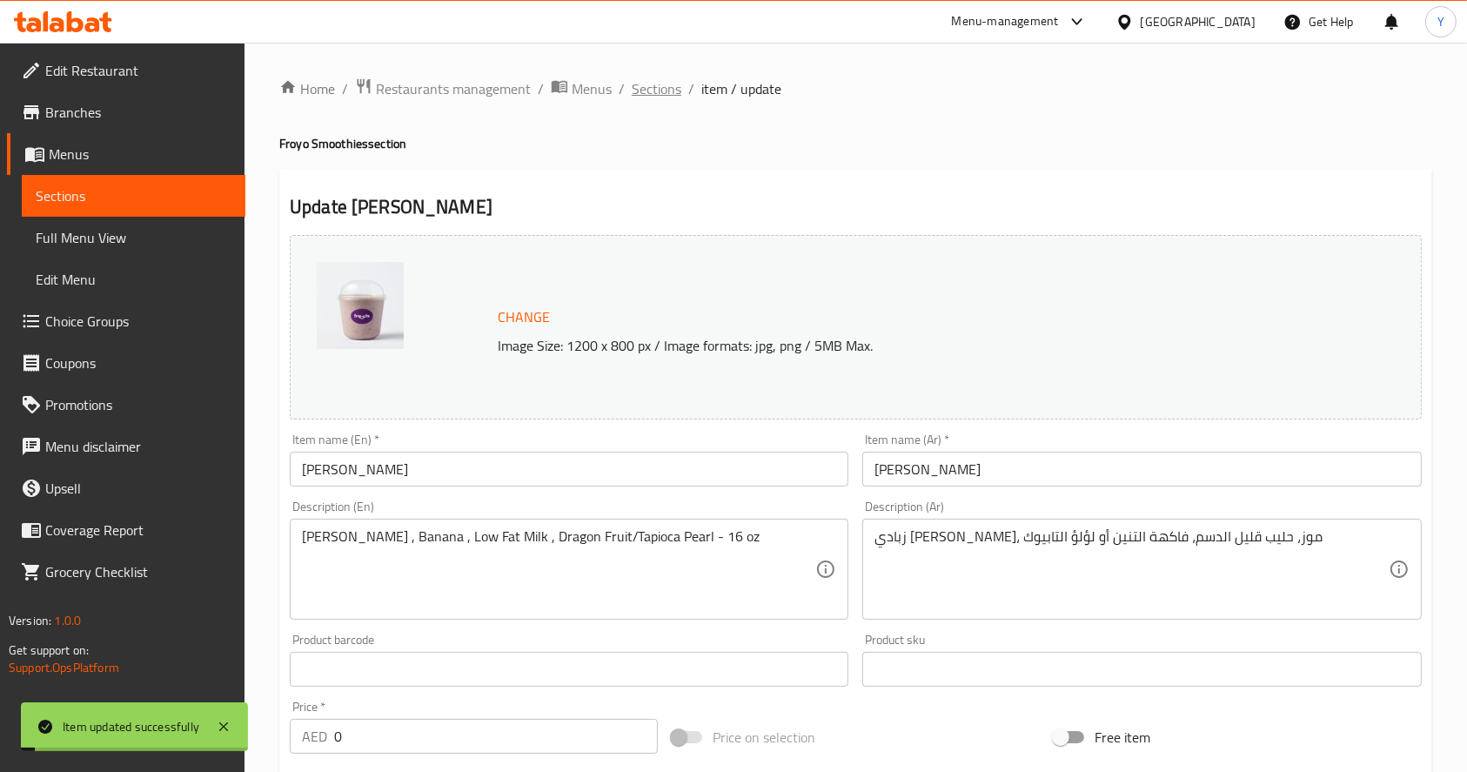
click at [675, 83] on span "Sections" at bounding box center [657, 88] width 50 height 21
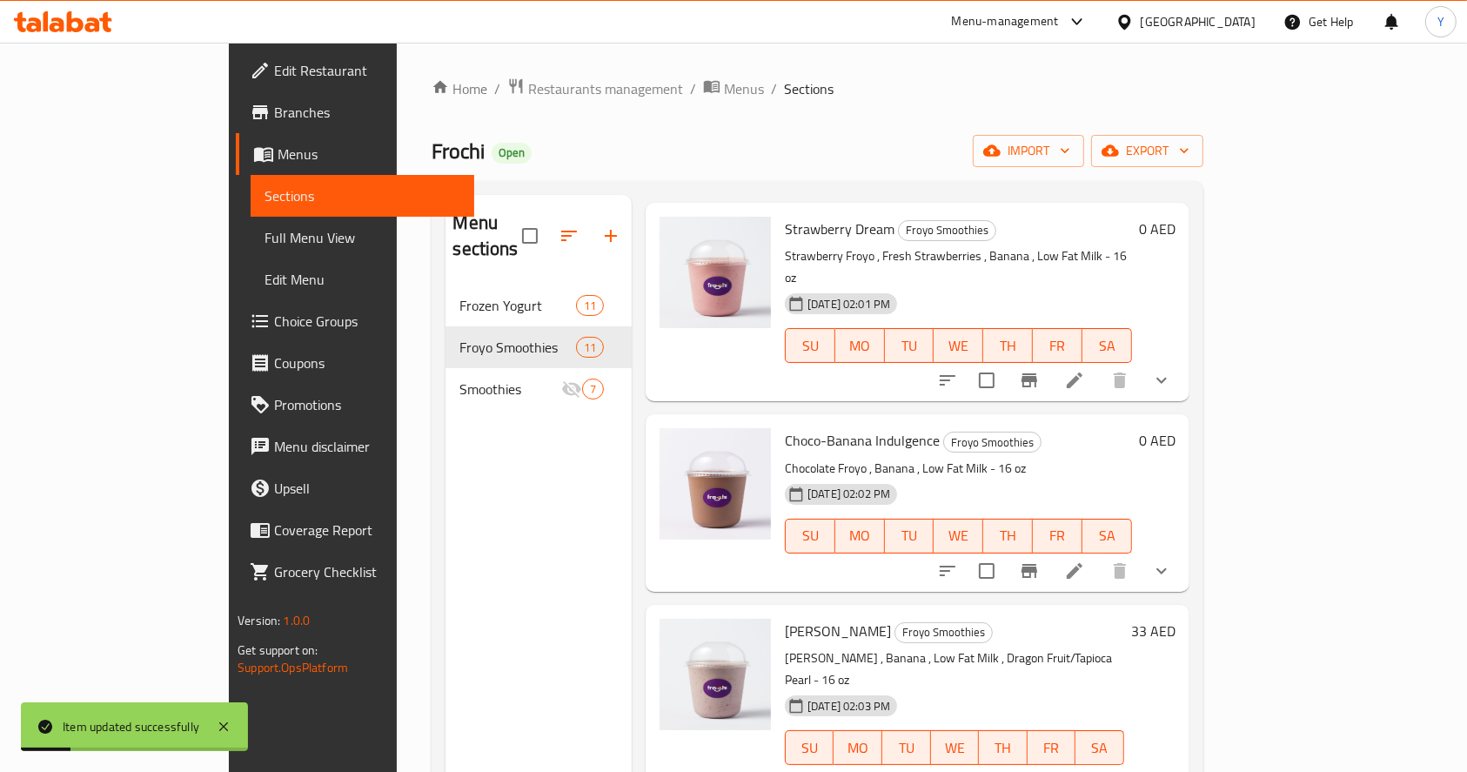
scroll to position [626, 0]
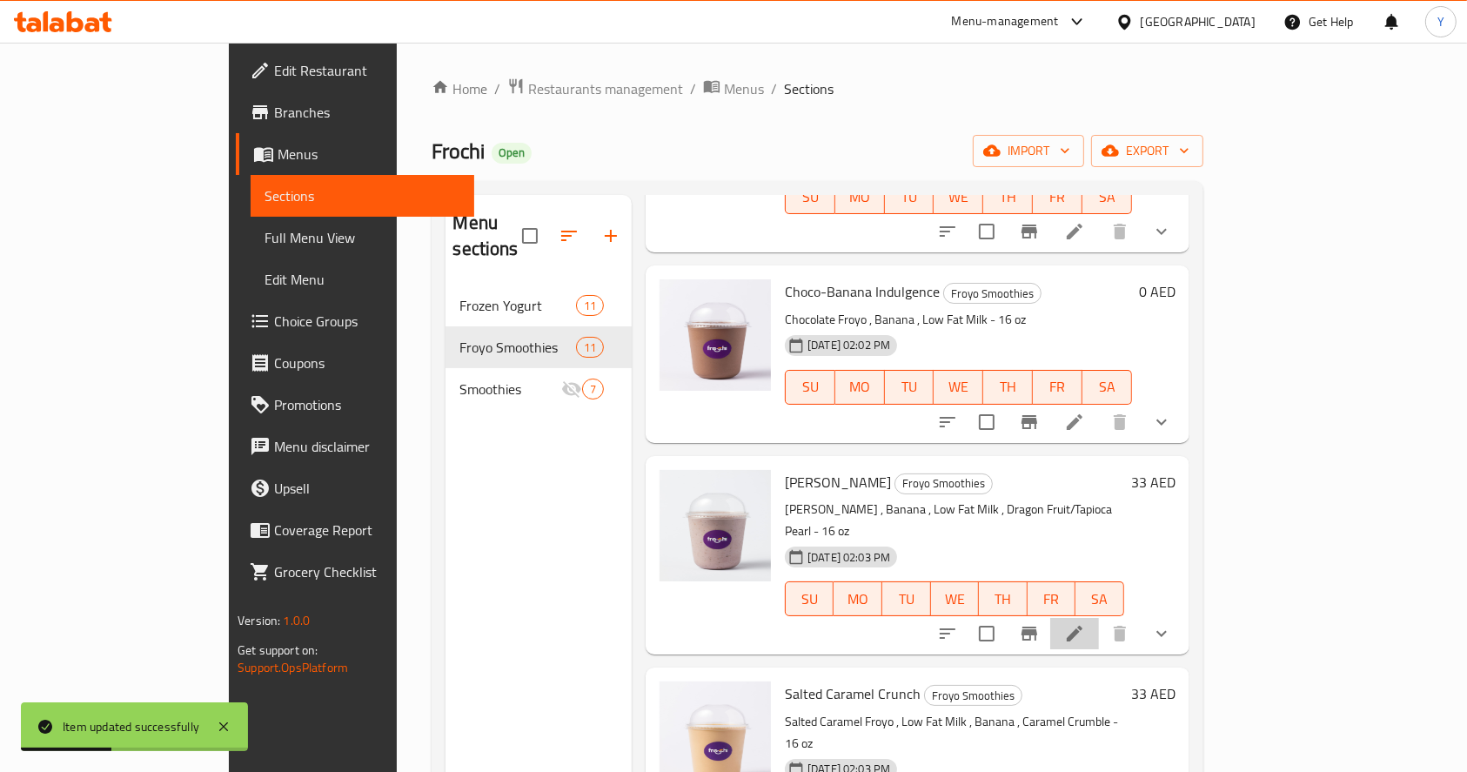
click at [1099, 618] on li at bounding box center [1074, 633] width 49 height 31
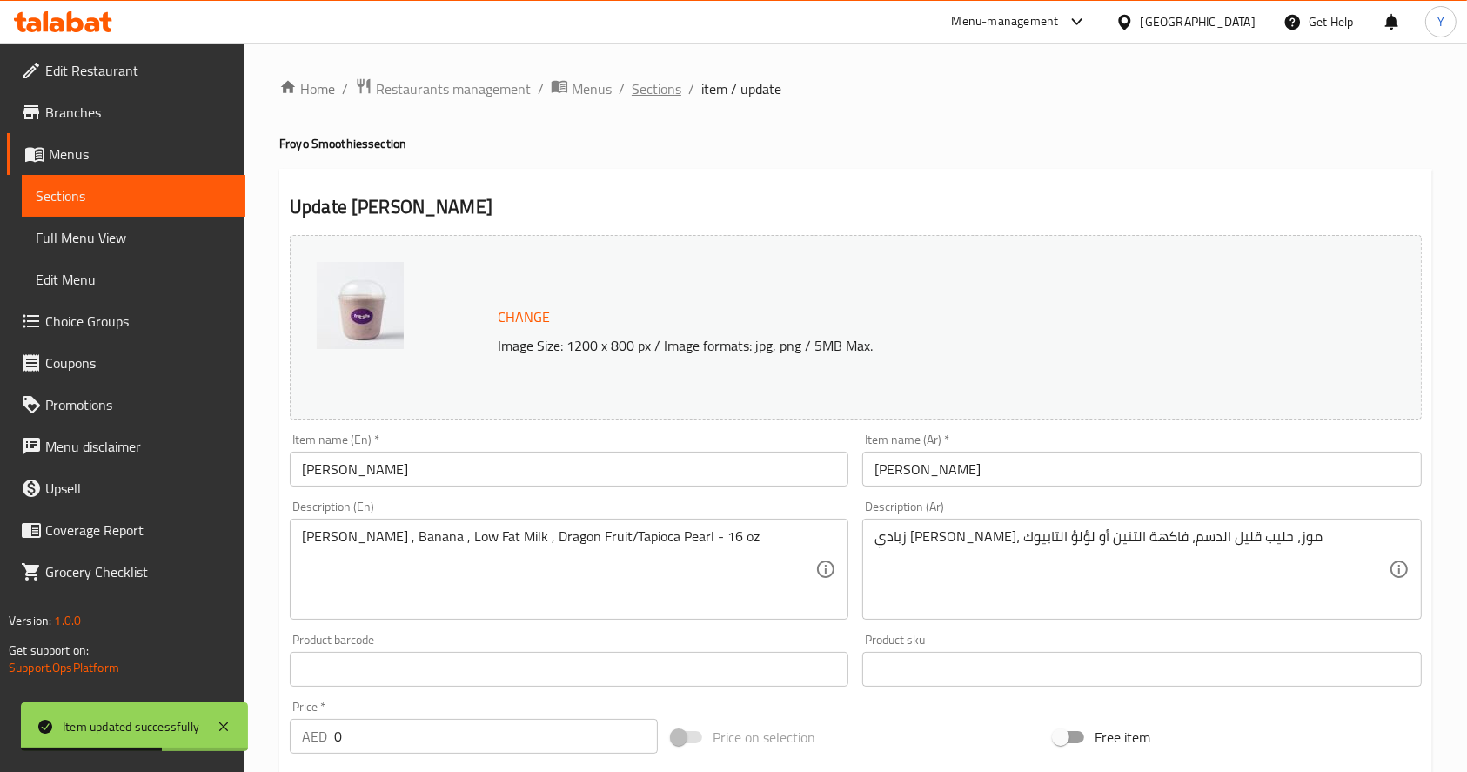
click at [660, 87] on span "Sections" at bounding box center [657, 88] width 50 height 21
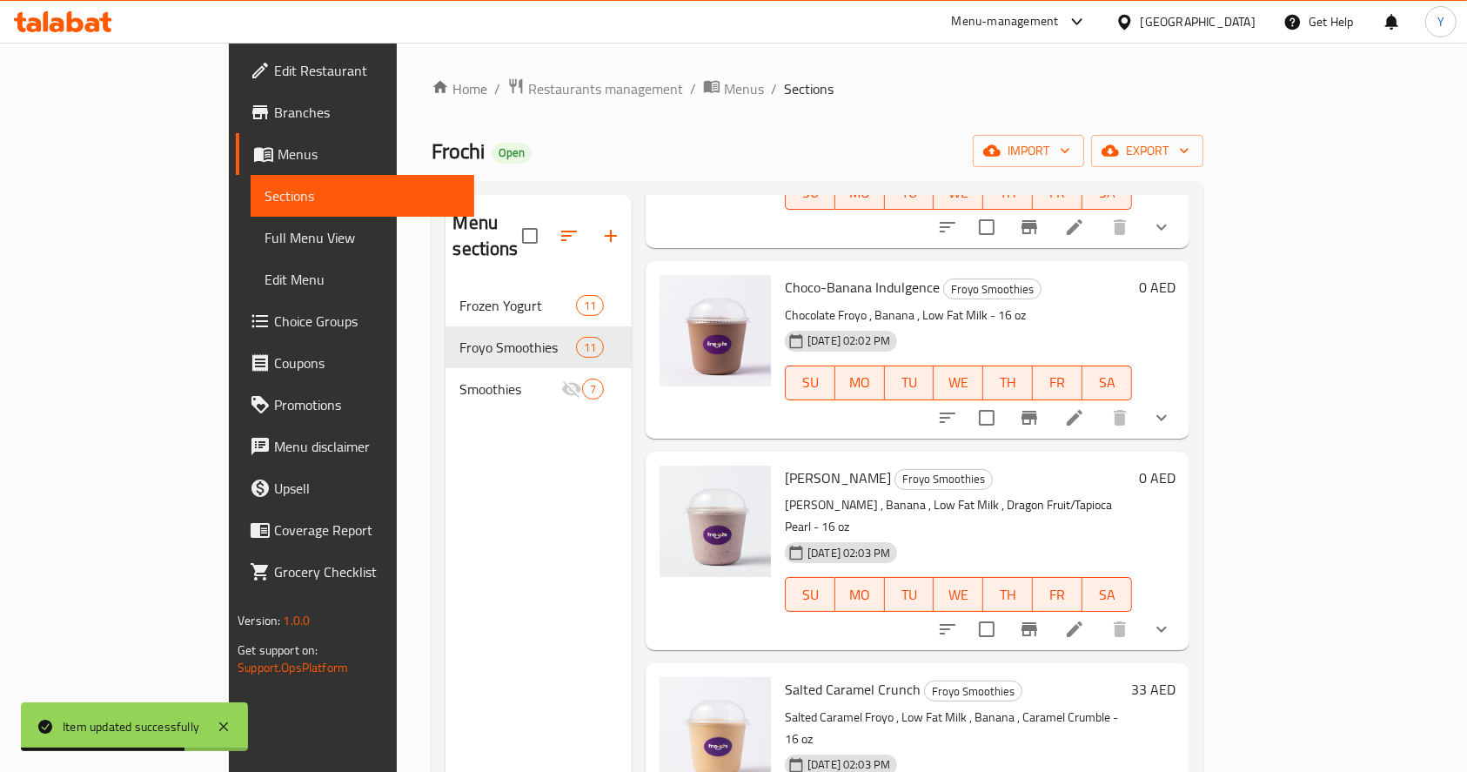
scroll to position [631, 0]
click at [1075, 581] on span "FR" at bounding box center [1058, 593] width 36 height 25
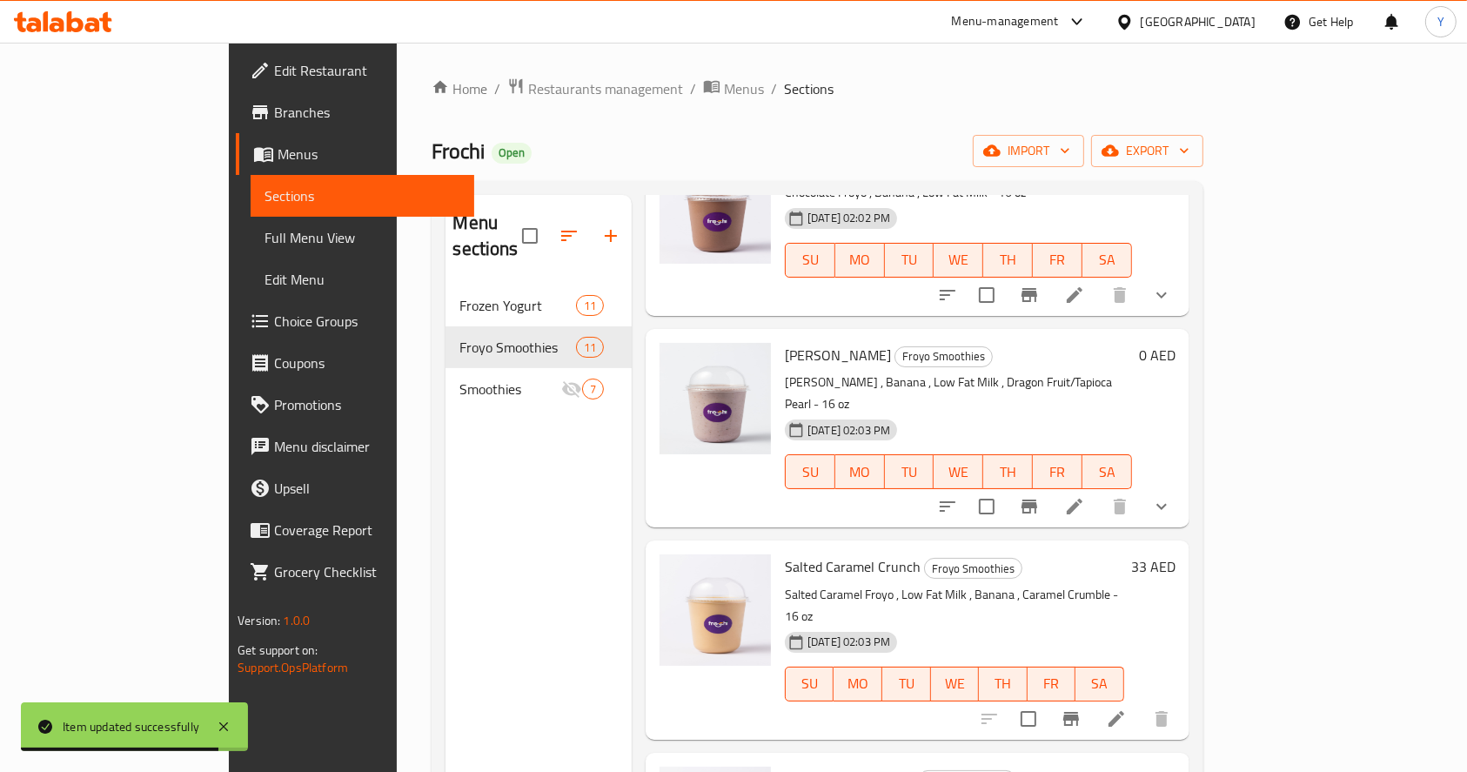
scroll to position [767, 0]
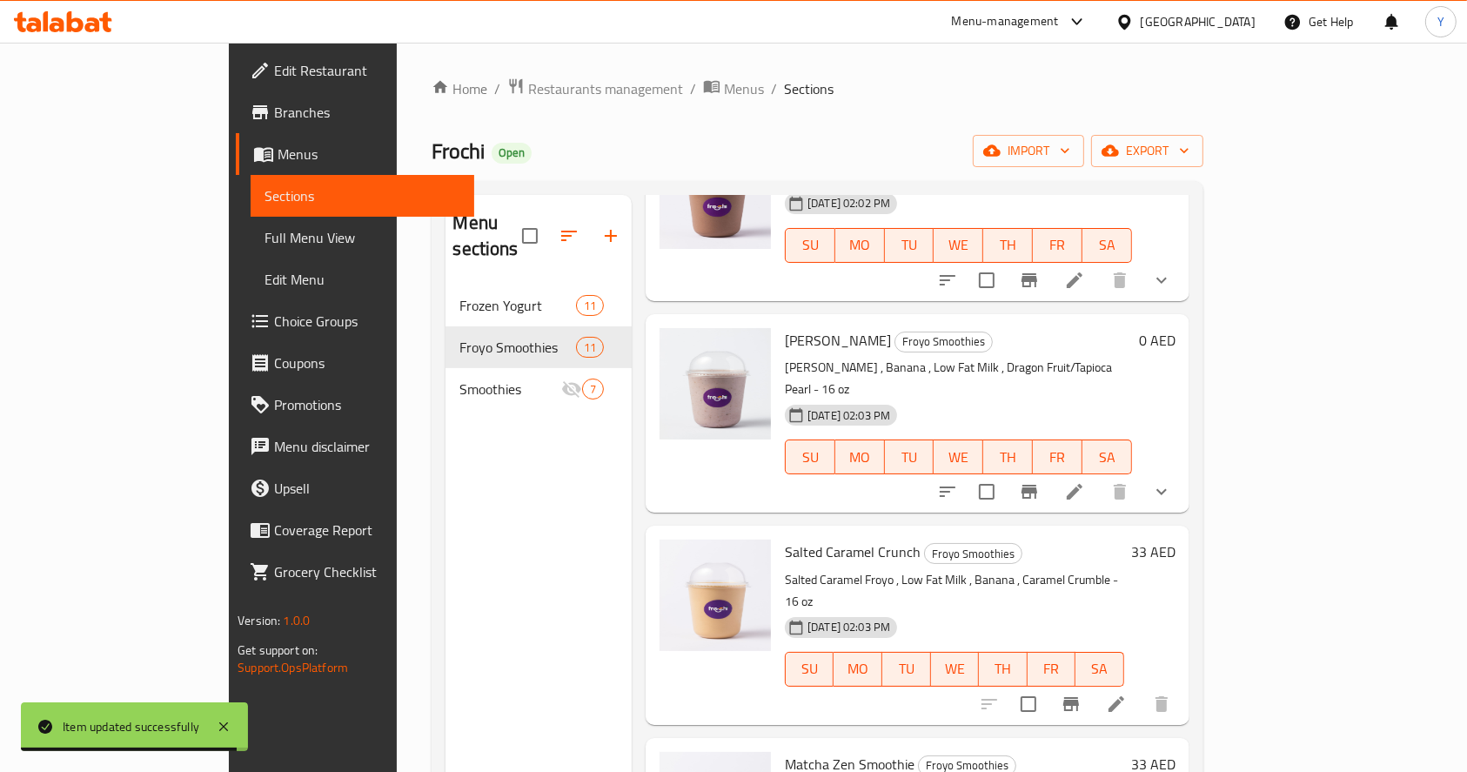
click at [1124, 696] on icon at bounding box center [1116, 704] width 16 height 16
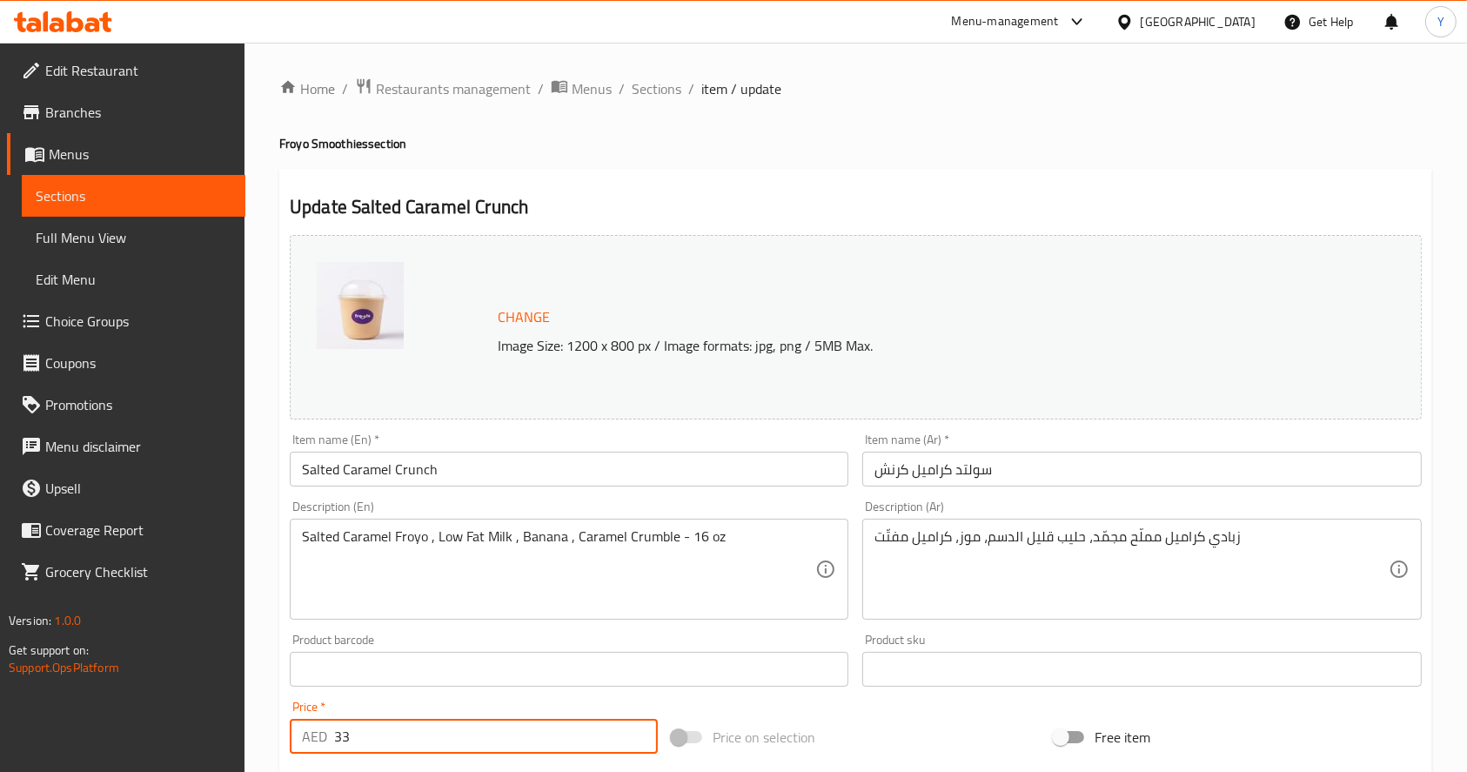
click at [402, 743] on input "33" at bounding box center [496, 736] width 324 height 35
type input "3"
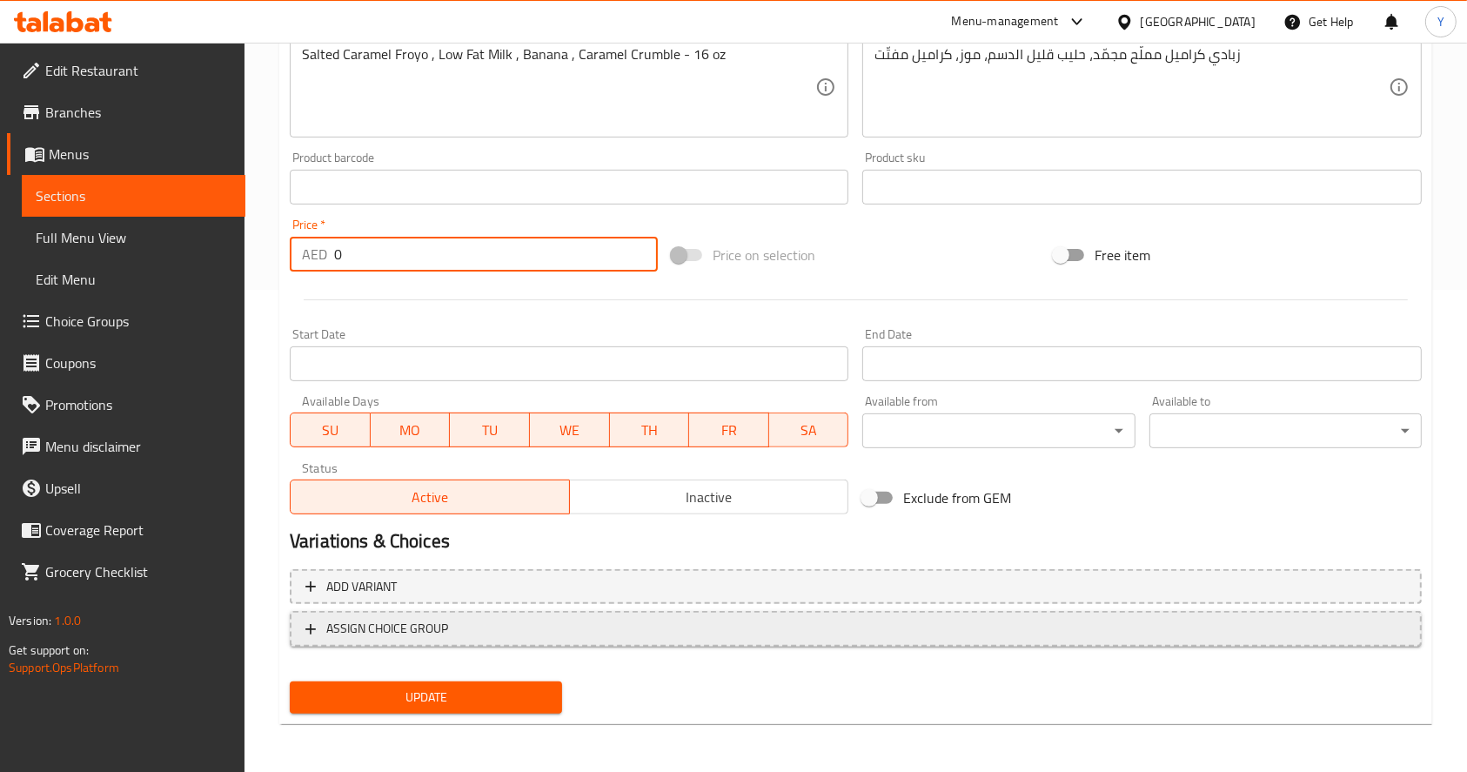
type input "0"
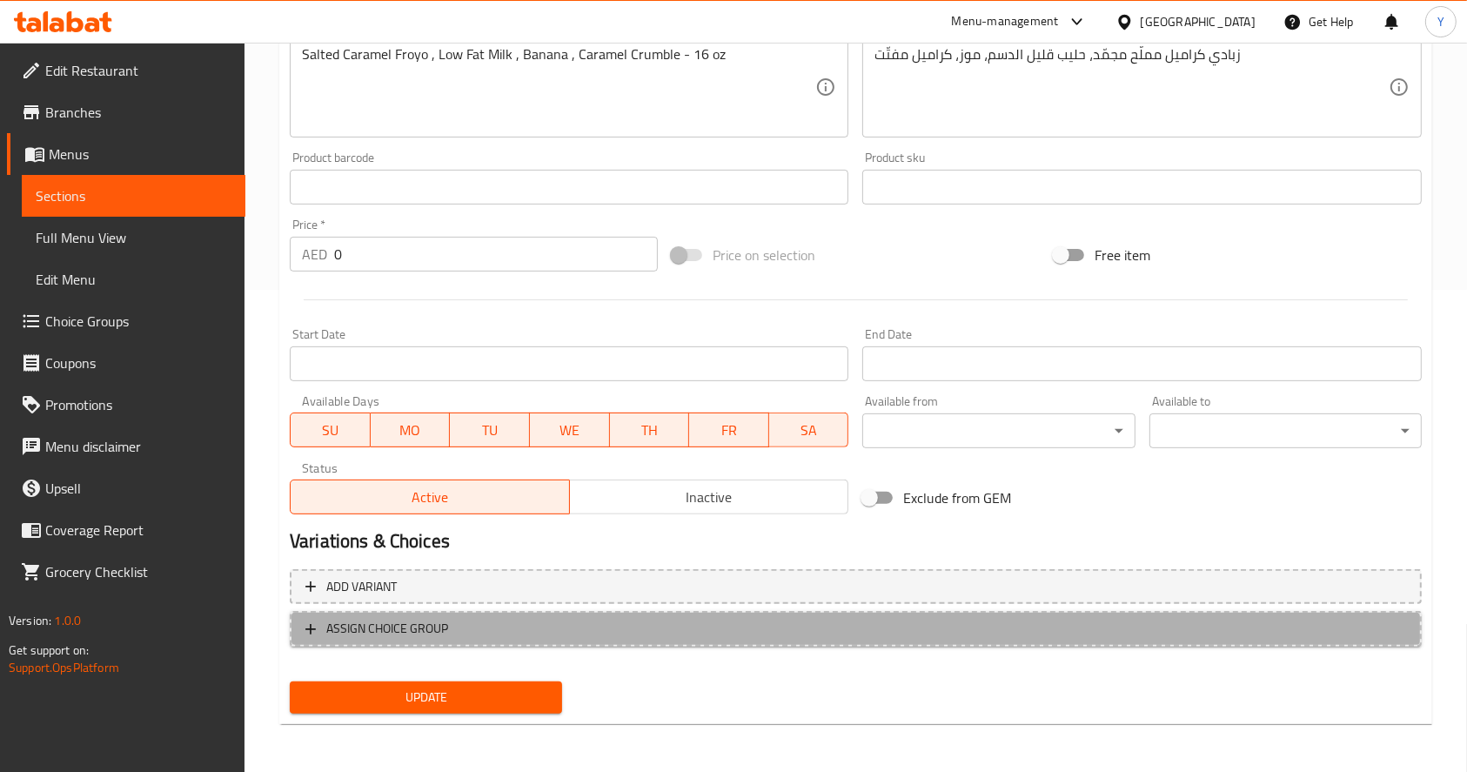
click at [465, 620] on span "ASSIGN CHOICE GROUP" at bounding box center [855, 629] width 1101 height 22
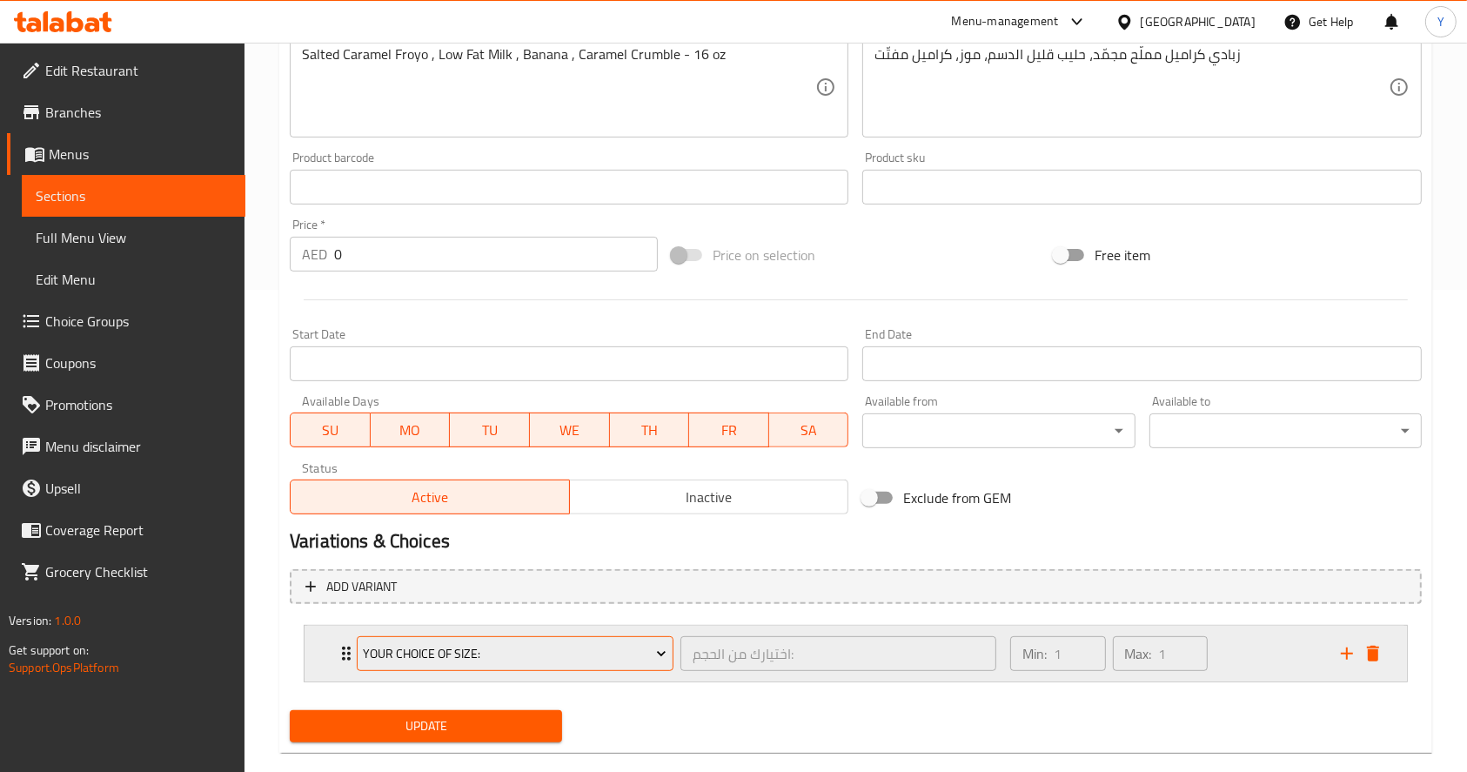
click at [447, 666] on button "Your Choice Of Size:" at bounding box center [515, 653] width 317 height 35
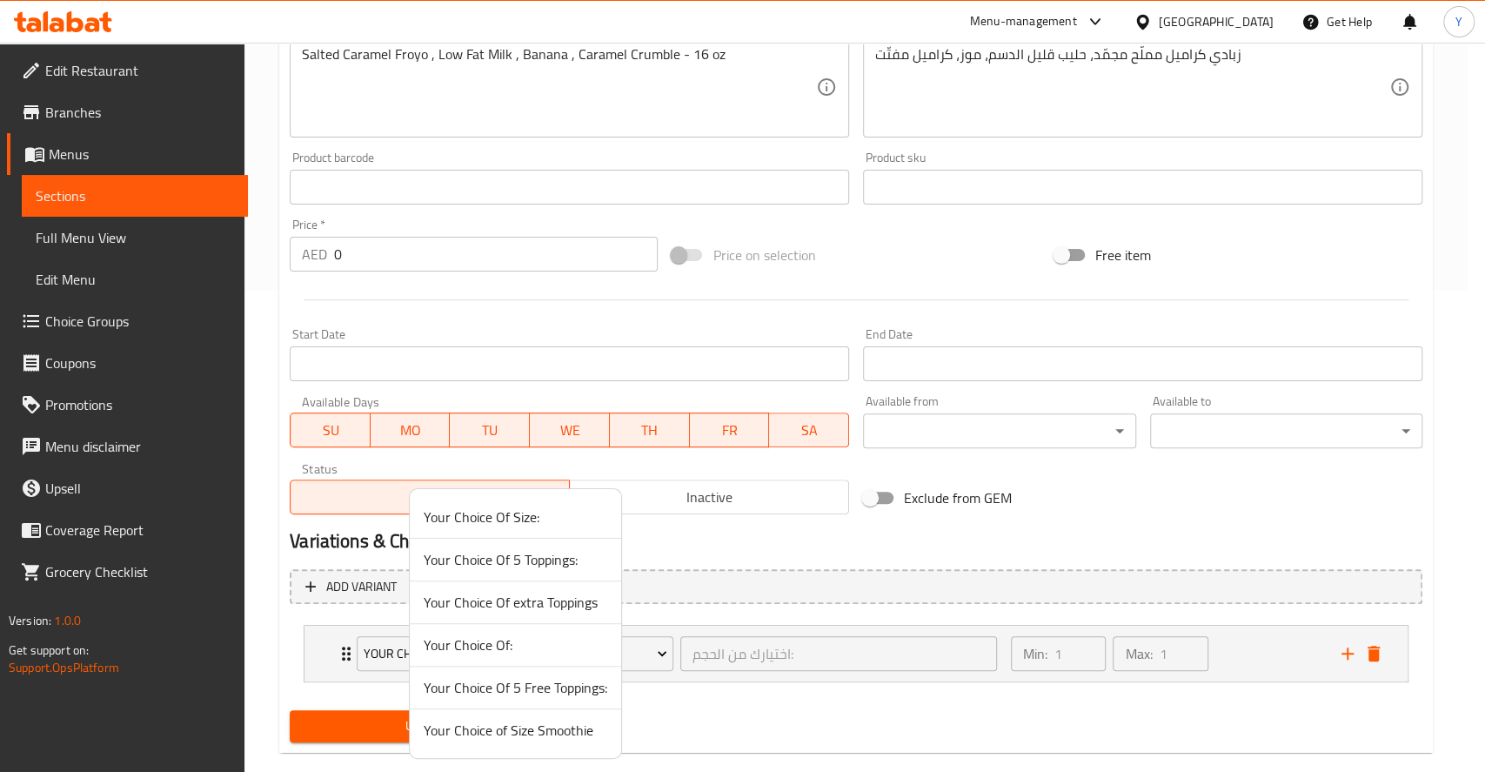
click at [442, 725] on span "Your Choice of Size Smoothie" at bounding box center [516, 730] width 184 height 21
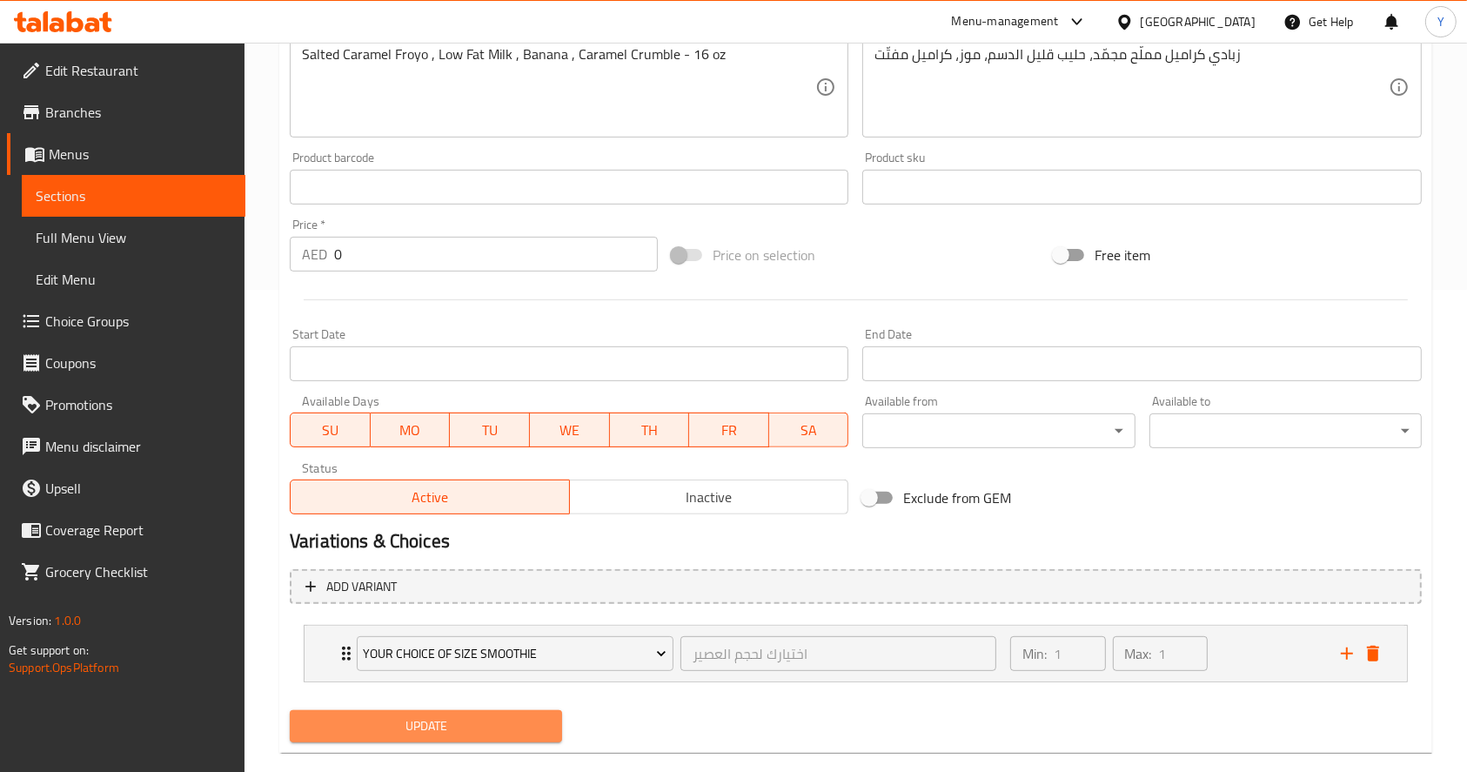
click at [442, 725] on span "Update" at bounding box center [426, 726] width 244 height 22
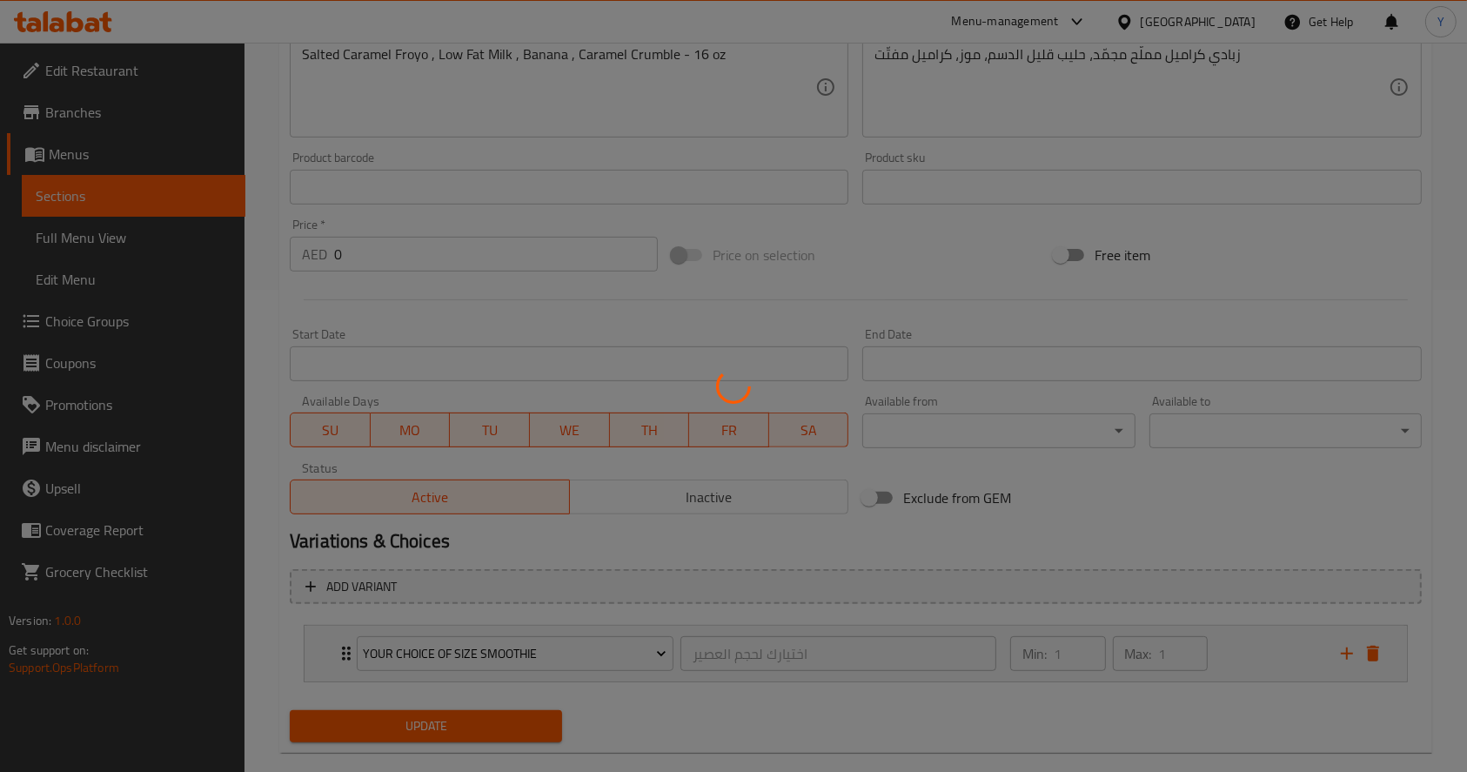
scroll to position [0, 0]
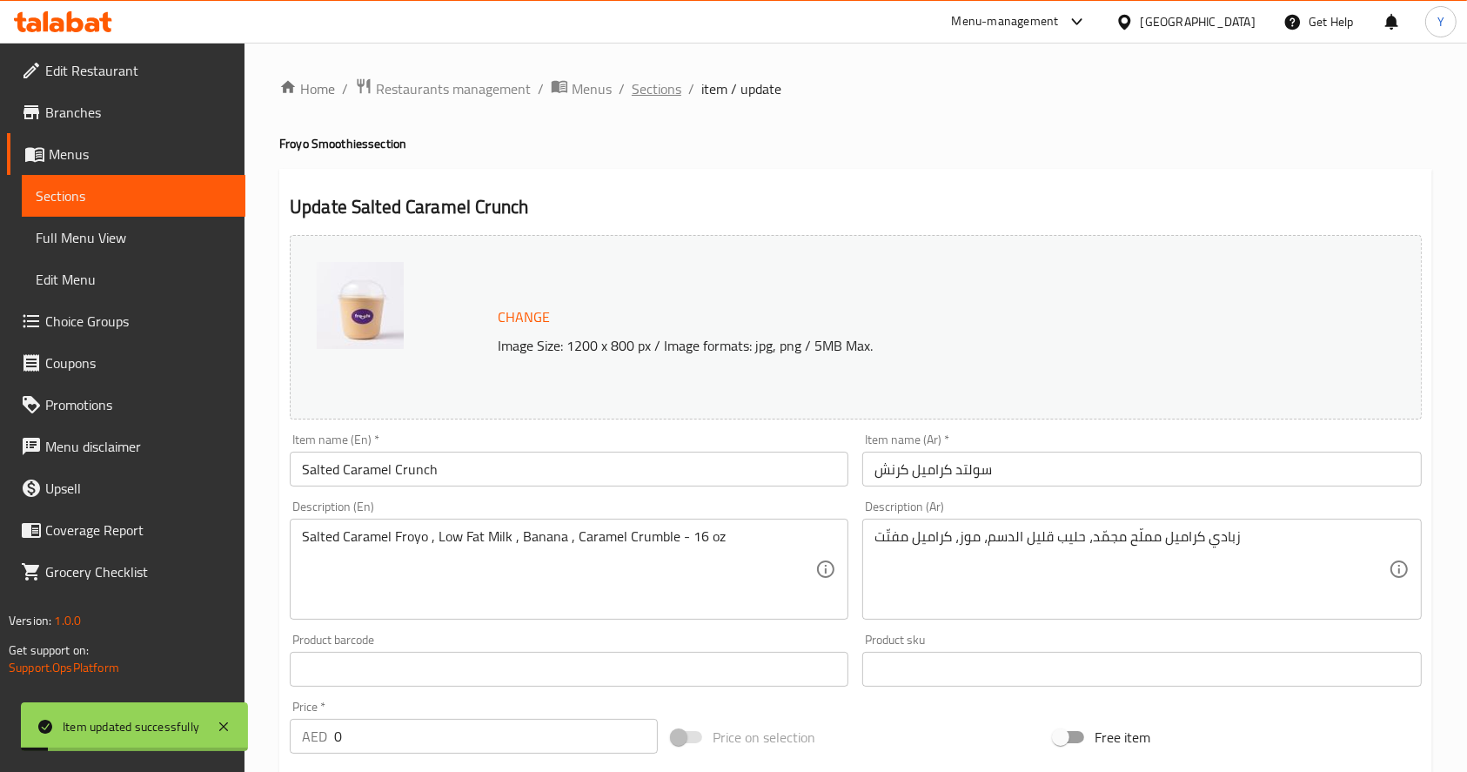
click at [658, 83] on span "Sections" at bounding box center [657, 88] width 50 height 21
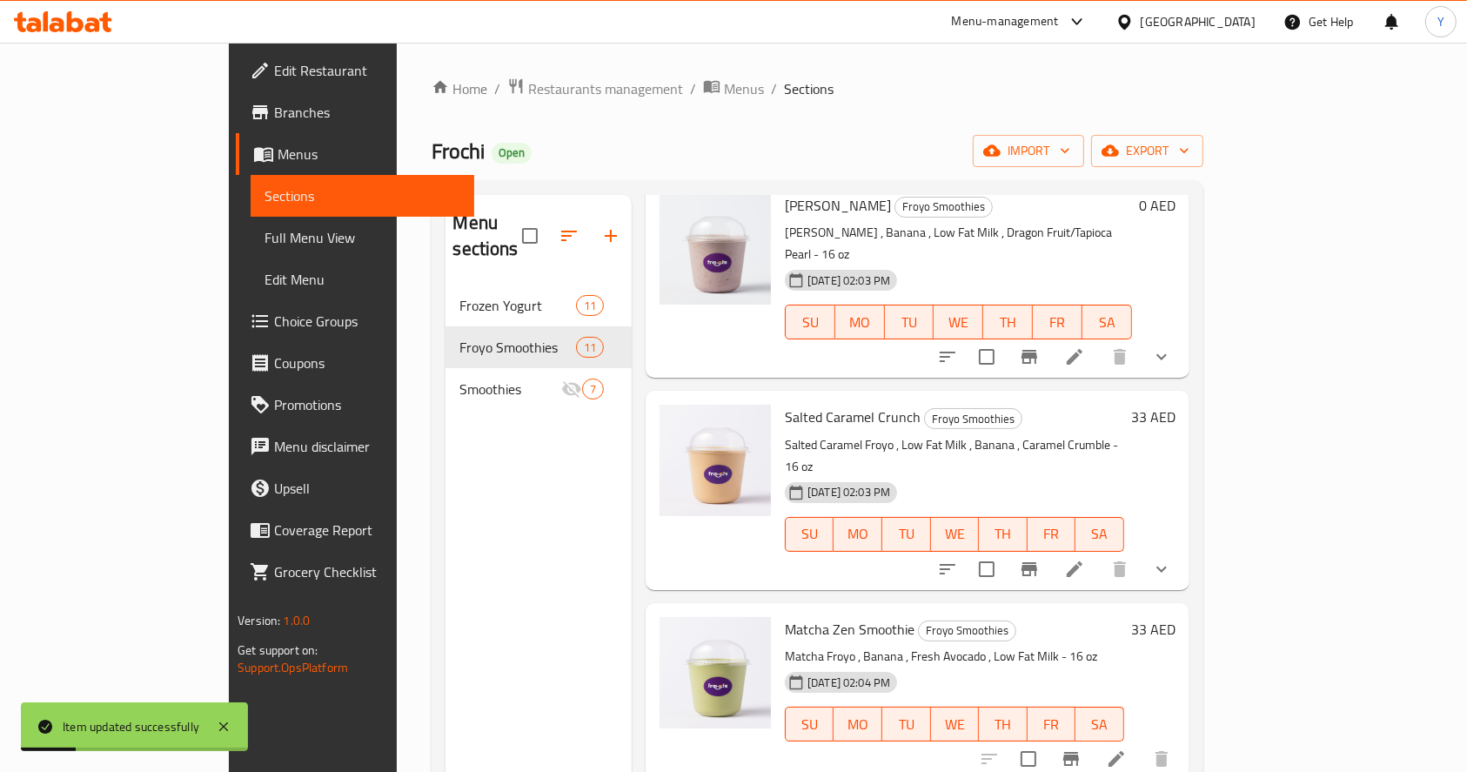
scroll to position [907, 0]
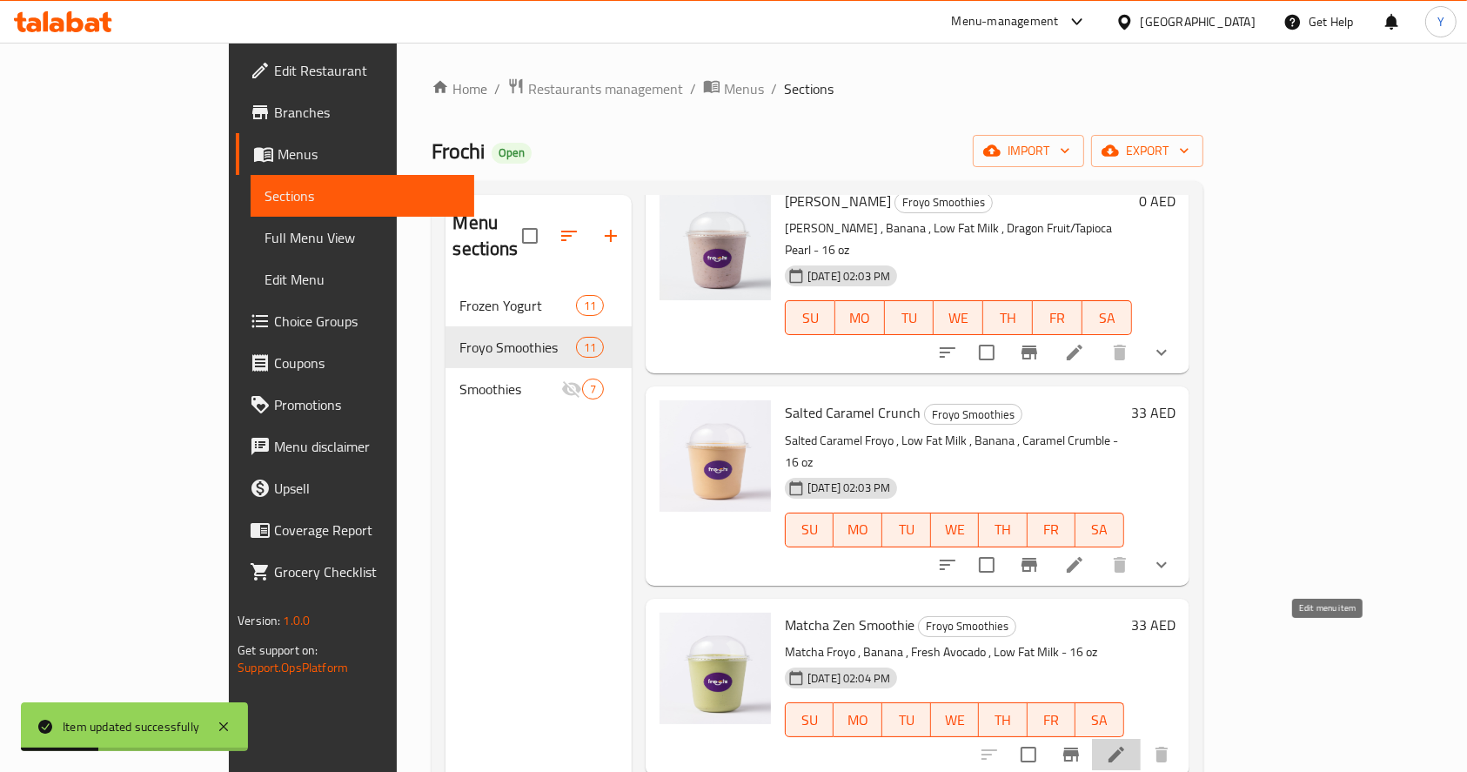
click at [1124, 746] on icon at bounding box center [1116, 754] width 16 height 16
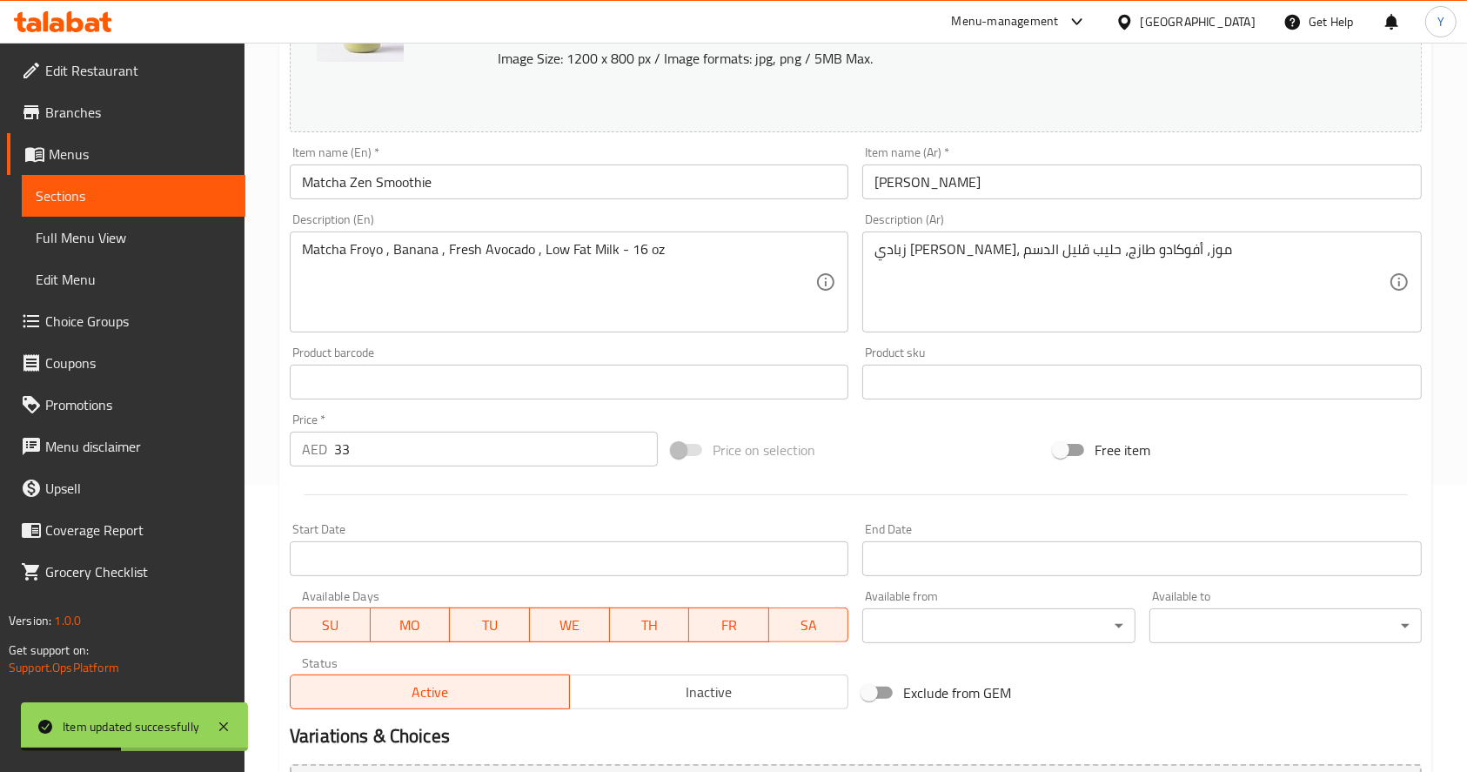
scroll to position [289, 0]
click at [374, 443] on input "33" at bounding box center [496, 447] width 324 height 35
type input "3"
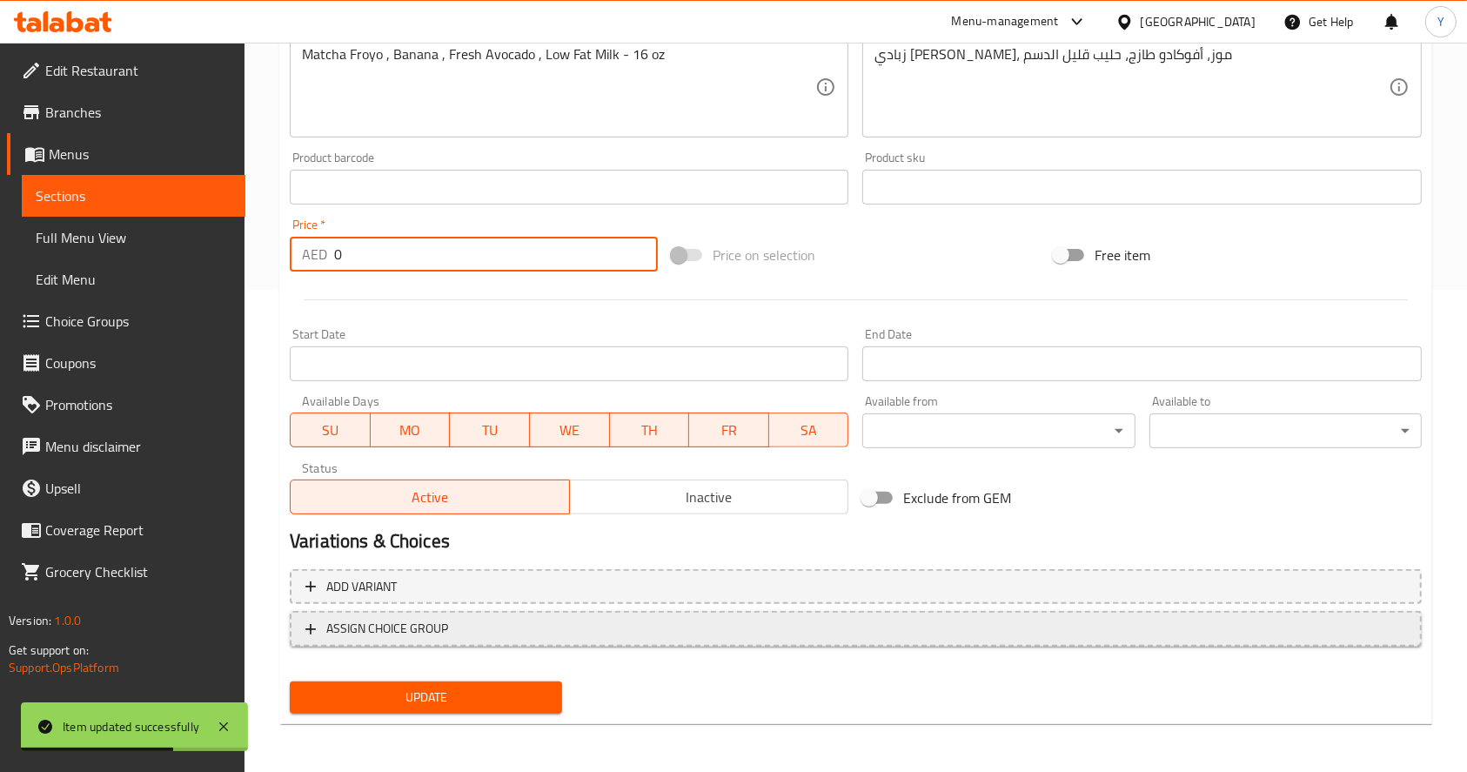
type input "0"
click at [422, 618] on span "ASSIGN CHOICE GROUP" at bounding box center [387, 629] width 122 height 22
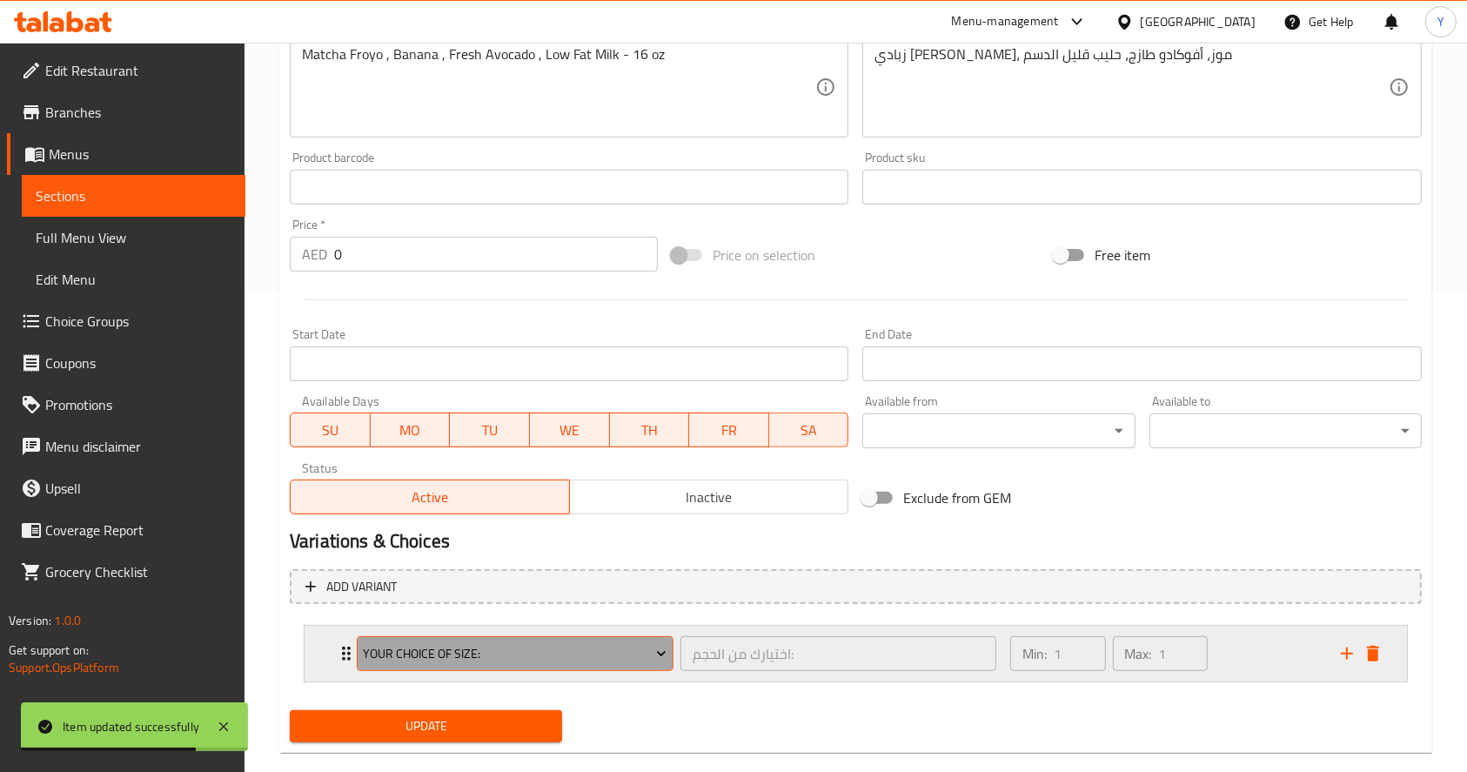
click at [410, 658] on span "Your Choice Of Size:" at bounding box center [515, 654] width 304 height 22
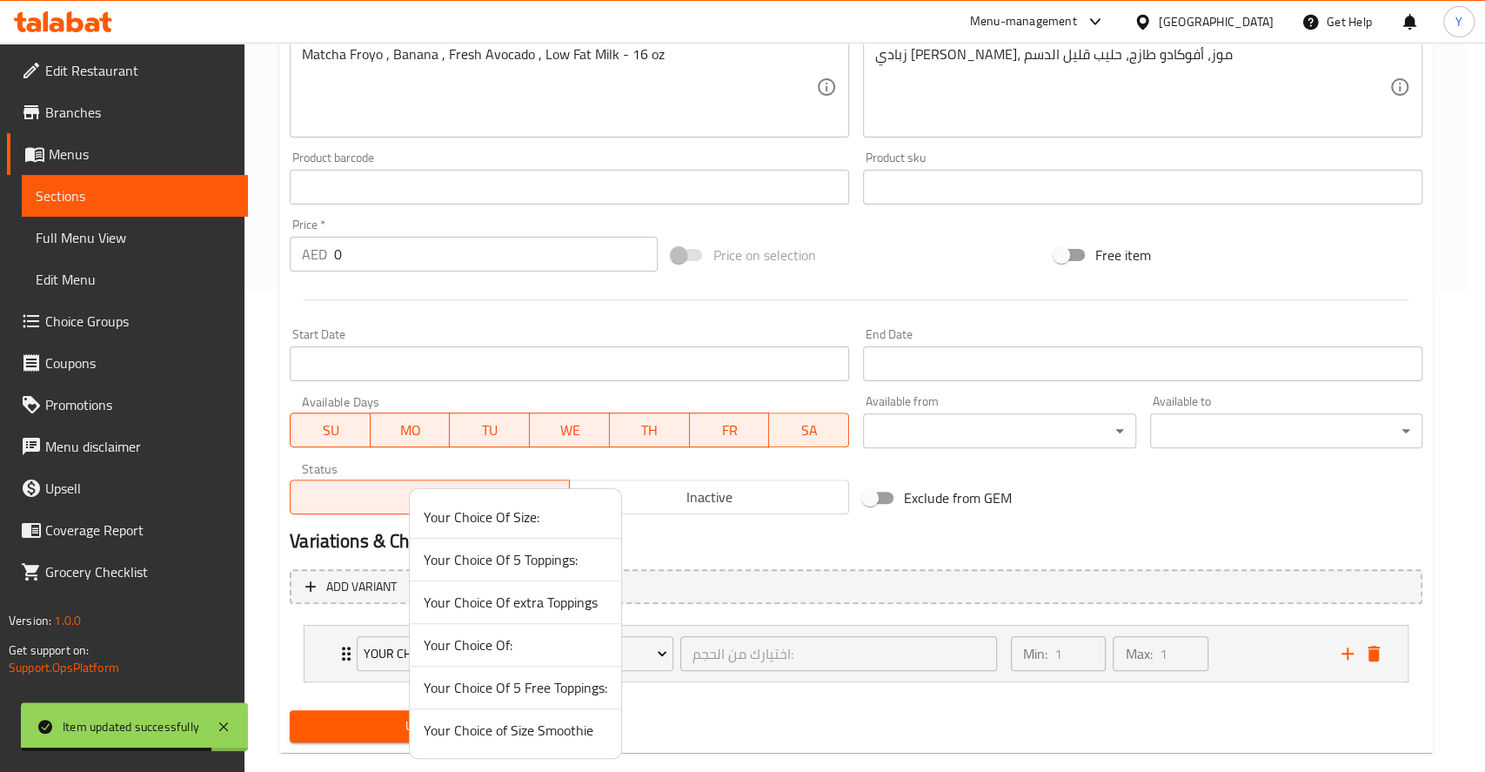
click at [454, 728] on span "Your Choice of Size Smoothie" at bounding box center [516, 730] width 184 height 21
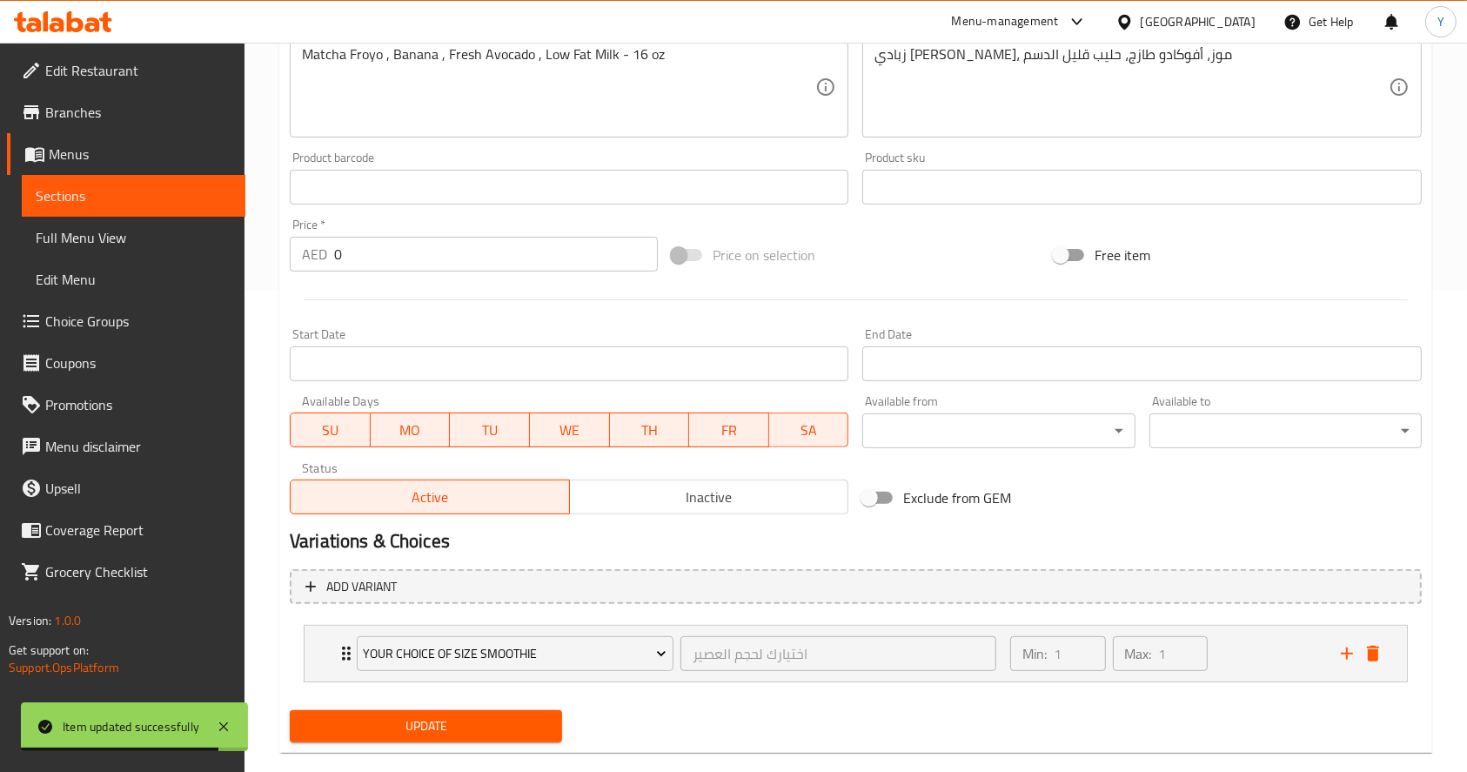
click at [454, 728] on span "Update" at bounding box center [426, 726] width 244 height 22
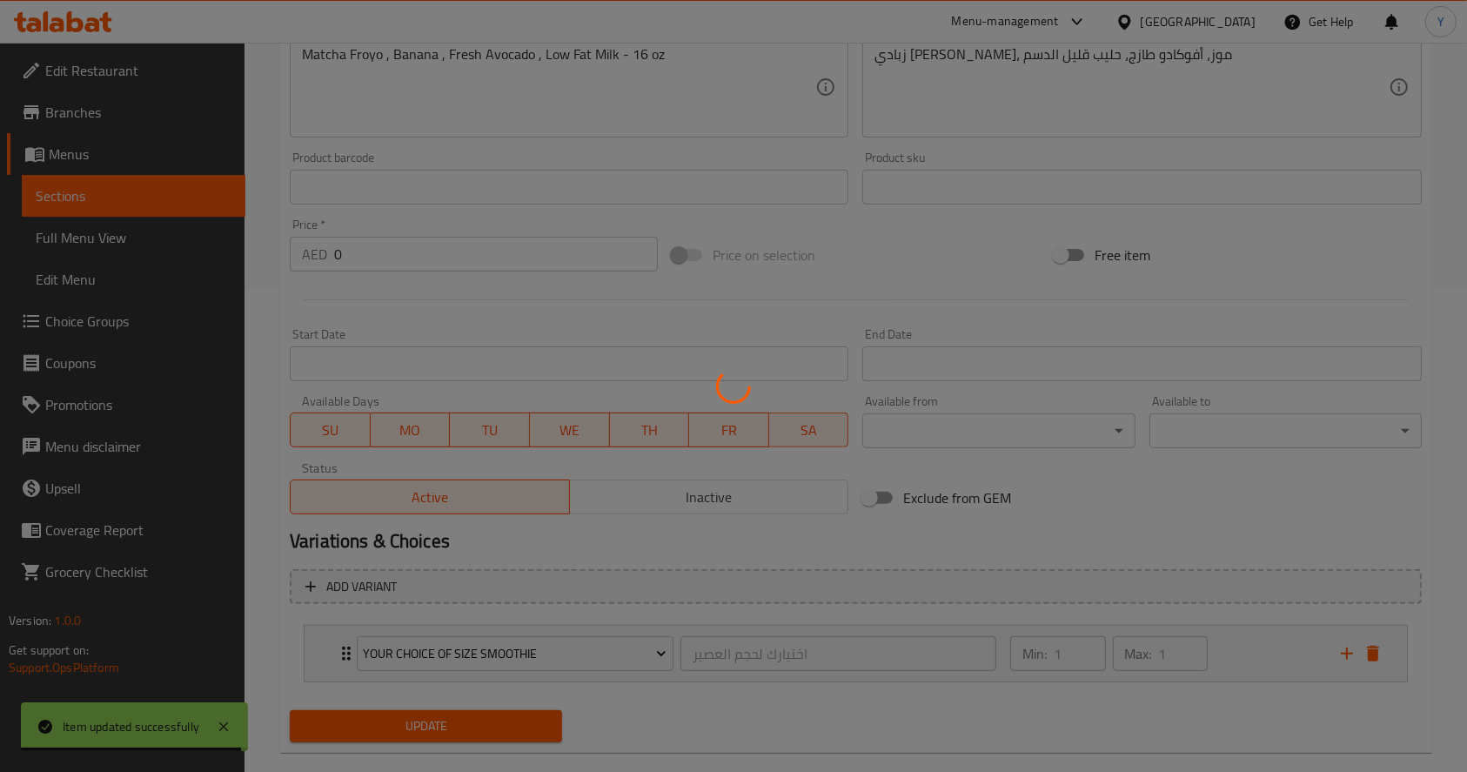
scroll to position [0, 0]
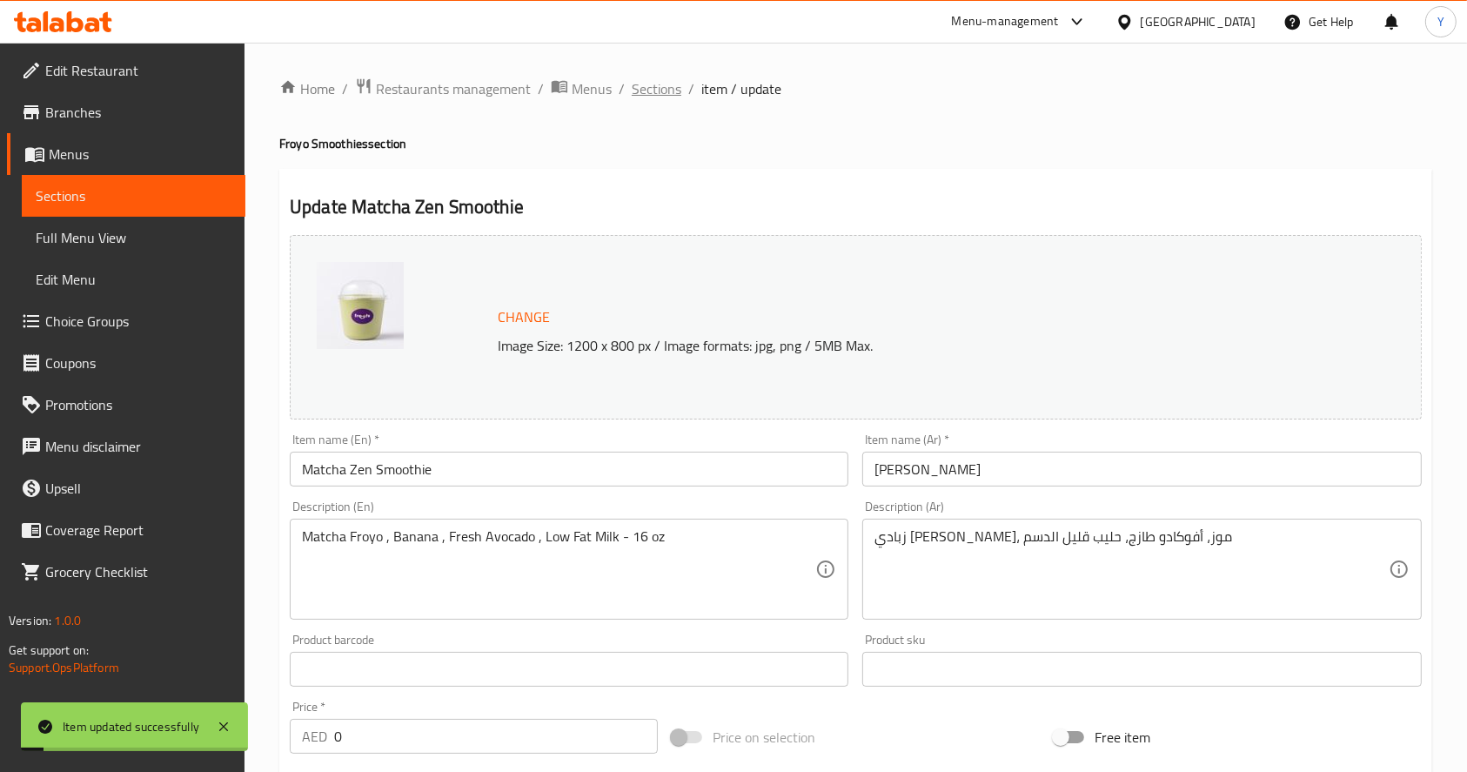
click at [655, 88] on span "Sections" at bounding box center [657, 88] width 50 height 21
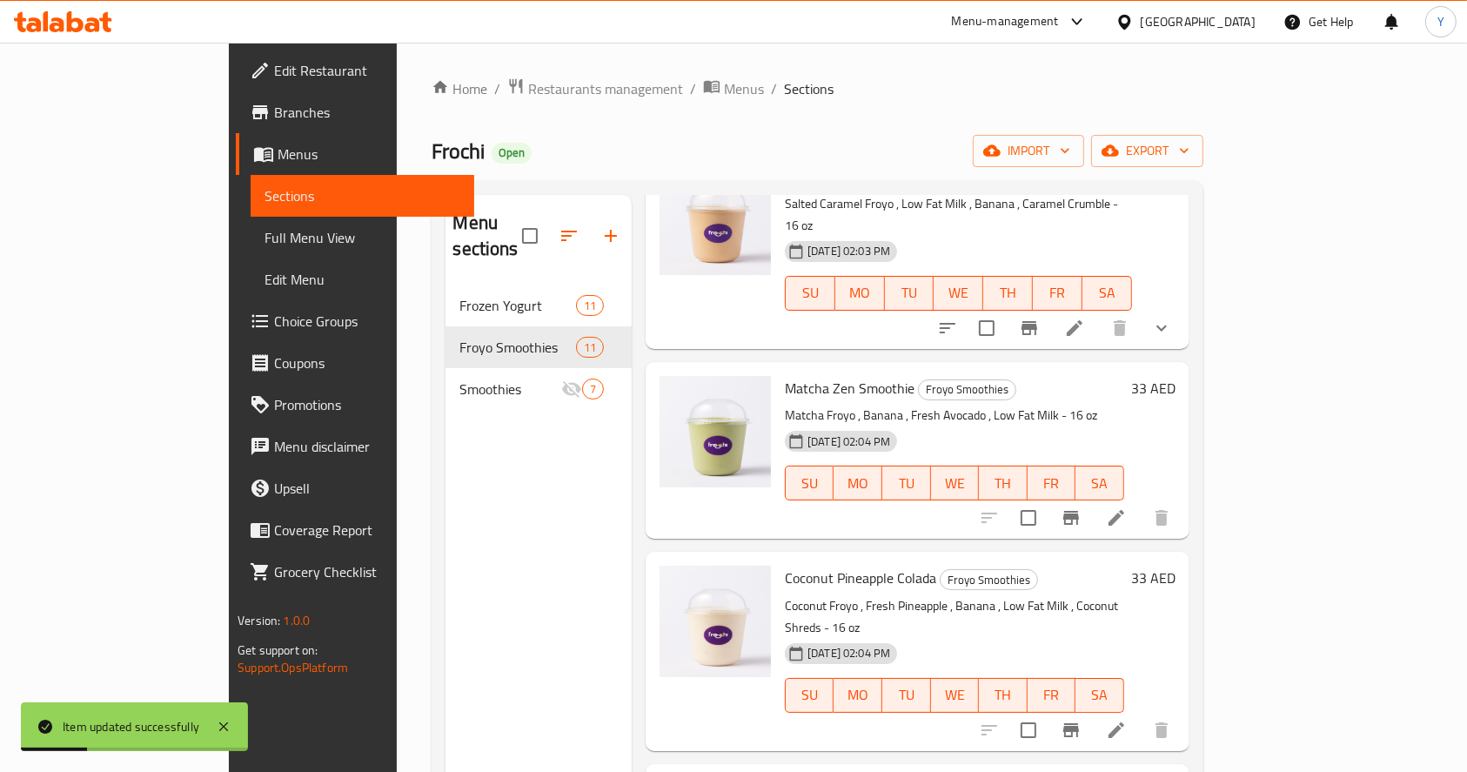
scroll to position [1145, 0]
click at [1127, 718] on icon at bounding box center [1116, 728] width 21 height 21
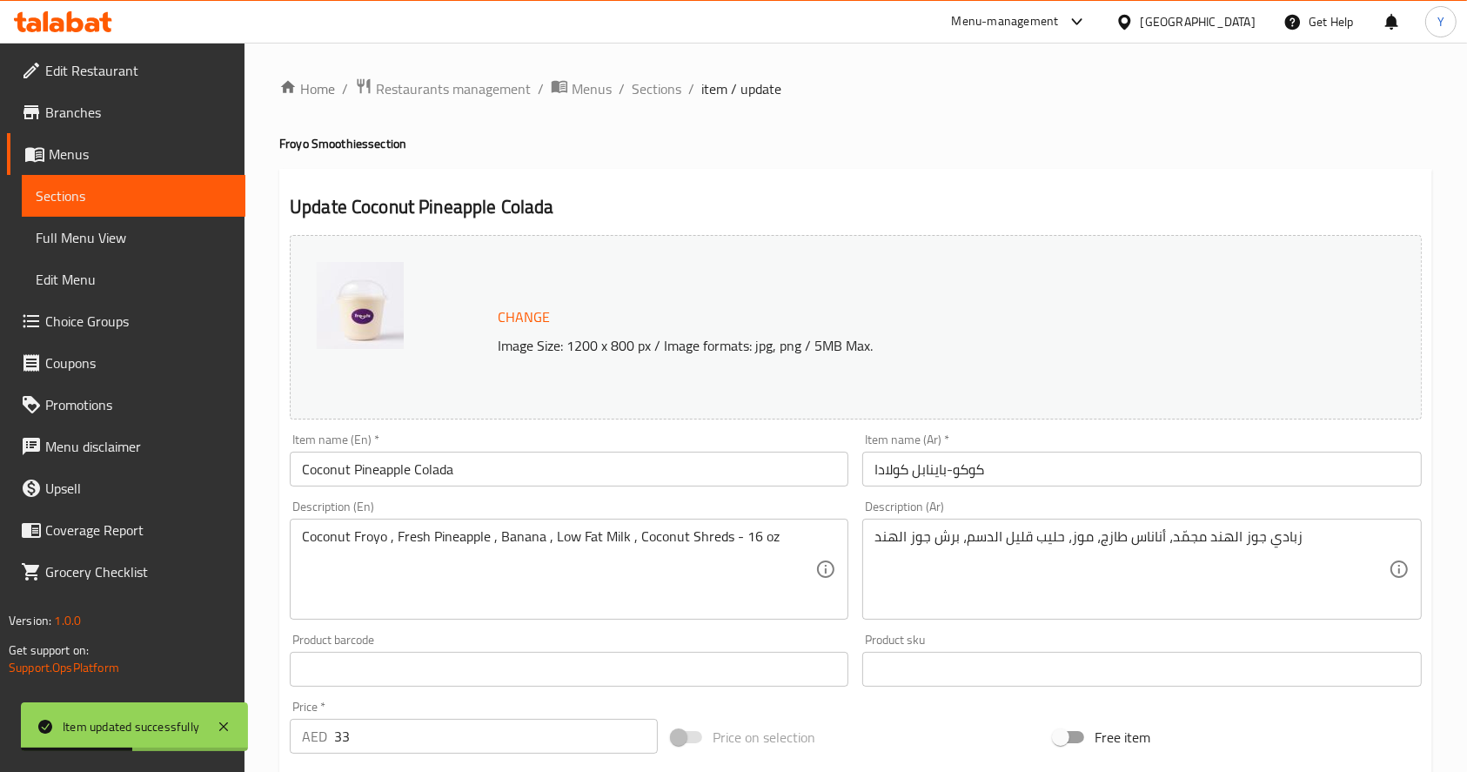
scroll to position [482, 0]
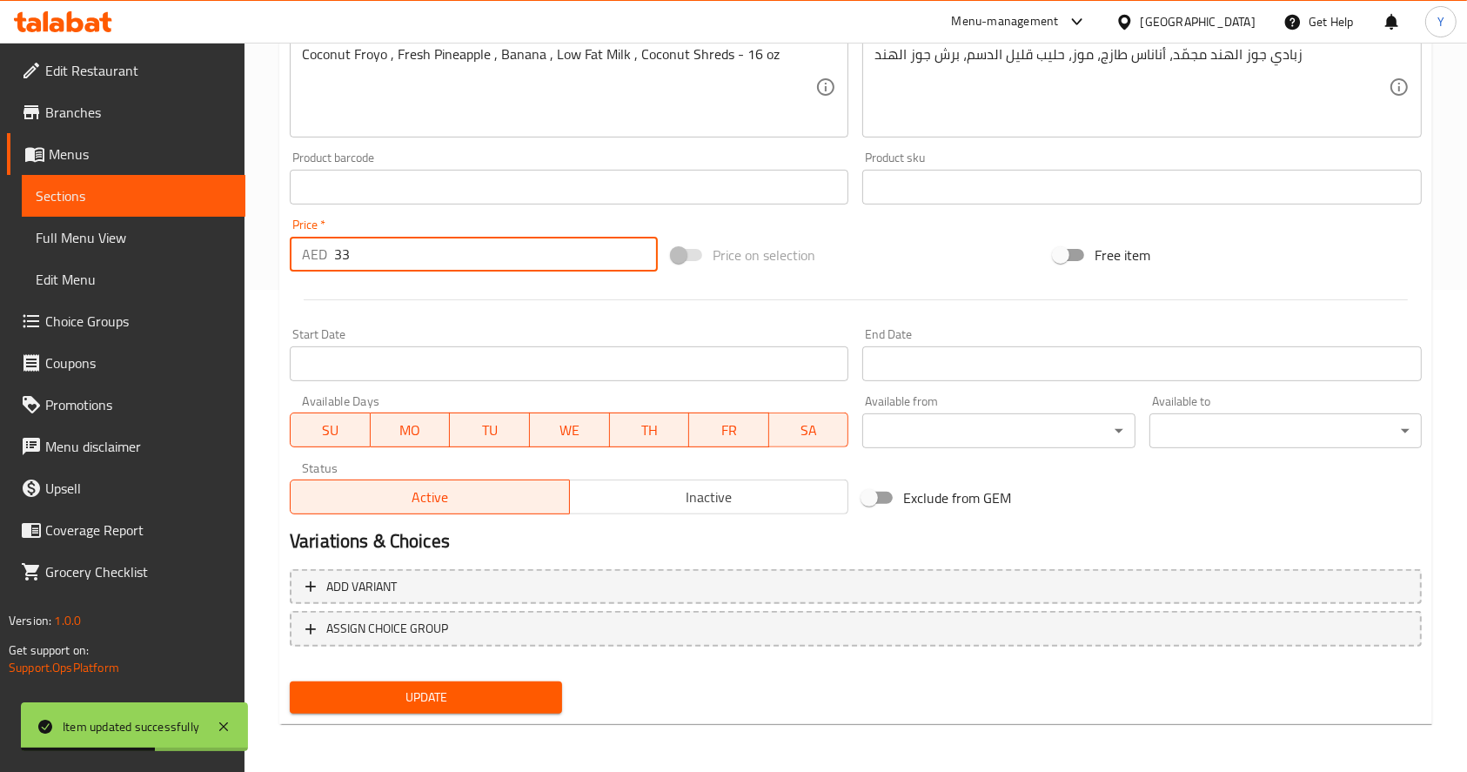
click at [423, 257] on input "33" at bounding box center [496, 254] width 324 height 35
type input "3"
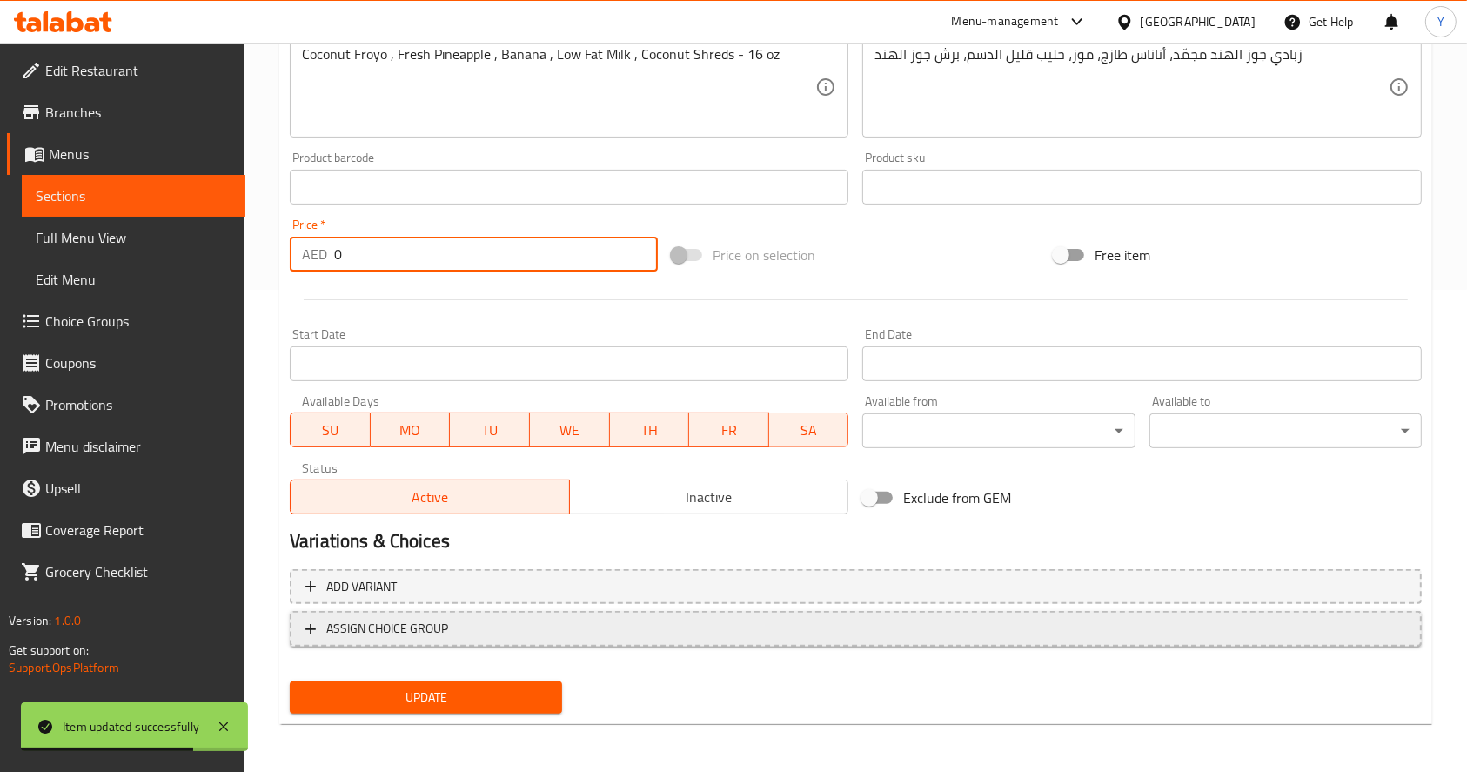
type input "0"
click at [442, 633] on span "ASSIGN CHOICE GROUP" at bounding box center [387, 629] width 122 height 22
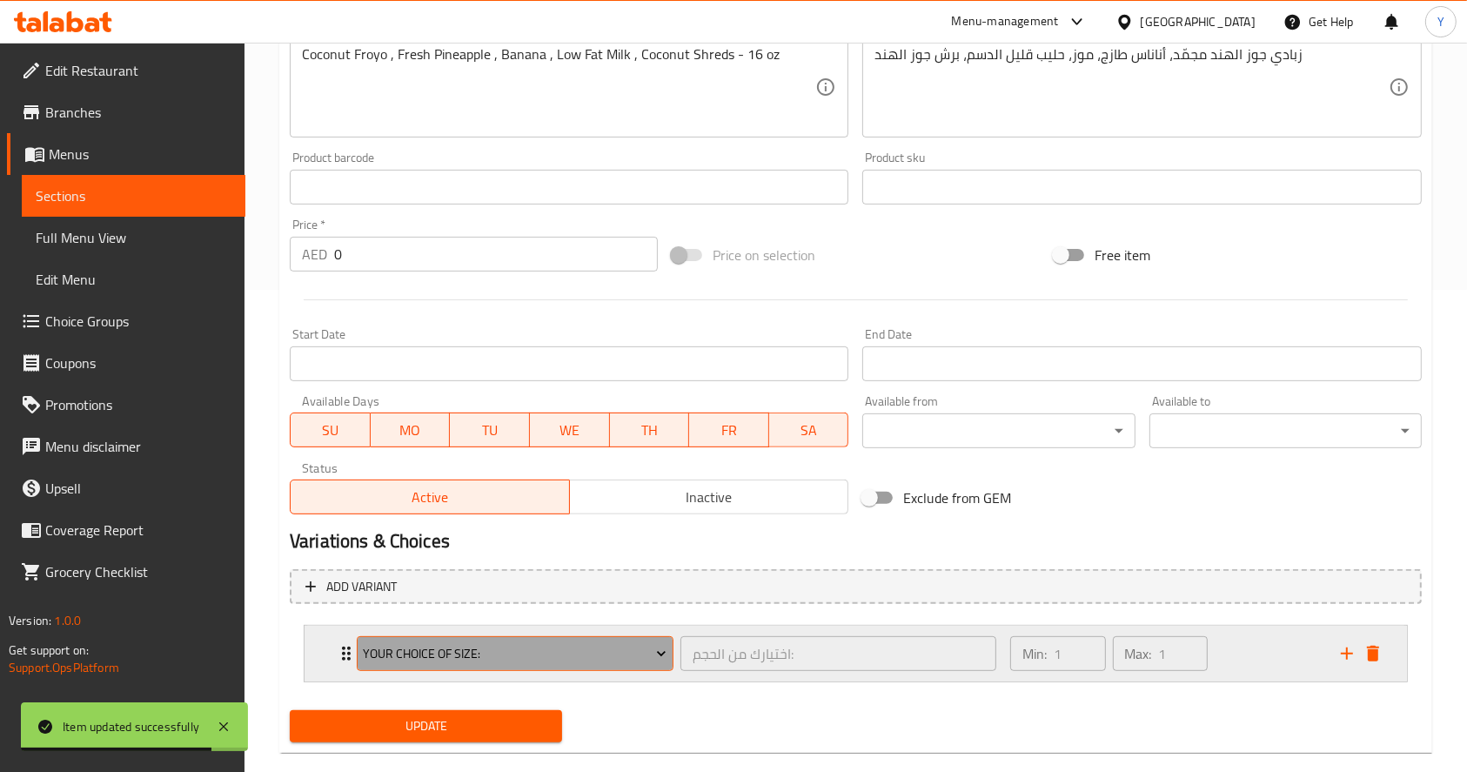
click at [425, 654] on span "Your Choice Of Size:" at bounding box center [515, 654] width 304 height 22
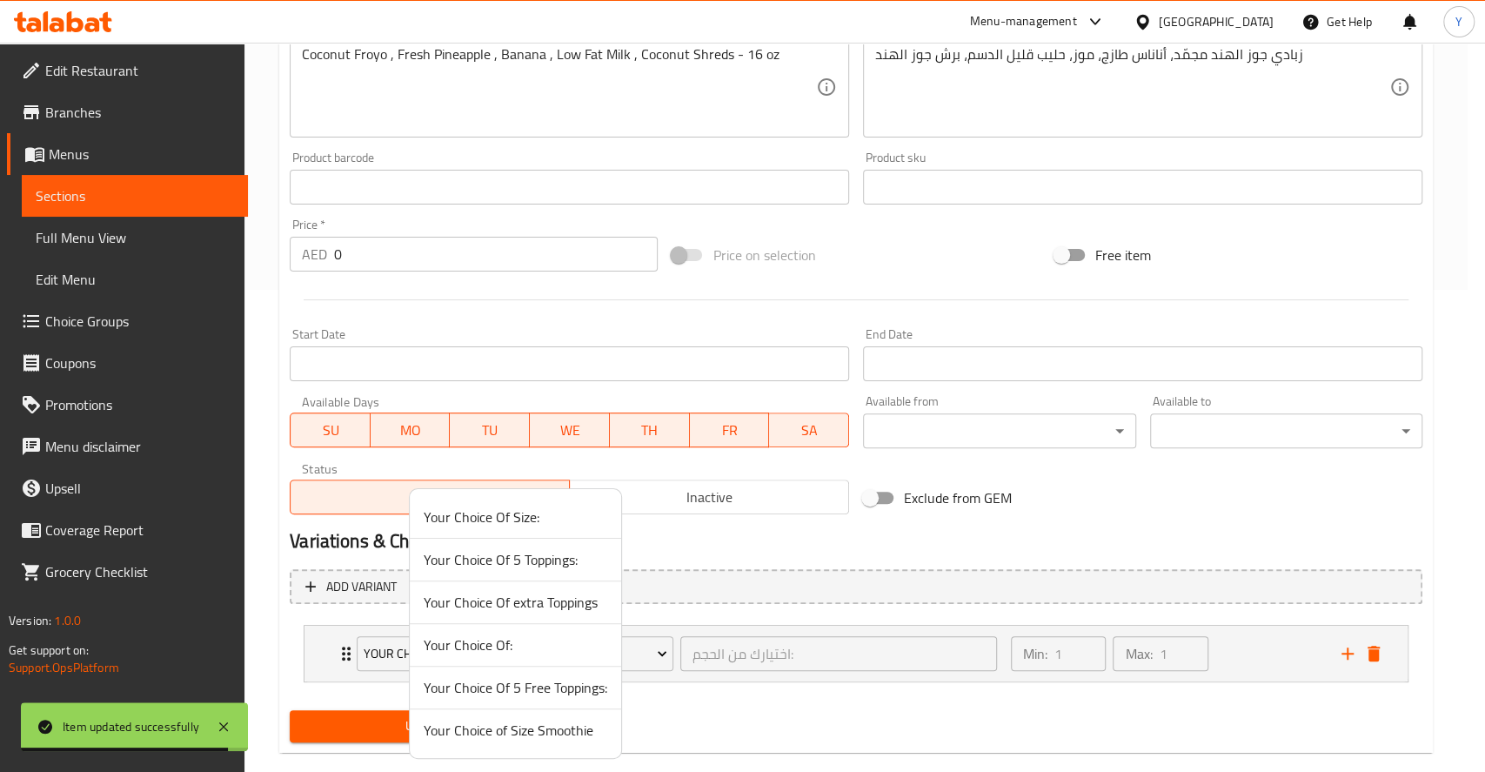
click at [465, 740] on span "Your Choice of Size Smoothie" at bounding box center [516, 730] width 184 height 21
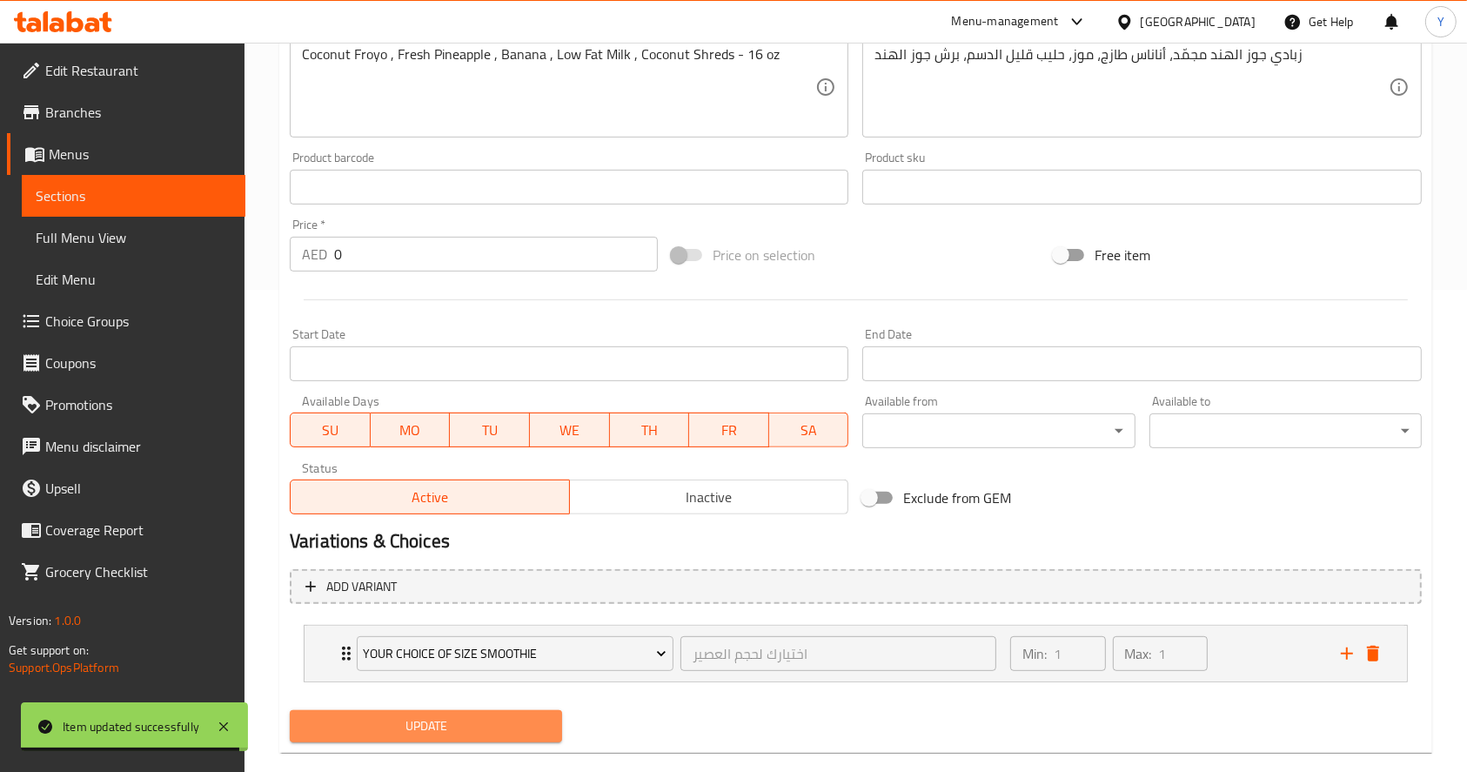
click at [470, 727] on span "Update" at bounding box center [426, 726] width 244 height 22
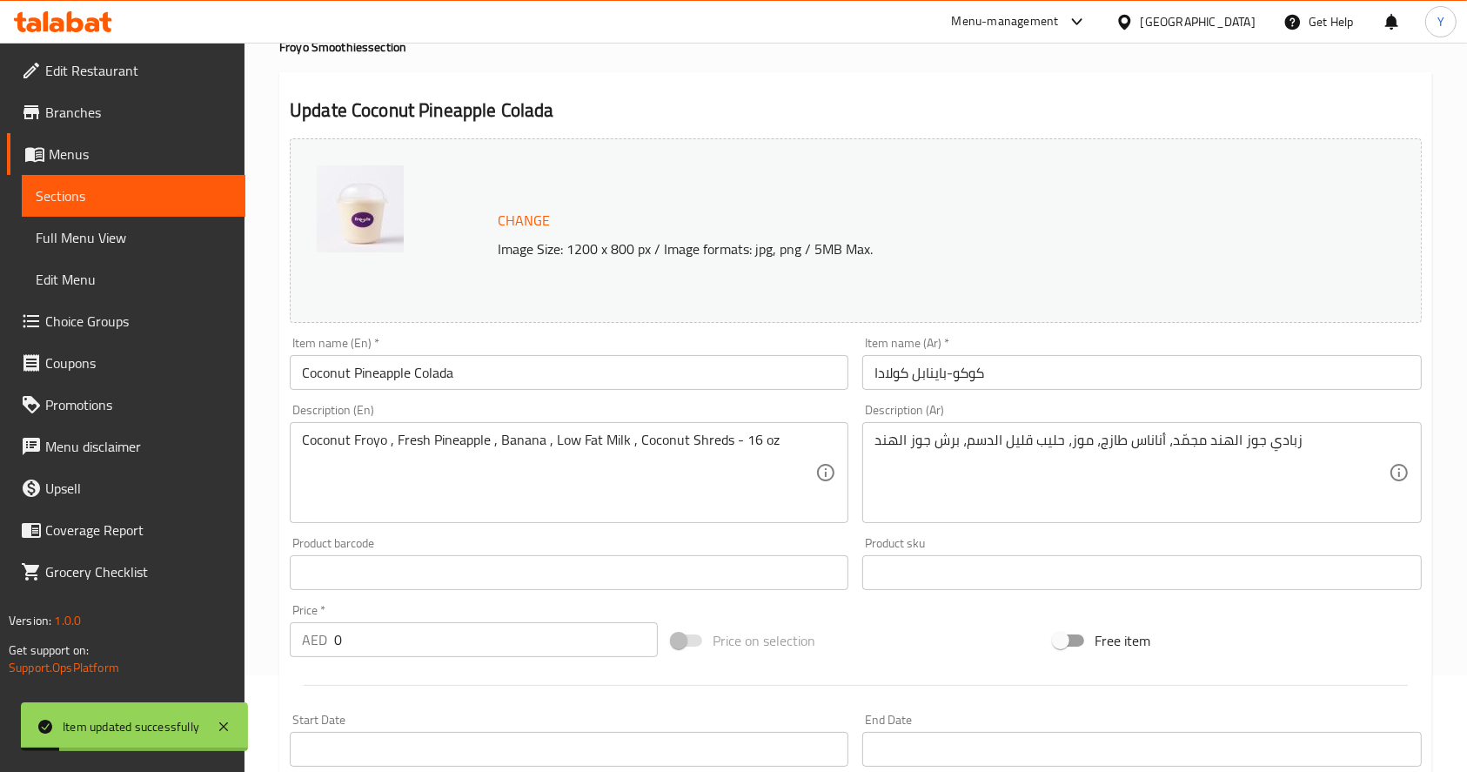
scroll to position [0, 0]
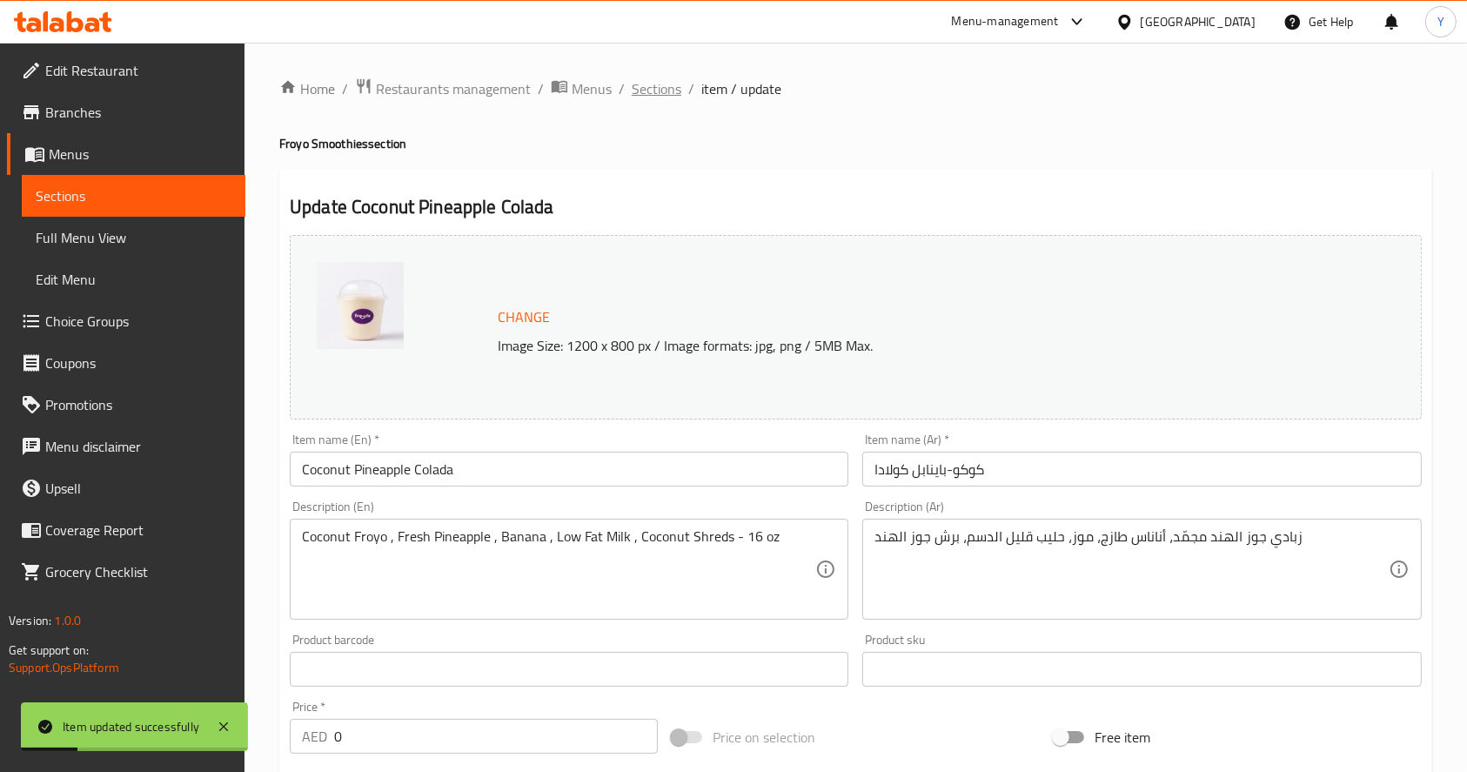
click at [658, 92] on span "Sections" at bounding box center [657, 88] width 50 height 21
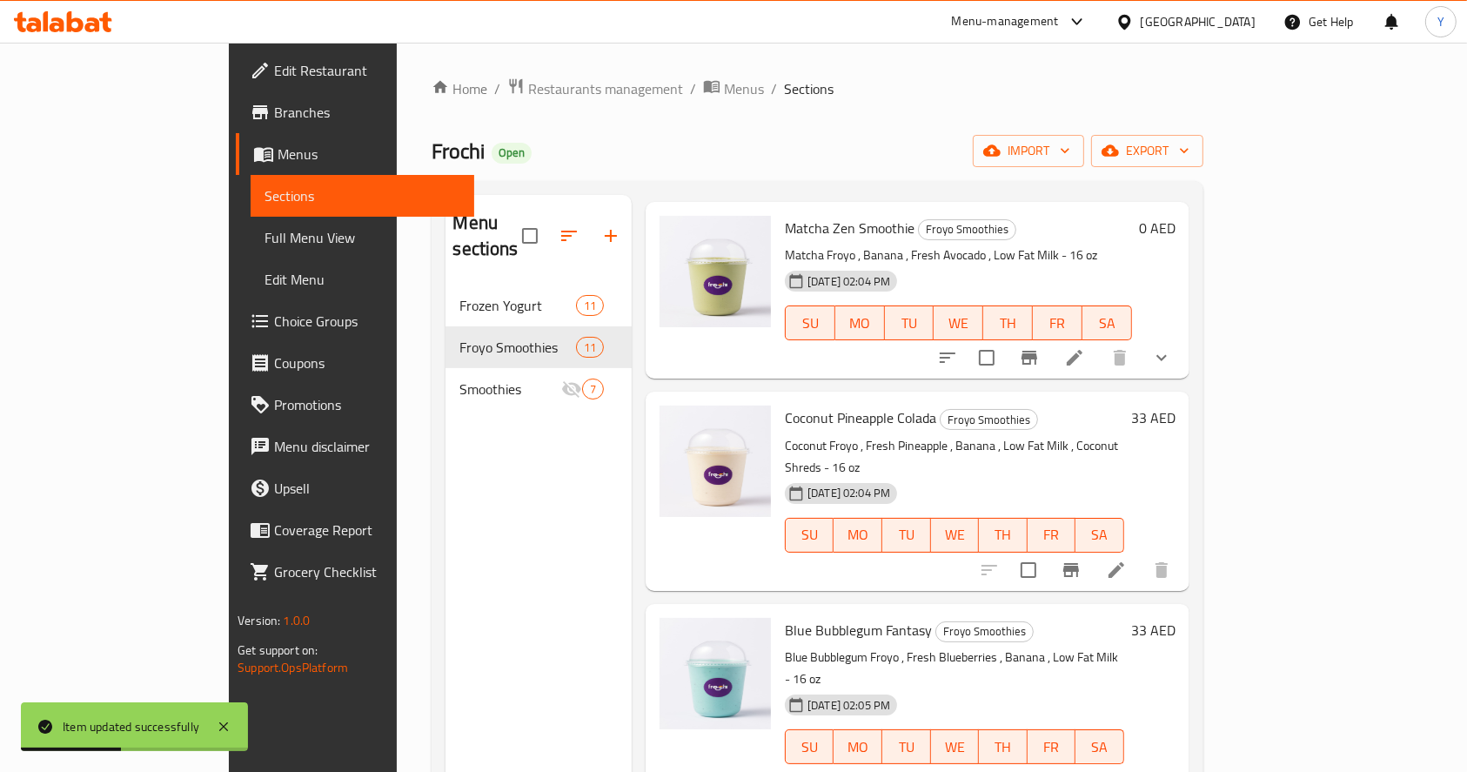
scroll to position [1305, 0]
click at [1127, 769] on icon at bounding box center [1116, 779] width 21 height 21
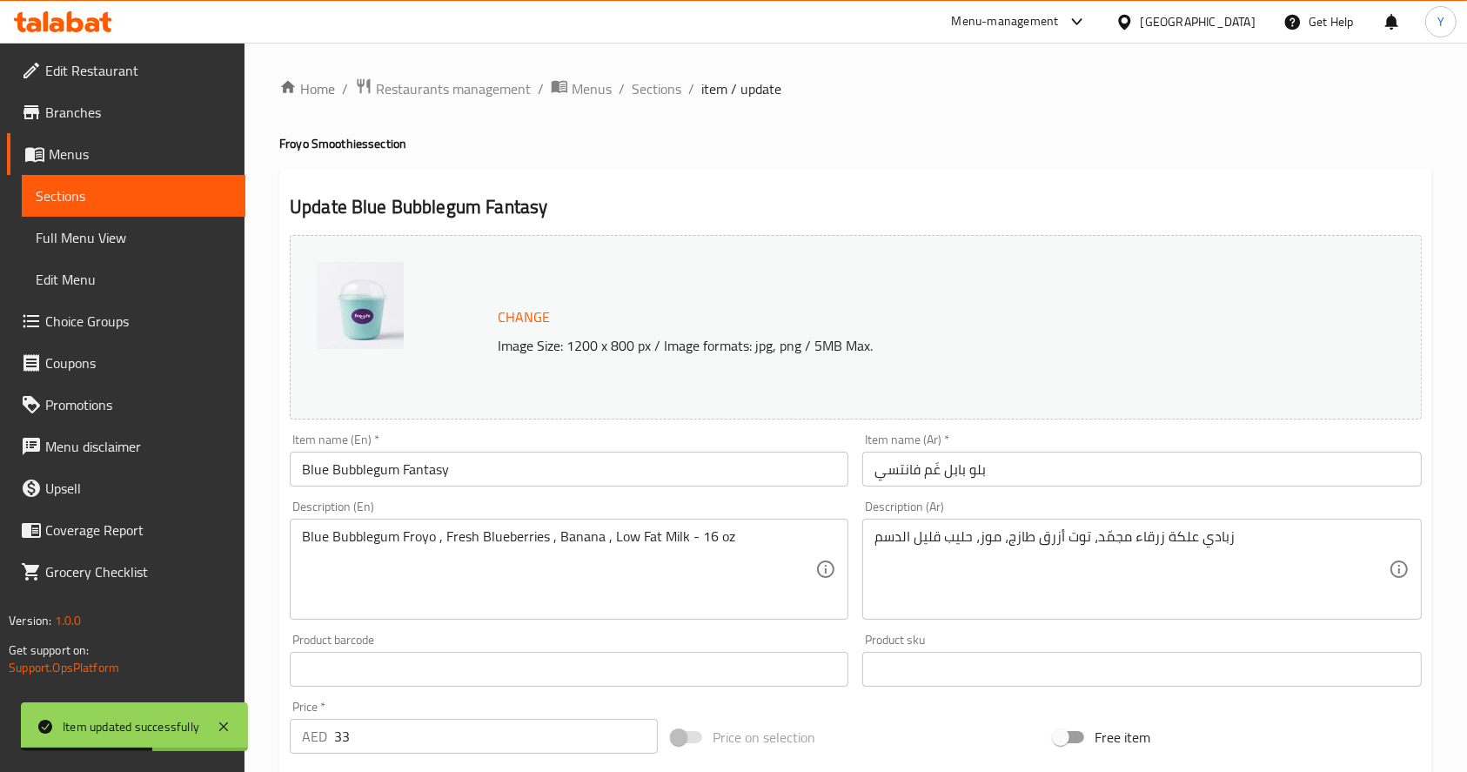
scroll to position [432, 0]
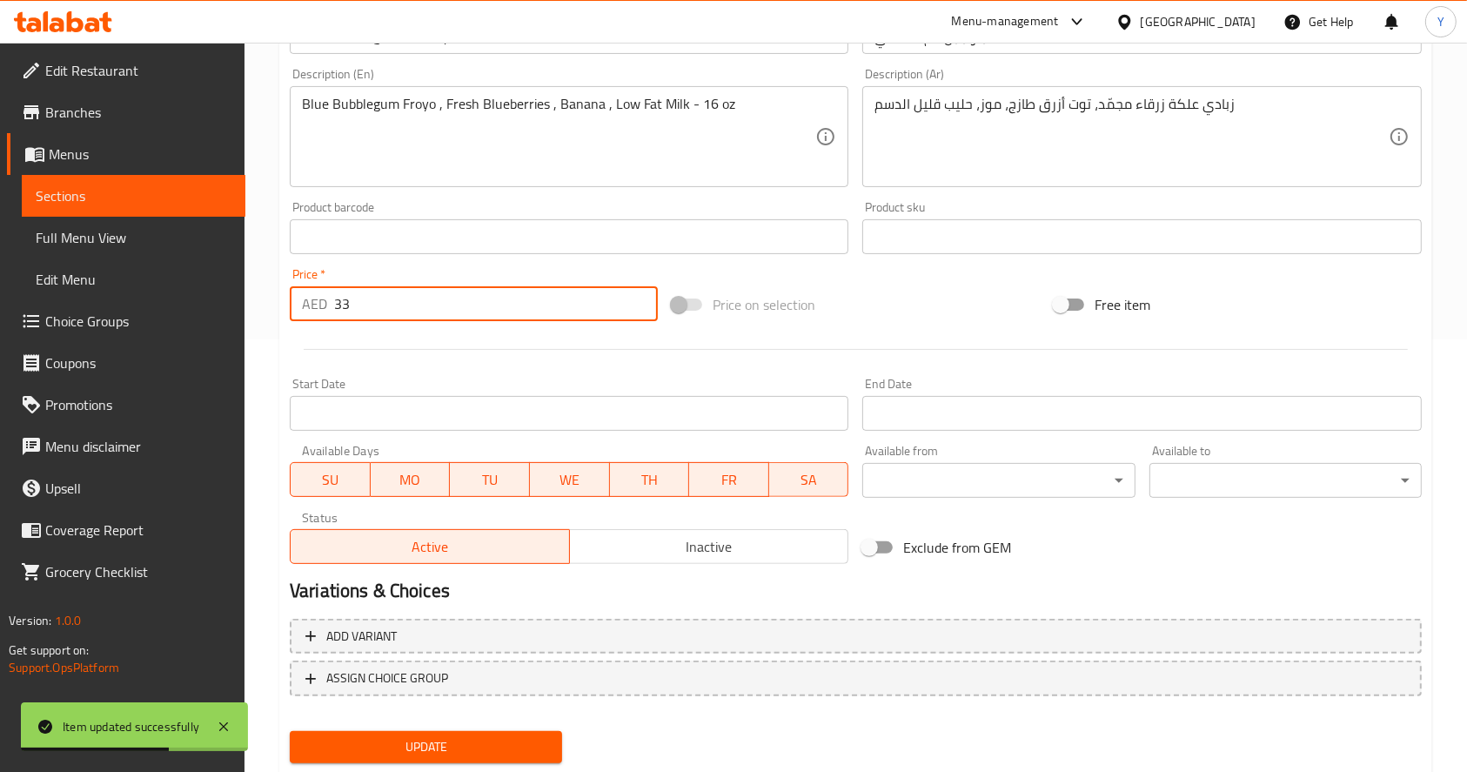
click at [446, 298] on input "33" at bounding box center [496, 303] width 324 height 35
type input "3"
type input "0"
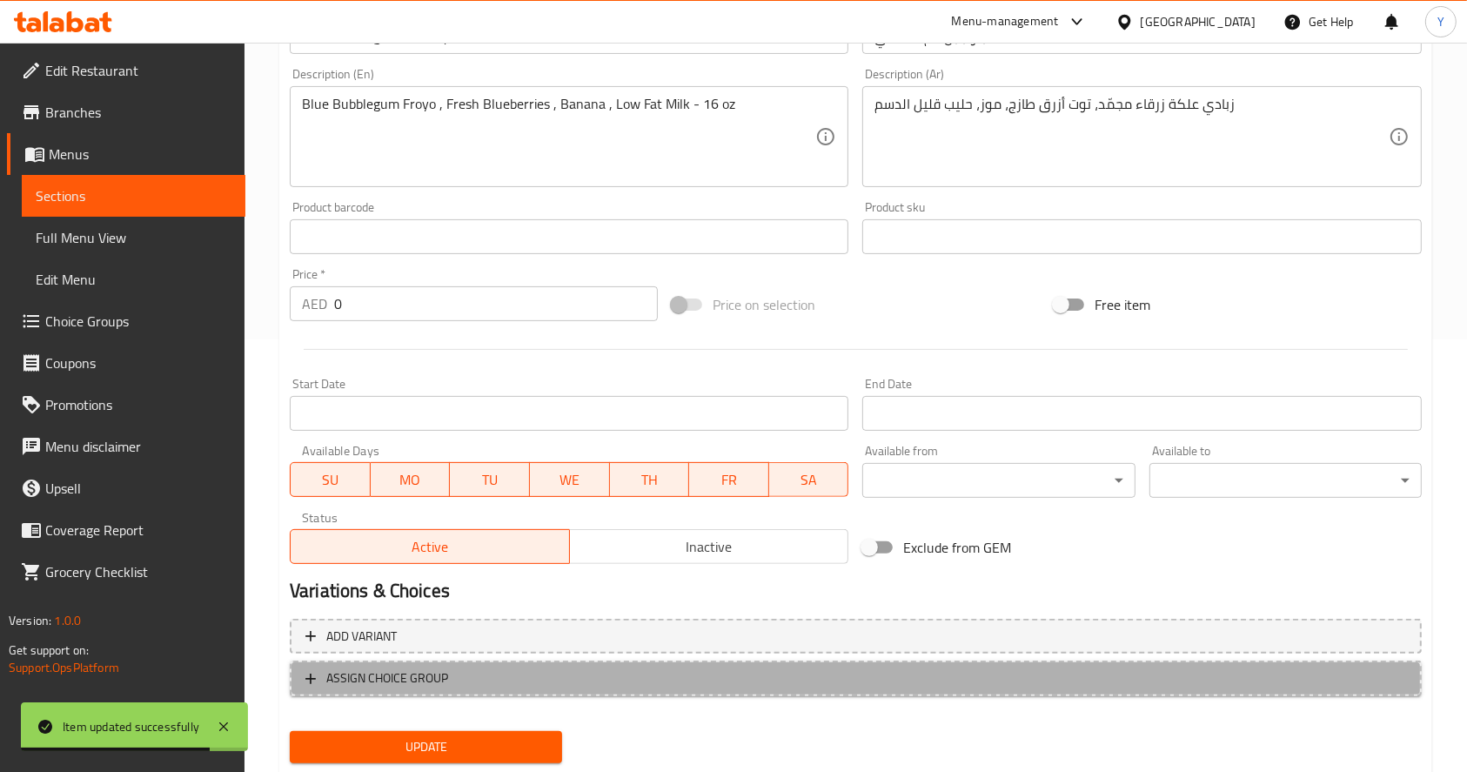
click at [351, 669] on span "ASSIGN CHOICE GROUP" at bounding box center [387, 678] width 122 height 22
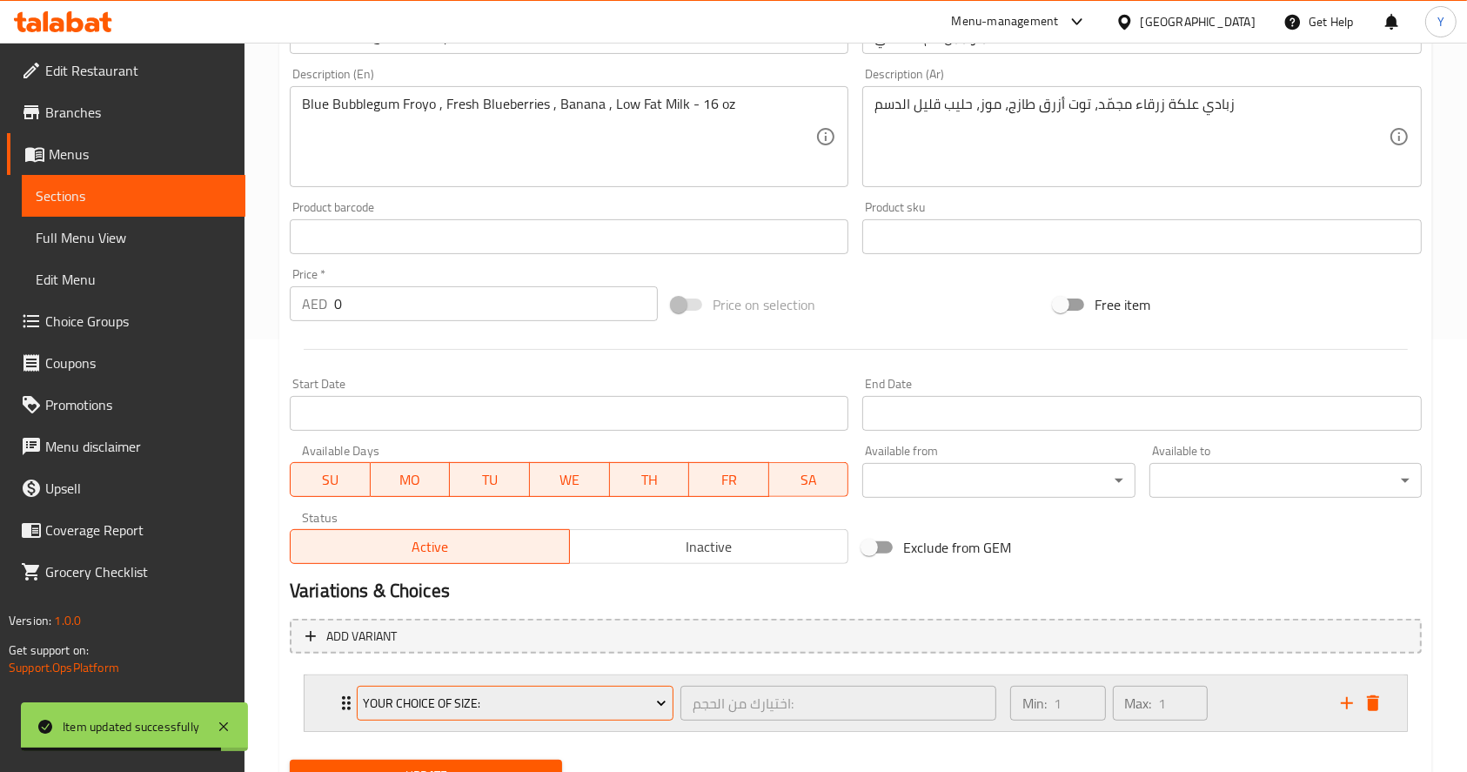
click at [407, 700] on span "Your Choice Of Size:" at bounding box center [515, 704] width 304 height 22
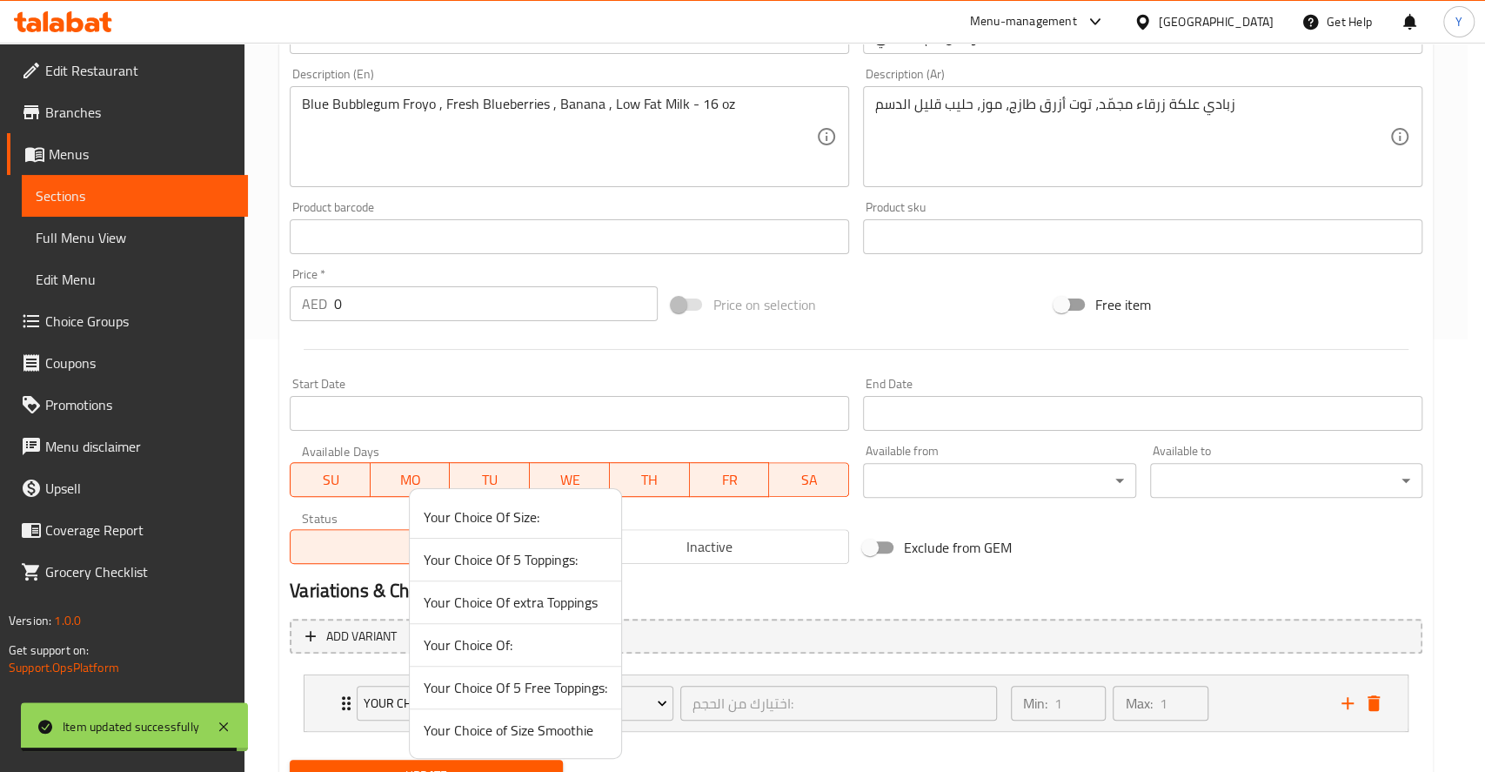
click at [470, 720] on span "Your Choice of Size Smoothie" at bounding box center [516, 730] width 184 height 21
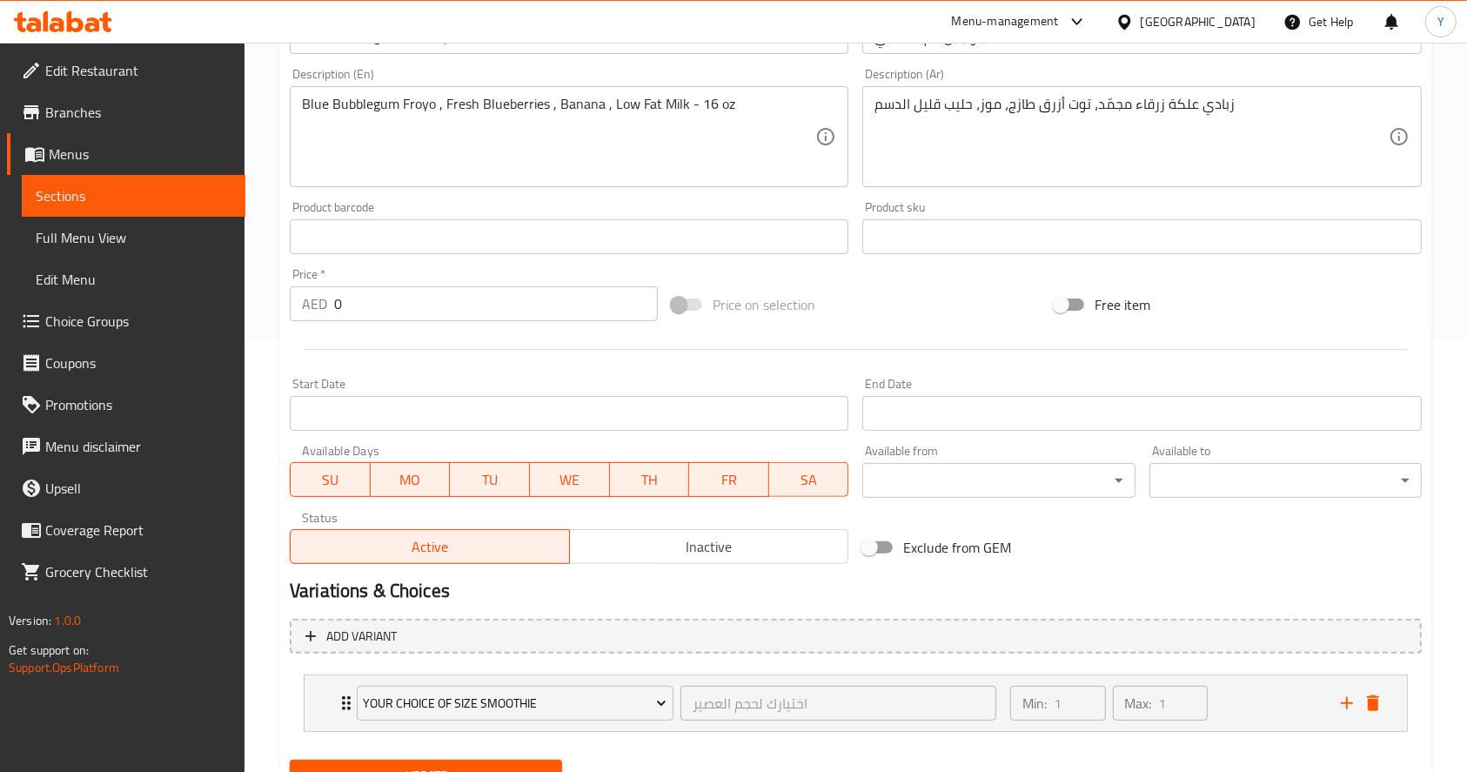
click at [463, 755] on div "Update" at bounding box center [426, 776] width 286 height 46
click at [487, 762] on button "Update" at bounding box center [426, 776] width 272 height 32
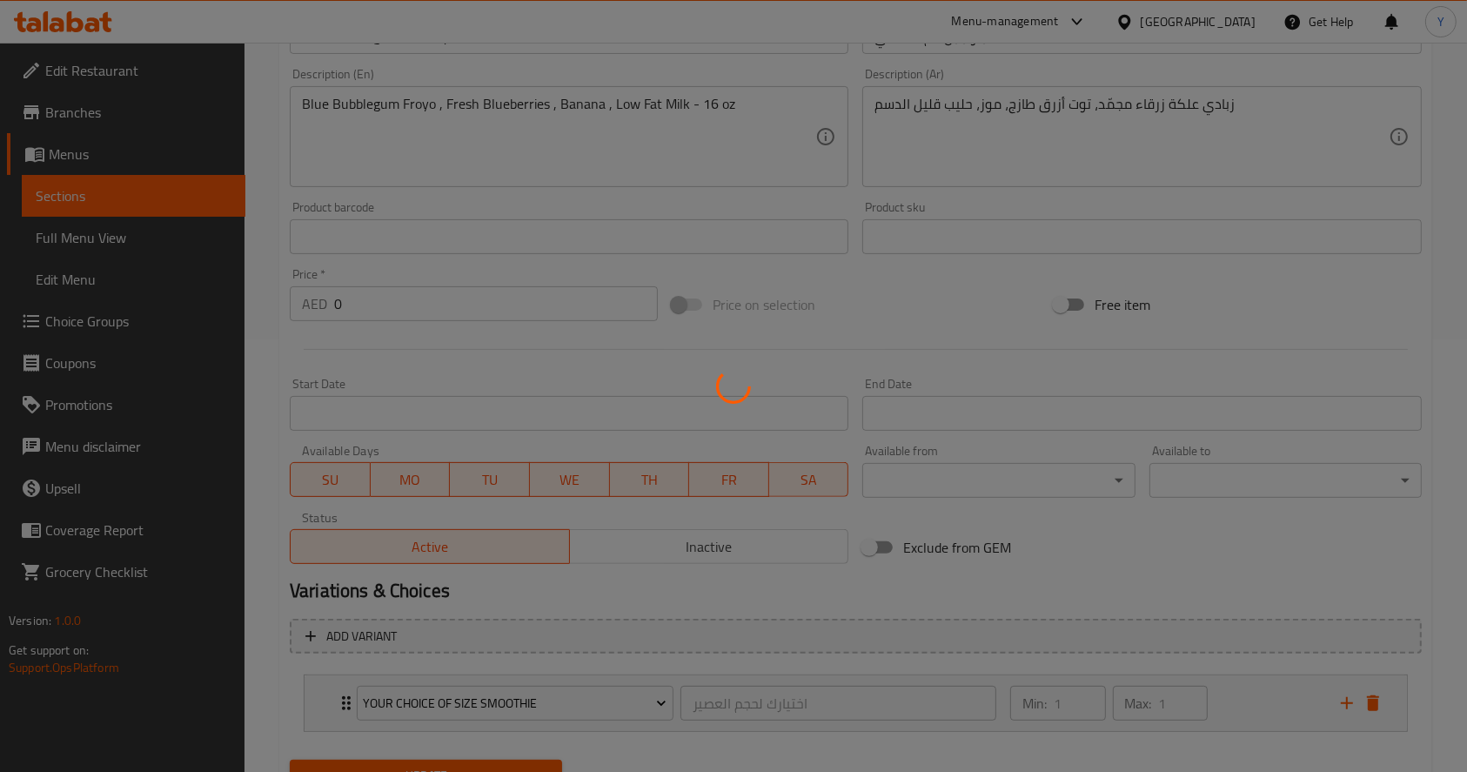
scroll to position [0, 0]
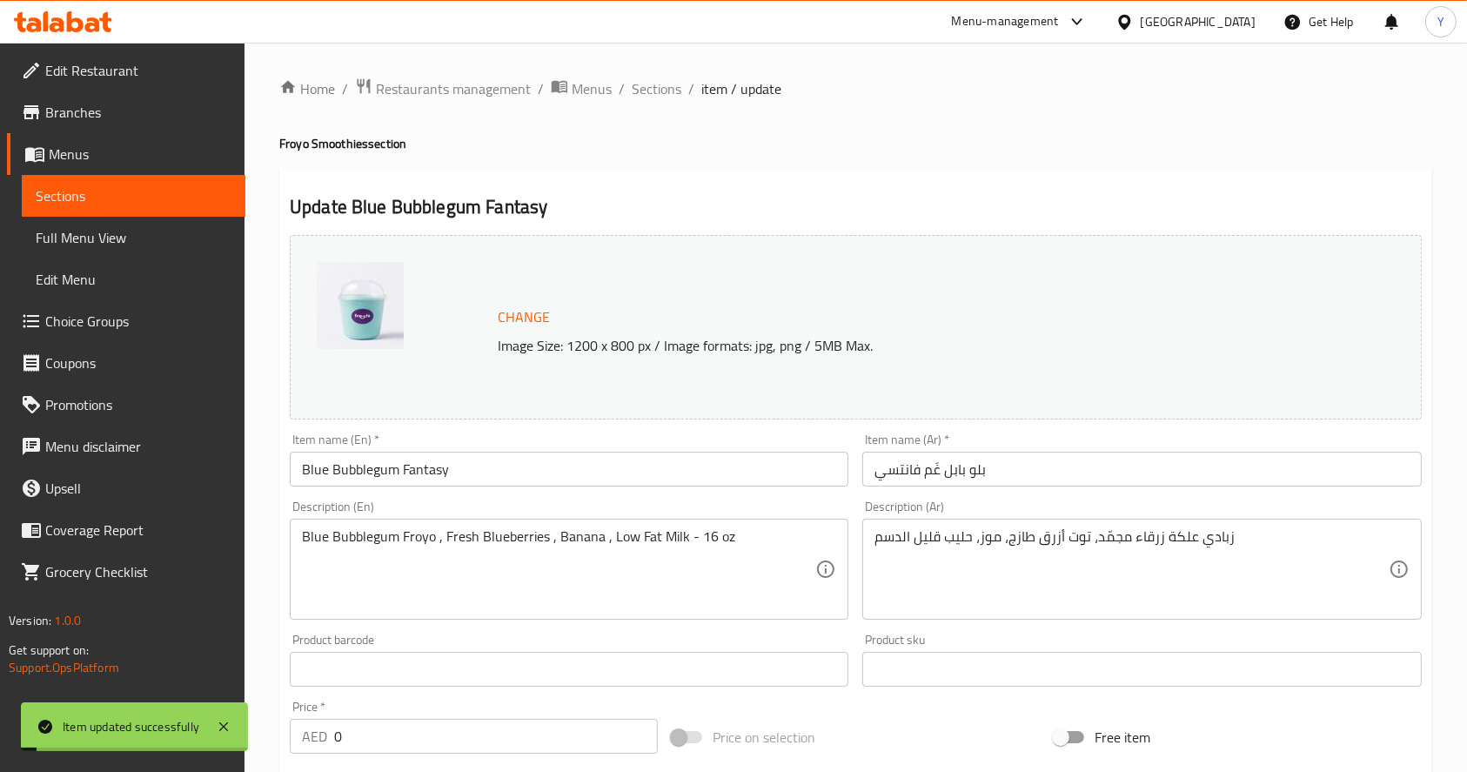
click at [647, 101] on div "Home / Restaurants management / Menus / Sections / item / update Froyo Smoothie…" at bounding box center [855, 662] width 1153 height 1171
click at [646, 89] on span "Sections" at bounding box center [657, 88] width 50 height 21
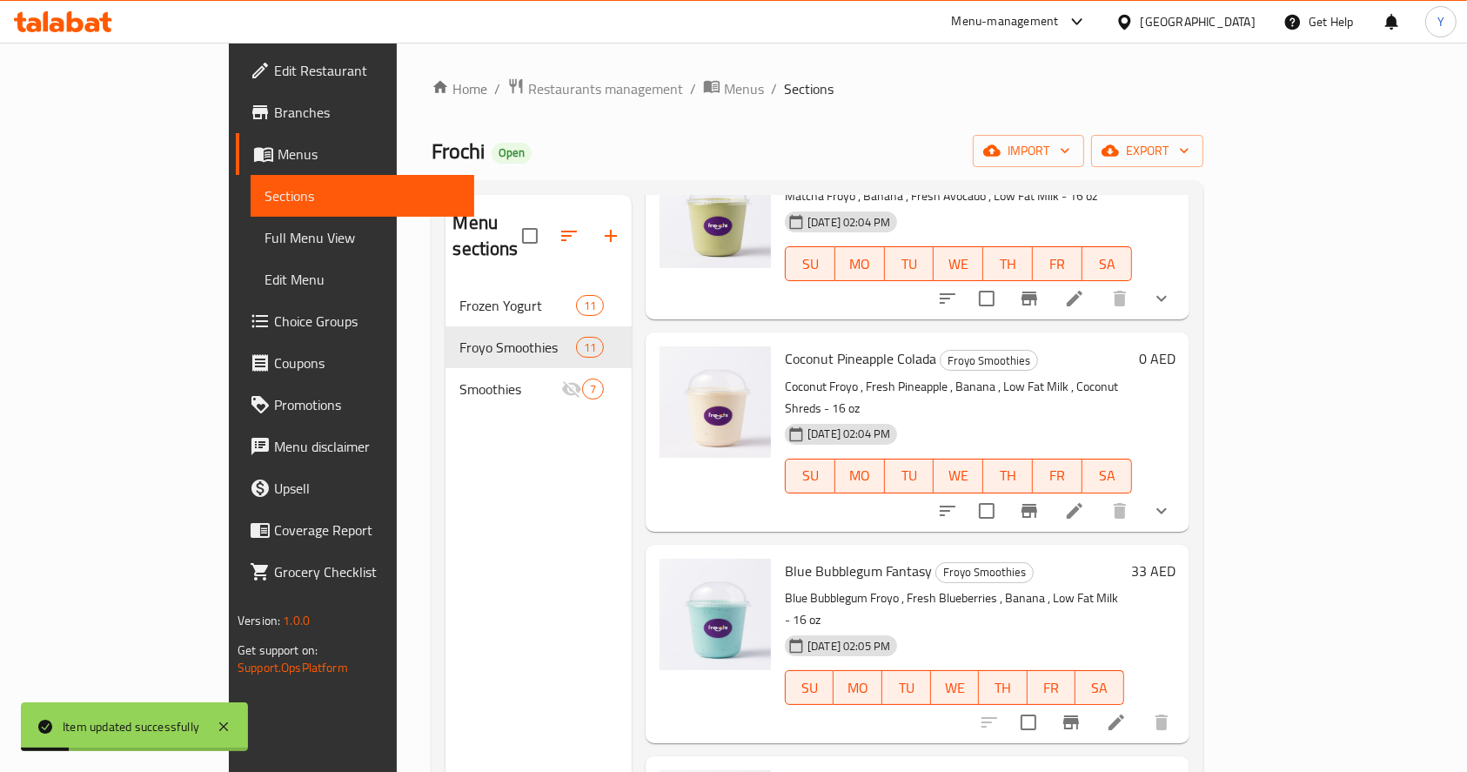
scroll to position [244, 0]
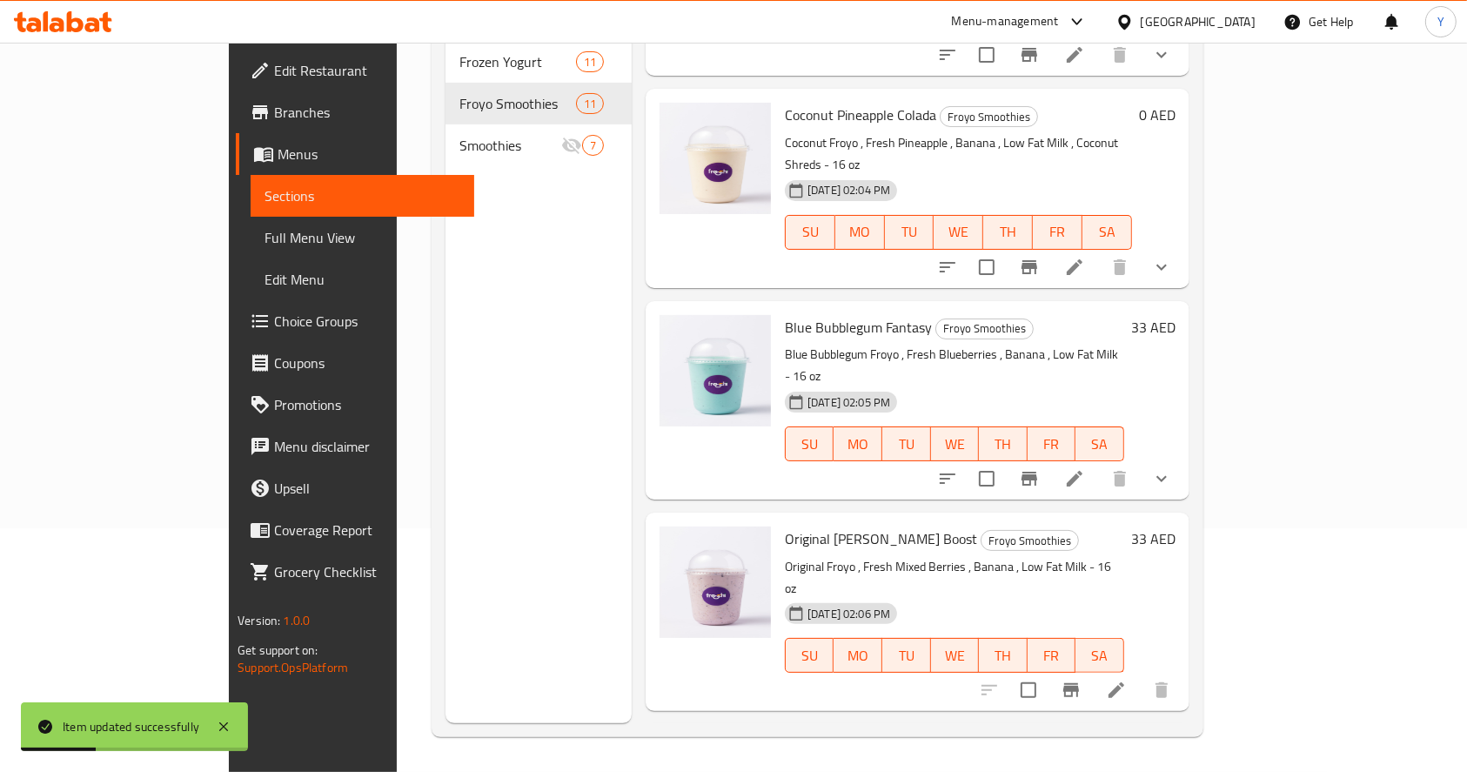
click at [1141, 674] on li at bounding box center [1116, 689] width 49 height 31
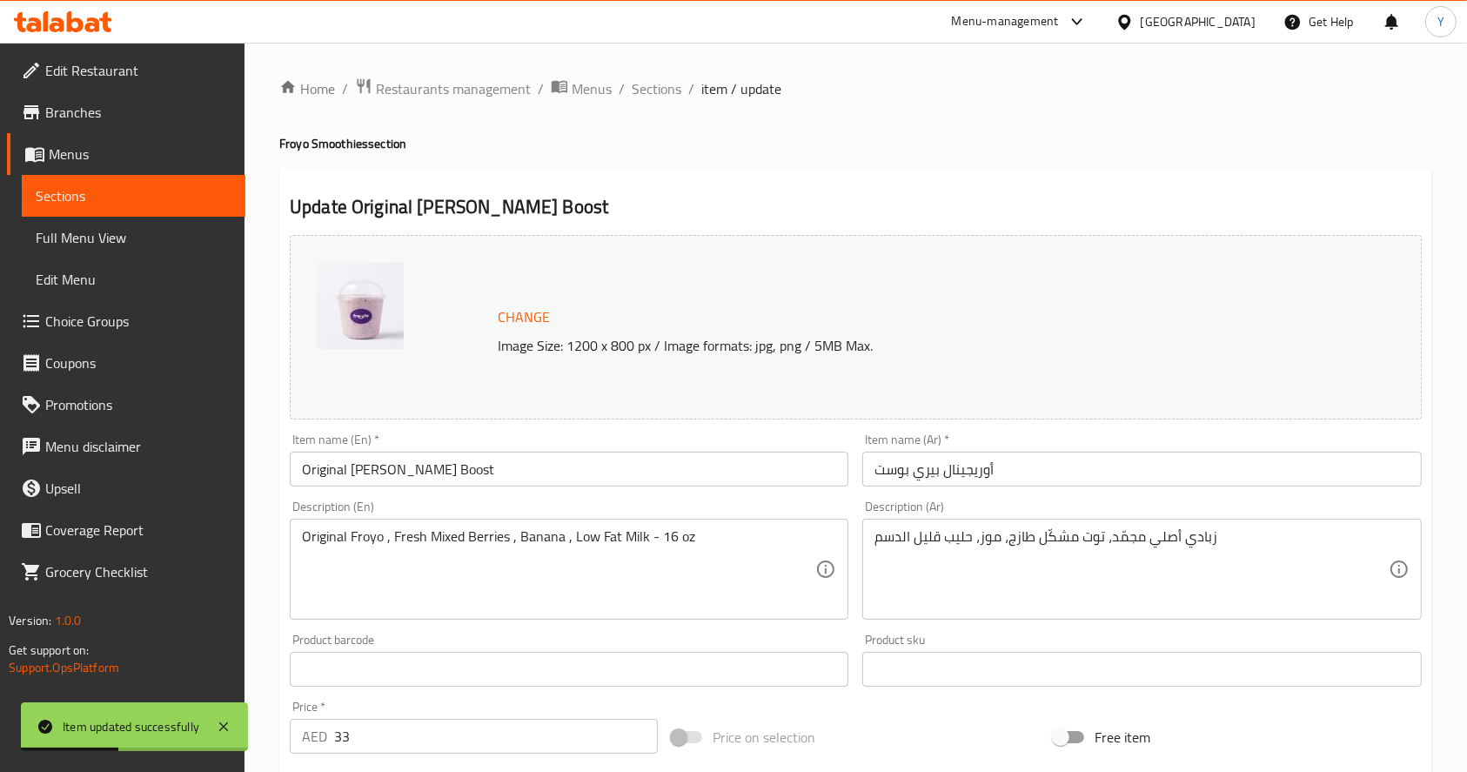
scroll to position [259, 0]
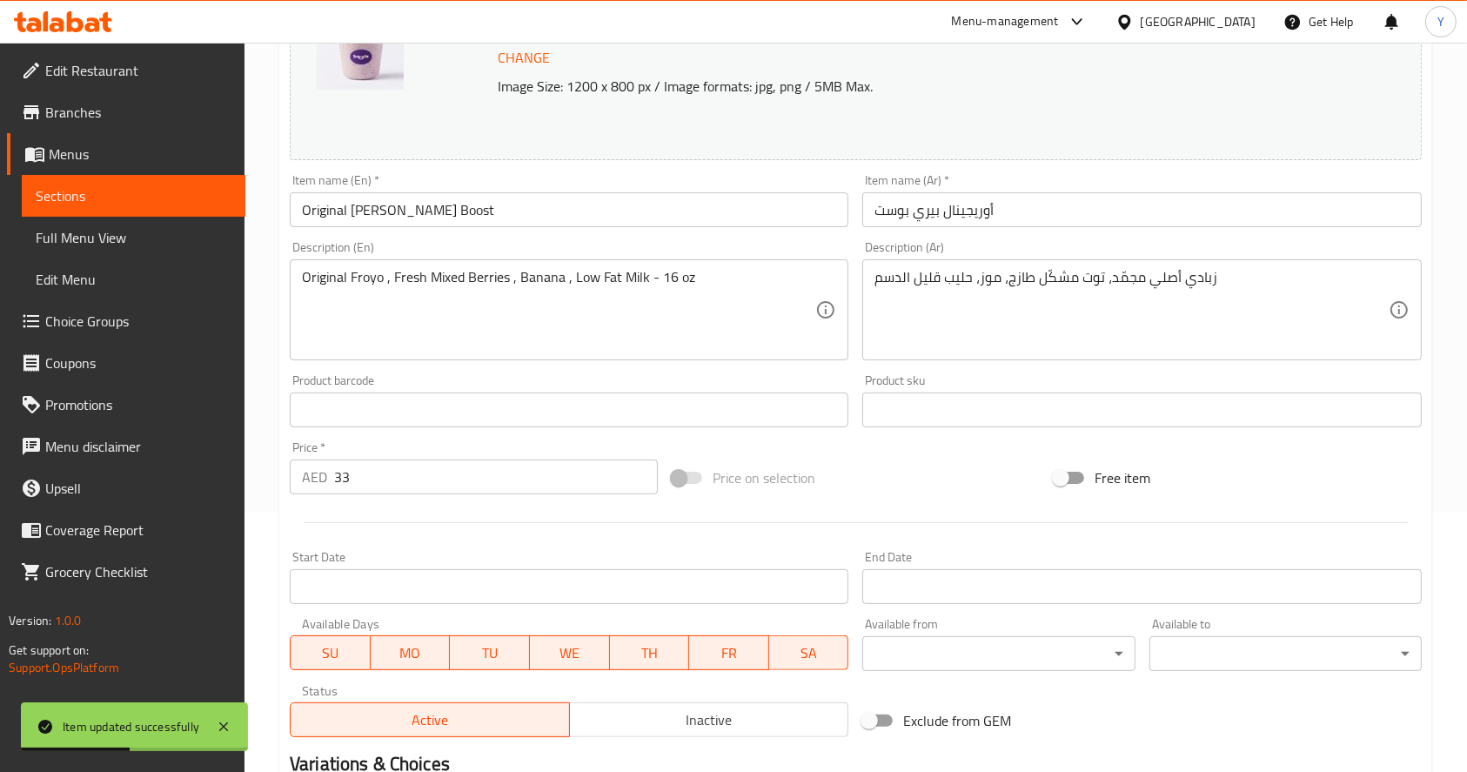
drag, startPoint x: 387, startPoint y: 436, endPoint x: 389, endPoint y: 456, distance: 20.1
click at [390, 444] on div "Price   * AED 33 Price *" at bounding box center [474, 467] width 382 height 67
click at [377, 481] on input "33" at bounding box center [496, 476] width 324 height 35
type input "3"
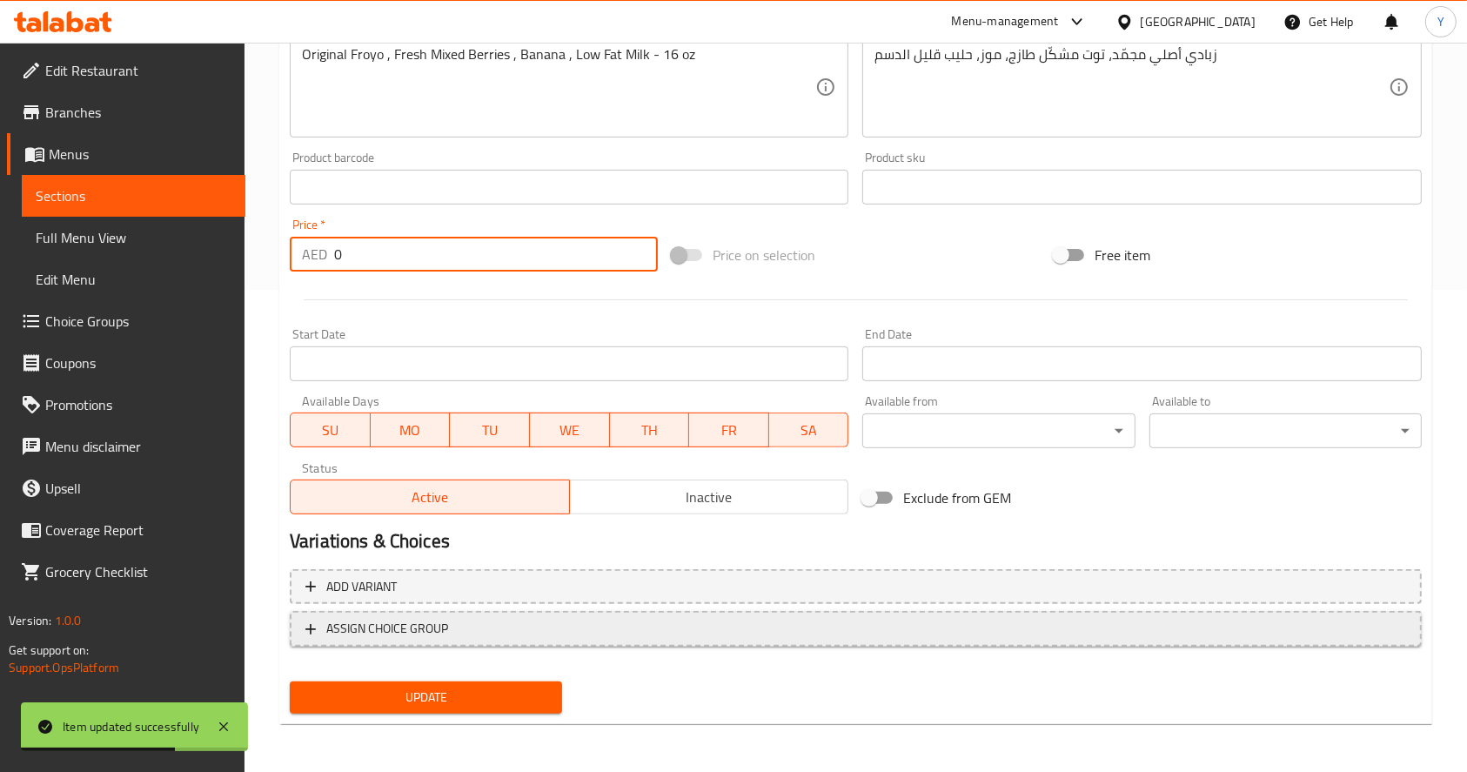
type input "0"
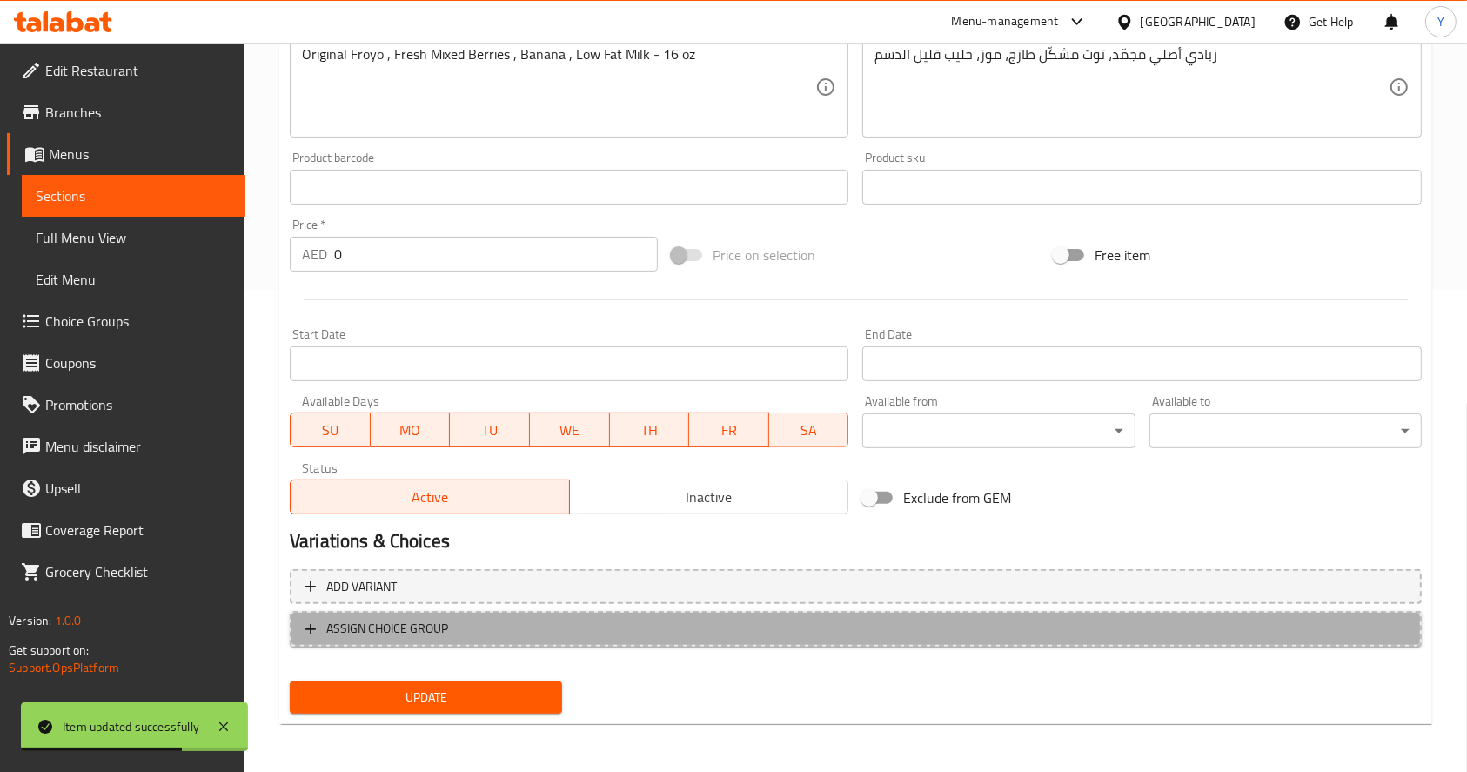
click at [385, 619] on span "ASSIGN CHOICE GROUP" at bounding box center [387, 629] width 122 height 22
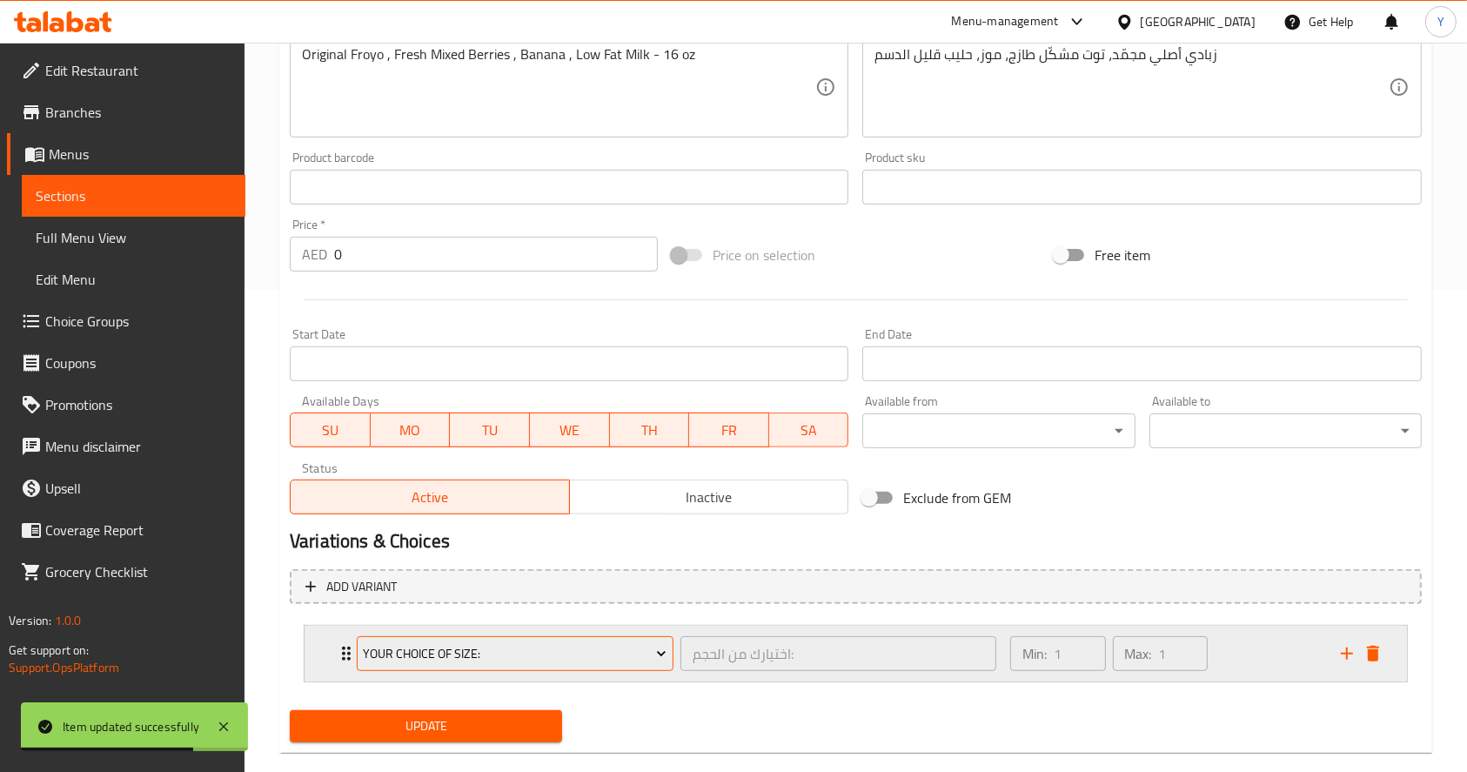
click at [421, 666] on button "Your Choice Of Size:" at bounding box center [515, 653] width 317 height 35
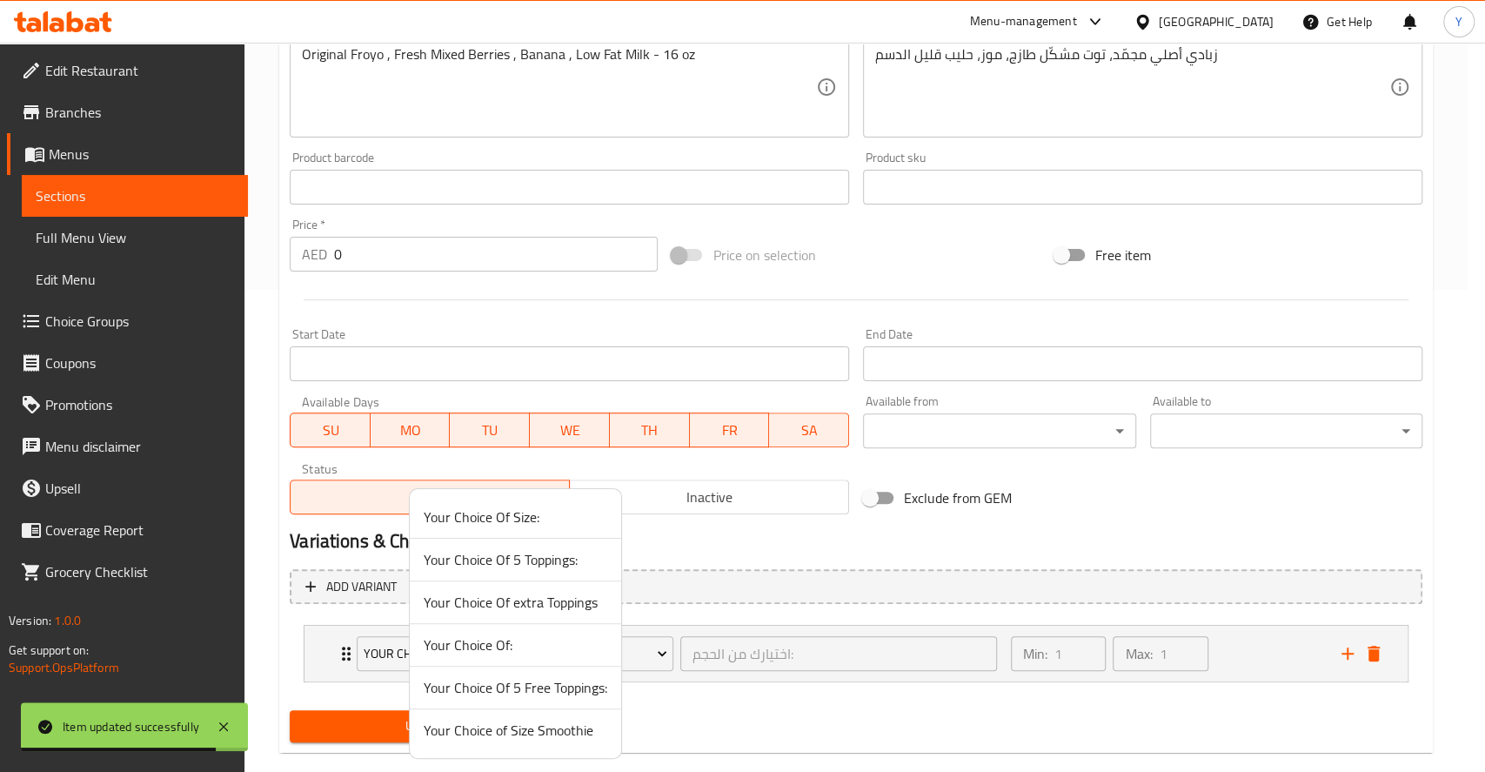
click at [452, 736] on span "Your Choice of Size Smoothie" at bounding box center [516, 730] width 184 height 21
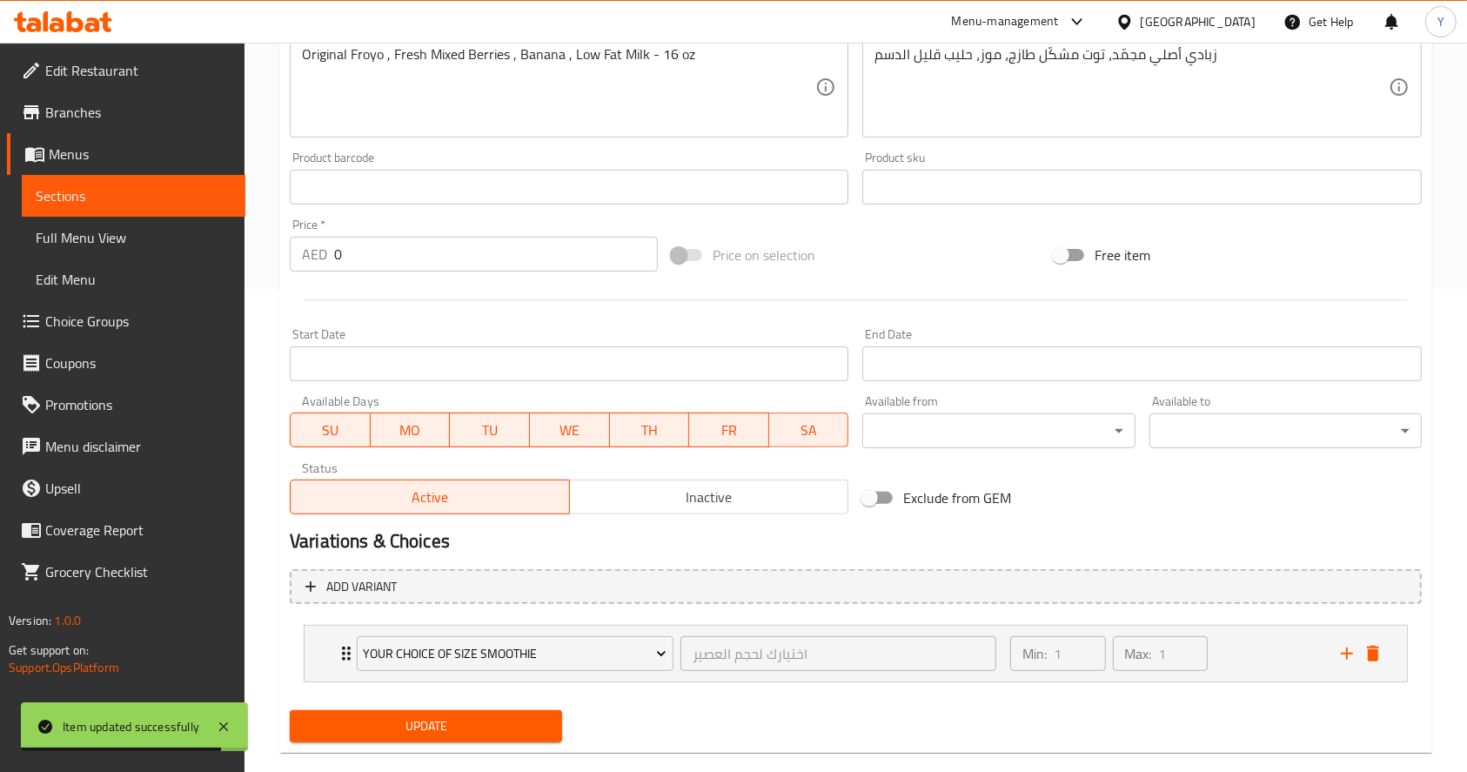
click at [452, 736] on button "Update" at bounding box center [426, 726] width 272 height 32
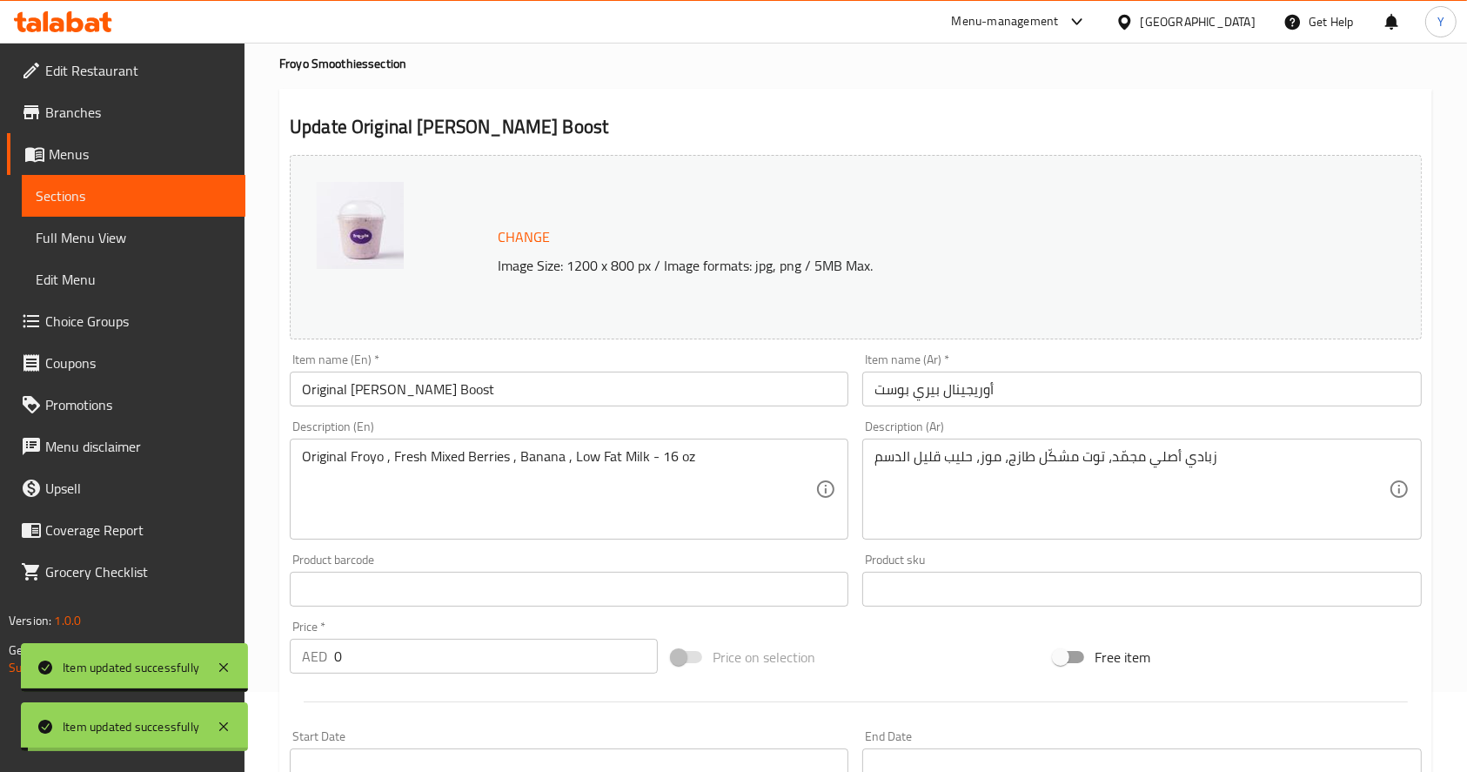
scroll to position [0, 0]
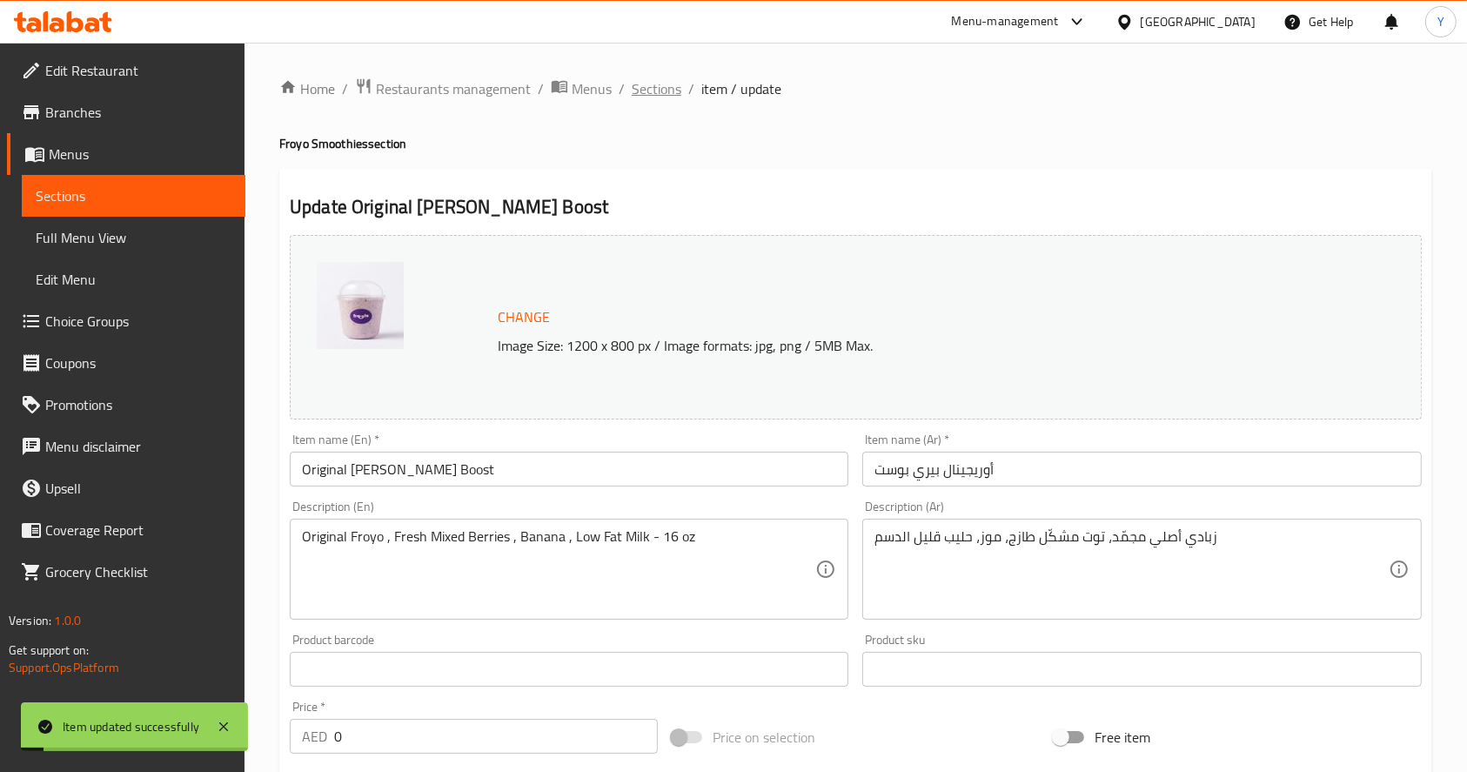
click at [652, 93] on span "Sections" at bounding box center [657, 88] width 50 height 21
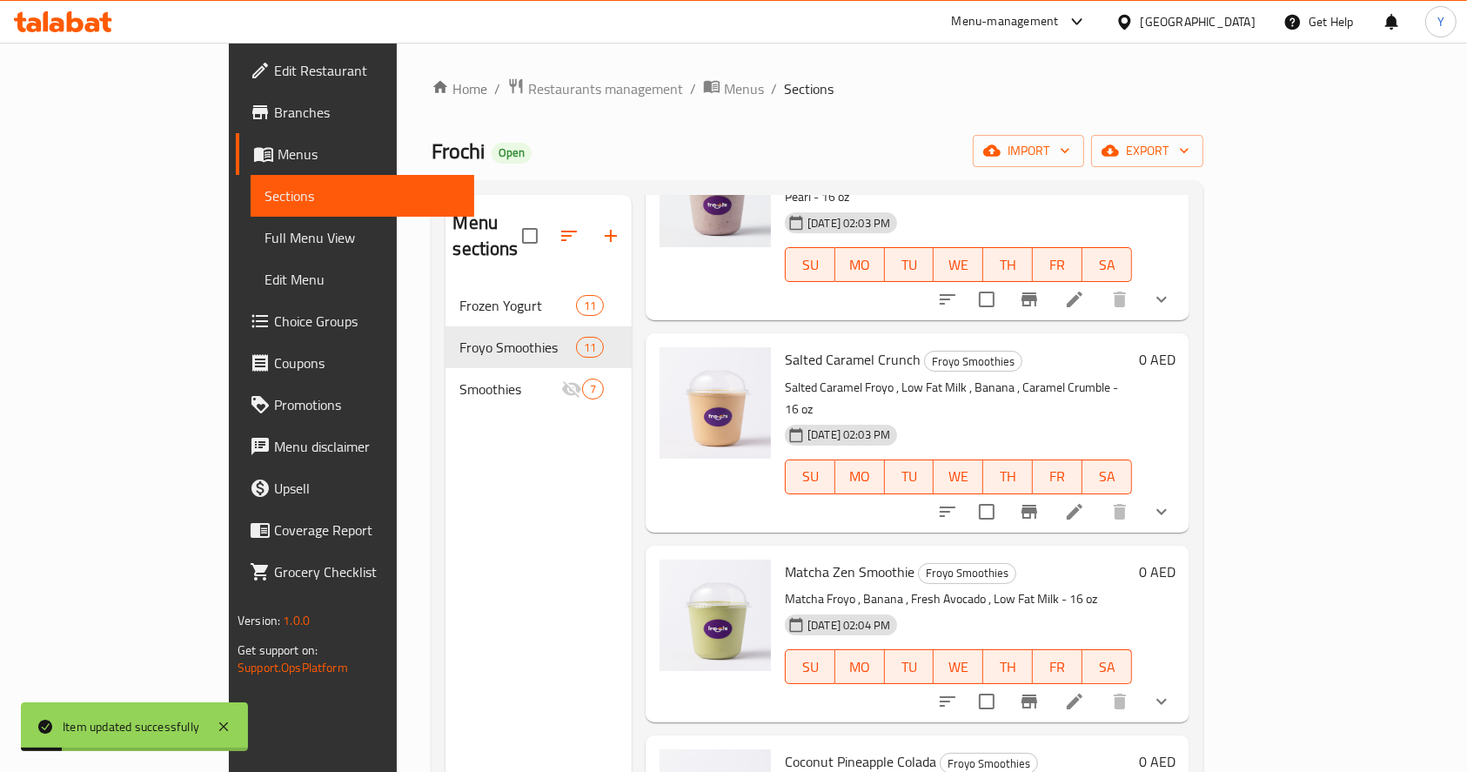
scroll to position [1362, 0]
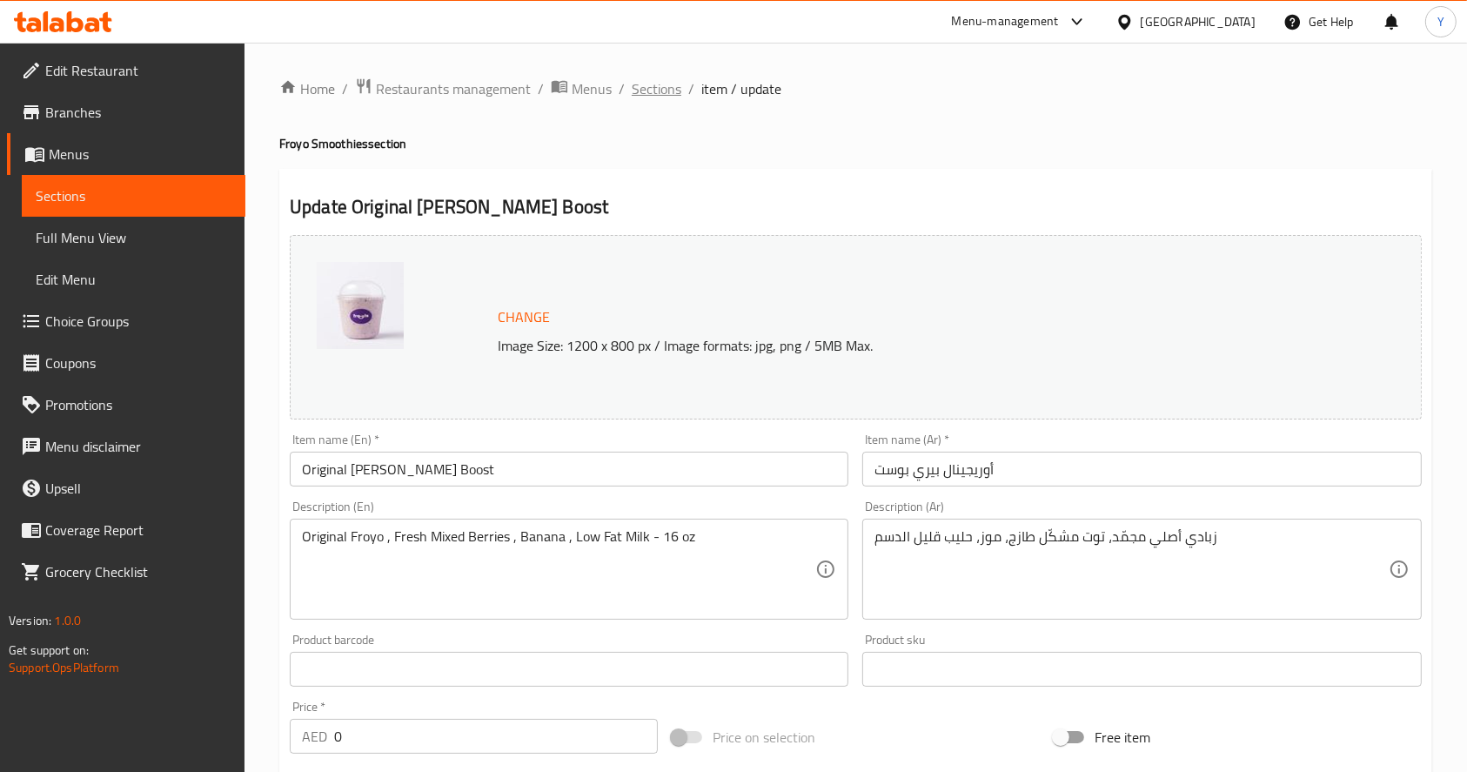
click at [639, 91] on span "Sections" at bounding box center [657, 88] width 50 height 21
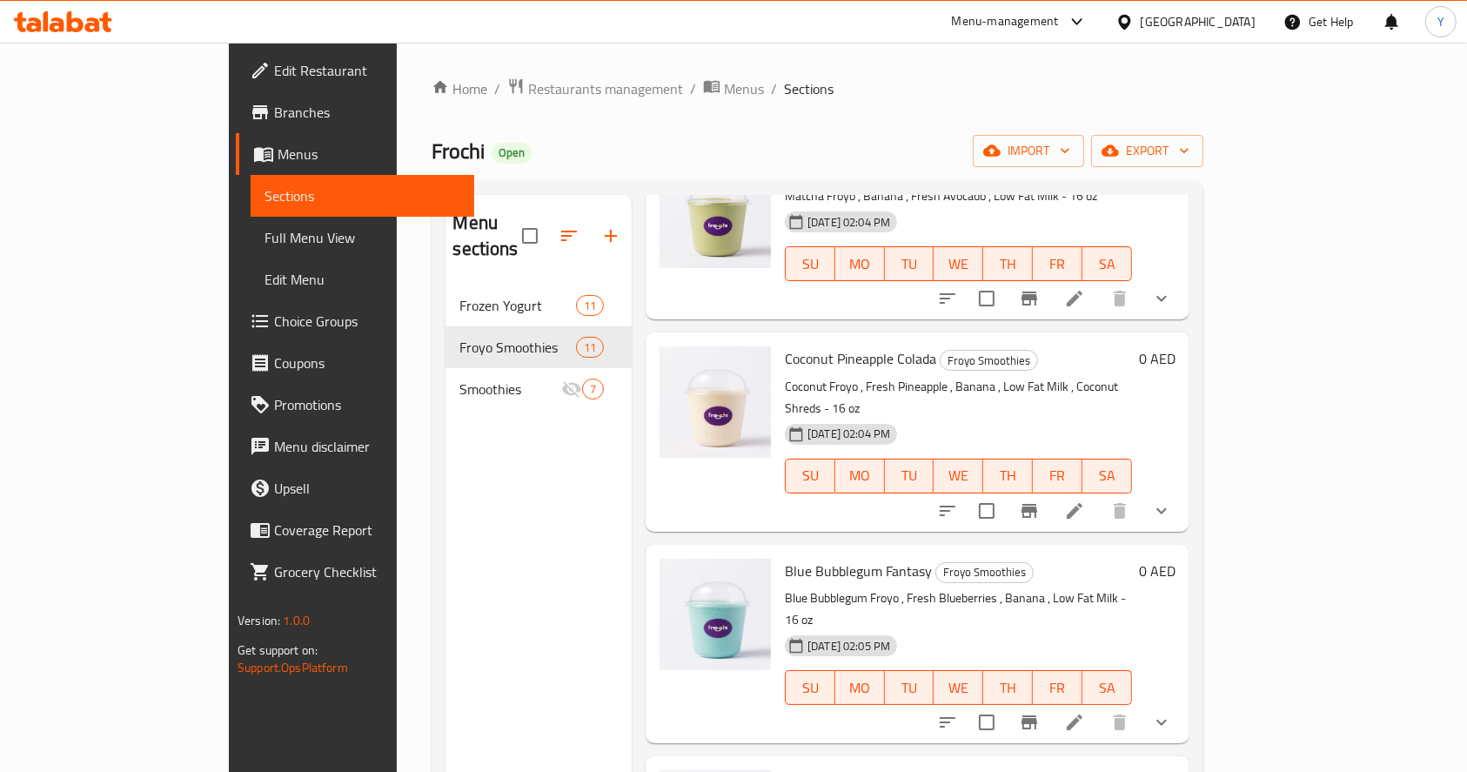
scroll to position [244, 0]
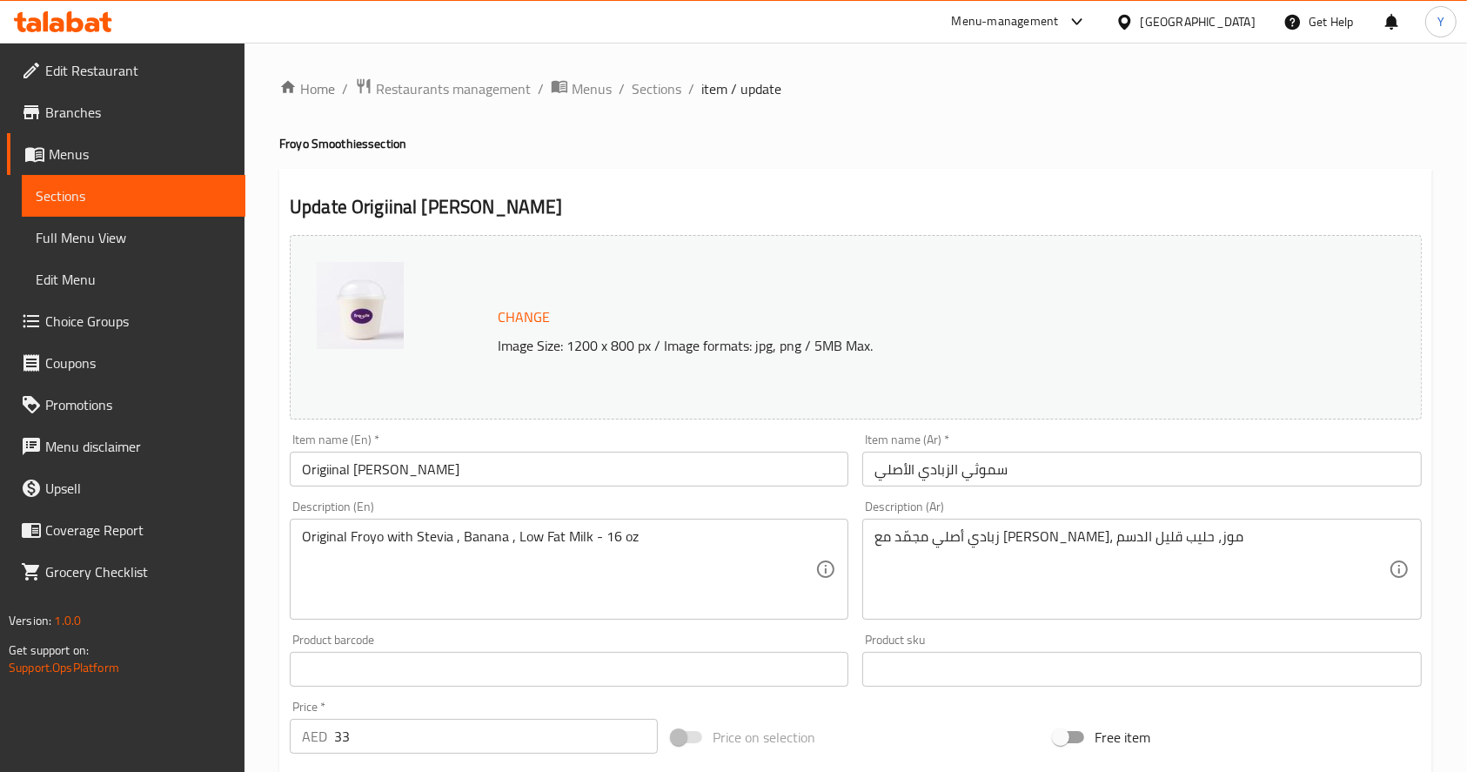
click at [422, 736] on input "33" at bounding box center [496, 736] width 324 height 35
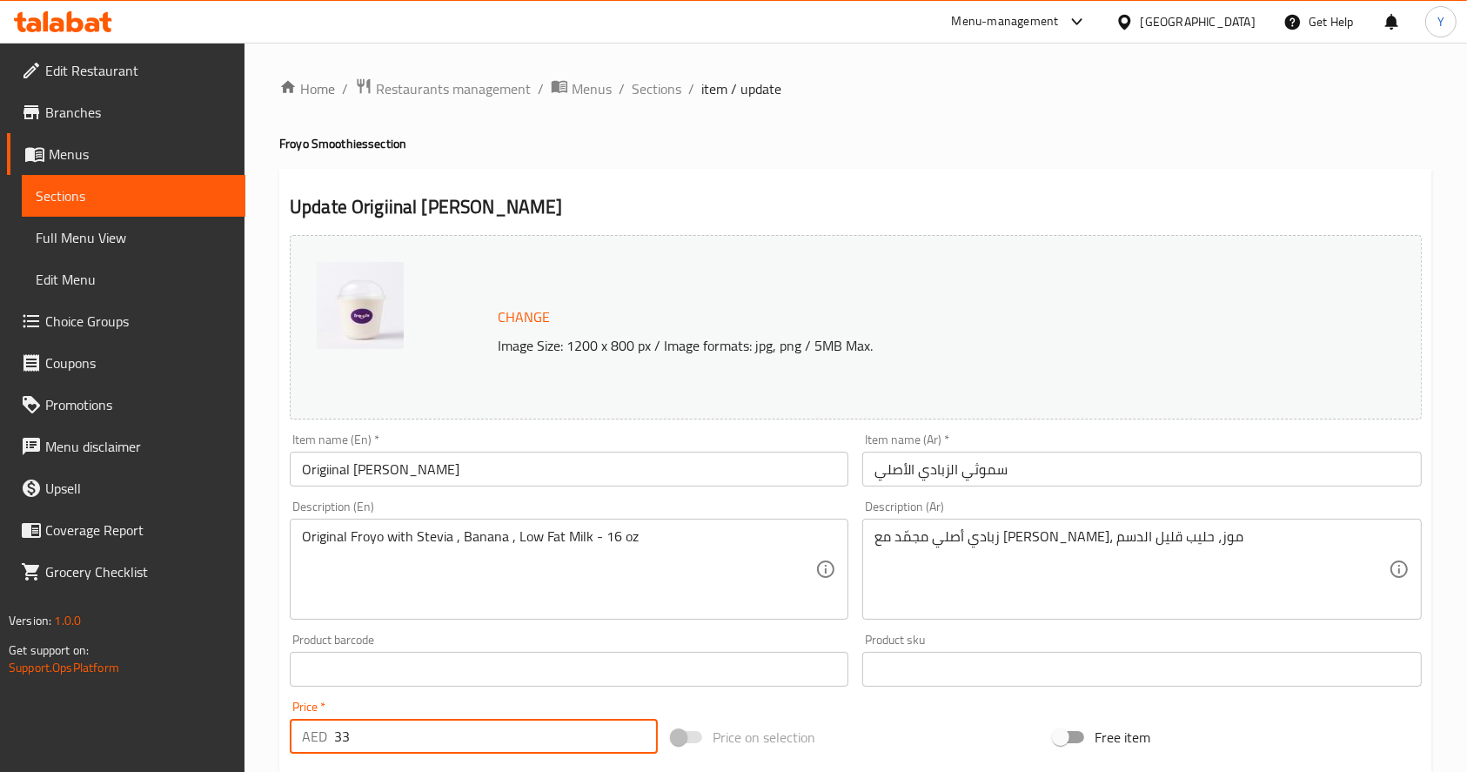
type input "3"
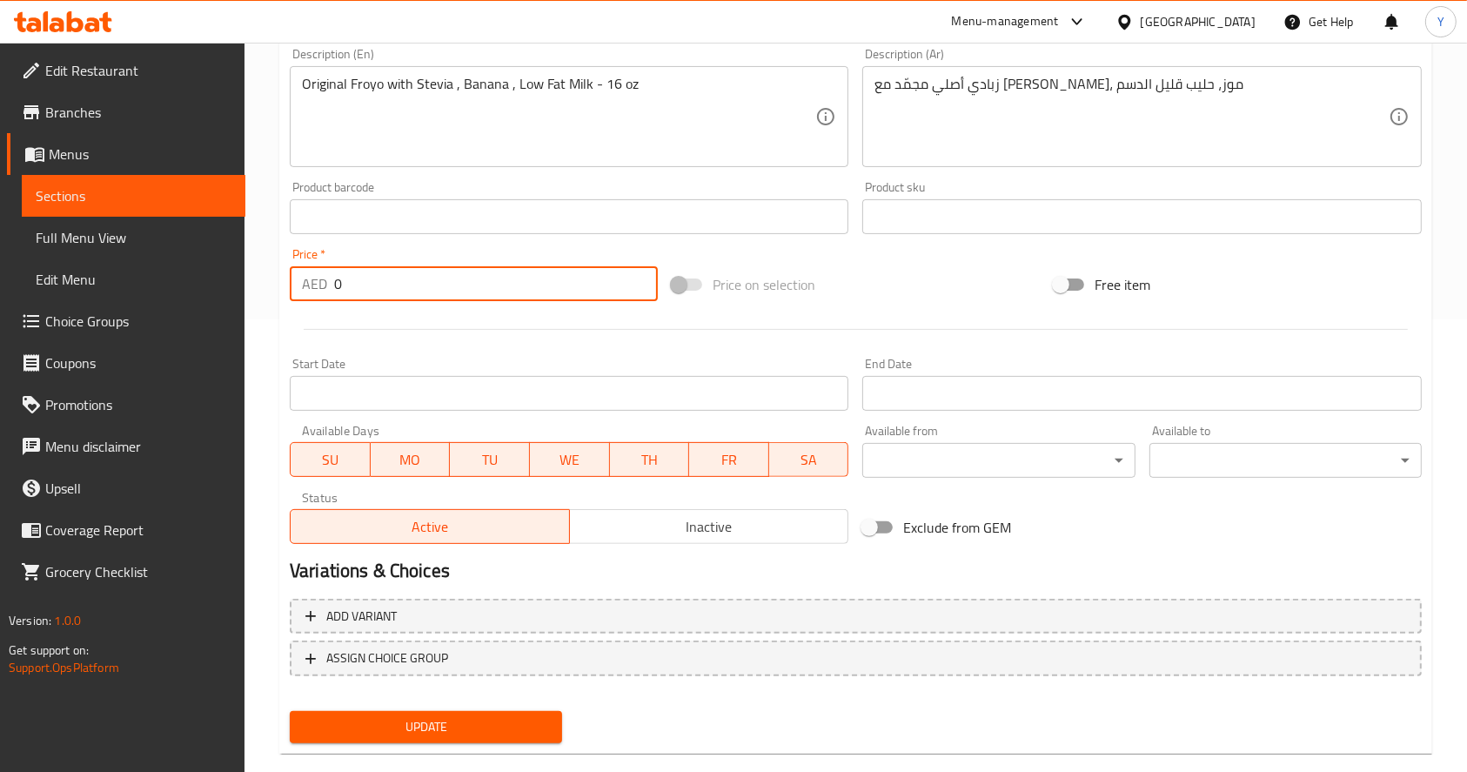
scroll to position [466, 0]
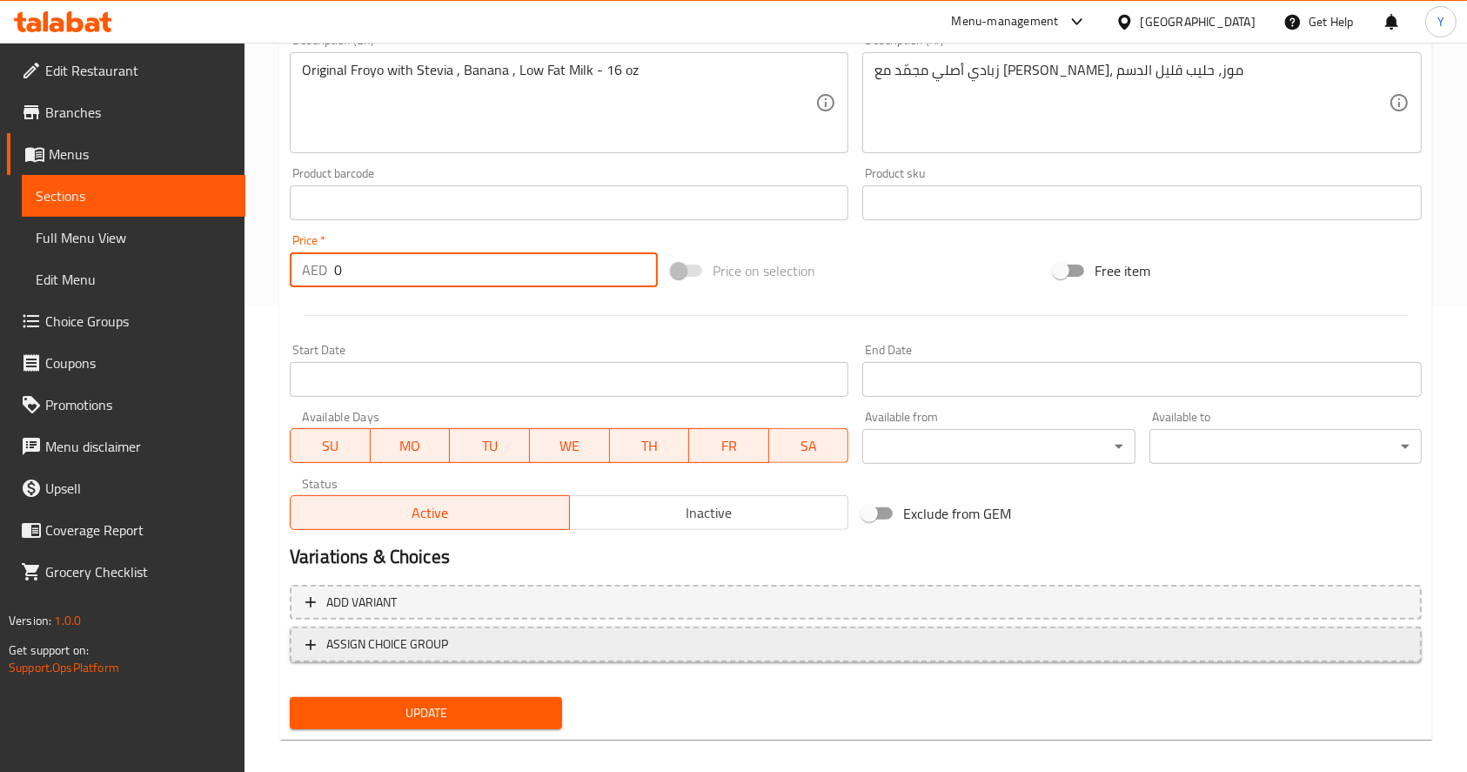
type input "0"
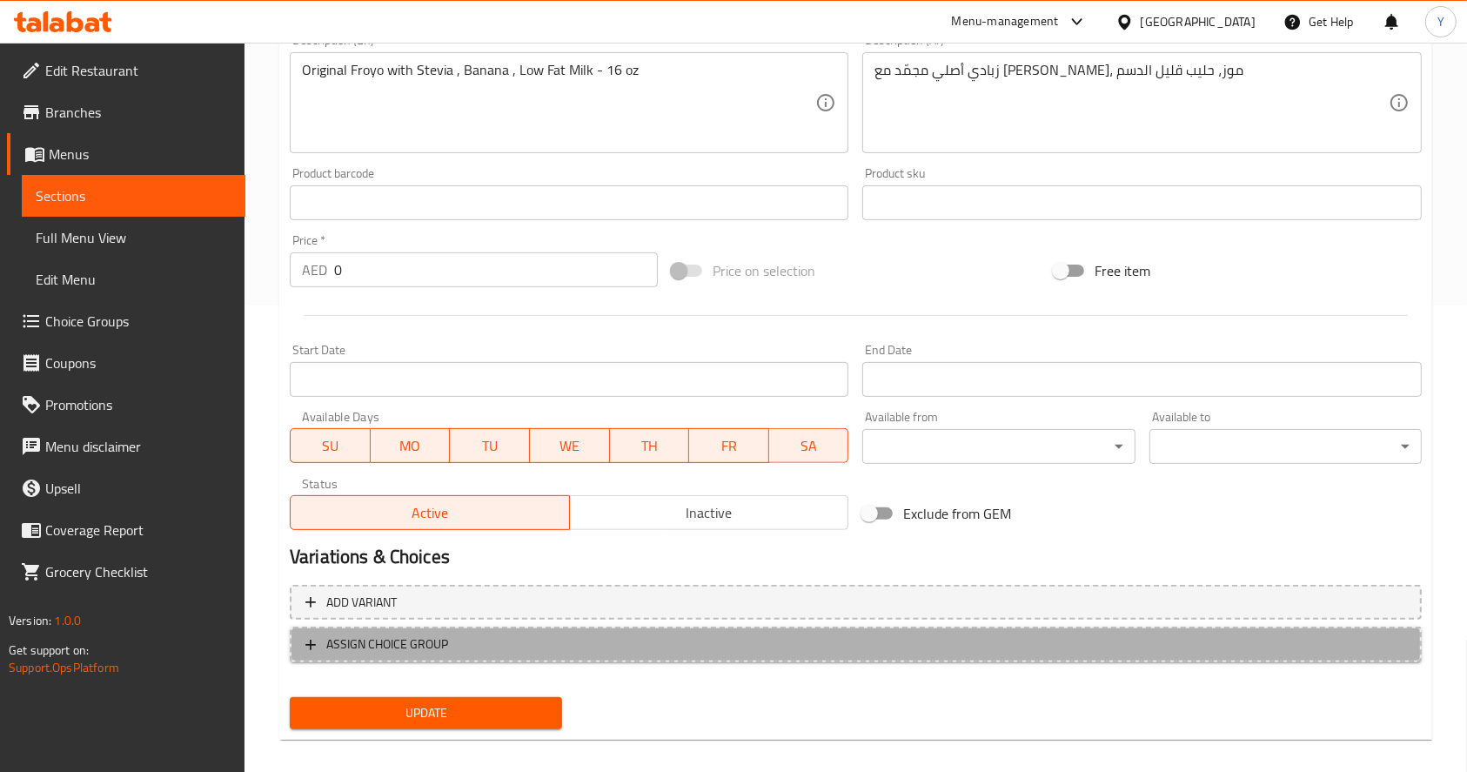
click at [452, 659] on button "ASSIGN CHOICE GROUP" at bounding box center [856, 644] width 1132 height 36
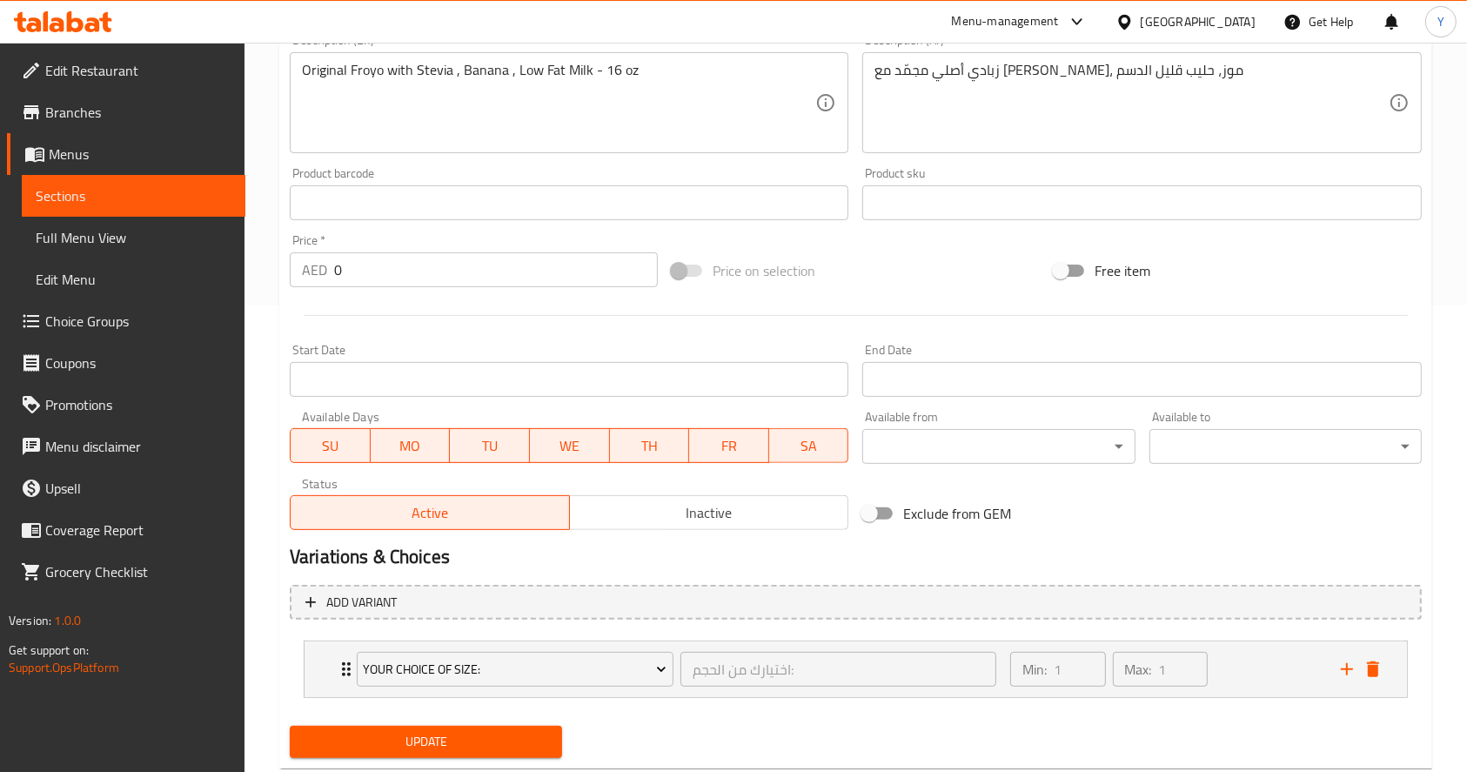
scroll to position [511, 0]
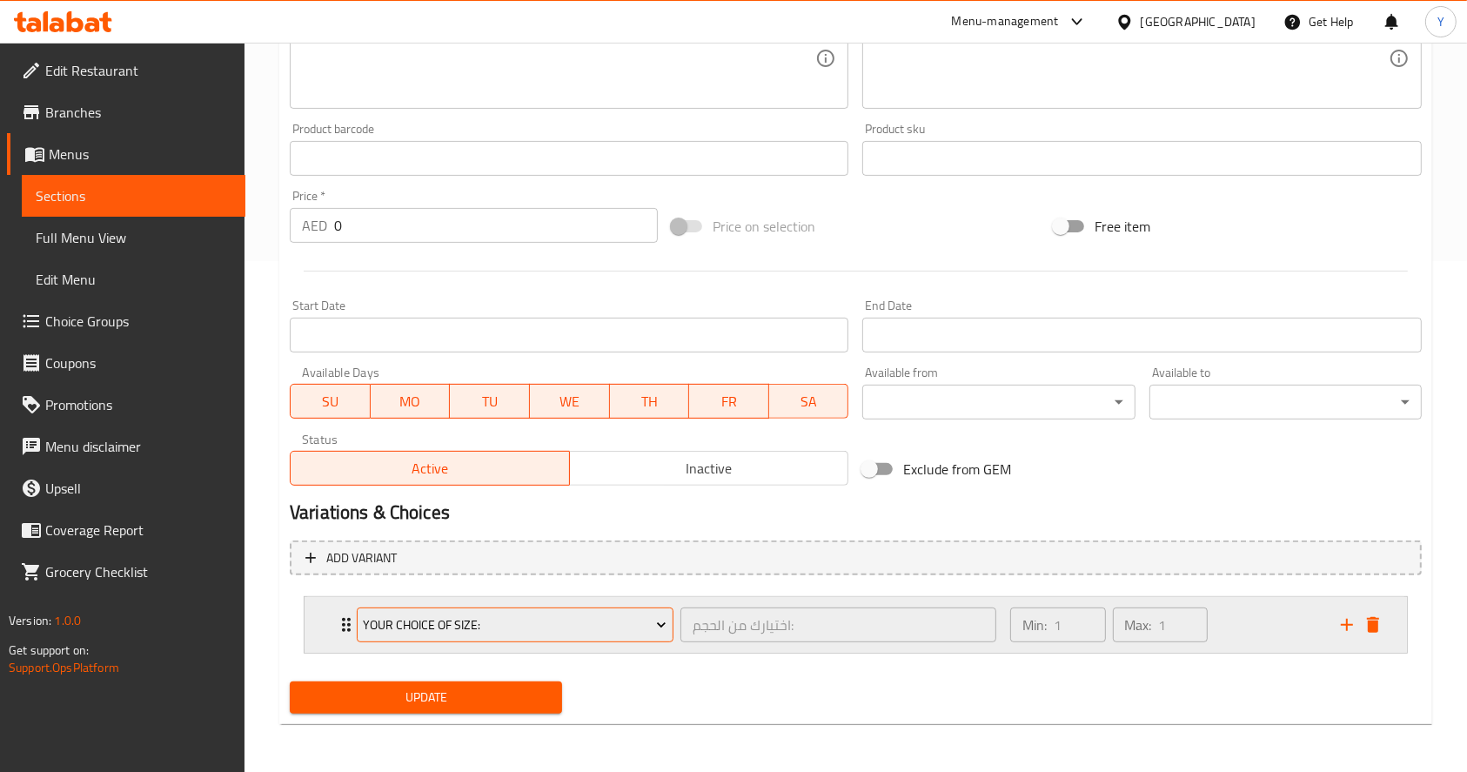
click at [425, 627] on span "Your Choice Of Size:" at bounding box center [515, 625] width 304 height 22
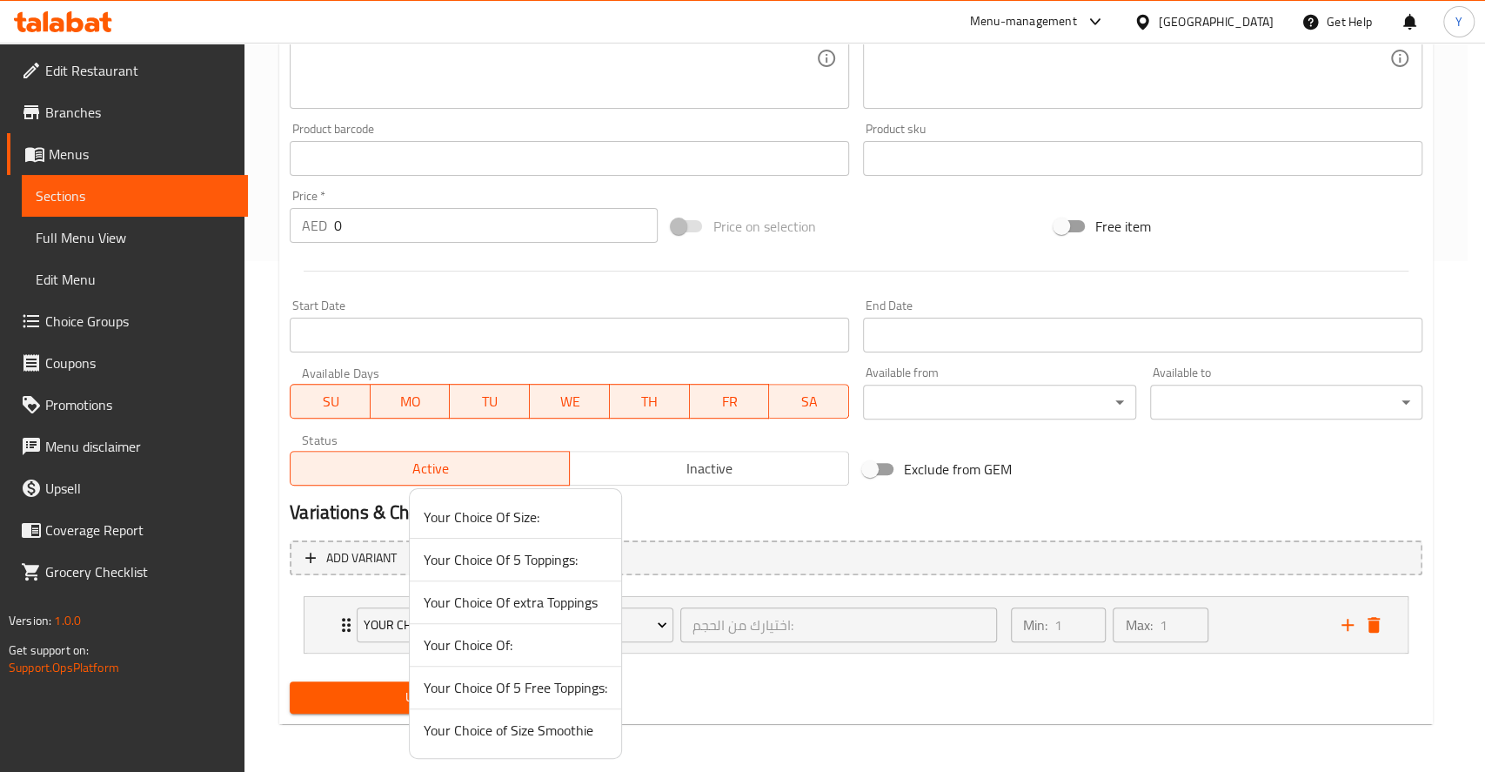
click at [494, 742] on li "Your Choice of Size Smoothie" at bounding box center [515, 730] width 211 height 42
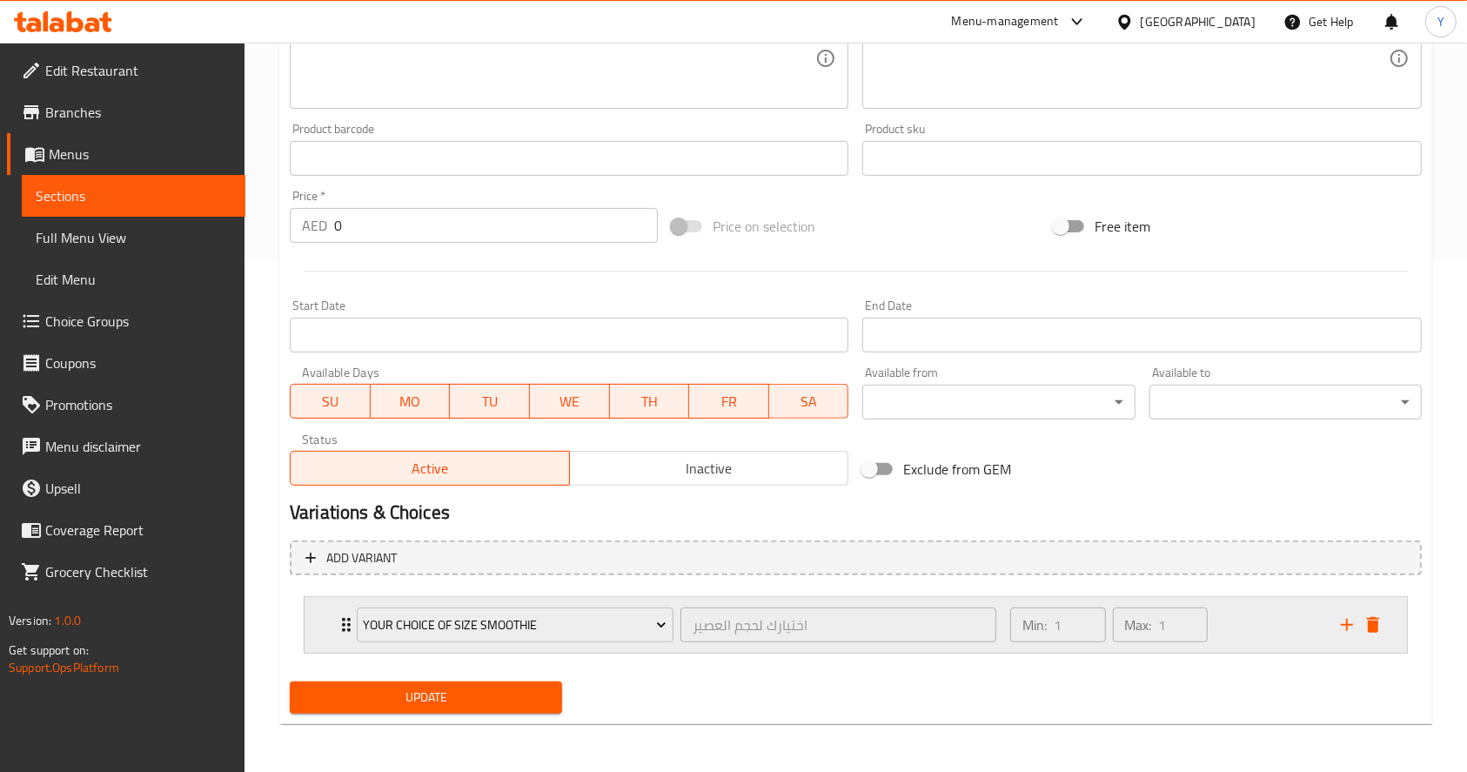
click at [472, 641] on div "Your Choice of Size Smoothie" at bounding box center [515, 625] width 324 height 42
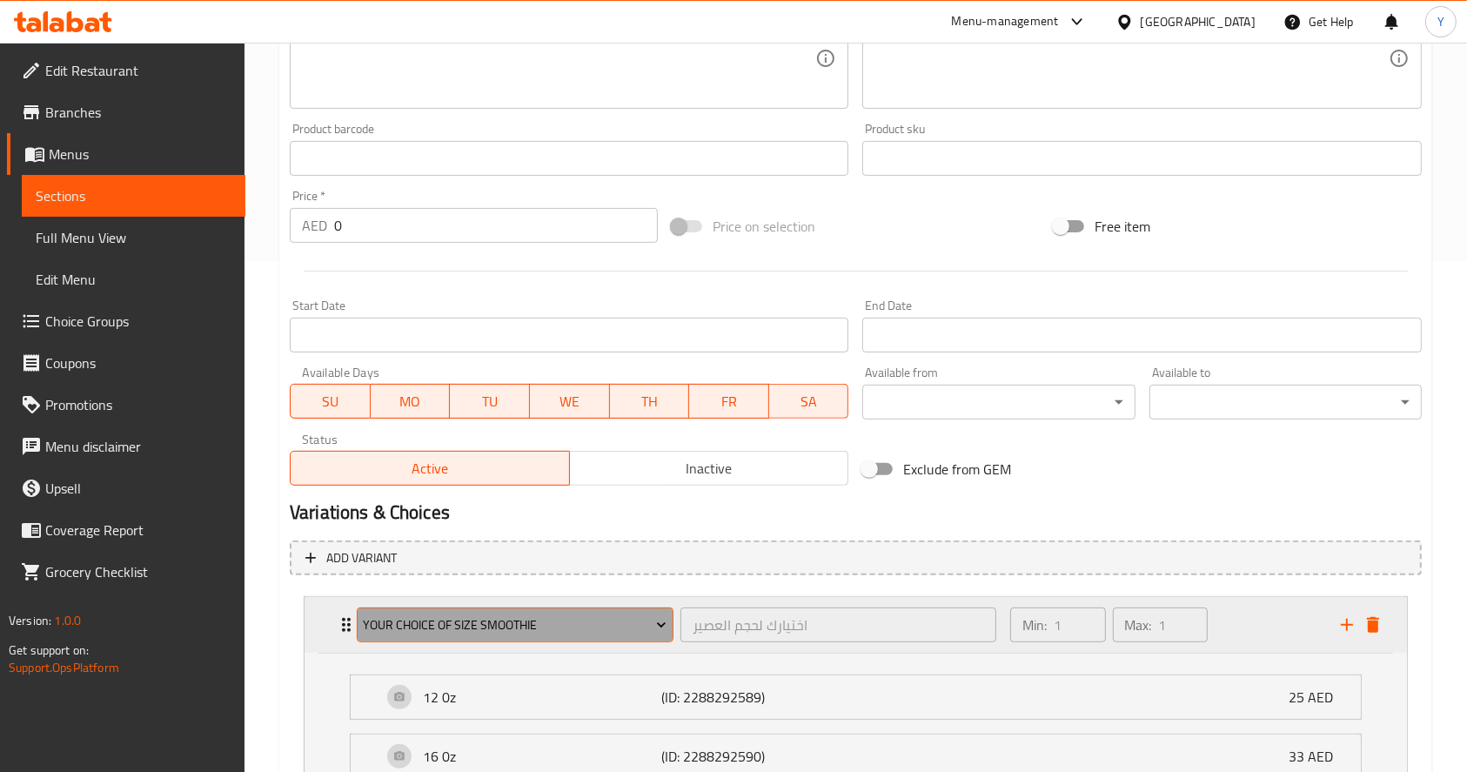
click at [522, 634] on span "Your Choice of Size Smoothie" at bounding box center [515, 625] width 304 height 22
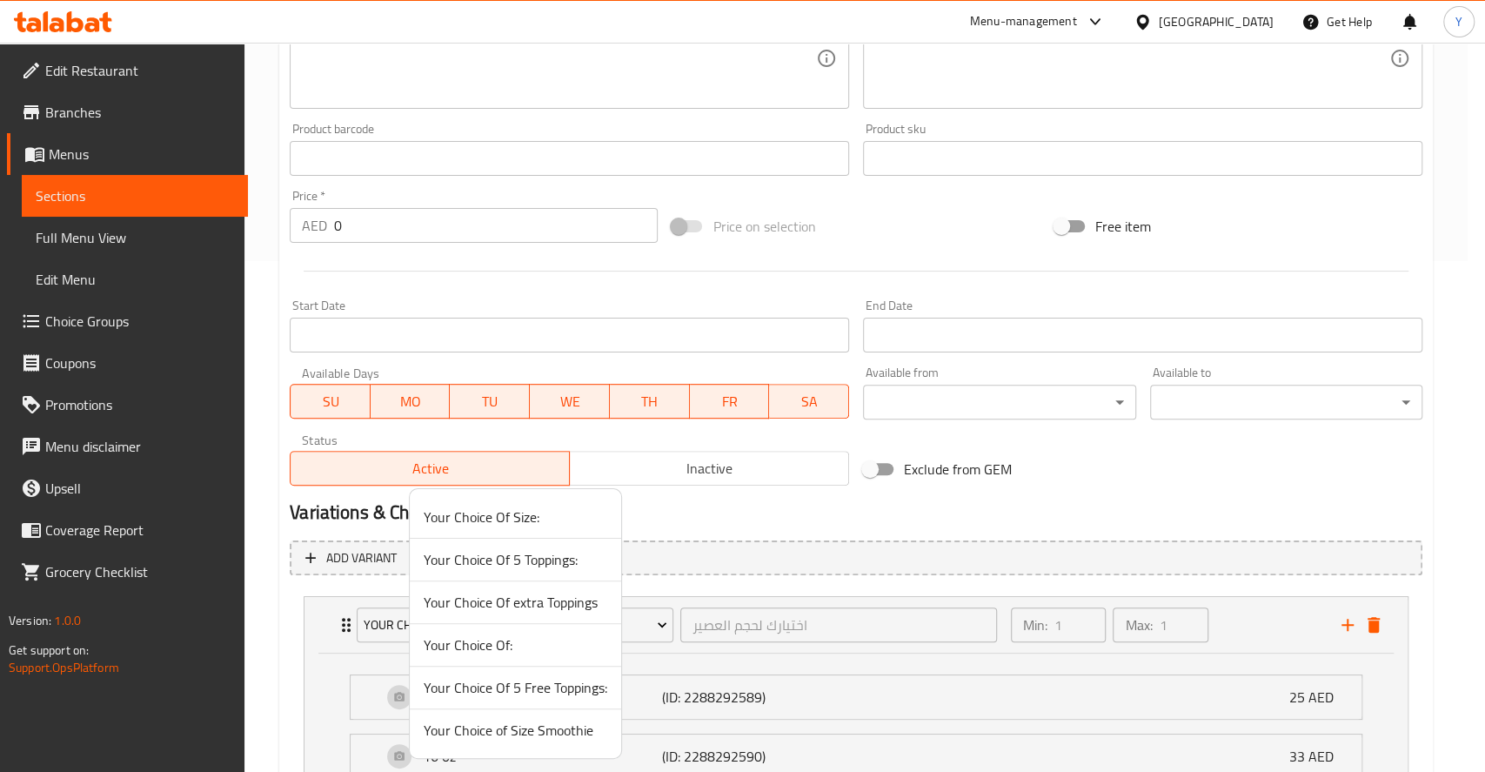
click at [508, 730] on span "Your Choice of Size Smoothie" at bounding box center [516, 730] width 184 height 21
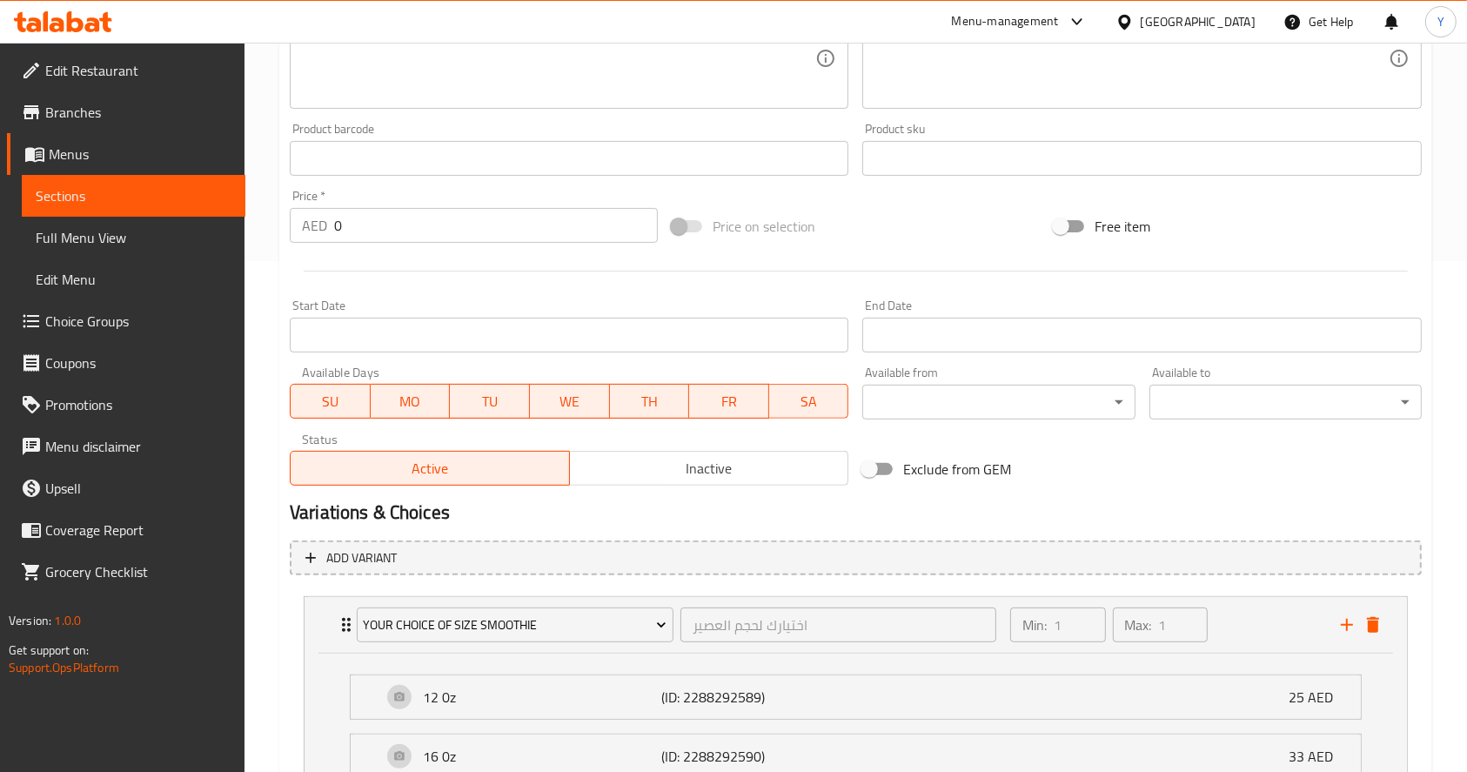
click at [615, 512] on h2 "Variations & Choices" at bounding box center [856, 512] width 1132 height 26
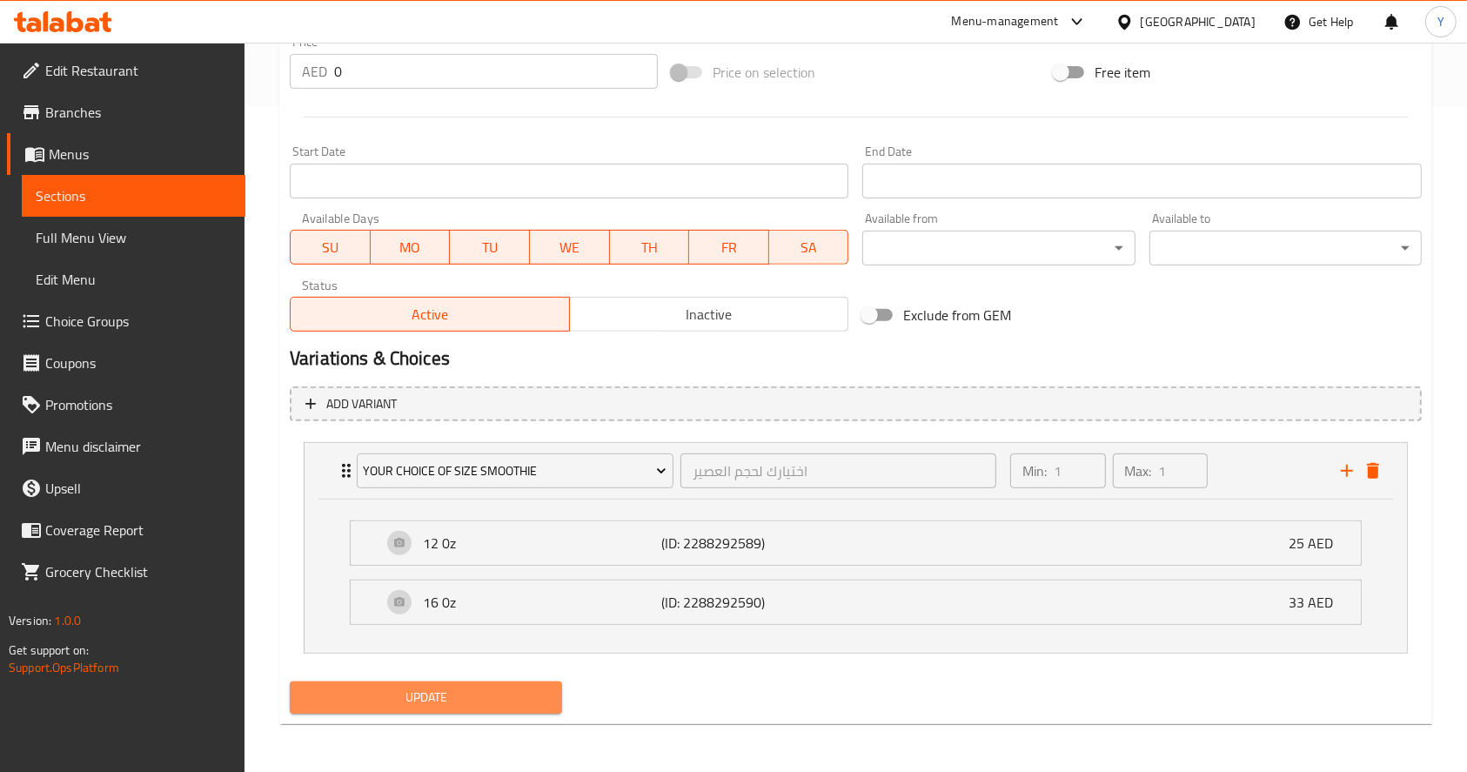
click at [430, 706] on span "Update" at bounding box center [426, 697] width 244 height 22
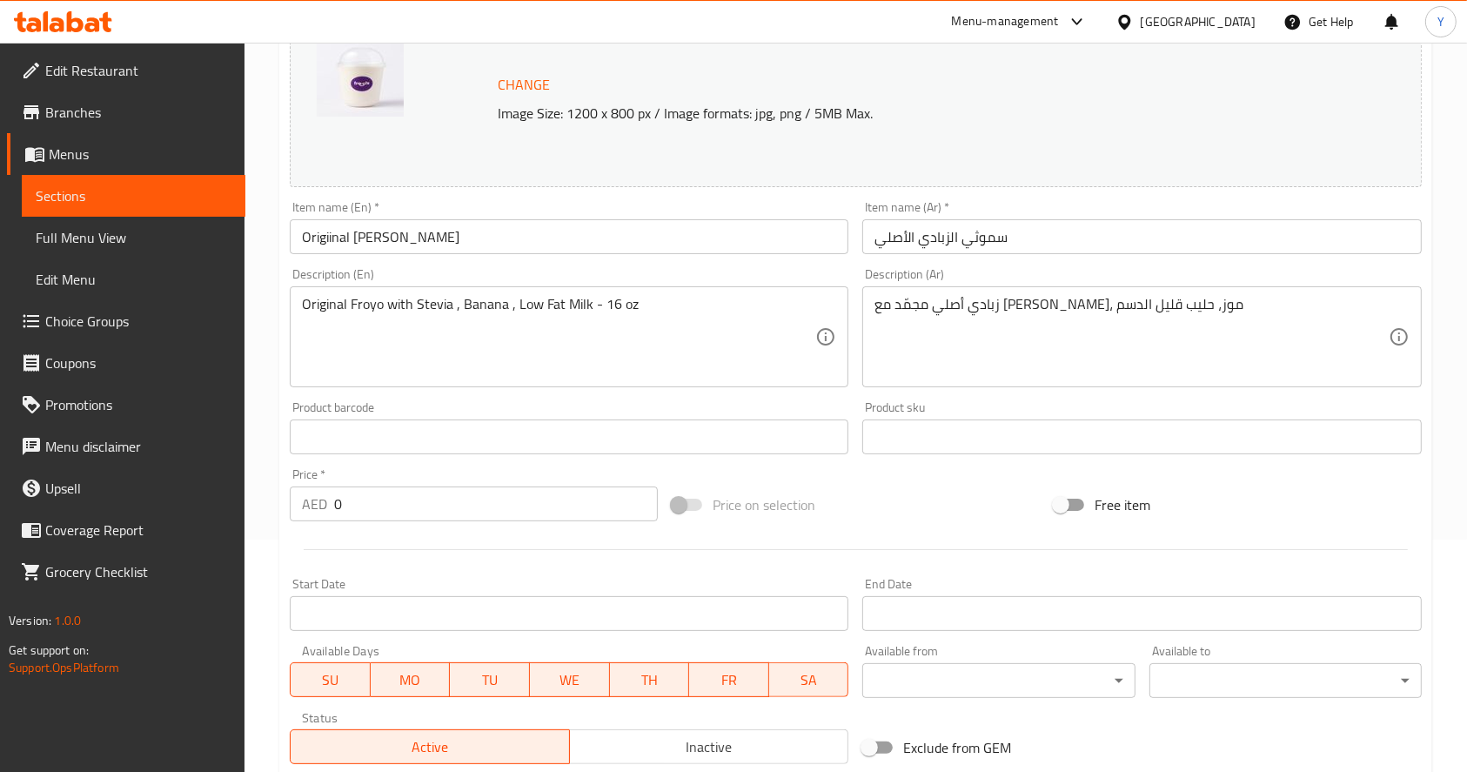
scroll to position [0, 0]
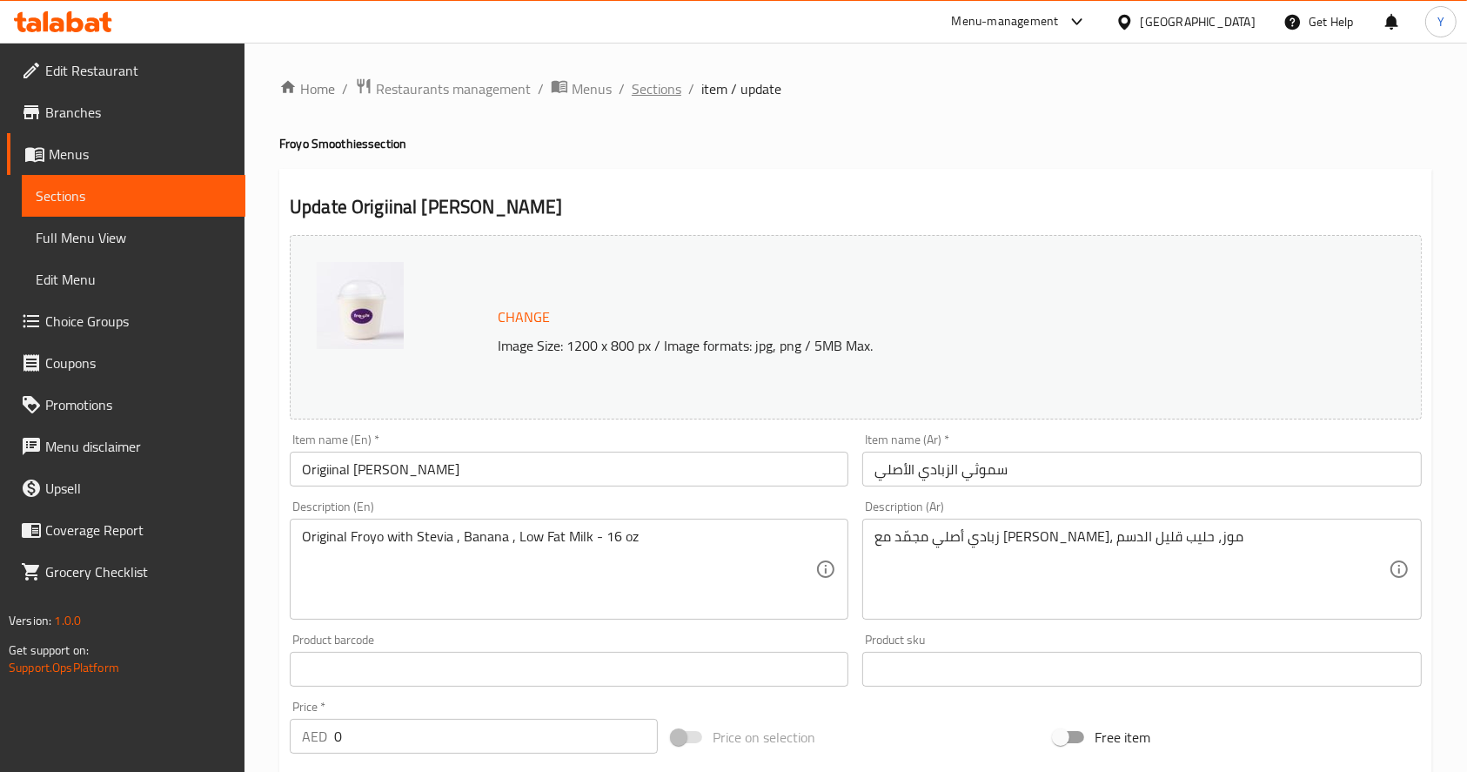
click at [656, 92] on span "Sections" at bounding box center [657, 88] width 50 height 21
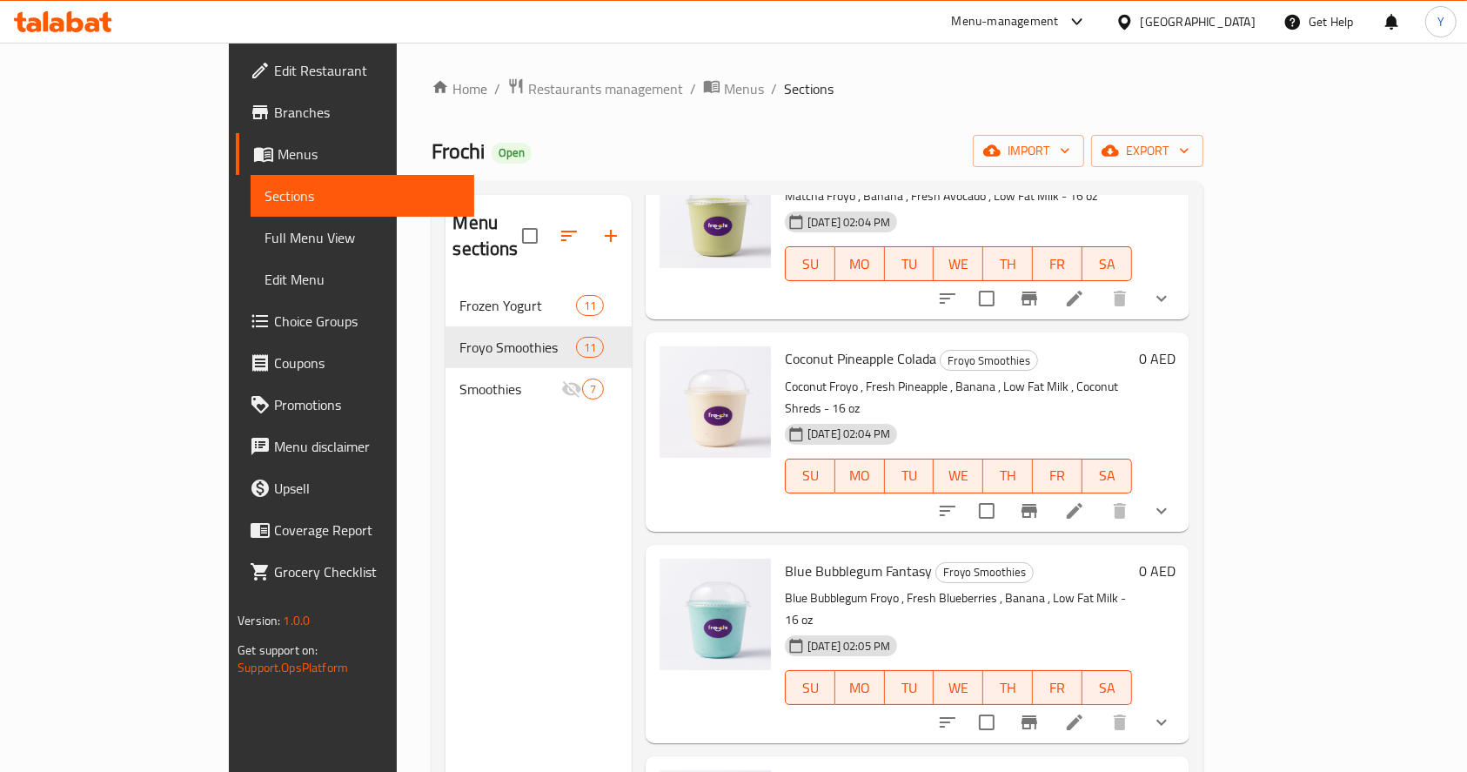
scroll to position [244, 0]
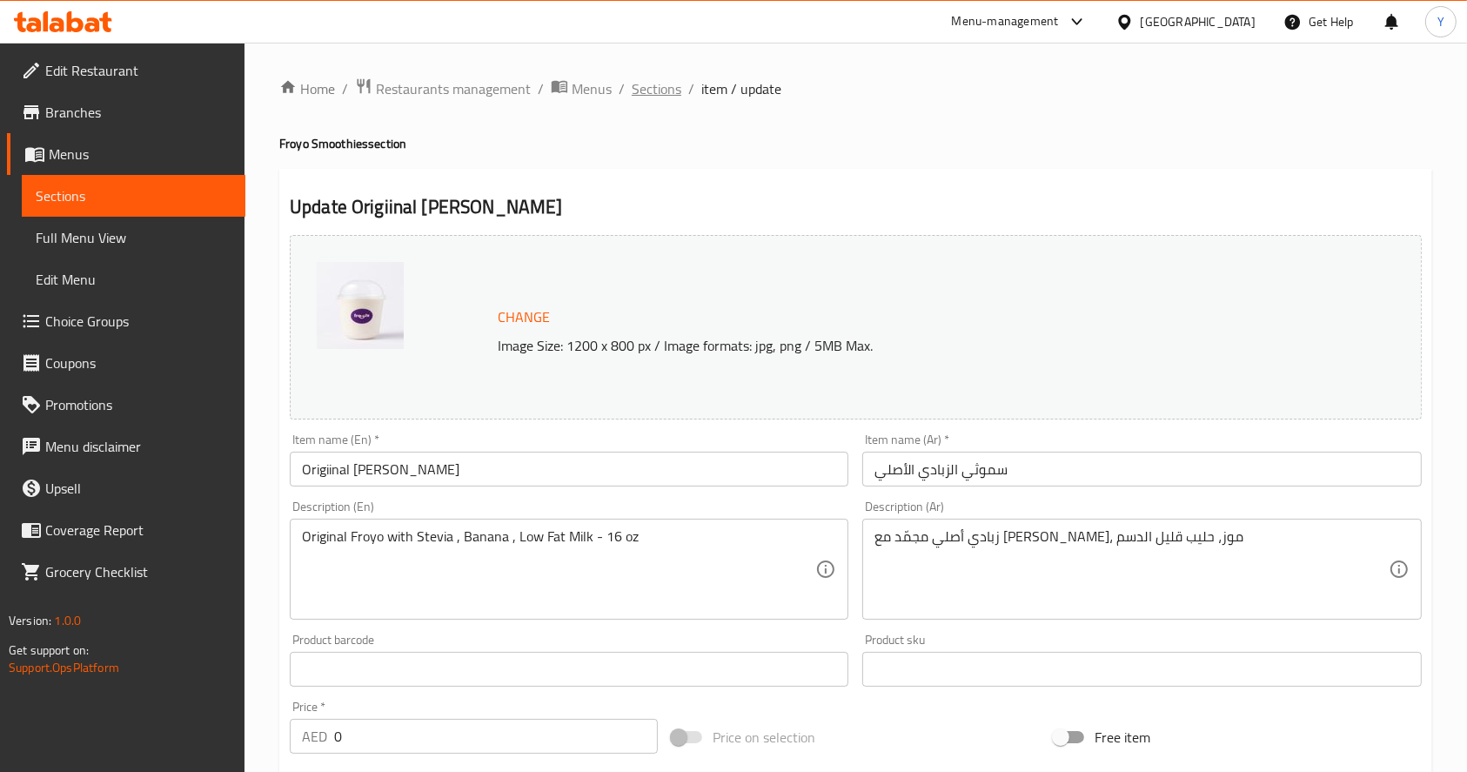
click at [639, 84] on span "Sections" at bounding box center [657, 88] width 50 height 21
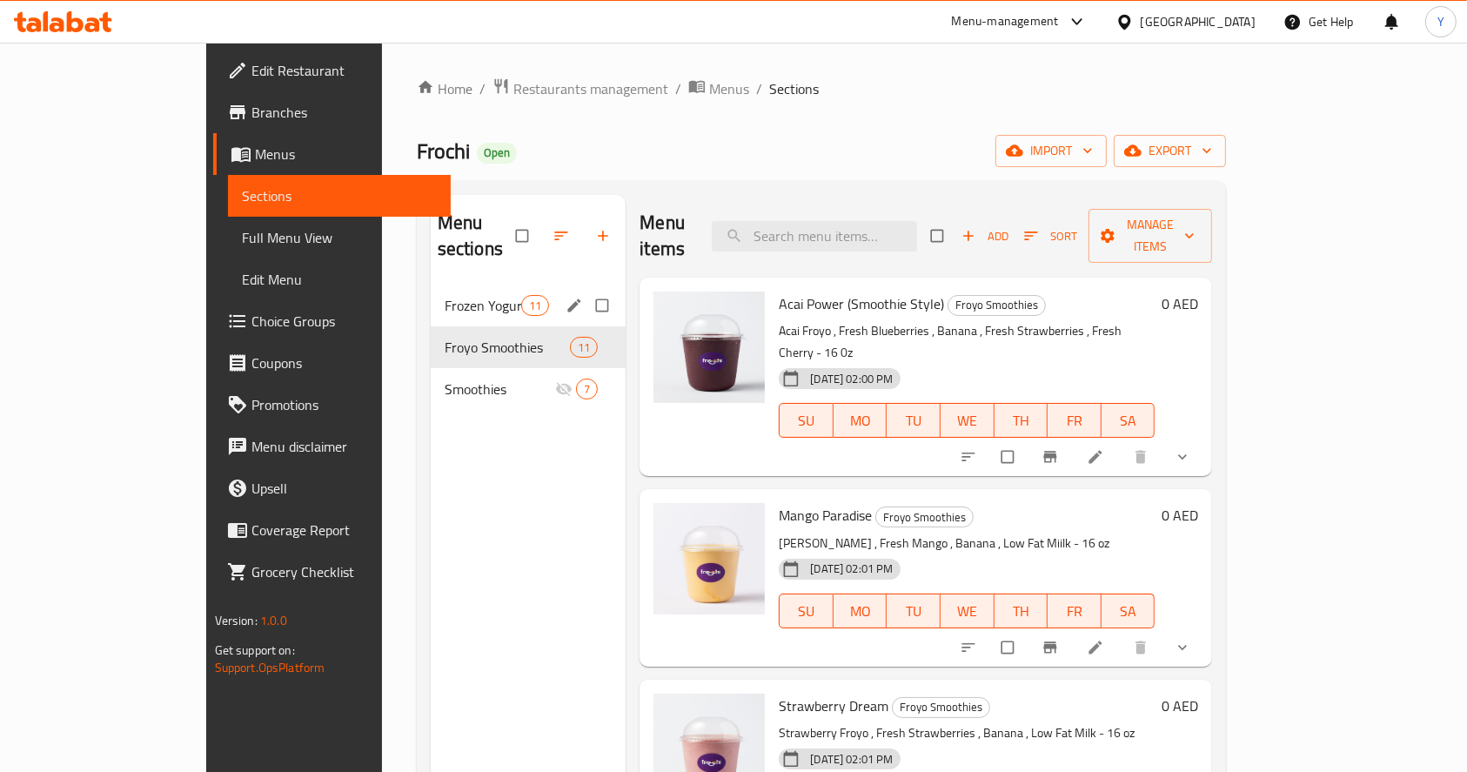
click at [445, 295] on span "Frozen Yogurt" at bounding box center [483, 305] width 77 height 21
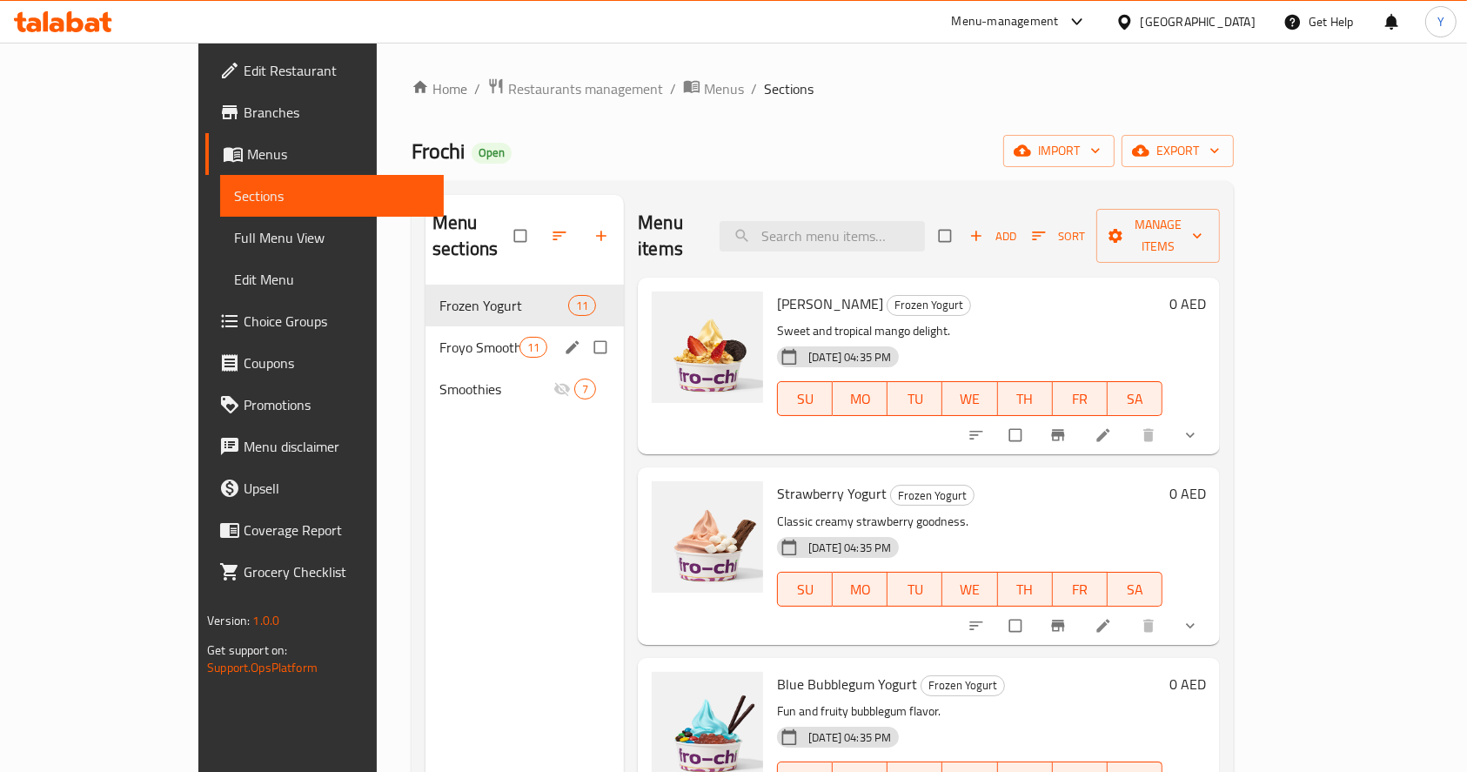
click at [439, 337] on span "Froyo Smoothies" at bounding box center [479, 347] width 80 height 21
